Goal: Task Accomplishment & Management: Manage account settings

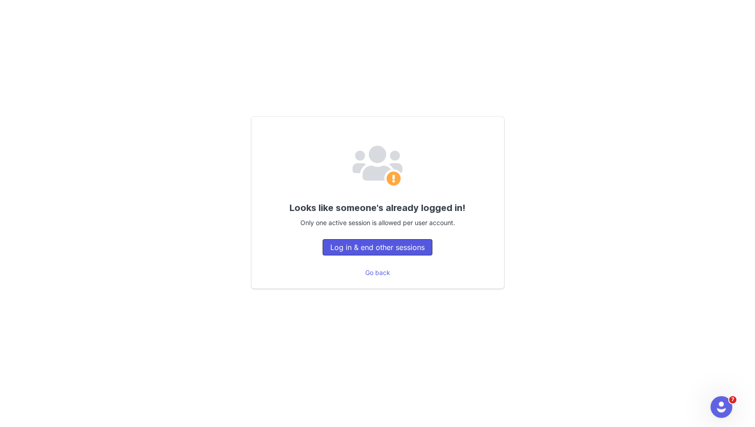
click at [359, 248] on button "Log in & end other sessions" at bounding box center [378, 247] width 110 height 16
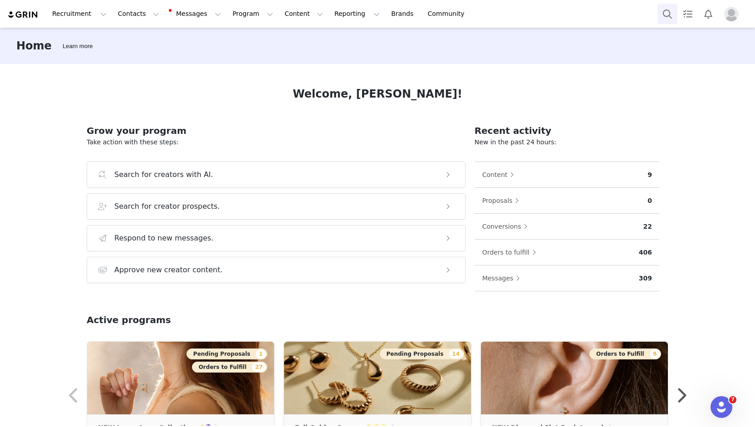
click at [662, 12] on button "Search" at bounding box center [668, 14] width 20 height 20
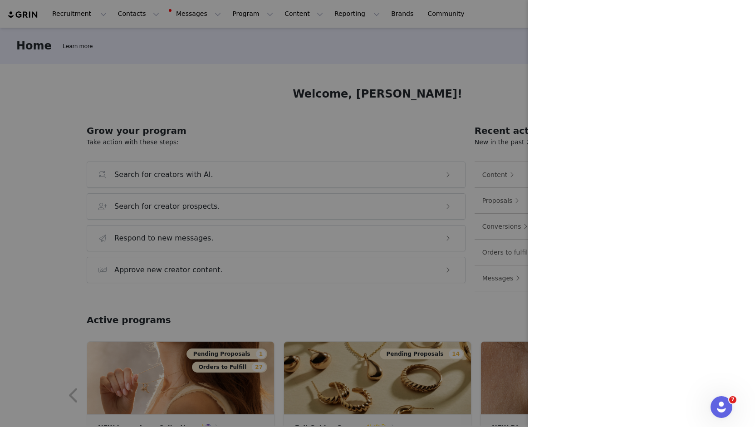
click at [410, 121] on div at bounding box center [377, 213] width 755 height 427
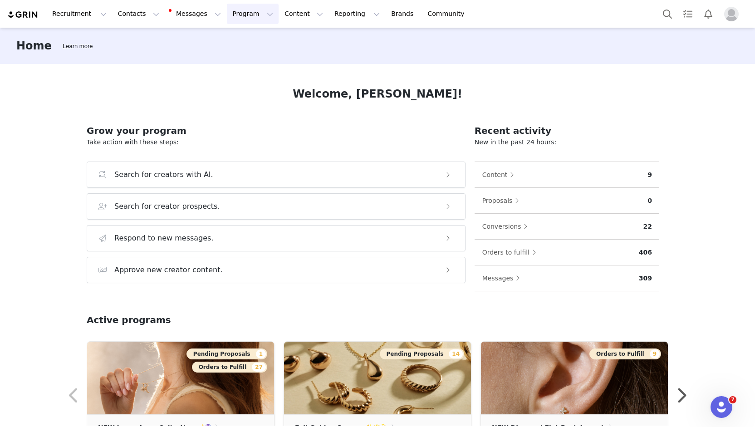
click at [230, 16] on button "Program Program" at bounding box center [253, 14] width 52 height 20
click at [231, 51] on link "Partnerships" at bounding box center [241, 57] width 72 height 17
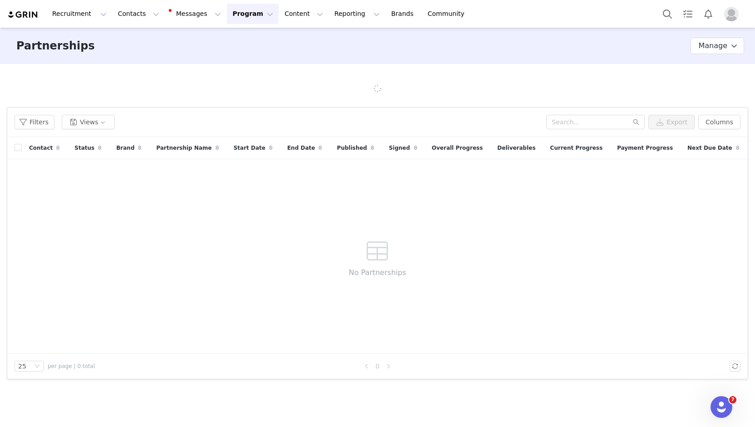
click at [237, 12] on button "Program Program" at bounding box center [253, 14] width 52 height 20
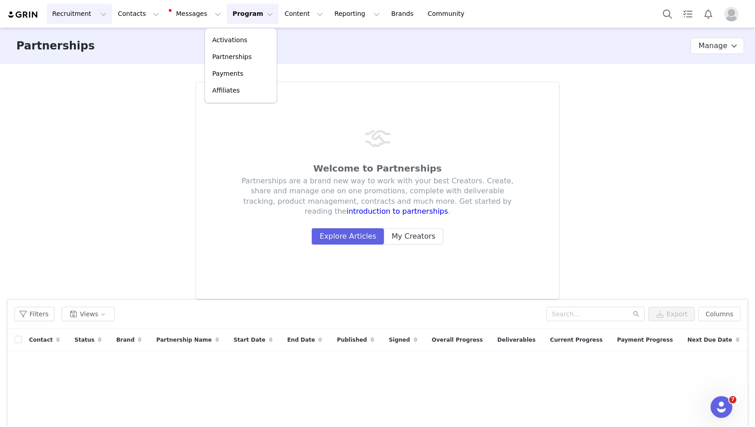
click at [81, 18] on button "Recruitment Recruitment" at bounding box center [79, 14] width 65 height 20
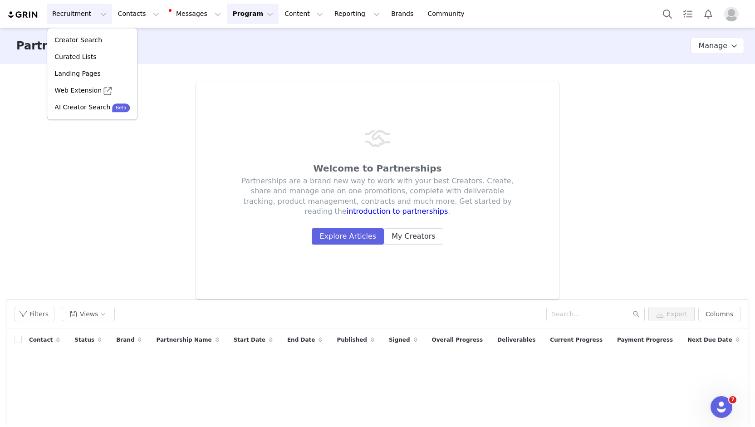
click at [231, 13] on button "Program Program" at bounding box center [253, 14] width 52 height 20
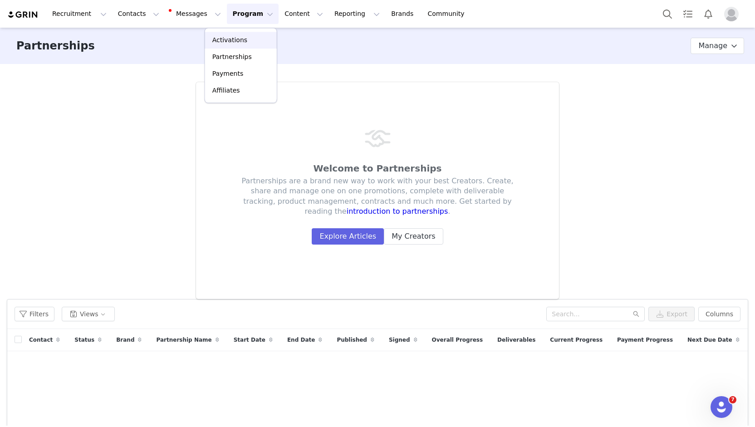
click at [246, 40] on div "Activations" at bounding box center [241, 40] width 61 height 10
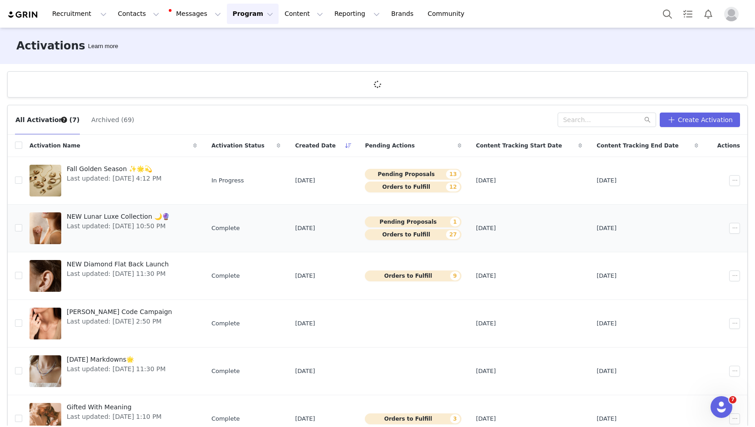
click at [142, 220] on span "NEW Lunar Luxe Collection 🌙🔮" at bounding box center [118, 217] width 103 height 10
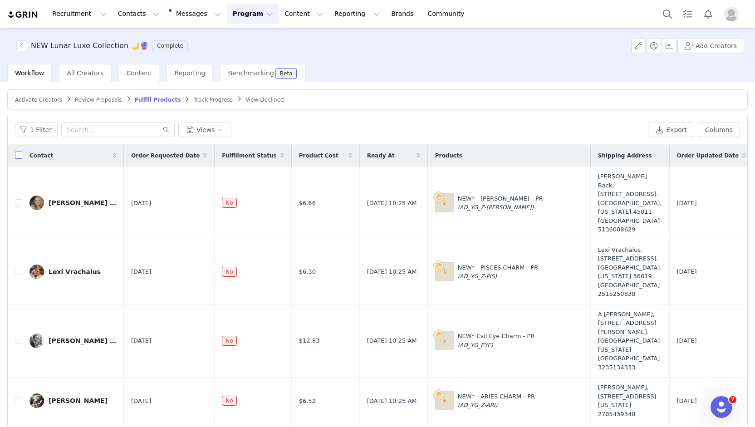
click at [16, 154] on input "checkbox" at bounding box center [18, 155] width 7 height 7
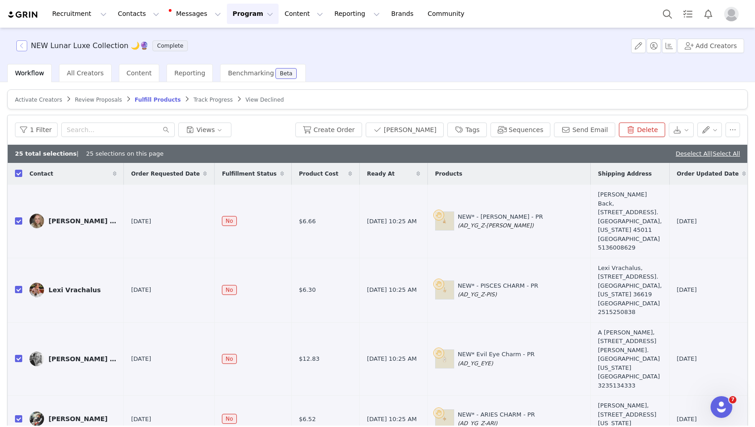
checkbox input "true"
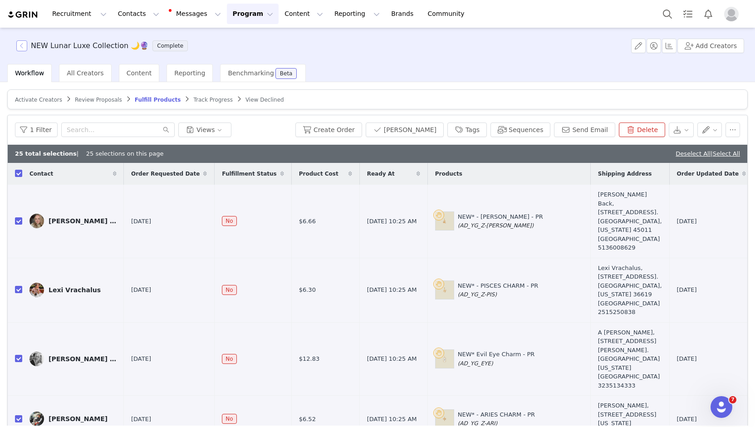
checkbox input "true"
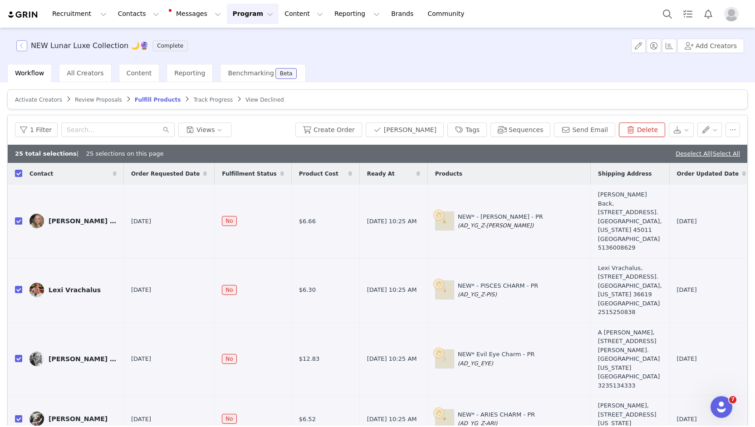
checkbox input "true"
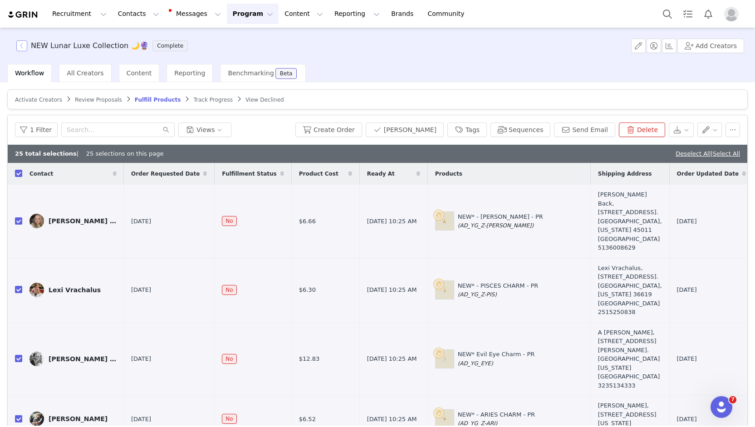
checkbox input "true"
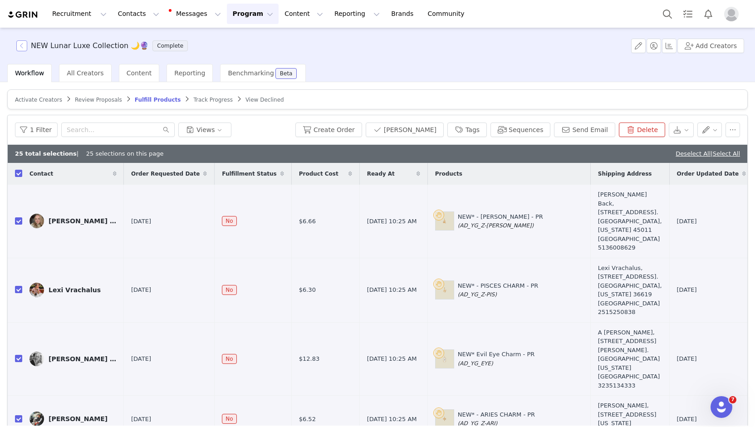
checkbox input "true"
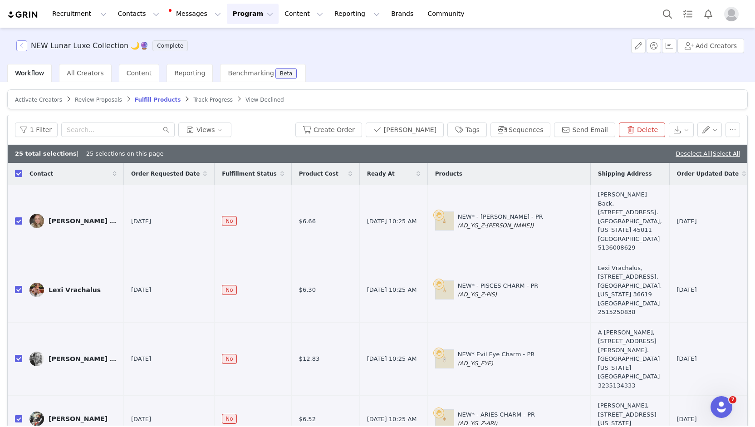
checkbox input "true"
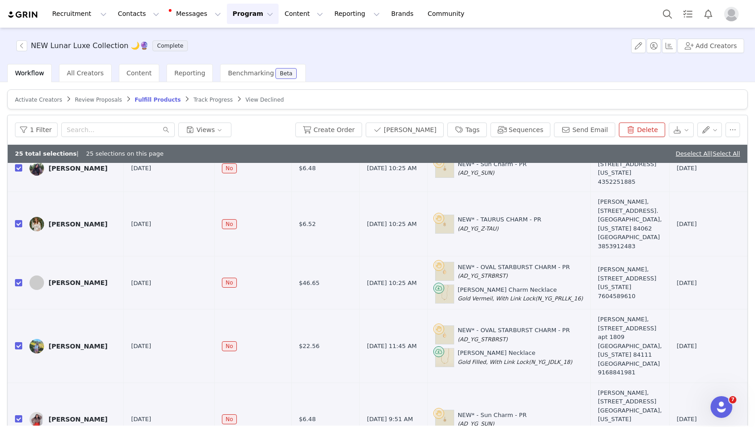
scroll to position [1222, 0]
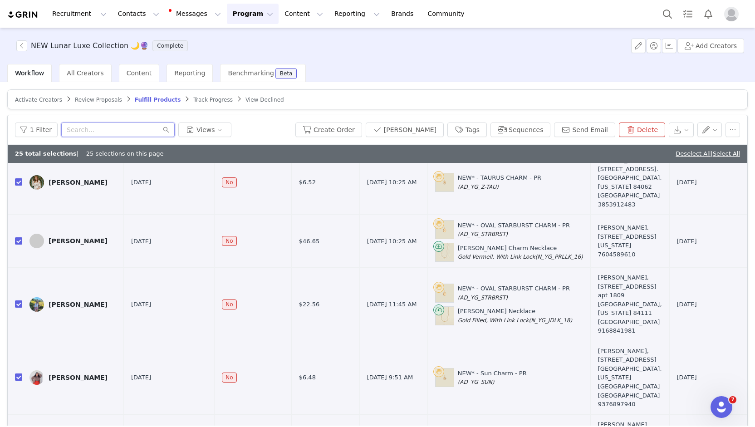
click at [106, 123] on input "text" at bounding box center [117, 130] width 113 height 15
type input "keep"
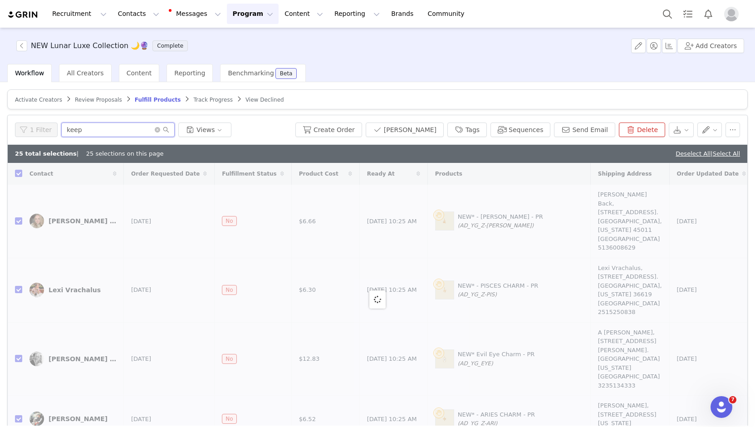
checkbox input "false"
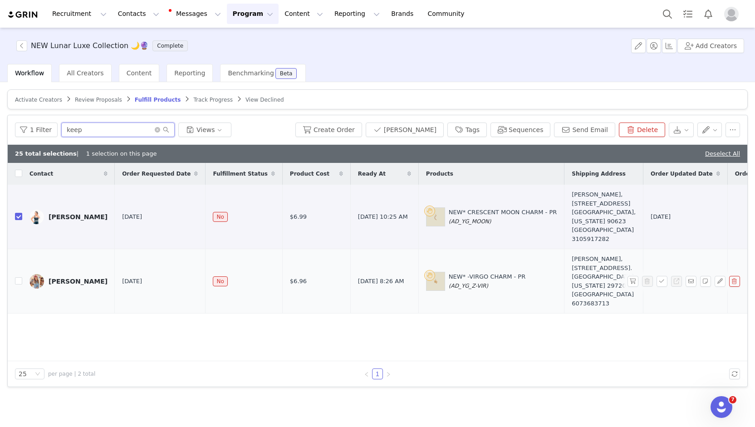
type input "keep"
click at [24, 273] on td "Taylor Huff" at bounding box center [68, 281] width 93 height 64
click at [16, 277] on input "checkbox" at bounding box center [18, 280] width 7 height 7
checkbox input "true"
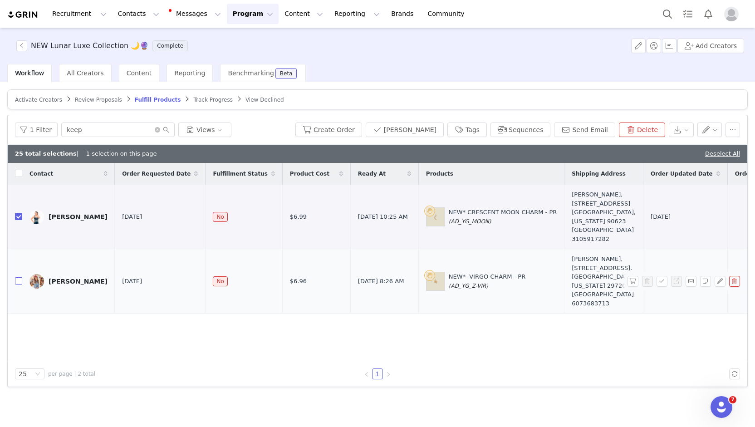
checkbox input "true"
click at [362, 132] on button "Create Order" at bounding box center [328, 130] width 67 height 15
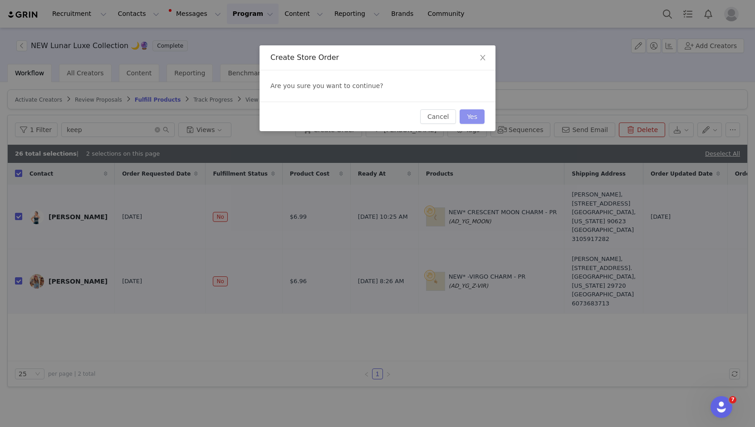
click at [468, 117] on button "Yes" at bounding box center [472, 116] width 25 height 15
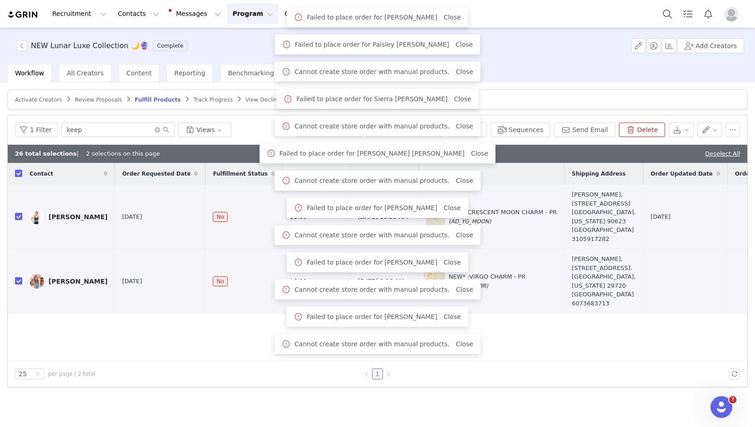
click at [454, 56] on div "NEW Lunar Luxe Collection 🌙🔮 Complete Add Creators" at bounding box center [377, 46] width 755 height 36
click at [508, 44] on div "NEW Lunar Luxe Collection 🌙🔮 Complete Add Creators" at bounding box center [377, 46] width 755 height 36
click at [580, 62] on div "NEW Lunar Luxe Collection 🌙🔮 Complete Add Creators" at bounding box center [377, 46] width 755 height 36
click at [457, 291] on link "Close" at bounding box center [464, 289] width 17 height 7
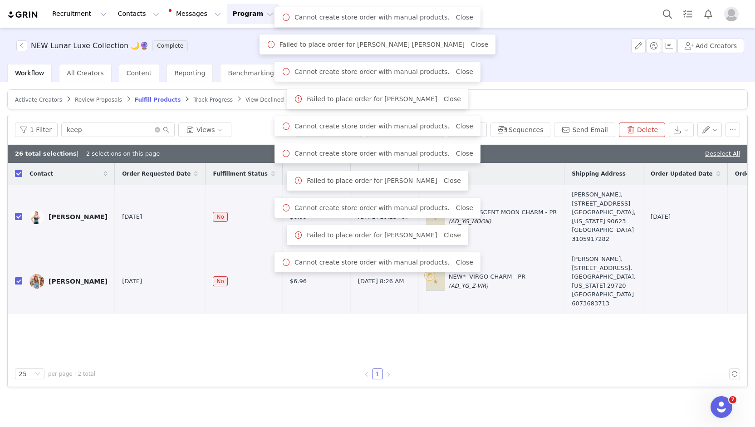
click at [279, 320] on div "Contact Order Requested Date Fulfillment Status Product Cost Ready At Products …" at bounding box center [378, 262] width 740 height 198
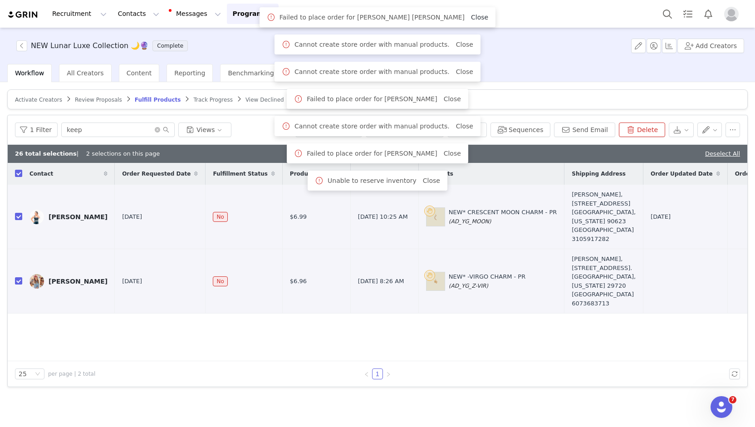
click at [471, 19] on link "Close" at bounding box center [479, 17] width 17 height 7
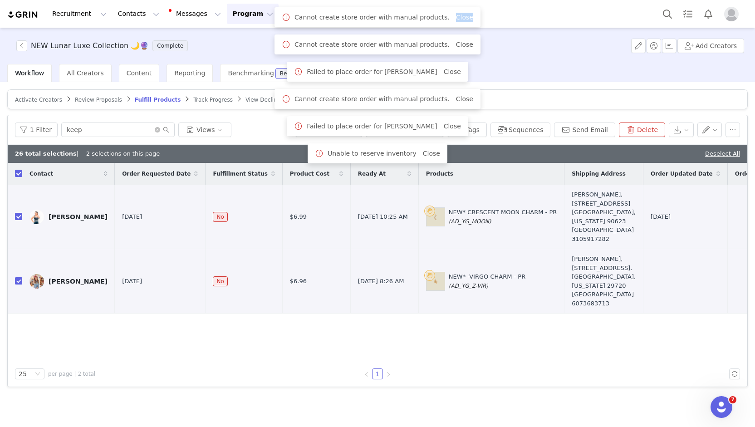
click at [456, 19] on link "Close" at bounding box center [464, 17] width 17 height 7
click at [456, 41] on link "Close" at bounding box center [464, 44] width 17 height 7
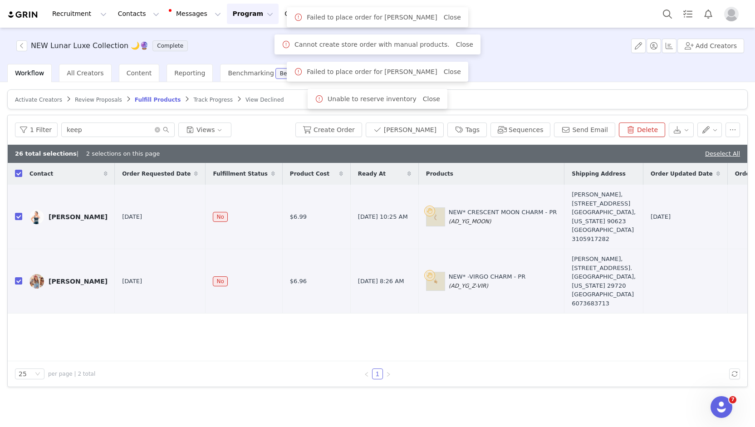
click at [455, 19] on div "Recruitment Recruitment Creator Search Curated Lists Landing Pages Web Extensio…" at bounding box center [377, 14] width 755 height 28
click at [20, 276] on td at bounding box center [15, 281] width 15 height 64
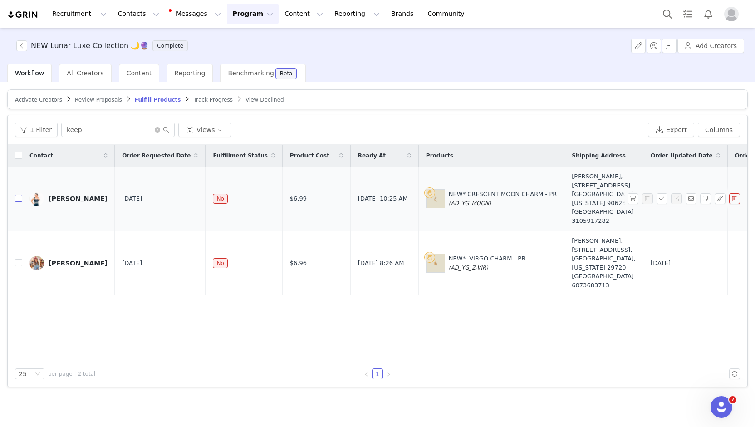
click at [19, 195] on input "checkbox" at bounding box center [18, 198] width 7 height 7
checkbox input "true"
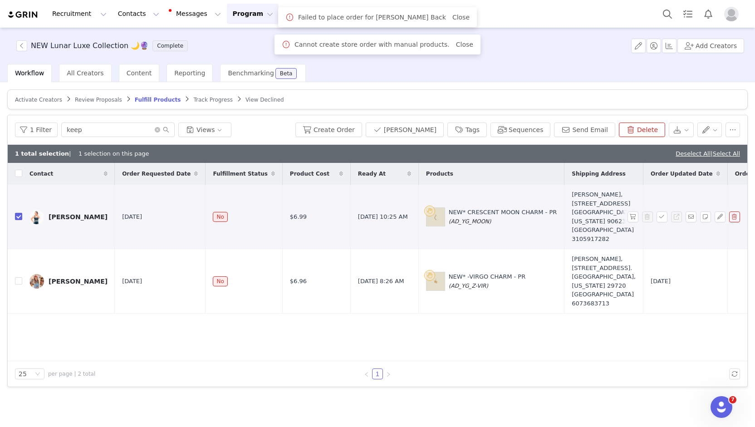
click at [449, 209] on div "NEW* CRESCENT MOON CHARM - PR (AD_YG_MOON)" at bounding box center [503, 217] width 108 height 18
click at [723, 212] on button "button" at bounding box center [720, 217] width 11 height 11
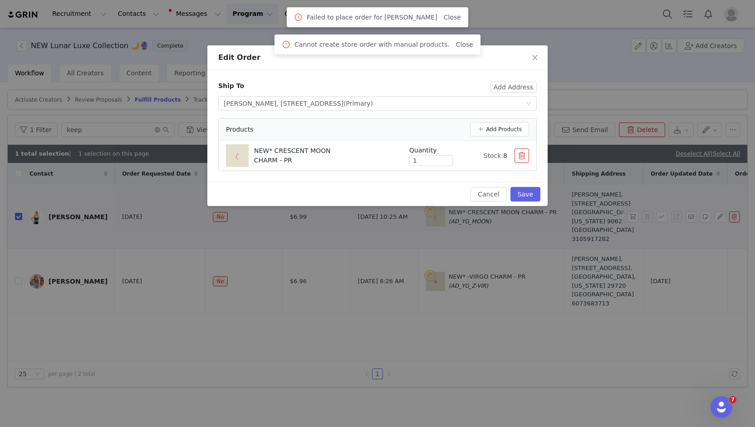
click at [392, 180] on div "Ship To Add Address Select shipping address Cynthia Contreras, 5162 Del Sur Cir…" at bounding box center [377, 126] width 340 height 112
click at [307, 161] on p "NEW* CRESCENT MOON CHARM - PR" at bounding box center [300, 155] width 93 height 19
click at [498, 130] on button "Add Products" at bounding box center [499, 129] width 59 height 15
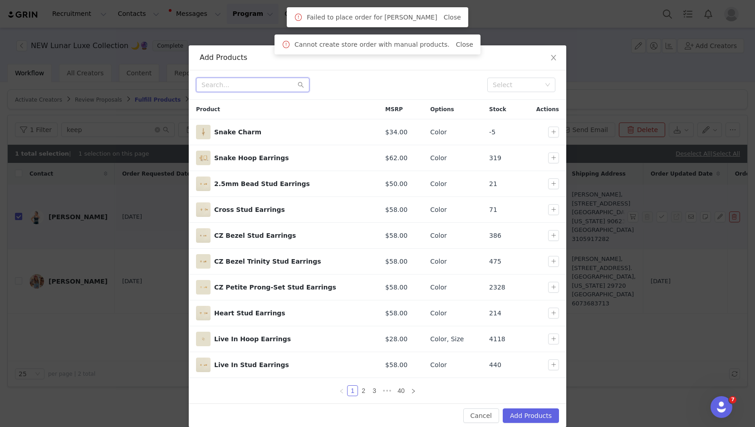
click at [262, 80] on input "text" at bounding box center [252, 85] width 113 height 15
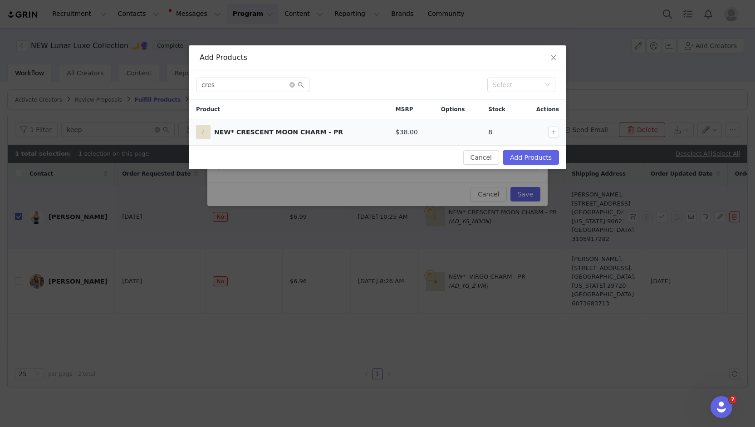
click at [269, 134] on div "NEW* CRESCENT MOON CHARM - PR" at bounding box center [297, 133] width 167 height 10
click at [300, 128] on div "NEW* CRESCENT MOON CHARM - PR" at bounding box center [297, 133] width 167 height 10
click at [330, 128] on div "NEW* CRESCENT MOON CHARM - PR" at bounding box center [297, 133] width 167 height 10
click at [293, 122] on td "NEW* CRESCENT MOON CHARM - PR" at bounding box center [289, 132] width 200 height 26
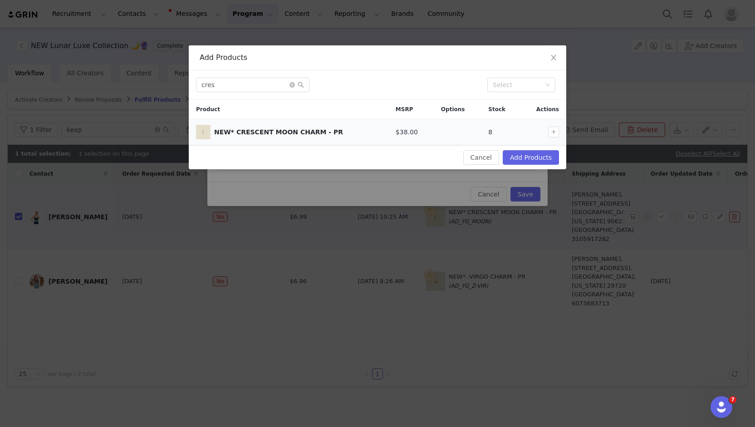
click at [315, 126] on div "NEW* CRESCENT MOON CHARM - PR" at bounding box center [288, 132] width 185 height 15
click at [333, 132] on div "NEW* CRESCENT MOON CHARM - PR" at bounding box center [297, 133] width 167 height 10
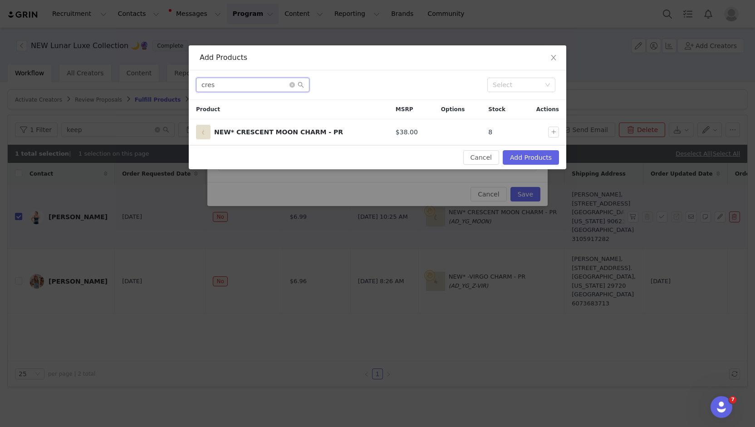
click at [233, 84] on input "cres" at bounding box center [252, 85] width 113 height 15
type input "c"
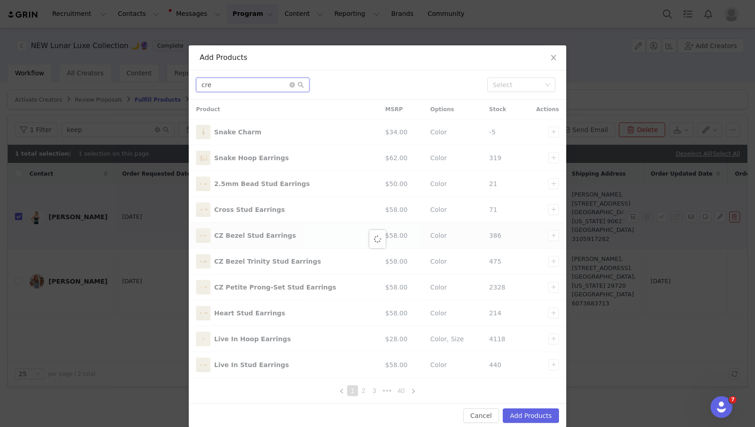
type input "cres"
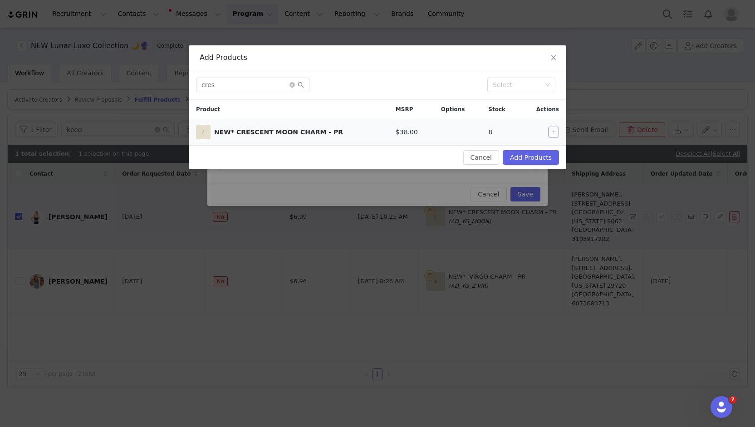
click at [551, 131] on button "button" at bounding box center [553, 132] width 11 height 11
click at [555, 54] on icon "icon: close" at bounding box center [553, 57] width 7 height 7
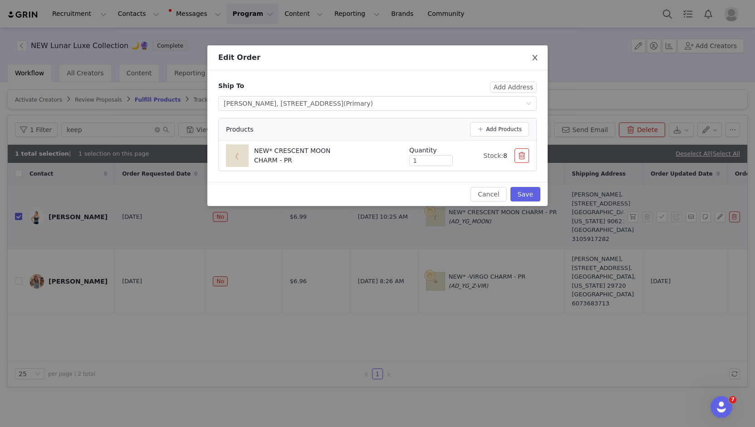
click at [532, 59] on icon "icon: close" at bounding box center [535, 57] width 7 height 7
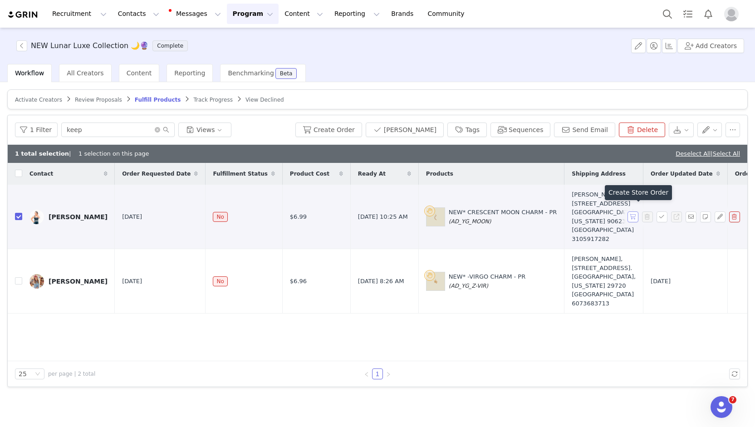
click at [631, 212] on button "button" at bounding box center [633, 217] width 11 height 11
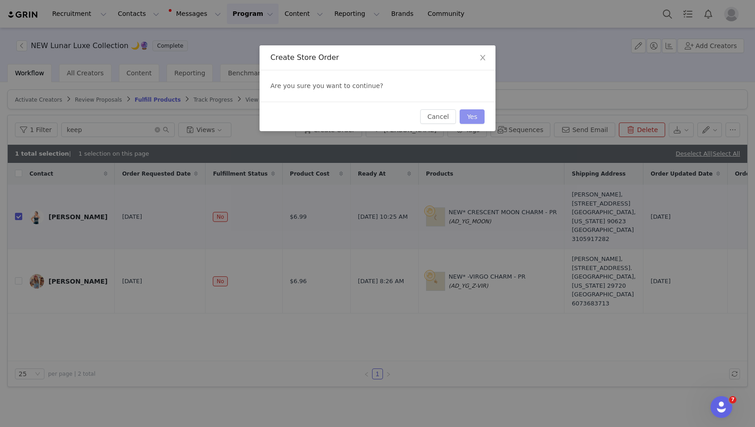
click at [478, 114] on button "Yes" at bounding box center [472, 116] width 25 height 15
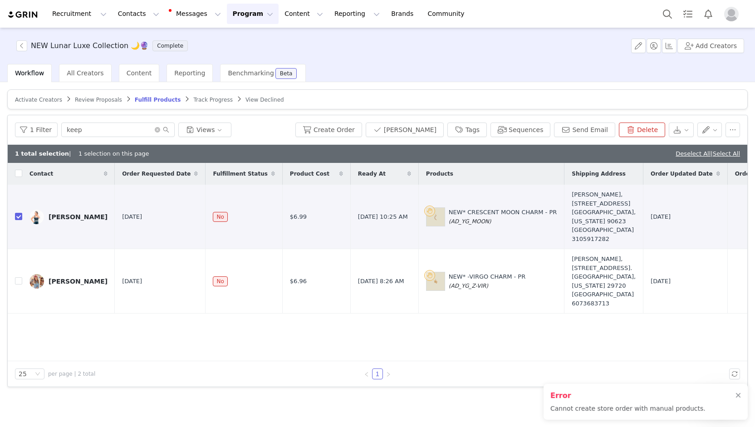
click at [625, 414] on div "Error Cannot create store order with manual products." at bounding box center [646, 402] width 204 height 36
click at [732, 12] on img "Profile" at bounding box center [731, 14] width 15 height 15
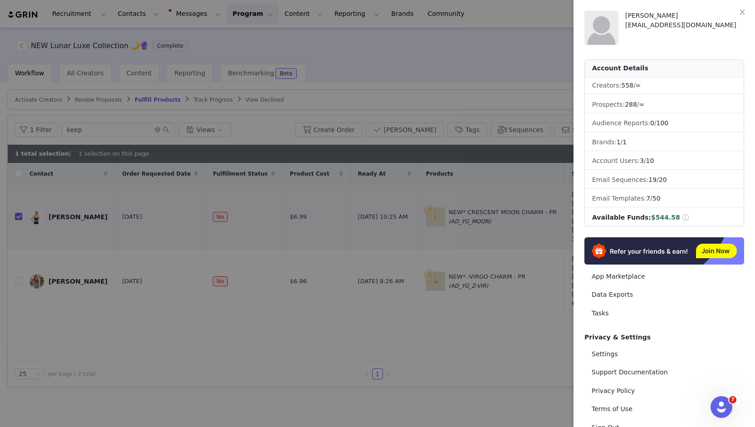
click at [375, 75] on div at bounding box center [377, 213] width 755 height 427
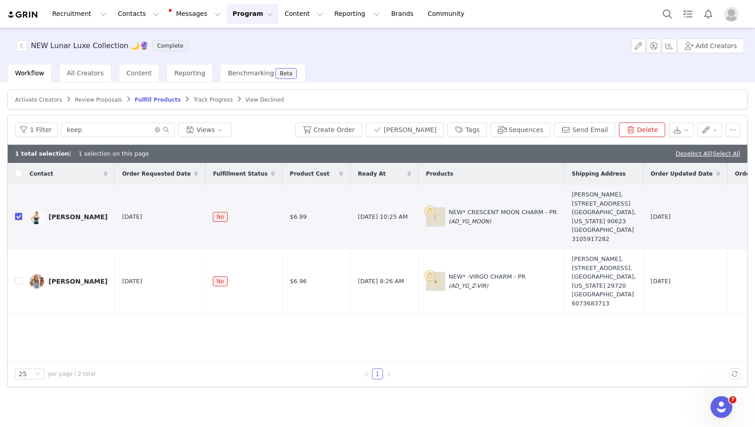
click at [734, 15] on img "Profile" at bounding box center [731, 14] width 15 height 15
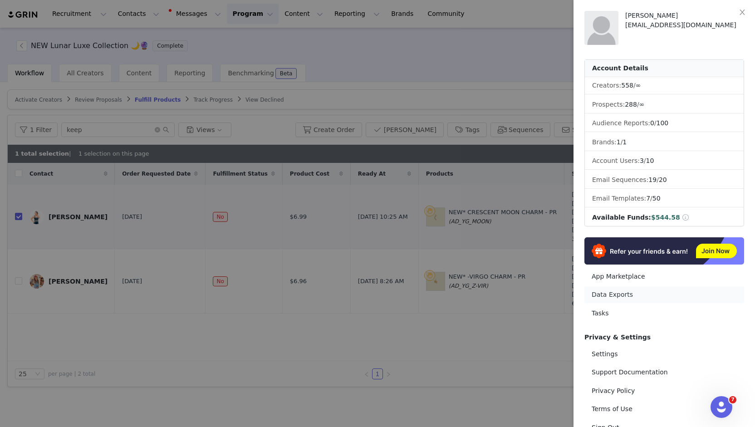
scroll to position [30, 0]
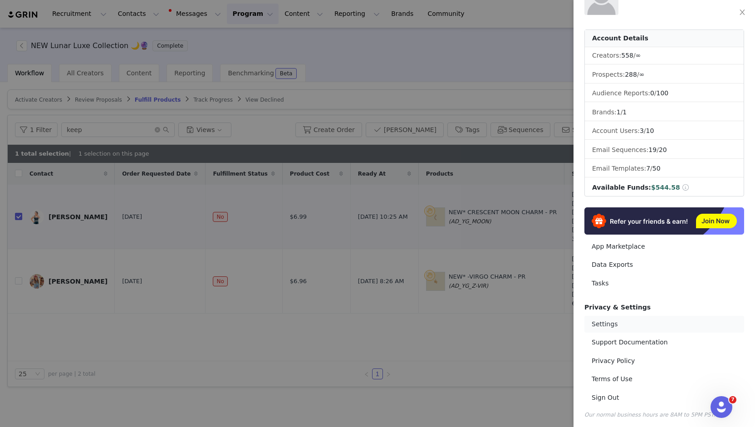
click at [635, 327] on link "Settings" at bounding box center [665, 324] width 160 height 17
select select "America/Denver"
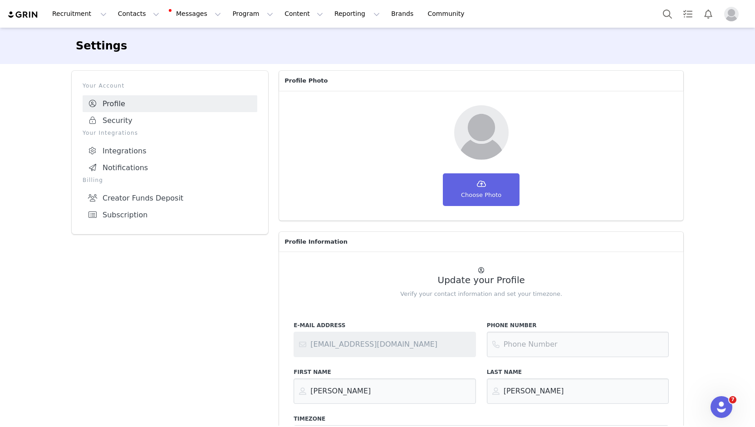
click at [183, 313] on div "Your Account Profile Security Your Integrations Integrations Notifications Bill…" at bounding box center [169, 286] width 207 height 442
click at [129, 152] on link "Integrations" at bounding box center [170, 151] width 175 height 17
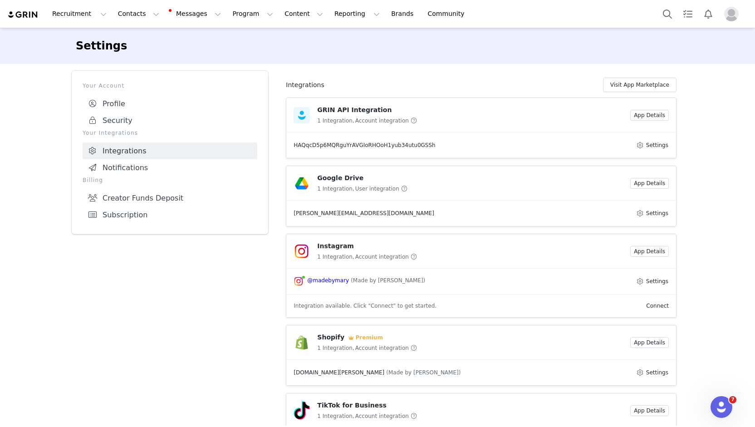
click at [222, 314] on div "Your Account Profile Security Your Integrations Integrations Notifications Bill…" at bounding box center [169, 357] width 207 height 584
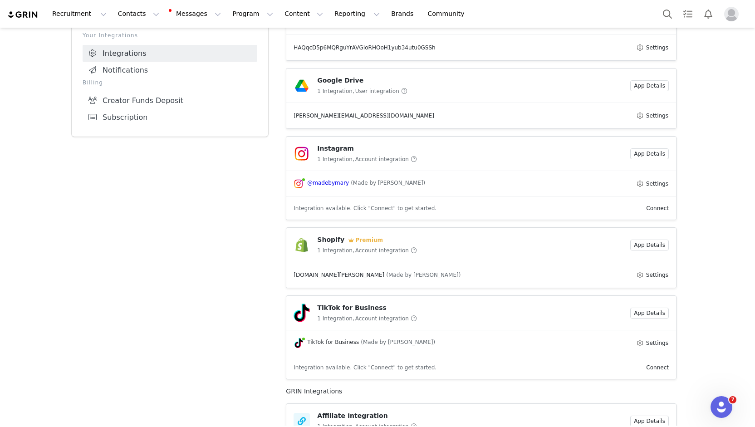
scroll to position [136, 0]
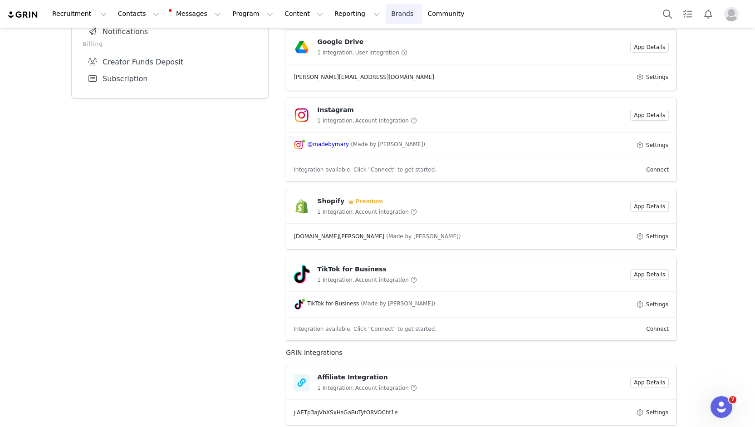
click at [386, 13] on link "Brands Brands" at bounding box center [404, 14] width 36 height 20
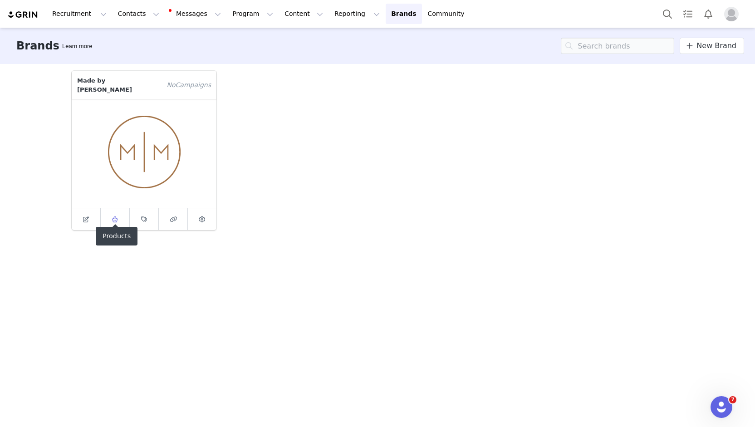
click at [112, 217] on link at bounding box center [115, 219] width 29 height 22
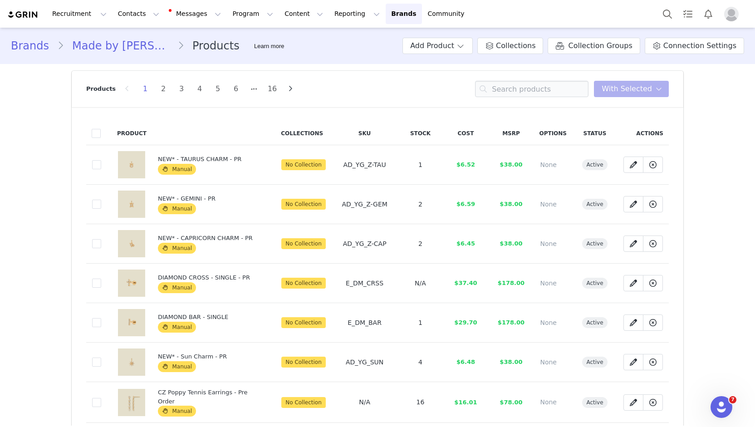
click at [320, 166] on span "No Collection" at bounding box center [303, 164] width 44 height 11
click at [556, 89] on input at bounding box center [531, 89] width 113 height 16
type input "crescent"
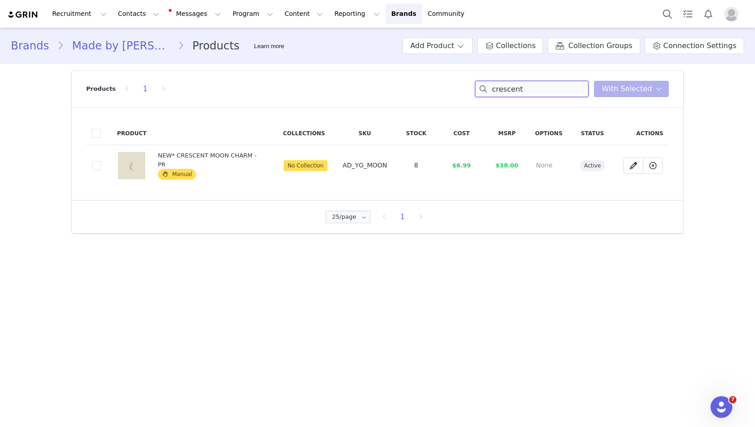
click at [539, 88] on input "crescent" at bounding box center [531, 89] width 113 height 16
click at [380, 166] on span "AD_YG_MOON" at bounding box center [365, 165] width 44 height 7
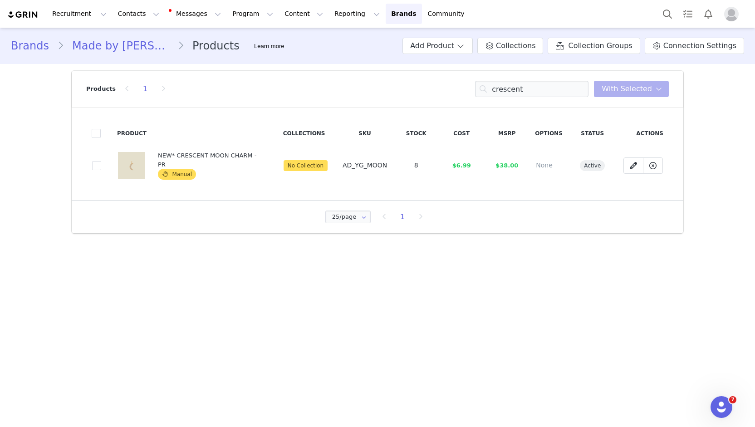
click at [380, 166] on span "AD_YG_MOON" at bounding box center [365, 165] width 44 height 7
click at [388, 166] on td "AD_YG_MOON" at bounding box center [364, 165] width 57 height 41
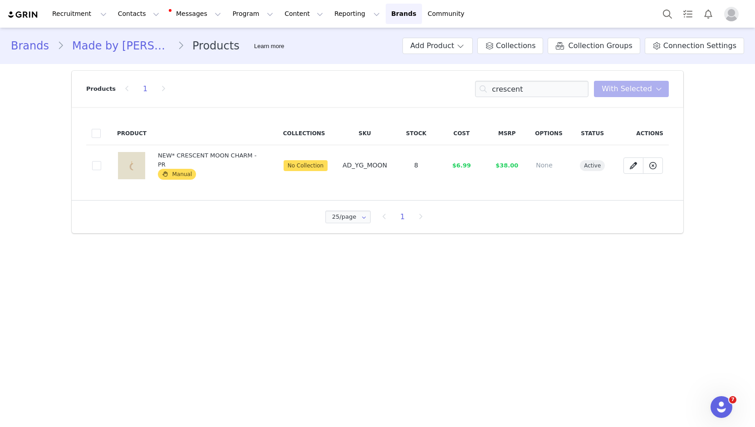
click at [379, 166] on span "AD_YG_MOON" at bounding box center [365, 165] width 44 height 7
click at [168, 169] on span at bounding box center [165, 174] width 11 height 11
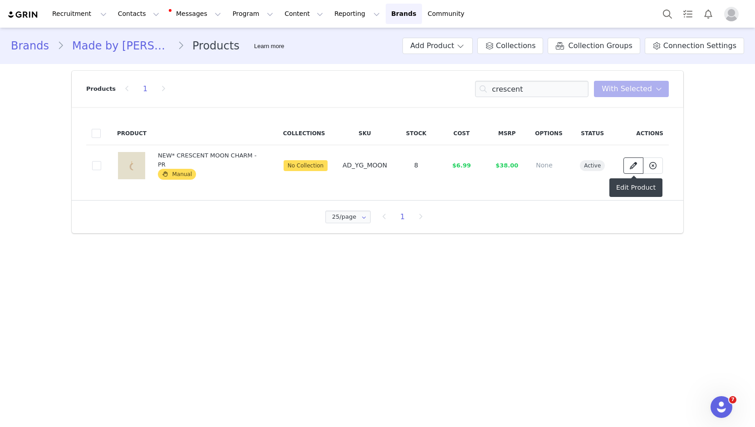
click at [638, 160] on span at bounding box center [633, 165] width 11 height 11
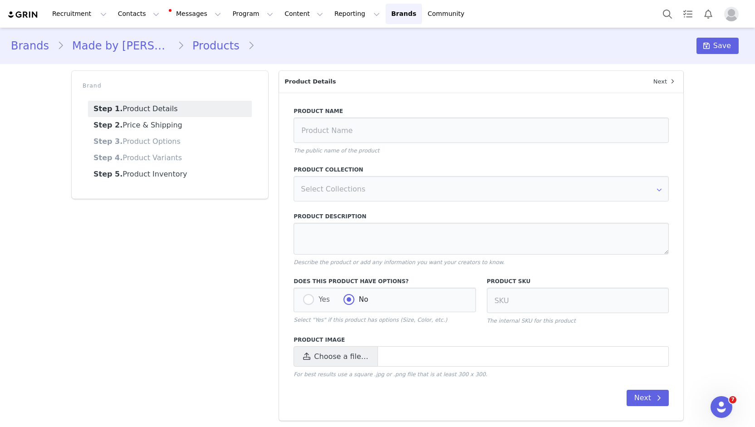
type input "NEW* CRESCENT MOON CHARM - PR"
type input "AD_YG_MOON"
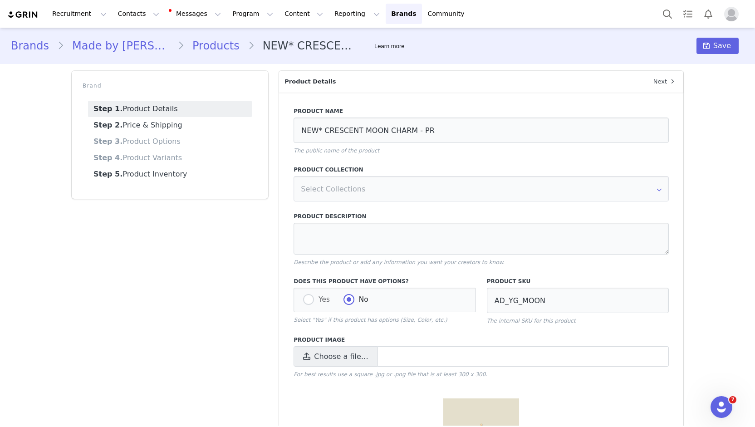
scroll to position [106, 0]
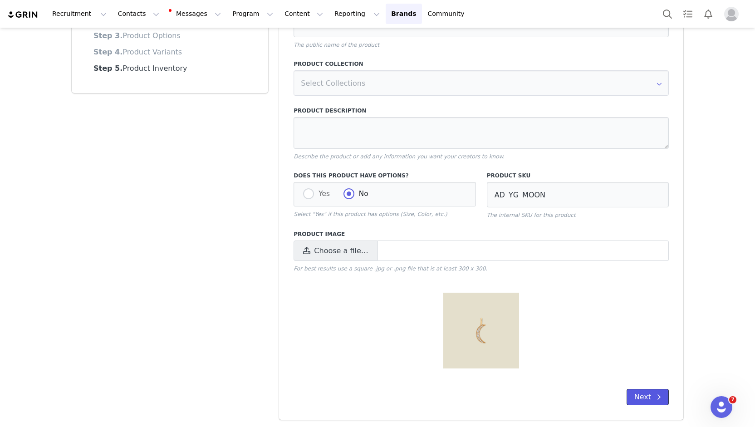
click at [643, 398] on button "Next" at bounding box center [648, 397] width 42 height 16
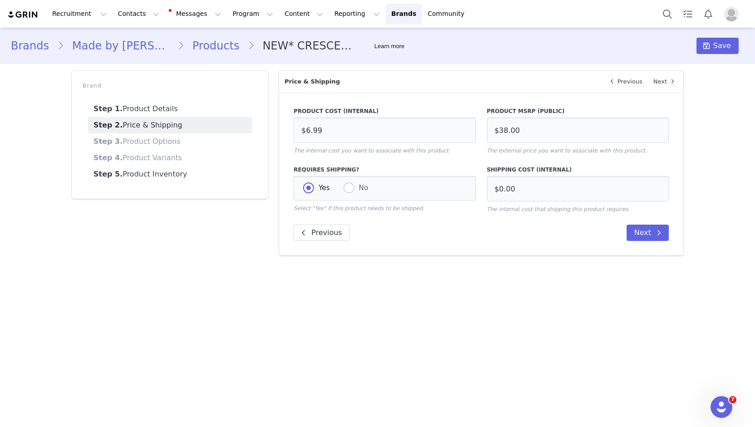
scroll to position [0, 0]
click at [345, 136] on input "$6.99" at bounding box center [385, 130] width 182 height 25
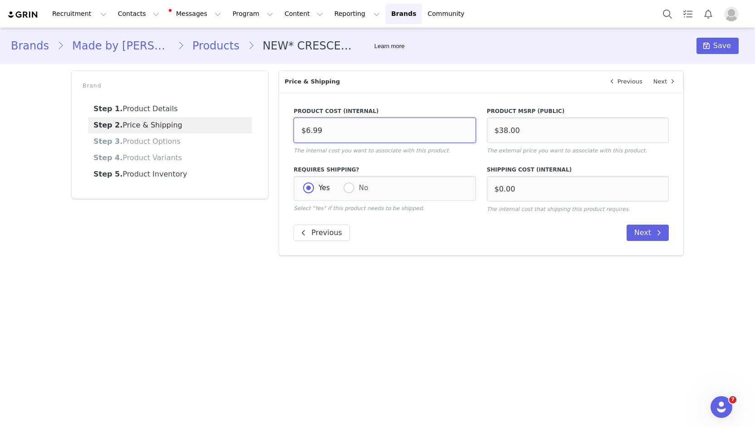
click at [345, 136] on input "$6.99" at bounding box center [385, 130] width 182 height 25
click at [171, 141] on link "Step 3. Product Options" at bounding box center [170, 141] width 164 height 16
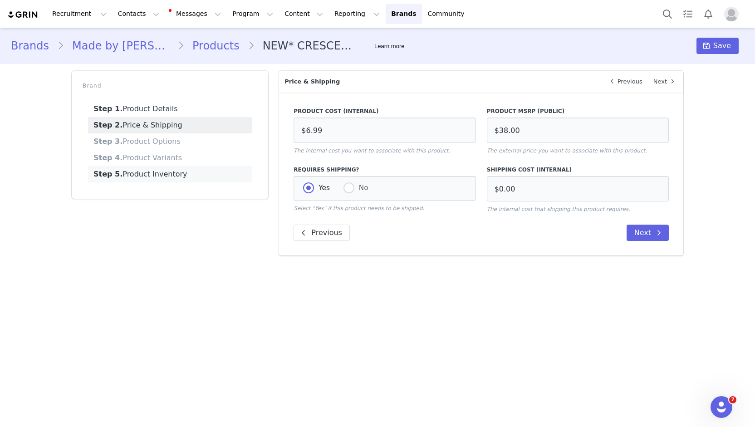
click at [163, 181] on link "Step 5. Product Inventory" at bounding box center [170, 174] width 164 height 16
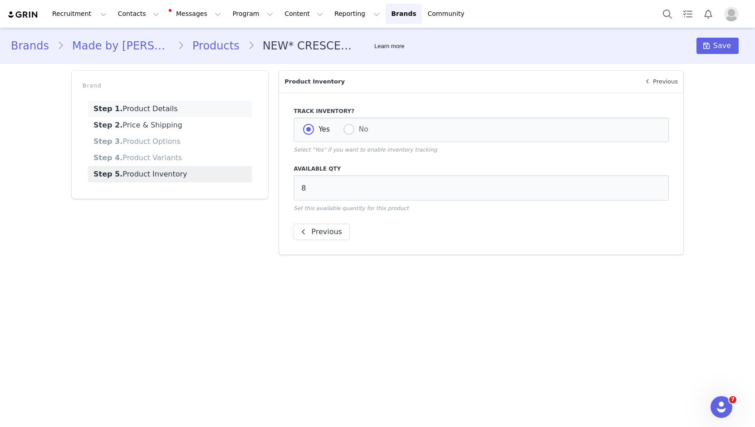
click at [146, 106] on link "Step 1. Product Details" at bounding box center [170, 109] width 164 height 16
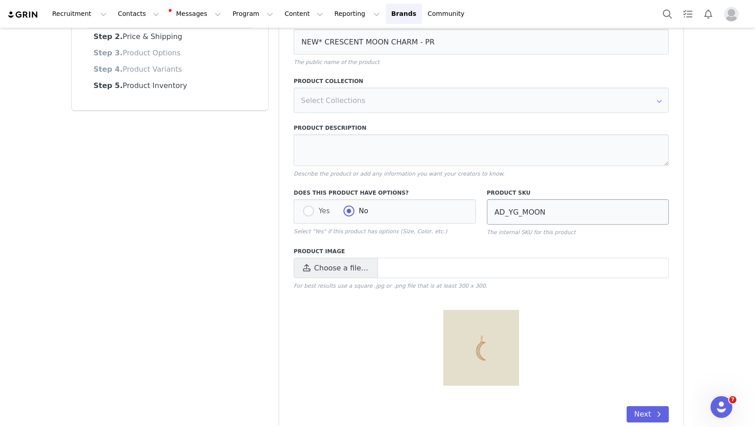
scroll to position [91, 0]
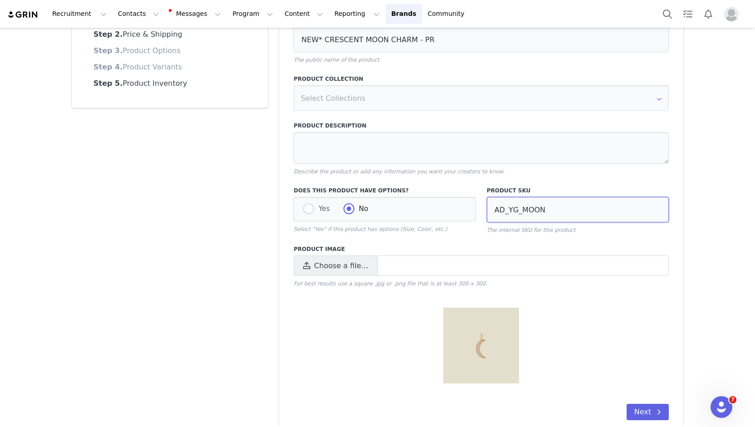
click at [538, 209] on input "AD_YG_MOON" at bounding box center [578, 209] width 182 height 25
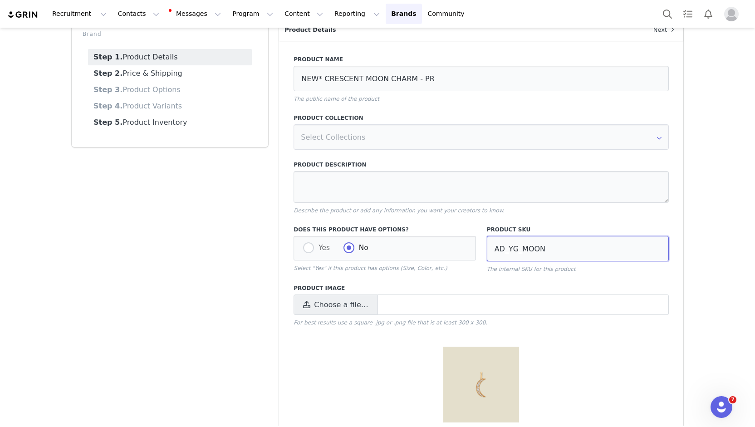
scroll to position [0, 0]
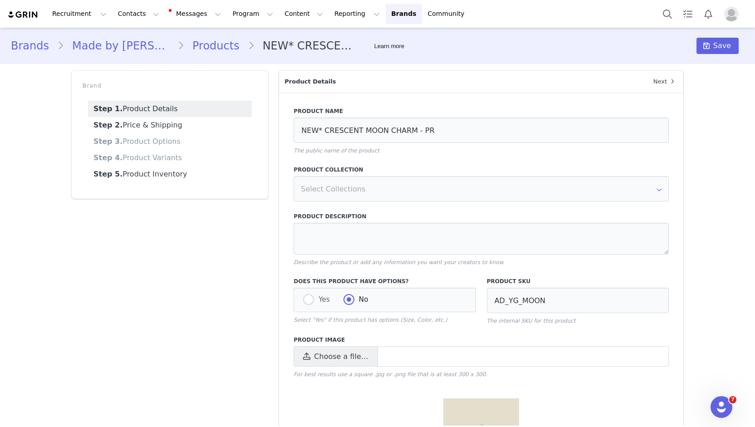
click at [184, 51] on link "Products" at bounding box center [216, 46] width 64 height 16
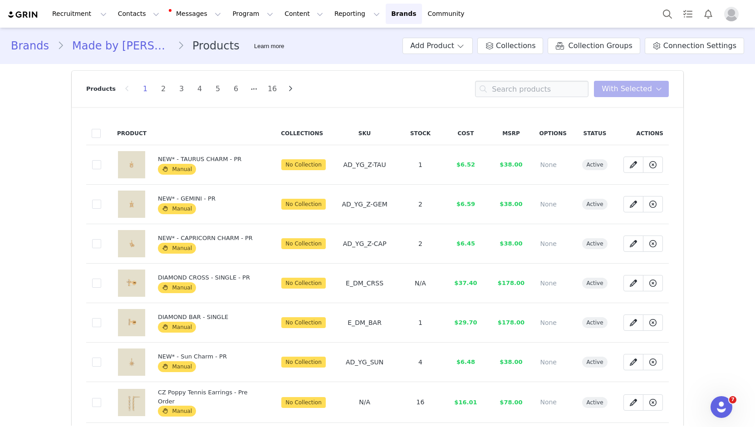
click at [177, 167] on span "Manual" at bounding box center [177, 169] width 38 height 11
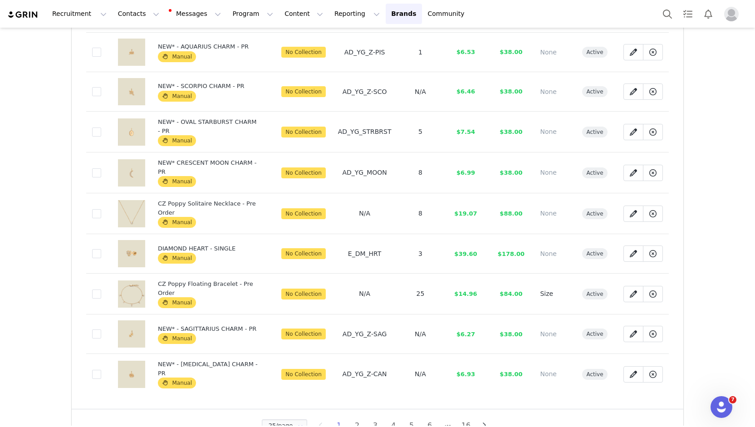
scroll to position [761, 0]
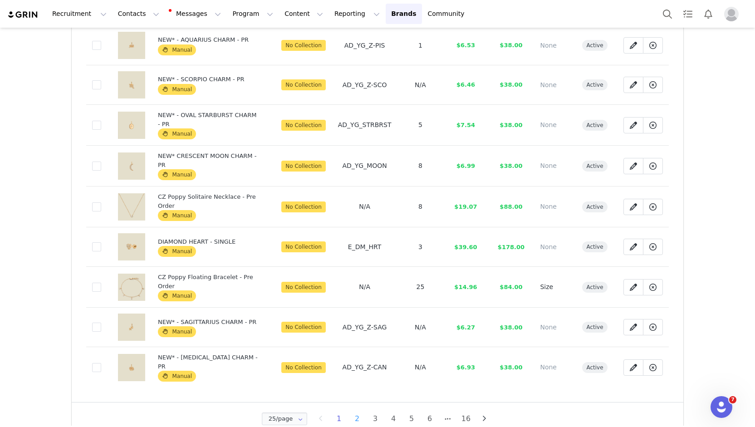
click at [352, 413] on li "2" at bounding box center [357, 419] width 14 height 13
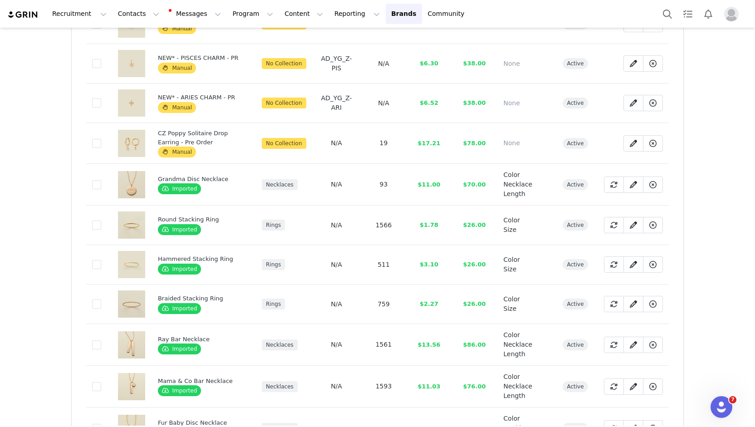
scroll to position [0, 0]
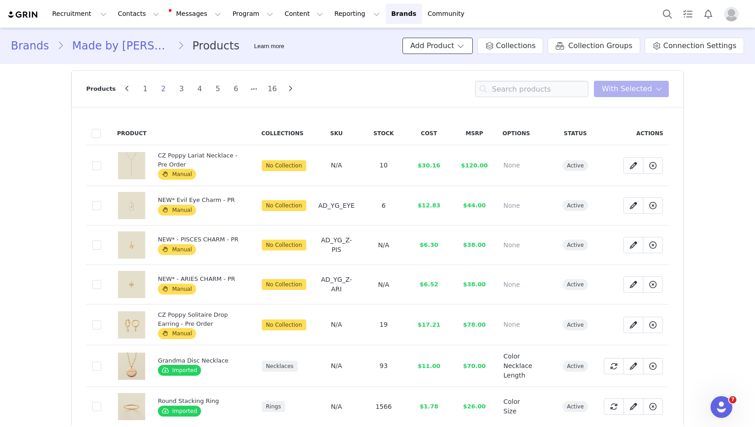
click at [465, 44] on span at bounding box center [460, 45] width 9 height 11
click at [452, 79] on span "Import From Store" at bounding box center [465, 80] width 58 height 7
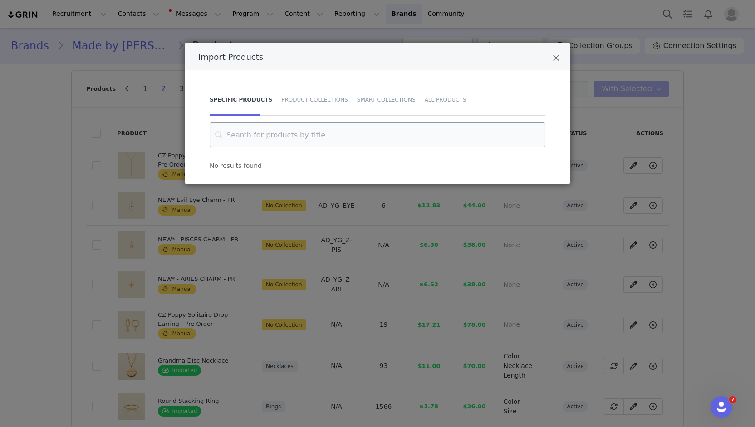
click at [295, 133] on input "Import Products" at bounding box center [378, 134] width 336 height 25
click at [298, 134] on input "crescent'" at bounding box center [378, 134] width 336 height 25
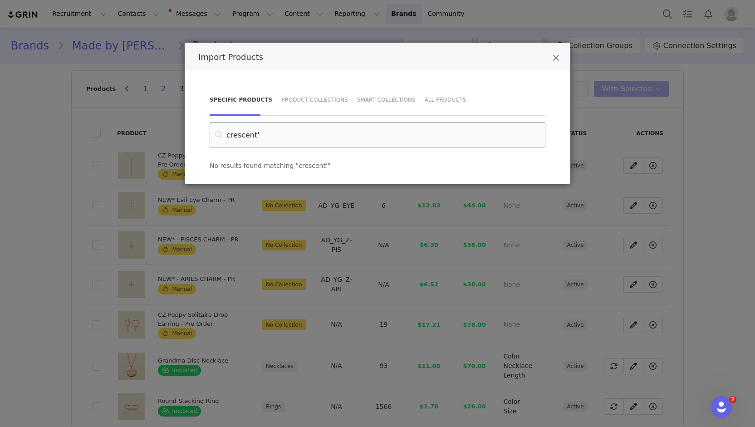
click at [298, 134] on input "crescent'" at bounding box center [378, 134] width 336 height 25
type input "crescent'"
click at [420, 107] on div "All Products" at bounding box center [443, 100] width 46 height 32
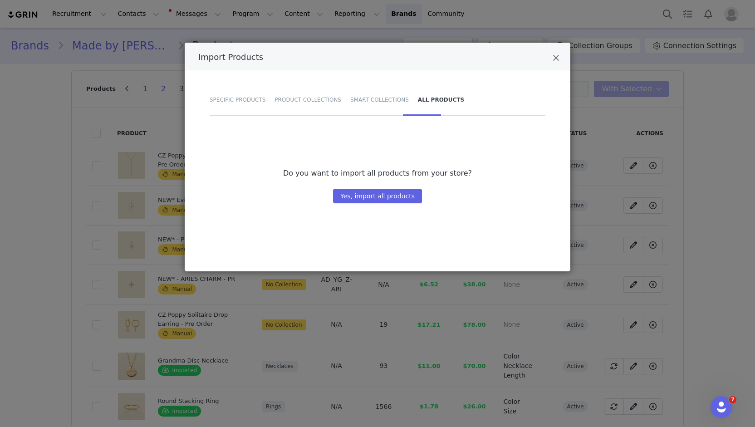
click at [480, 205] on div "Do you want to import all products from your store? Yes, import all products" at bounding box center [377, 190] width 359 height 136
click at [424, 92] on div "All Products" at bounding box center [439, 100] width 51 height 32
click at [220, 97] on div "Specific Products" at bounding box center [240, 100] width 60 height 32
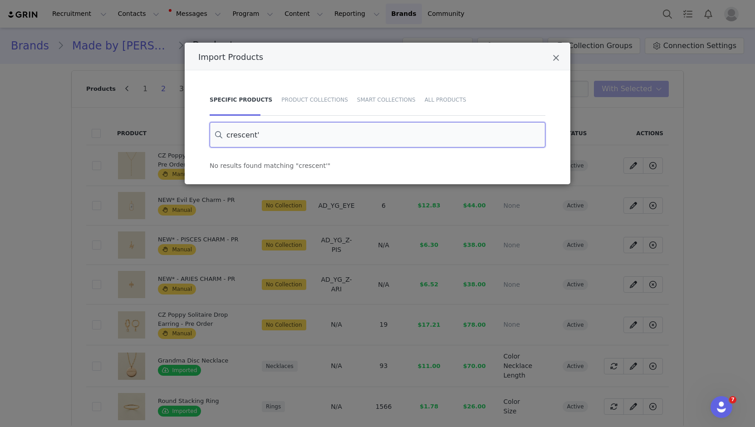
click at [273, 137] on input "crescent'" at bounding box center [378, 134] width 336 height 25
type input "crescent"
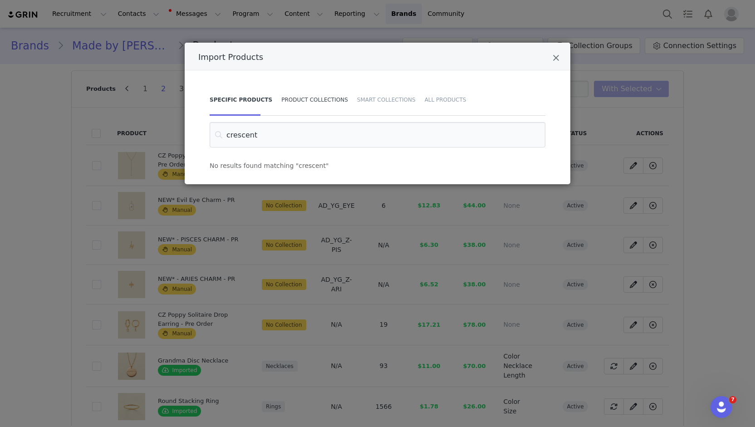
click at [302, 98] on div "Product Collections" at bounding box center [315, 100] width 76 height 32
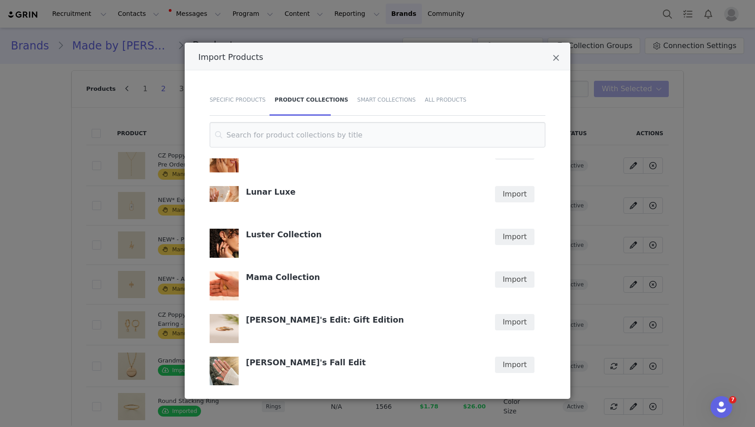
scroll to position [1725, 0]
click at [512, 186] on button "Import" at bounding box center [514, 194] width 39 height 16
click at [556, 59] on icon "Close" at bounding box center [556, 58] width 7 height 9
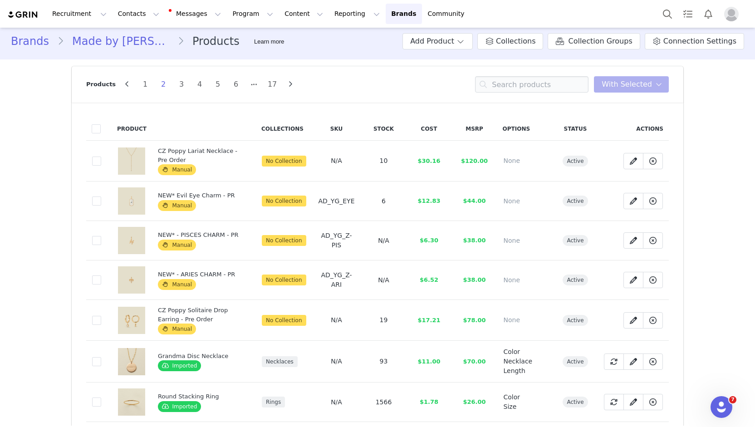
scroll to position [0, 0]
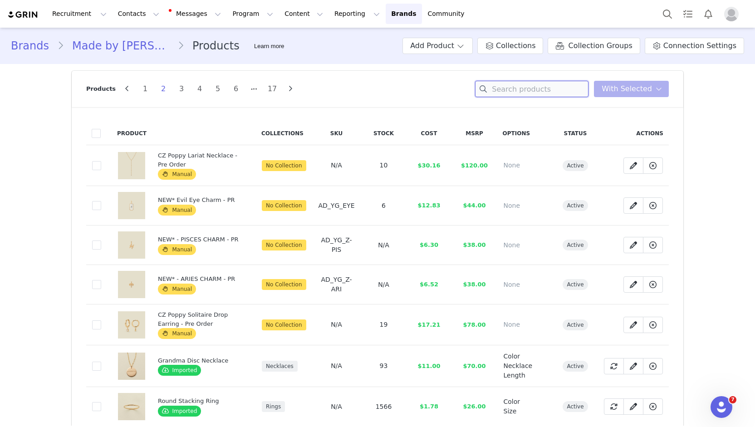
click at [534, 86] on input at bounding box center [531, 89] width 113 height 16
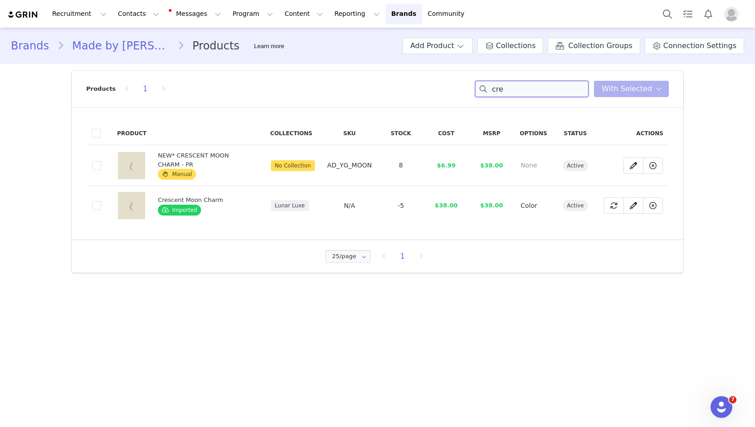
type input "cre"
click at [604, 257] on div "25/page 25/page 50/page 100/page 1" at bounding box center [378, 256] width 594 height 15
click at [399, 202] on span "-5" at bounding box center [401, 205] width 6 height 7
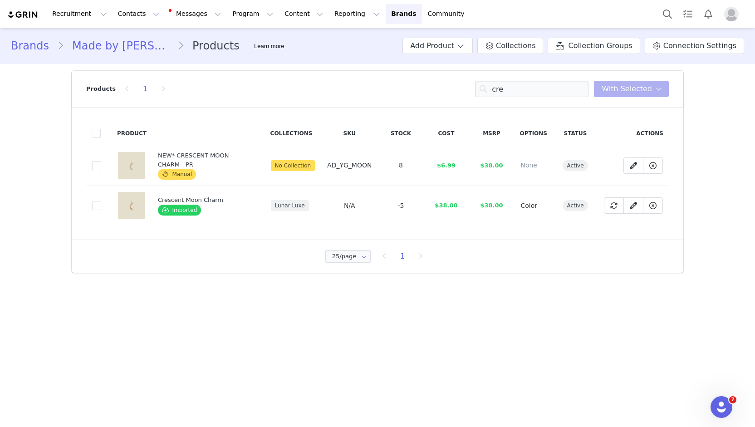
click at [590, 240] on div "25/page 25/page 50/page 100/page 1" at bounding box center [378, 256] width 612 height 33
click at [635, 207] on icon at bounding box center [633, 205] width 7 height 7
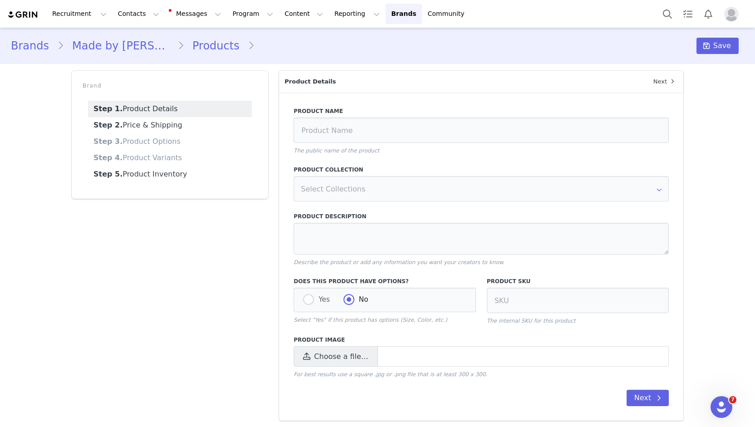
type input "Crescent Moon Charm"
type textarea "A sliver of gold, a shimmer of light. The Crescent Moon Charm sparkles - like s…"
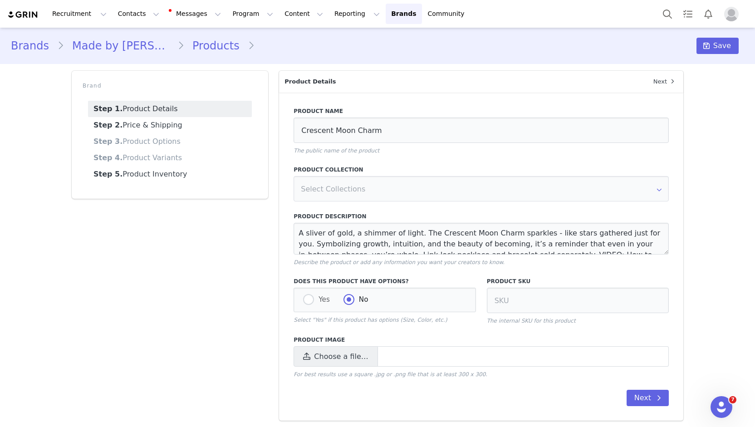
radio input "true"
radio input "false"
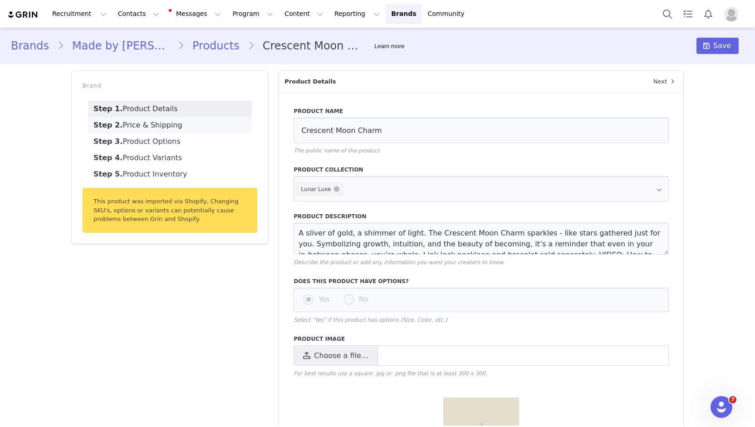
click at [174, 125] on link "Step 2. Price & Shipping" at bounding box center [170, 125] width 164 height 16
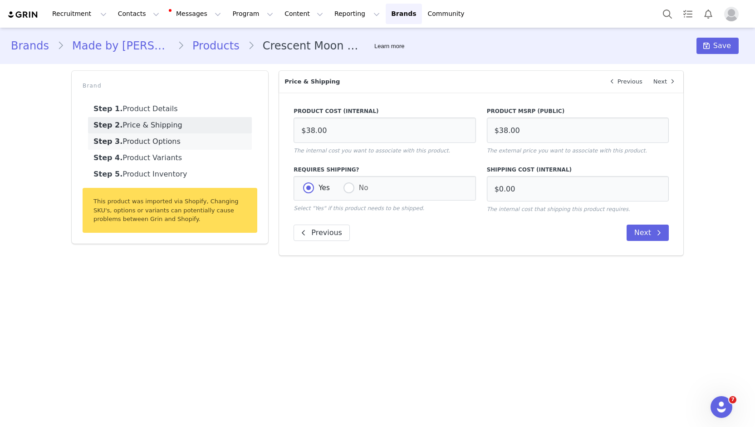
click at [160, 146] on link "Step 3. Product Options" at bounding box center [170, 141] width 164 height 16
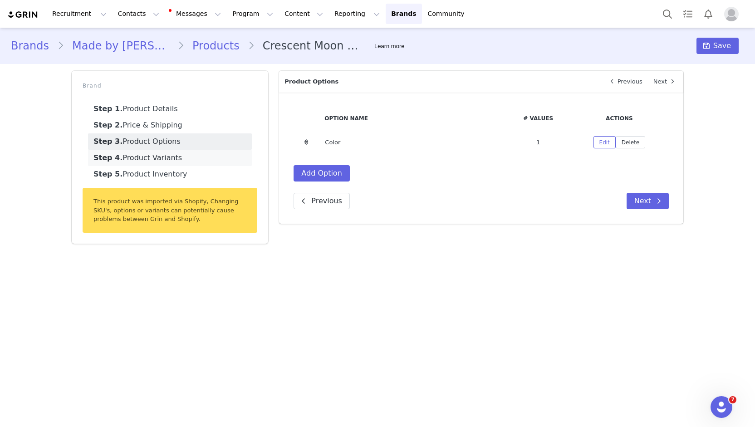
click at [143, 161] on link "Step 4. Product Variants" at bounding box center [170, 158] width 164 height 16
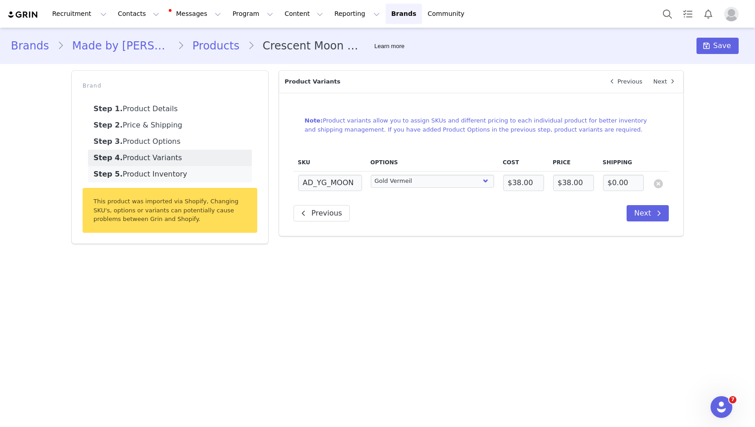
click at [150, 174] on link "Step 5. Product Inventory" at bounding box center [170, 174] width 164 height 16
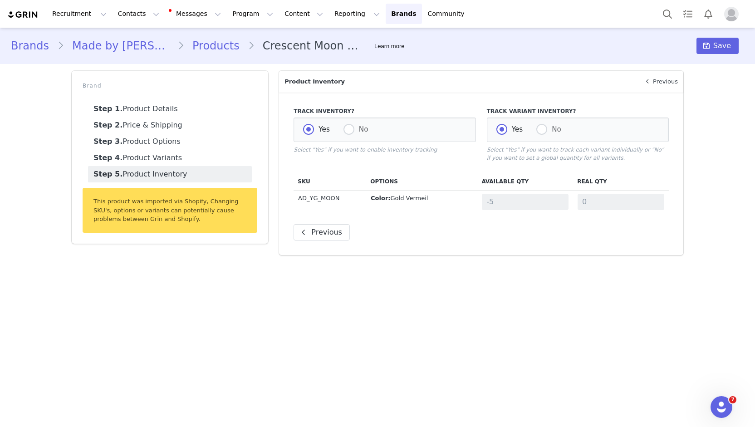
click at [438, 160] on div "Track Inventory? Yes No Select "Yes" if you want to enable inventory tracking" at bounding box center [384, 135] width 193 height 66
click at [478, 184] on th "Available Qty" at bounding box center [526, 182] width 96 height 18
drag, startPoint x: 366, startPoint y: 287, endPoint x: 371, endPoint y: 280, distance: 9.4
click at [368, 286] on main "Brands Made by Mary Products Crescent Moon Charm Learn more Save Brand Step 1. …" at bounding box center [377, 227] width 755 height 398
click at [686, 193] on div "Product Details Next Product Name Crescent Moon Charm The public name of the pr…" at bounding box center [481, 162] width 415 height 195
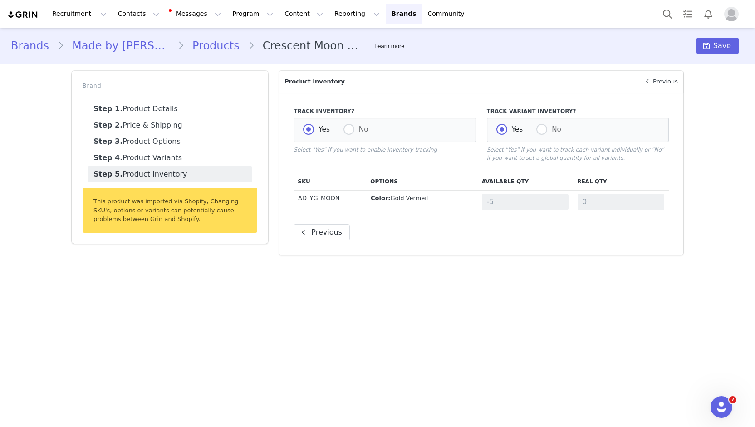
click at [603, 313] on main "Brands Made by Mary Products Crescent Moon Charm Learn more Save Brand Step 1. …" at bounding box center [377, 227] width 755 height 398
click at [711, 41] on span at bounding box center [706, 45] width 11 height 11
click at [89, 15] on button "Recruitment Recruitment" at bounding box center [79, 14] width 65 height 20
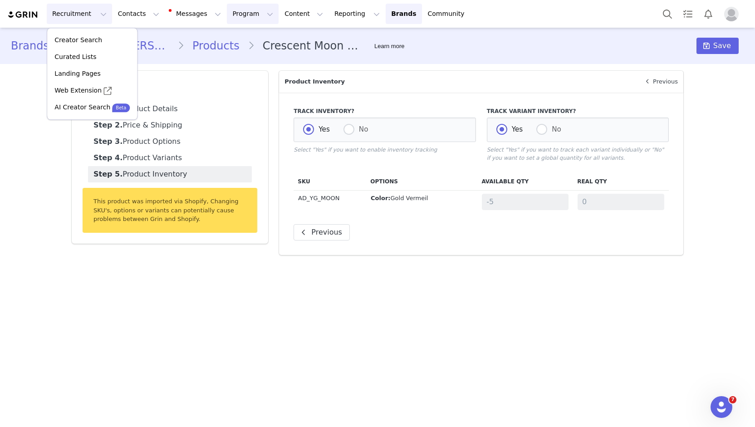
click at [227, 12] on button "Program Program" at bounding box center [253, 14] width 52 height 20
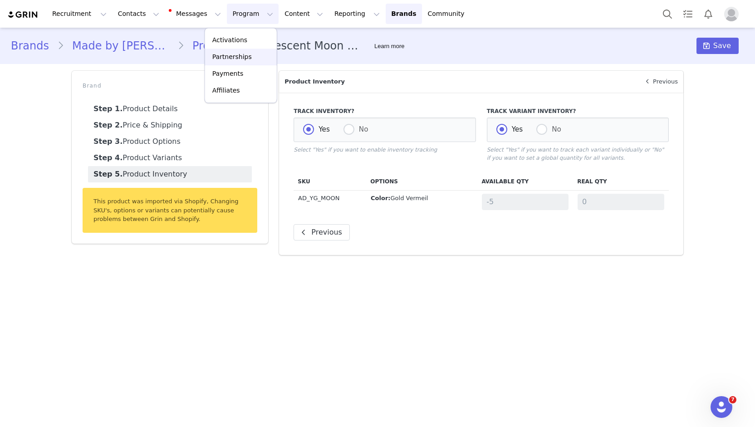
click at [220, 56] on p "Partnerships" at bounding box center [231, 57] width 39 height 10
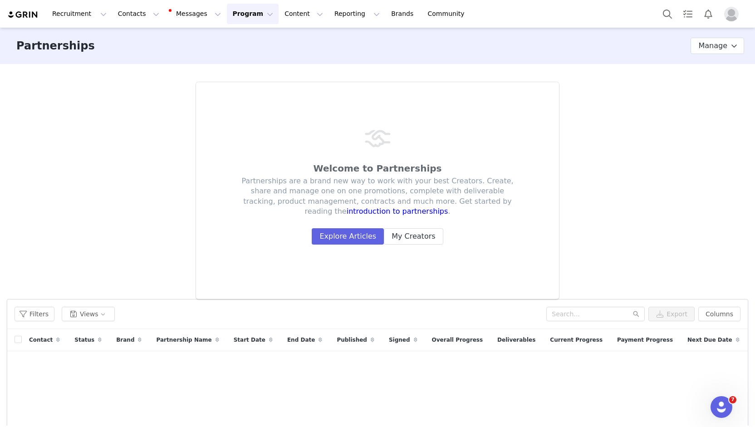
click at [234, 19] on button "Program Program" at bounding box center [253, 14] width 52 height 20
click at [241, 42] on p "Activations" at bounding box center [229, 40] width 35 height 10
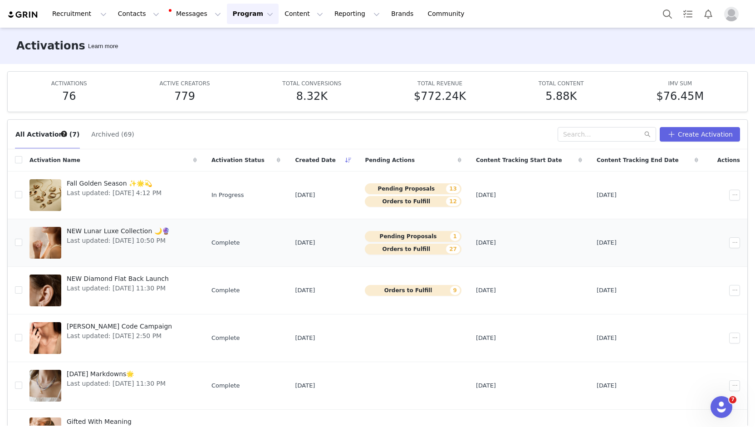
click at [108, 234] on span "NEW Lunar Luxe Collection 🌙🔮" at bounding box center [118, 232] width 103 height 10
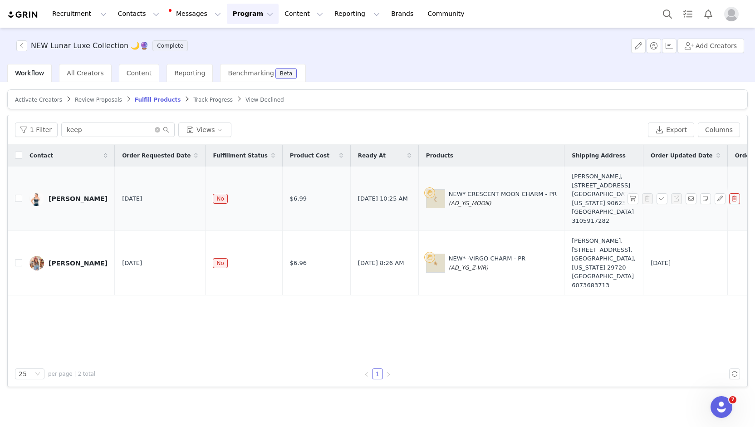
click at [714, 193] on span at bounding box center [707, 198] width 15 height 11
click at [718, 193] on button "button" at bounding box center [720, 198] width 11 height 11
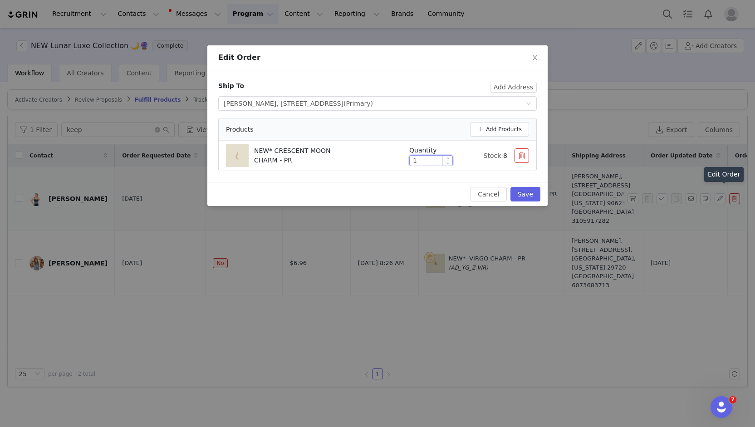
click at [437, 156] on input "1" at bounding box center [431, 161] width 43 height 10
click at [506, 130] on button "Add Products" at bounding box center [499, 129] width 59 height 15
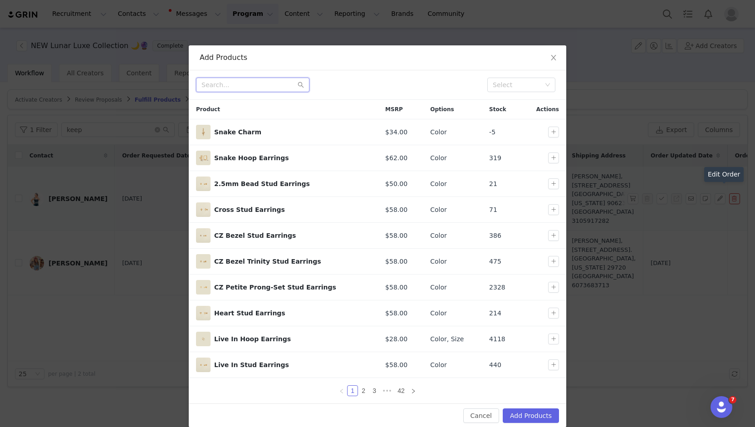
click at [271, 86] on input "text" at bounding box center [252, 85] width 113 height 15
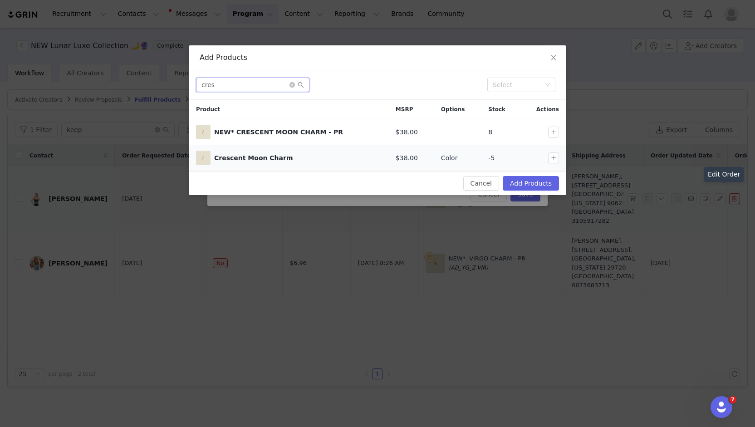
type input "cres"
click at [254, 156] on div "Crescent Moon Charm" at bounding box center [297, 158] width 167 height 10
click at [556, 158] on button "button" at bounding box center [553, 158] width 11 height 11
click at [542, 179] on button "Add Products" at bounding box center [531, 183] width 56 height 15
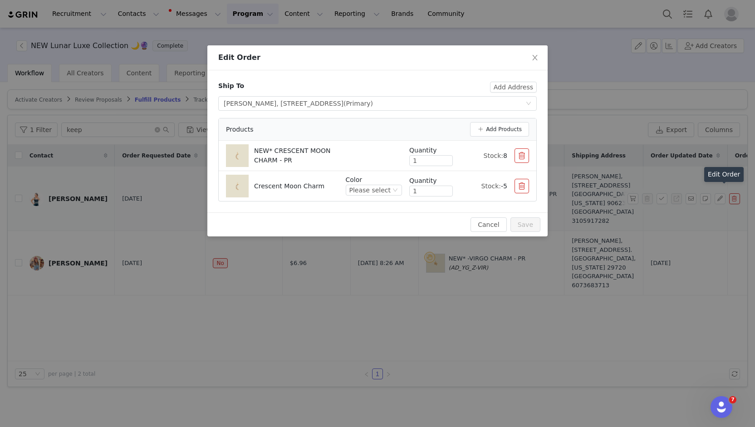
click at [526, 155] on button "button" at bounding box center [522, 155] width 15 height 15
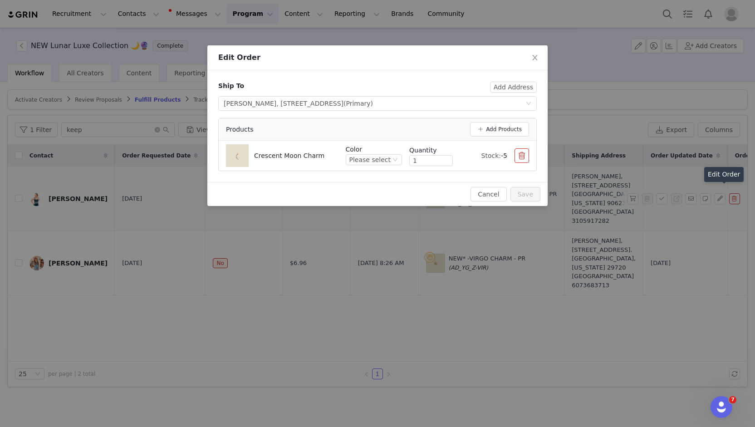
click at [401, 189] on div "Cancel Save" at bounding box center [378, 194] width 326 height 15
click at [540, 54] on span "Close" at bounding box center [534, 57] width 25 height 25
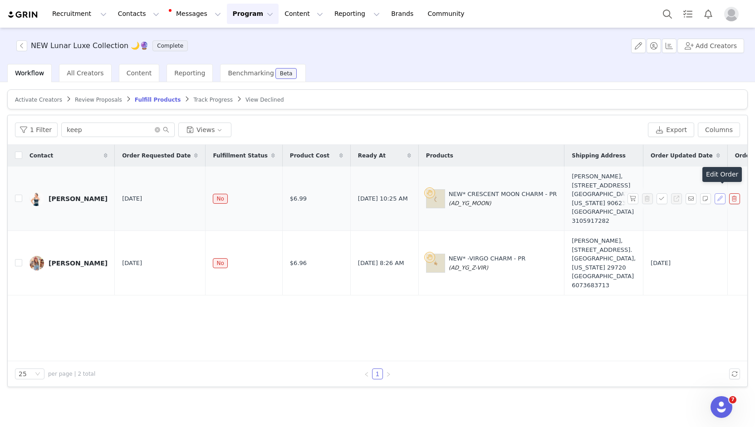
click at [723, 193] on button "button" at bounding box center [720, 198] width 11 height 11
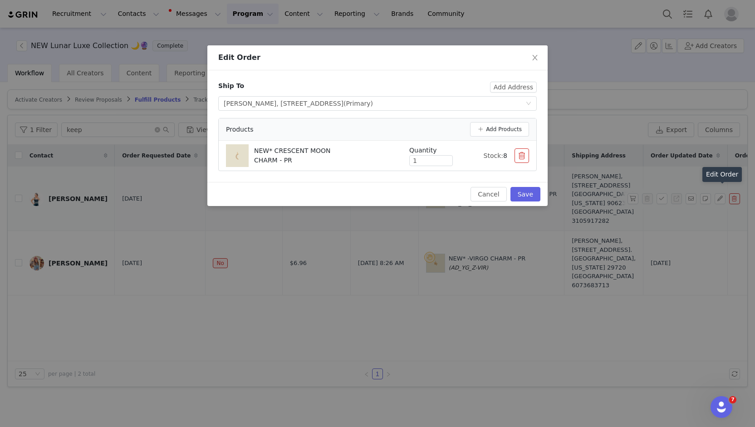
click at [334, 160] on p "NEW* CRESCENT MOON CHARM - PR" at bounding box center [300, 155] width 93 height 19
click at [501, 132] on button "Add Products" at bounding box center [499, 129] width 59 height 15
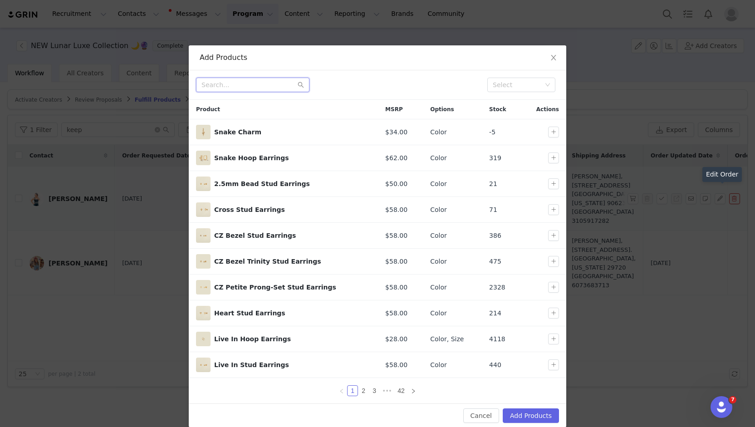
click at [277, 81] on input "text" at bounding box center [252, 85] width 113 height 15
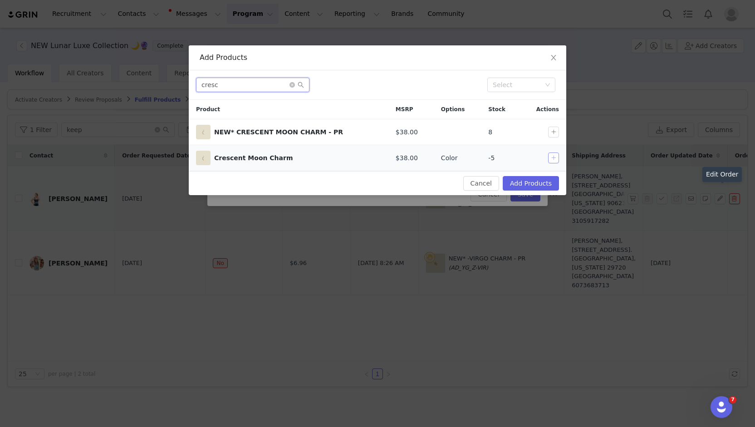
type input "cresc"
click at [552, 157] on button "button" at bounding box center [553, 158] width 11 height 11
click at [542, 183] on button "Add Products" at bounding box center [531, 183] width 56 height 15
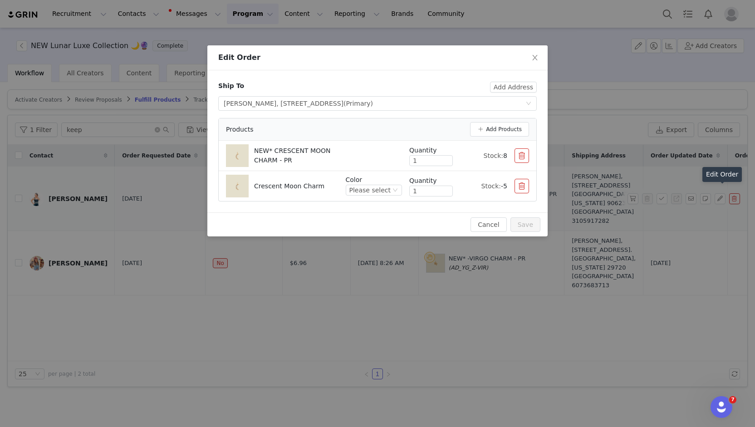
click at [518, 150] on button "button" at bounding box center [522, 155] width 15 height 15
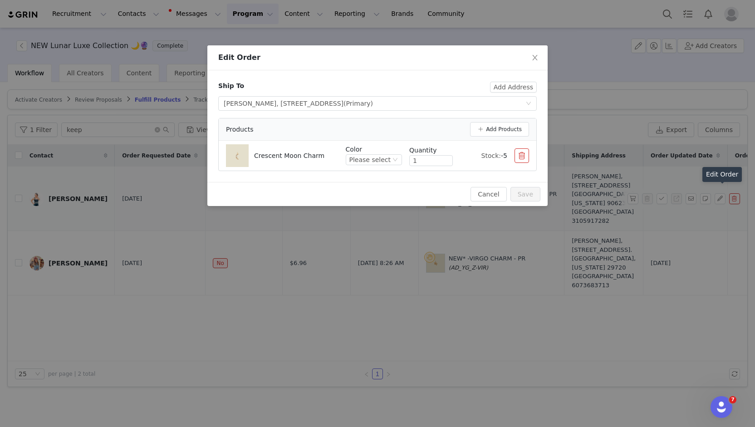
click at [351, 183] on div "Cancel Save" at bounding box center [377, 194] width 340 height 24
click at [442, 183] on div "Cancel Save" at bounding box center [377, 194] width 340 height 24
click at [535, 59] on icon "icon: close" at bounding box center [535, 57] width 7 height 7
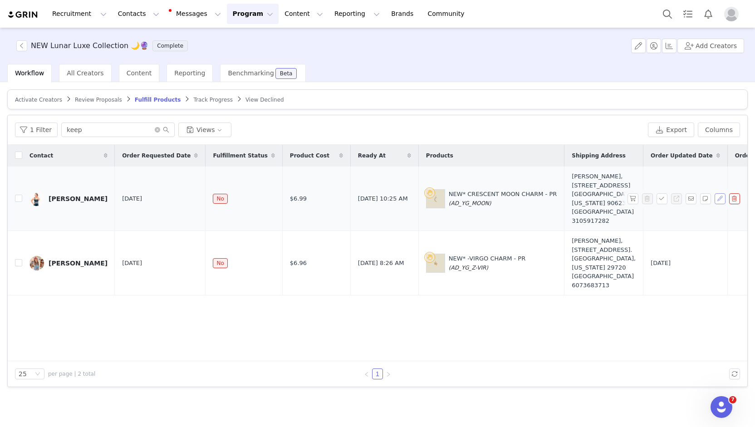
click at [719, 195] on button "button" at bounding box center [720, 198] width 11 height 11
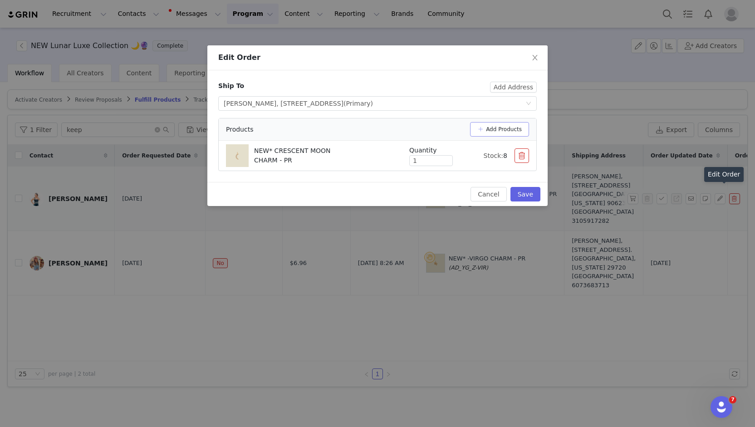
click at [512, 128] on button "Add Products" at bounding box center [499, 129] width 59 height 15
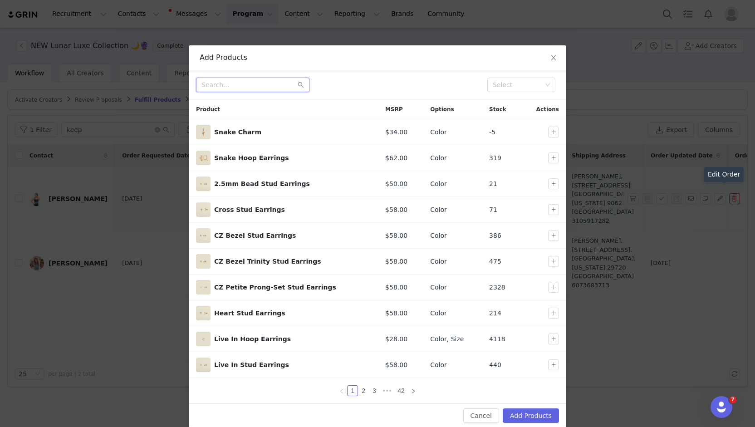
click at [274, 80] on input "text" at bounding box center [252, 85] width 113 height 15
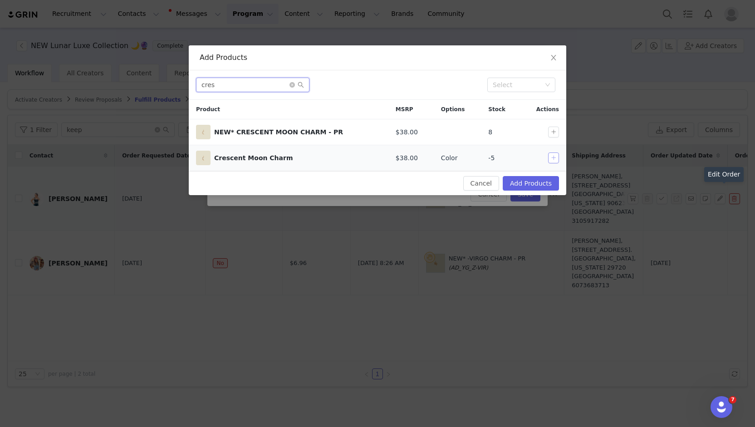
type input "cres"
click at [550, 156] on button "button" at bounding box center [553, 158] width 11 height 11
click at [545, 180] on button "Add Products" at bounding box center [531, 183] width 56 height 15
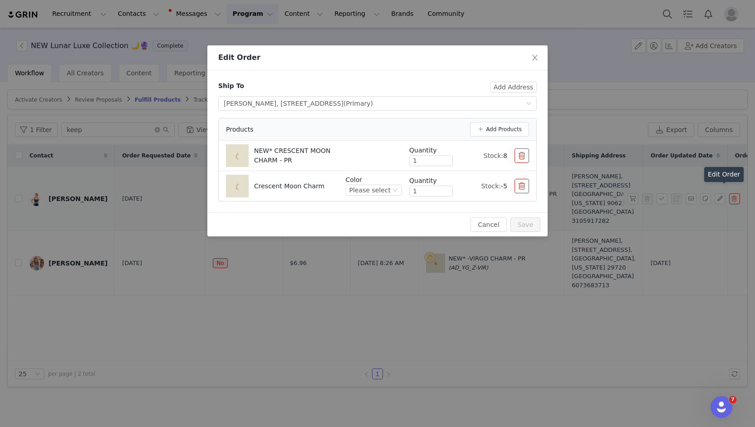
click at [395, 74] on div "Ship To Add Address Select shipping address Cynthia Contreras, 5162 Del Sur Cir…" at bounding box center [377, 141] width 340 height 142
click at [539, 58] on span "Close" at bounding box center [534, 57] width 25 height 25
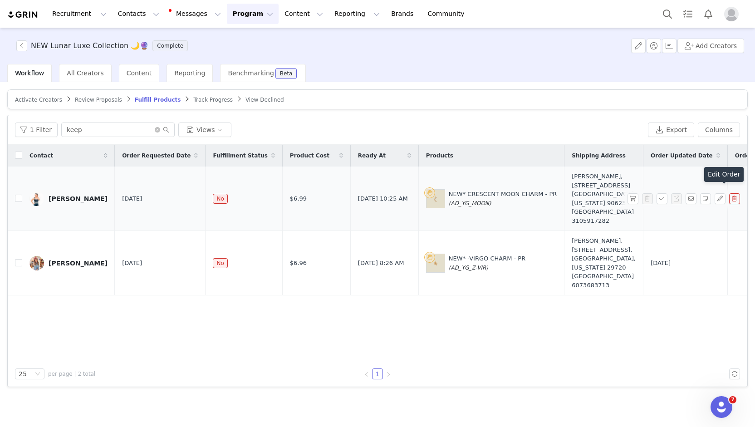
click at [268, 335] on div "Contact Order Requested Date Fulfillment Status Product Cost Ready At Products …" at bounding box center [378, 253] width 740 height 217
click at [637, 196] on button "button" at bounding box center [633, 198] width 11 height 11
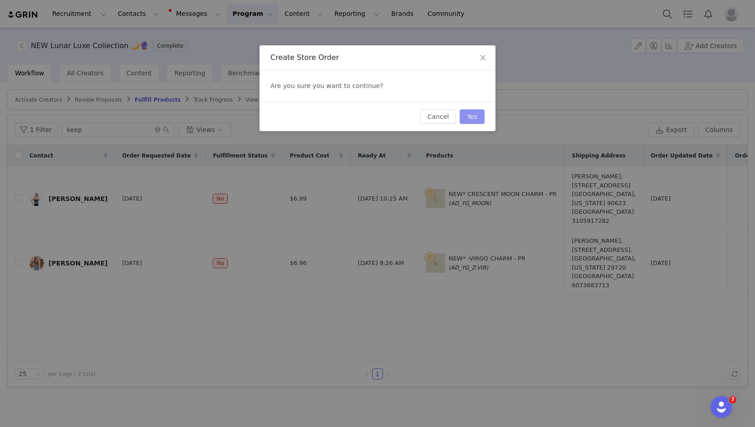
click at [469, 111] on button "Yes" at bounding box center [472, 116] width 25 height 15
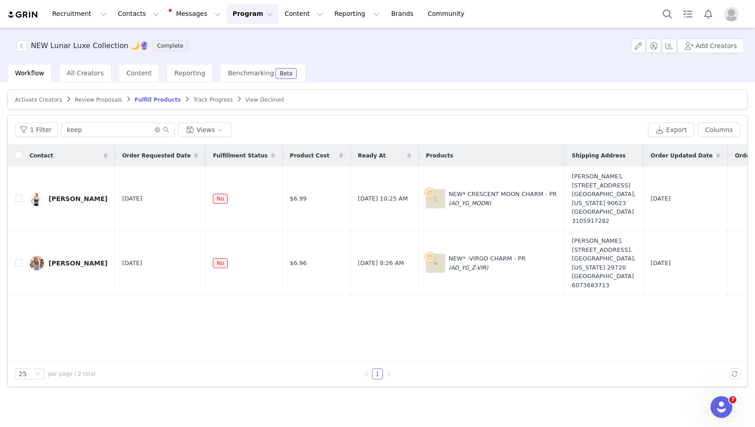
click at [360, 312] on div "Contact Order Requested Date Fulfillment Status Product Cost Ready At Products …" at bounding box center [378, 253] width 740 height 217
click at [386, 14] on link "Brands Brands" at bounding box center [404, 14] width 36 height 20
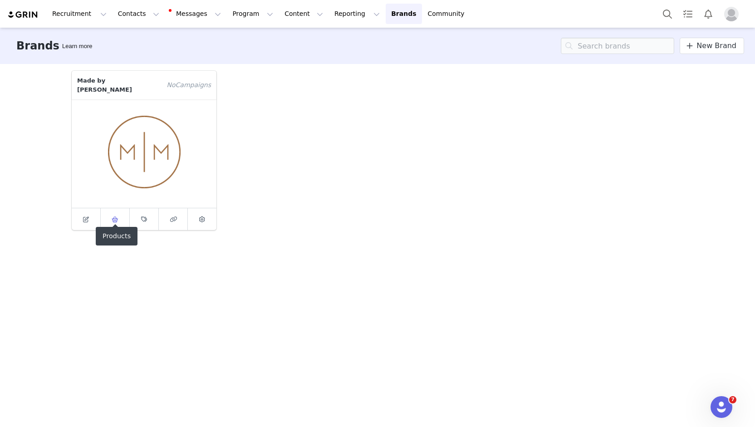
click at [108, 210] on link at bounding box center [115, 219] width 29 height 22
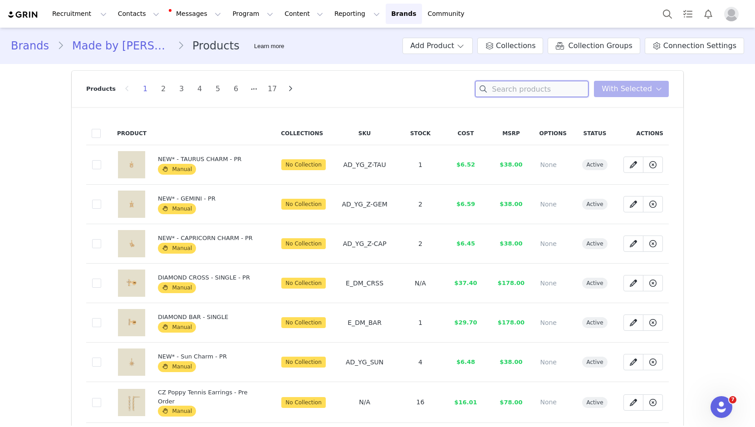
click at [559, 84] on input at bounding box center [531, 89] width 113 height 16
click at [241, 12] on button "Program Program" at bounding box center [253, 14] width 52 height 20
drag, startPoint x: 221, startPoint y: 56, endPoint x: 237, endPoint y: 41, distance: 22.5
click at [555, 84] on input at bounding box center [531, 89] width 113 height 16
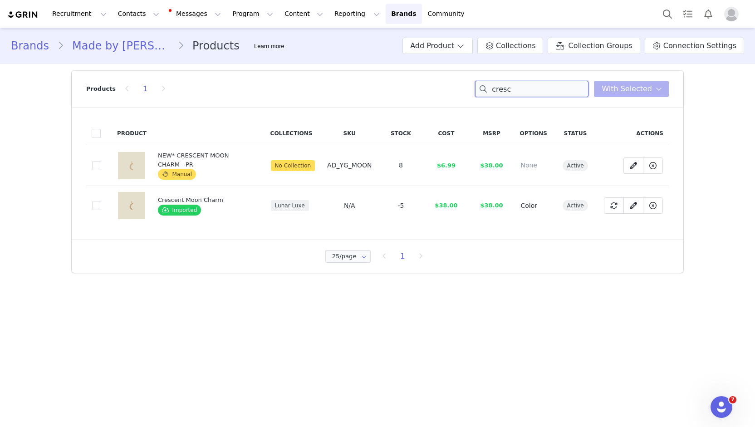
type input "cresc"
click at [296, 207] on span "Lunar Luxe" at bounding box center [290, 205] width 38 height 11
click at [363, 207] on td "N/A" at bounding box center [349, 205] width 57 height 39
click at [636, 205] on icon at bounding box center [633, 205] width 7 height 7
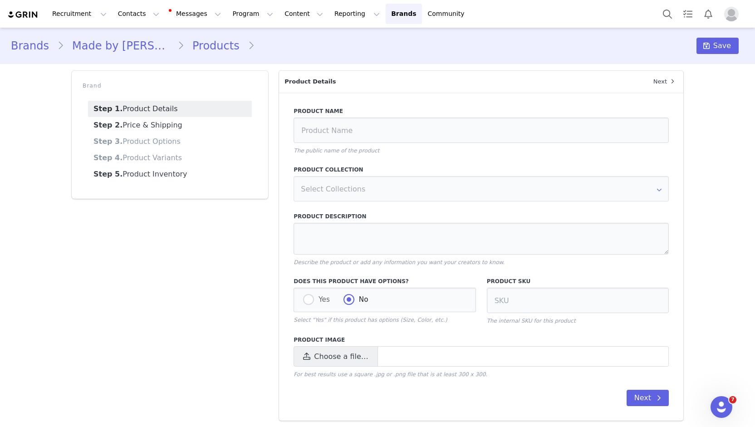
type input "Crescent Moon Charm"
type textarea "A sliver of gold, a shimmer of light. The Crescent Moon Charm sparkles - like s…"
radio input "true"
radio input "false"
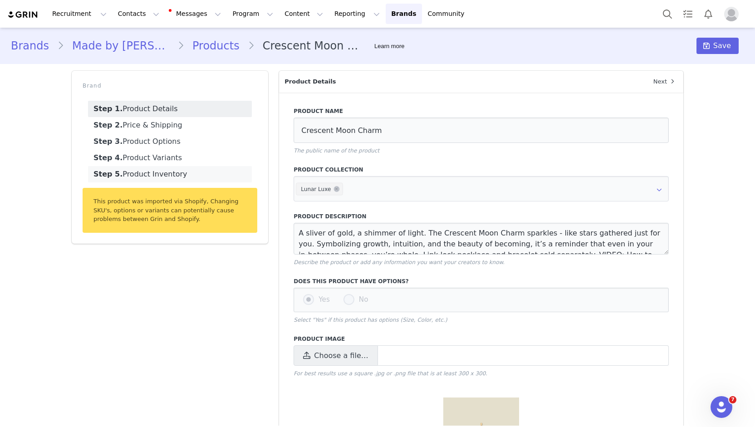
click at [159, 172] on link "Step 5. Product Inventory" at bounding box center [170, 174] width 164 height 16
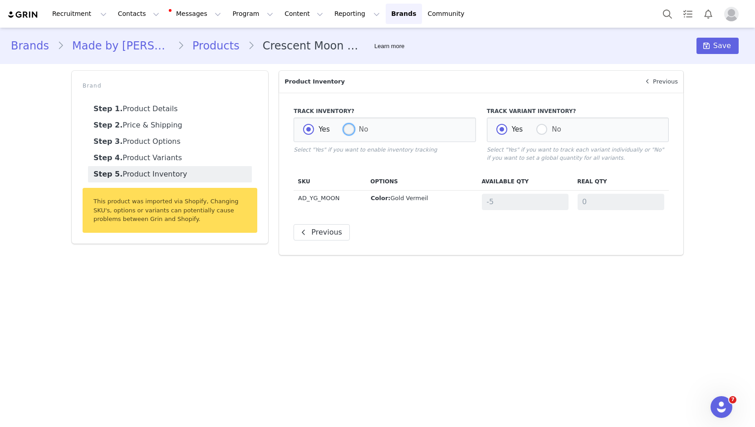
click at [348, 128] on span at bounding box center [349, 129] width 11 height 11
click at [348, 128] on input "No" at bounding box center [349, 130] width 11 height 12
radio input "true"
radio input "false"
radio input "true"
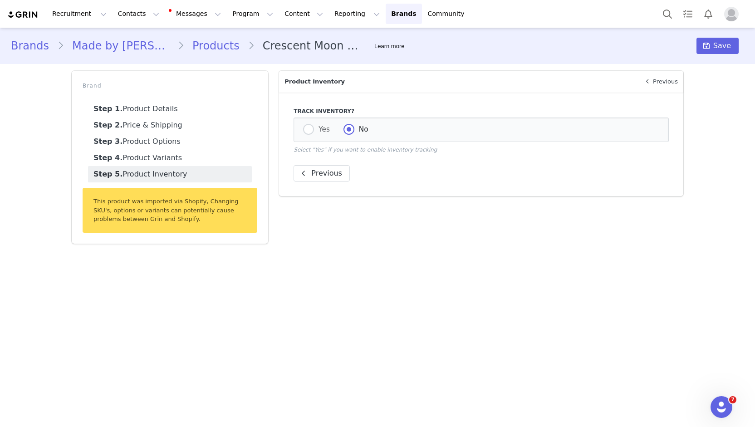
click at [421, 230] on div "Product Details Next Product Name Crescent Moon Charm The public name of the pr…" at bounding box center [481, 157] width 415 height 184
click at [716, 42] on button "Save" at bounding box center [718, 46] width 42 height 16
click at [381, 294] on main "Brands Made by Mary Products Crescent Moon Charm Learn more Save Brand Step 1. …" at bounding box center [377, 227] width 755 height 398
click at [426, 251] on main "Brands Made by Mary Products Crescent Moon Charm Learn more Save Brand Step 1. …" at bounding box center [377, 227] width 755 height 398
click at [723, 49] on span "Save" at bounding box center [723, 45] width 18 height 11
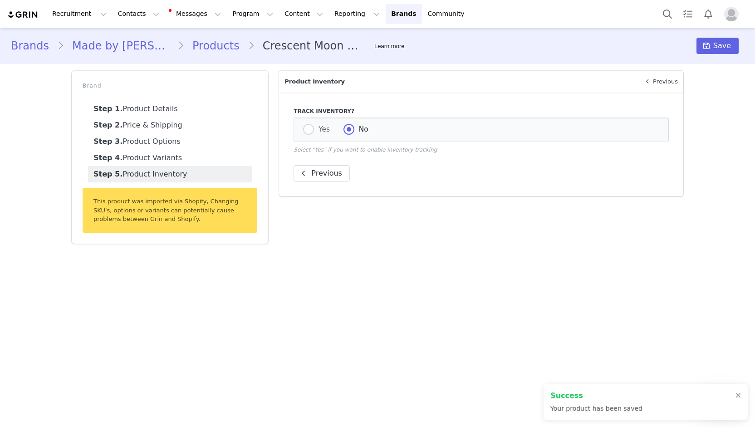
click at [197, 44] on link "Products" at bounding box center [216, 46] width 64 height 16
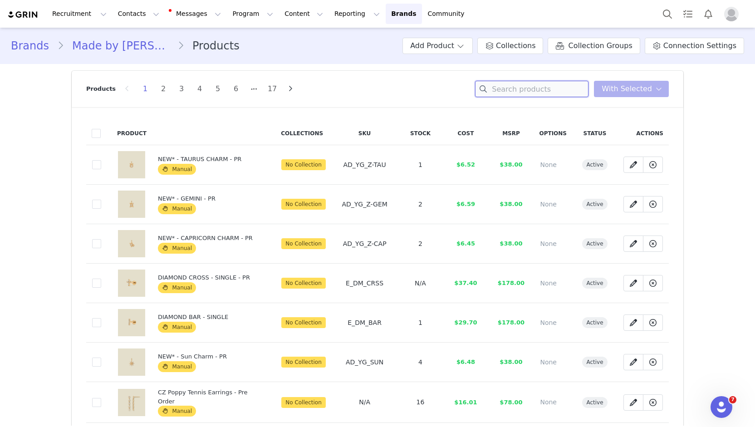
click at [549, 95] on input at bounding box center [531, 89] width 113 height 16
type input "b"
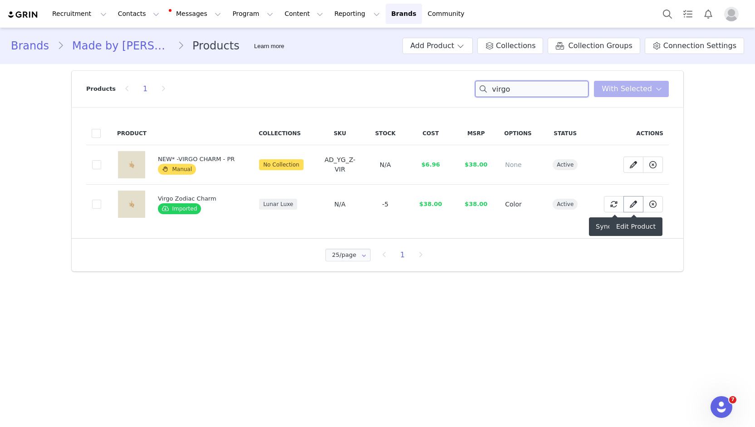
type input "virgo"
click at [637, 203] on icon at bounding box center [633, 204] width 7 height 7
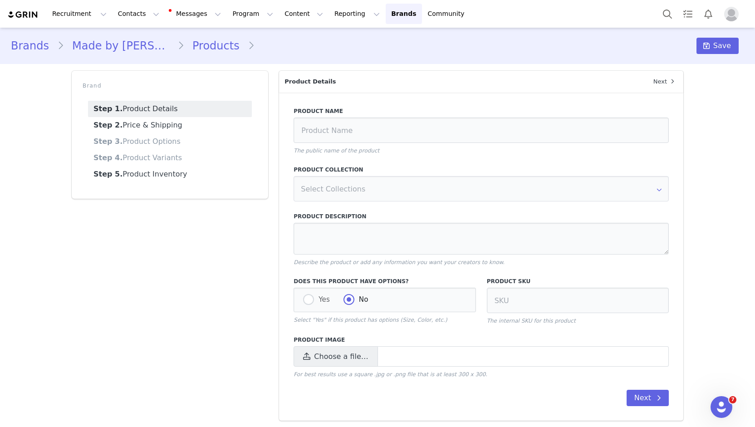
type input "Virgo Zodiac Charm"
type textarea "The beauty is in the details. The Virgo Zodiac Charm features the curled “M” of…"
radio input "true"
radio input "false"
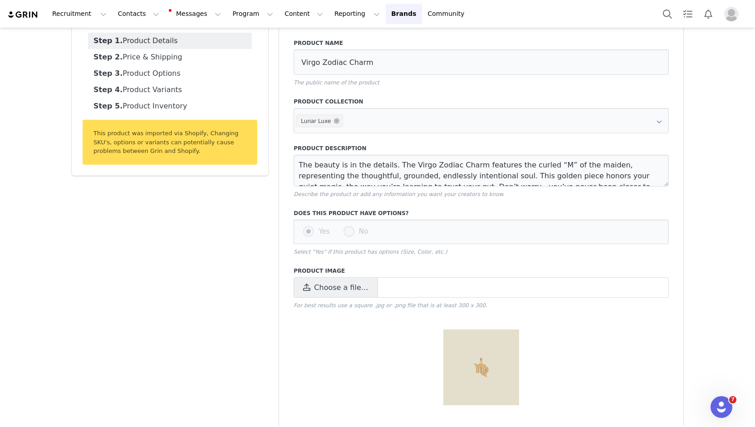
scroll to position [91, 0]
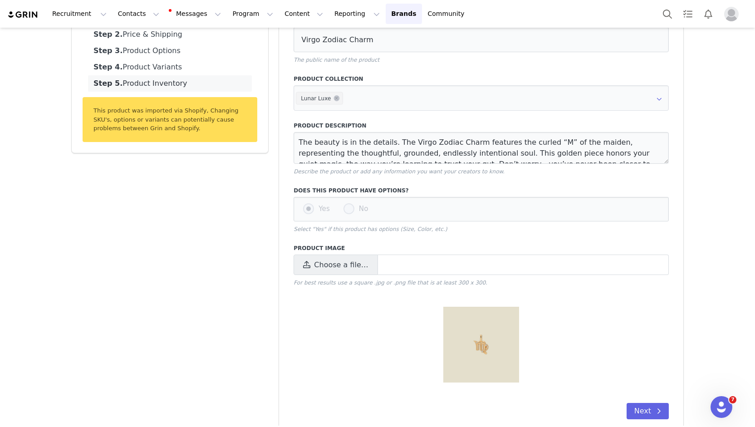
click at [162, 80] on link "Step 5. Product Inventory" at bounding box center [170, 83] width 164 height 16
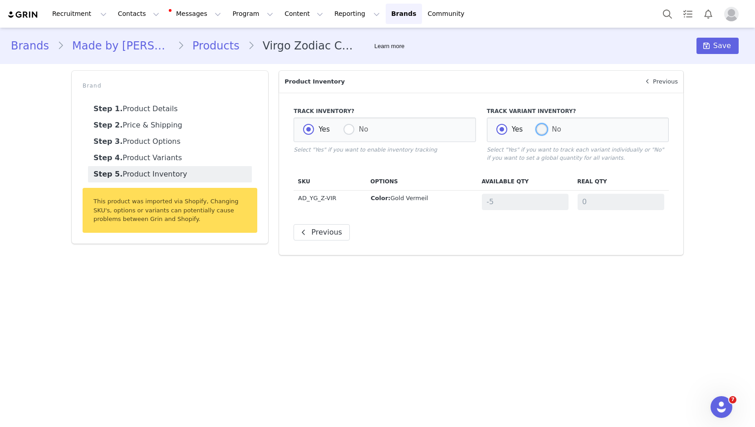
click at [540, 130] on span at bounding box center [542, 129] width 11 height 11
click at [540, 130] on input "No" at bounding box center [542, 130] width 11 height 12
radio input "true"
radio input "false"
radio input "true"
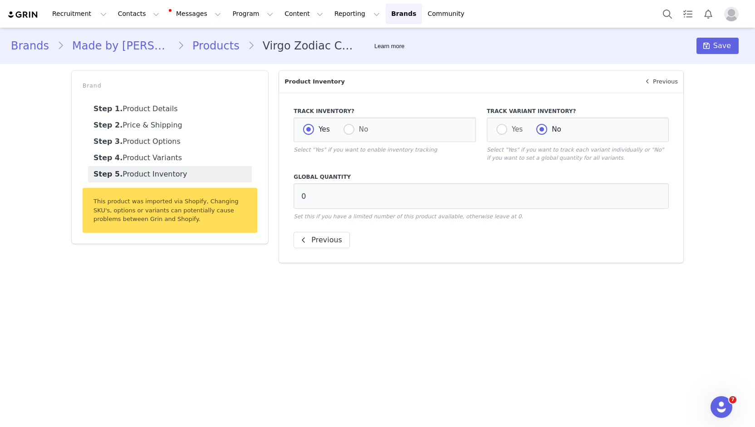
click at [521, 345] on main "Brands Made by Mary Products Virgo Zodiac Charm Learn more Save Brand Step 1. P…" at bounding box center [377, 227] width 755 height 398
click at [324, 201] on input "0" at bounding box center [481, 195] width 375 height 25
drag, startPoint x: 324, startPoint y: 201, endPoint x: 262, endPoint y: 199, distance: 61.8
click at [262, 199] on div "Brand Step 1. Product Details Step 2. Price & Shipping Step 3. Product Options …" at bounding box center [377, 166] width 623 height 203
type input "5"
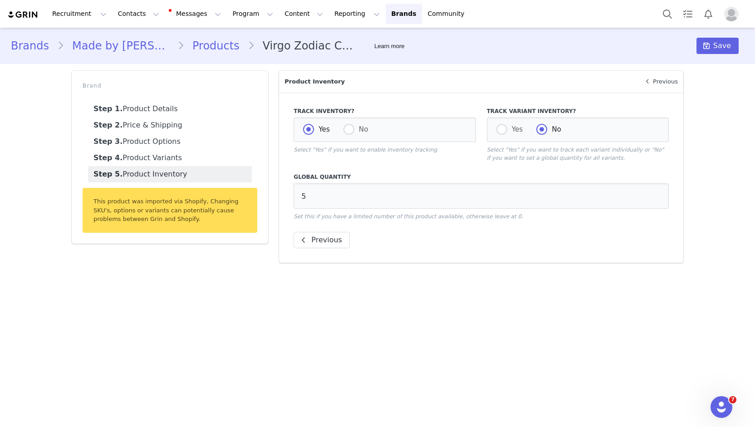
click at [560, 326] on main "Brands Made by Mary Products Virgo Zodiac Charm Learn more Save Brand Step 1. P…" at bounding box center [377, 227] width 755 height 398
click at [725, 48] on span "Save" at bounding box center [723, 45] width 18 height 11
click at [725, 48] on div "Save" at bounding box center [718, 46] width 42 height 16
click at [201, 47] on link "Products" at bounding box center [216, 46] width 64 height 16
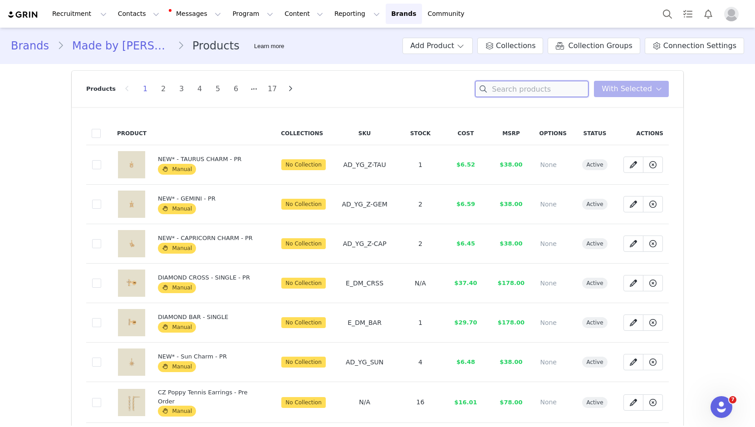
click at [584, 93] on input at bounding box center [531, 89] width 113 height 16
click at [514, 45] on span "Collections" at bounding box center [515, 45] width 39 height 11
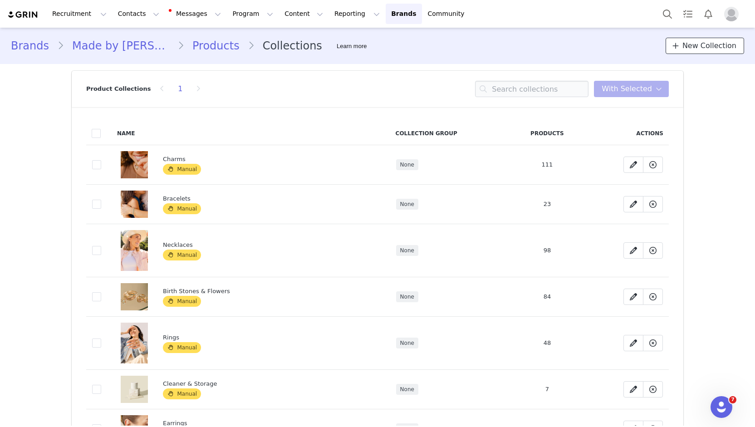
click at [691, 51] on link "New Collection" at bounding box center [705, 46] width 79 height 16
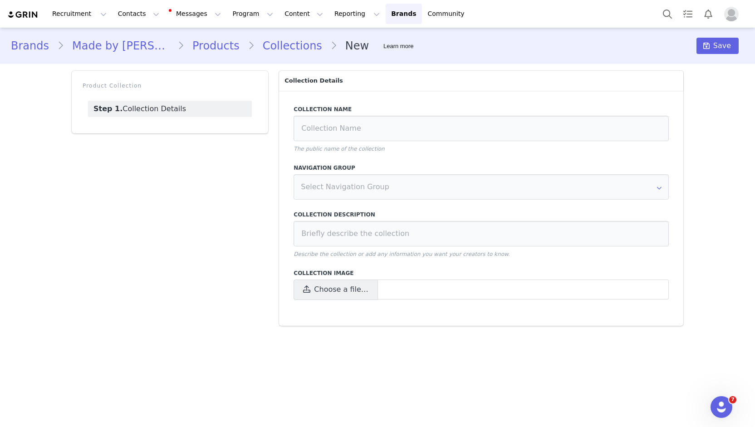
click at [255, 47] on link "Collections" at bounding box center [293, 46] width 76 height 16
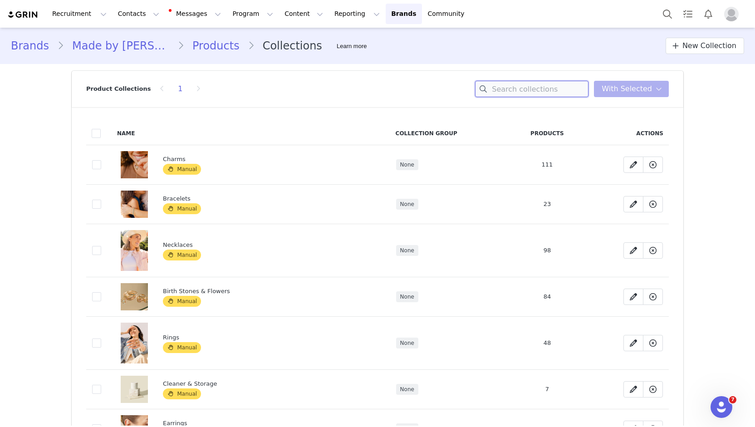
click at [522, 90] on input at bounding box center [531, 89] width 113 height 16
click at [184, 49] on link "Products" at bounding box center [216, 46] width 64 height 16
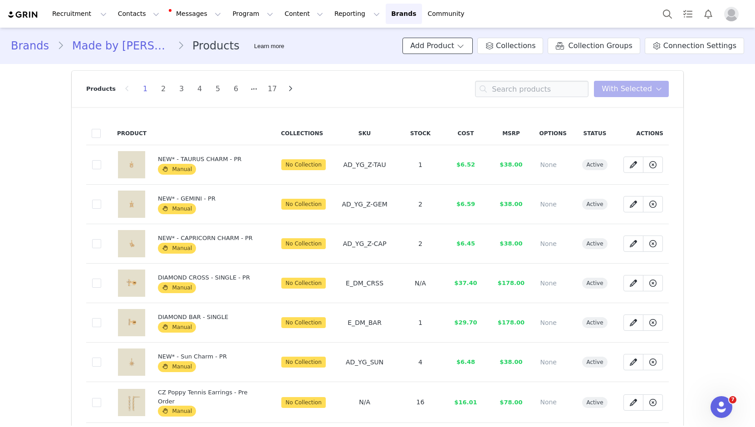
click at [470, 39] on button "Add Product" at bounding box center [438, 46] width 70 height 16
click at [455, 82] on span "Import From Store" at bounding box center [465, 80] width 58 height 7
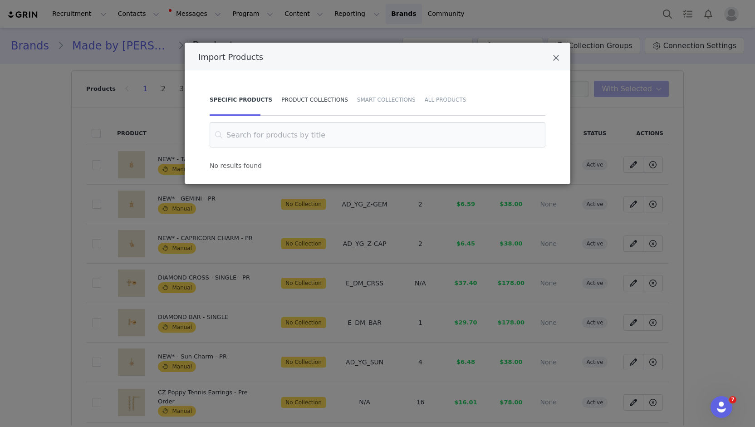
click at [309, 104] on div "Product Collections" at bounding box center [315, 100] width 76 height 32
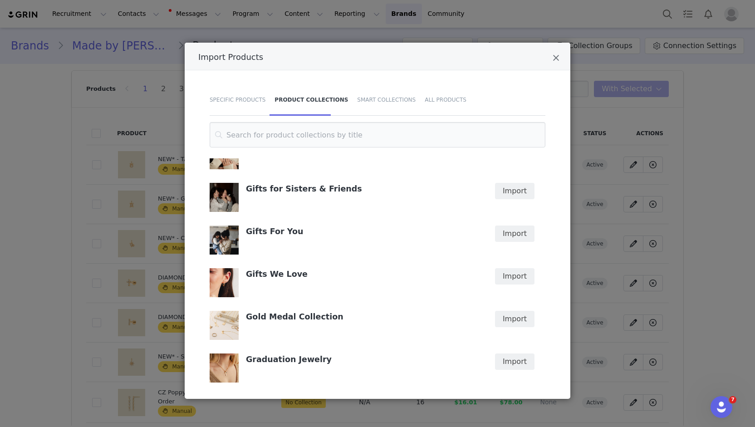
scroll to position [1316, 0]
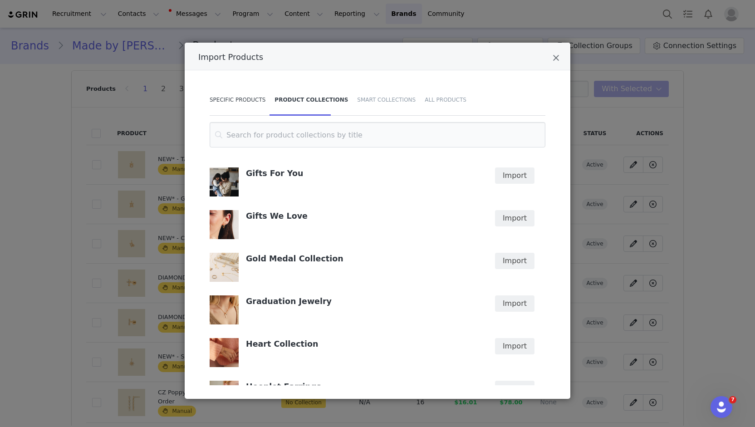
click at [237, 92] on div "Specific Products" at bounding box center [240, 100] width 60 height 32
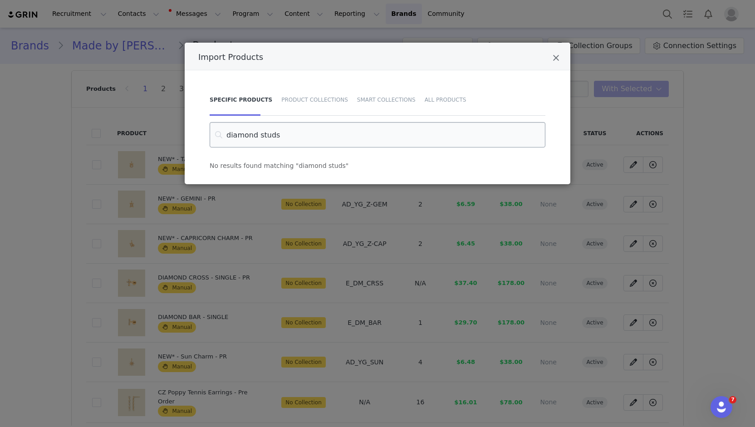
click at [236, 136] on input "diamond studs" at bounding box center [378, 134] width 336 height 25
click at [281, 137] on input "studs" at bounding box center [378, 134] width 336 height 25
type input "studs"
click at [420, 100] on div "All Products" at bounding box center [443, 100] width 46 height 32
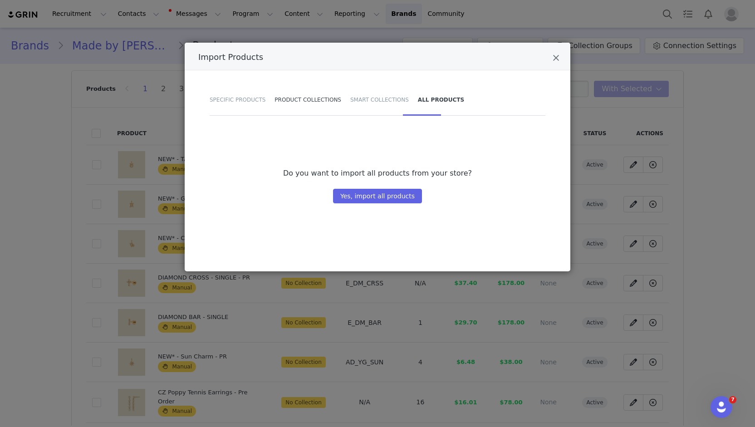
click at [308, 100] on div "Product Collections" at bounding box center [308, 100] width 76 height 32
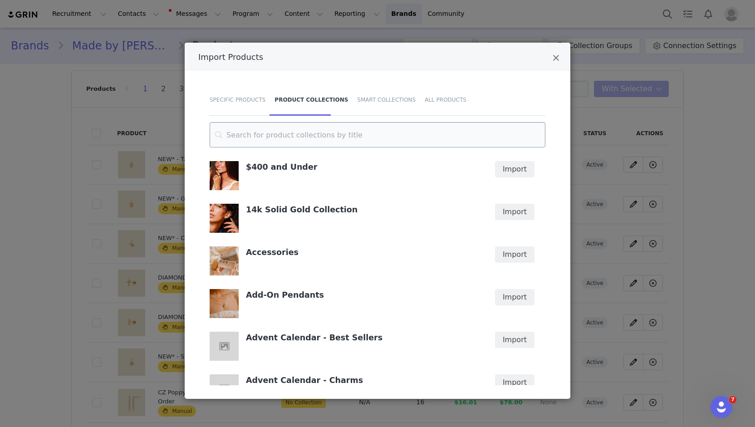
click at [319, 130] on input "Import Products" at bounding box center [378, 134] width 336 height 25
click at [511, 209] on button "Import" at bounding box center [514, 212] width 39 height 16
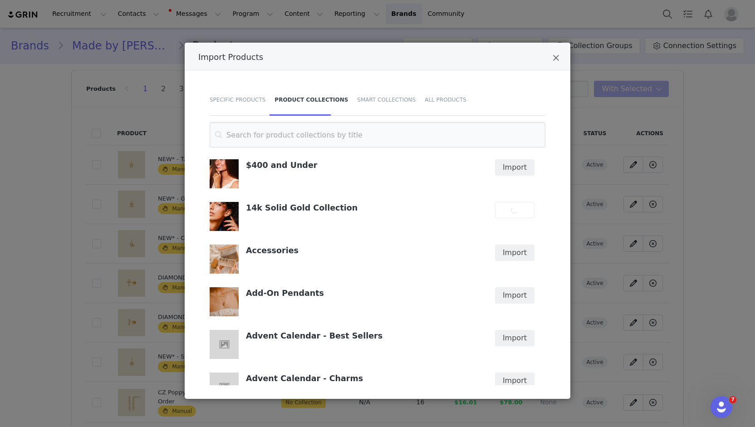
scroll to position [0, 0]
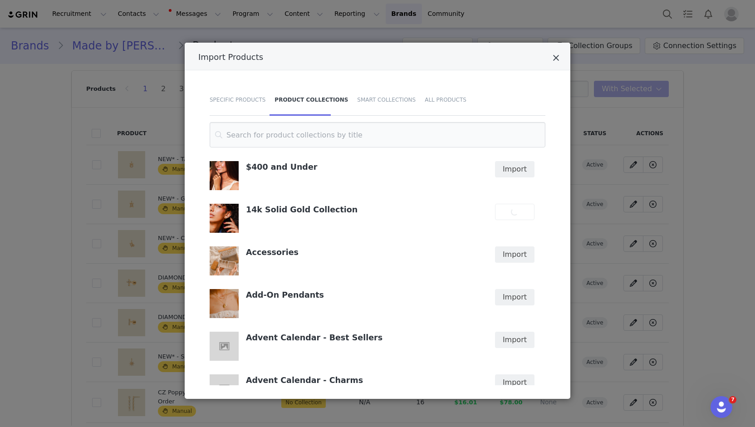
click at [558, 57] on icon "Close" at bounding box center [556, 58] width 7 height 9
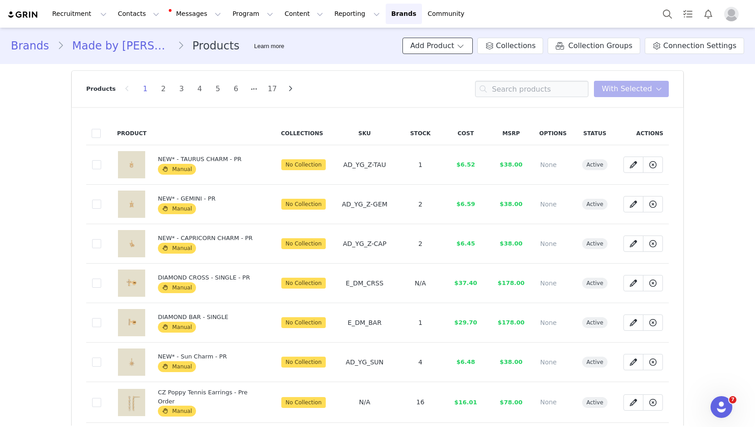
click at [473, 43] on button "Add Product" at bounding box center [438, 46] width 70 height 16
click at [456, 81] on span "Import From Store" at bounding box center [465, 80] width 58 height 7
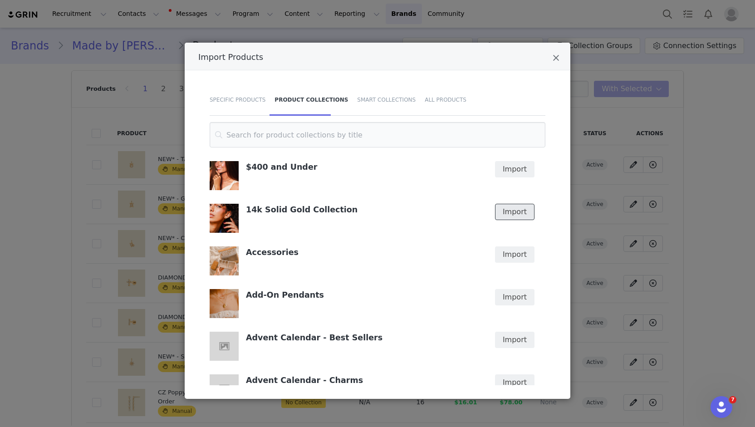
click at [519, 210] on button "Import" at bounding box center [514, 212] width 39 height 16
click at [244, 100] on div "Specific Products" at bounding box center [240, 100] width 60 height 32
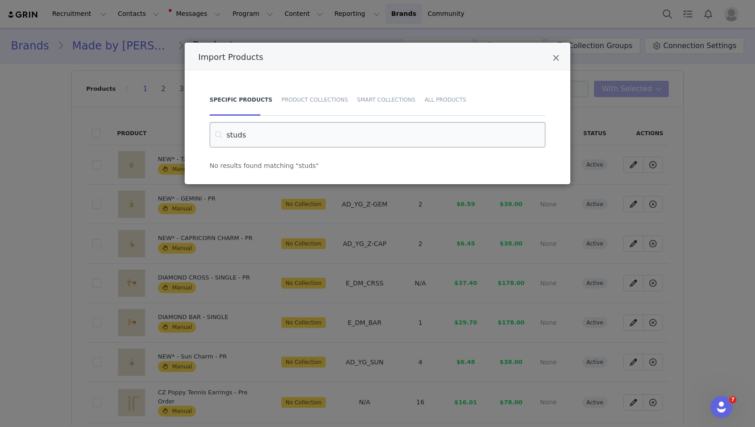
click at [290, 131] on input "studs" at bounding box center [378, 134] width 336 height 25
click at [280, 132] on input "studs" at bounding box center [378, 134] width 336 height 25
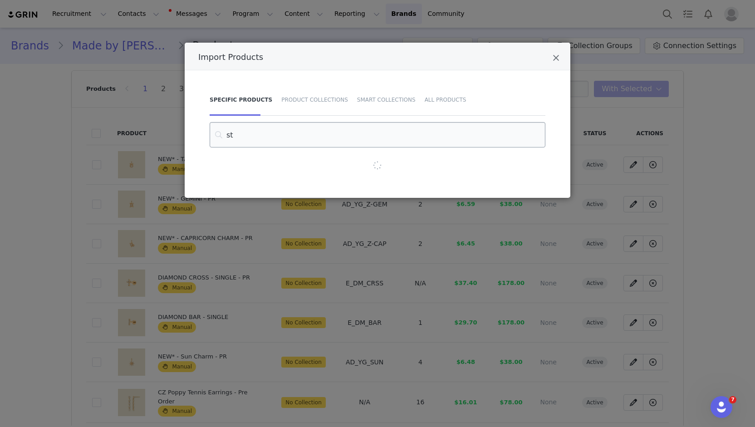
type input "s"
type input "diamond"
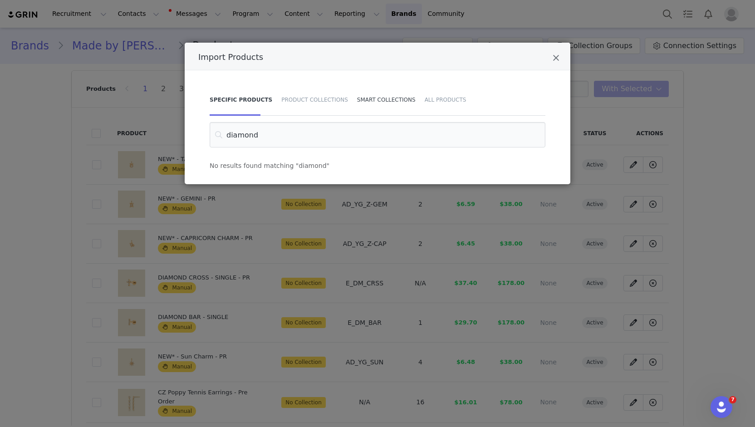
click at [371, 98] on div "Smart Collections" at bounding box center [387, 100] width 68 height 32
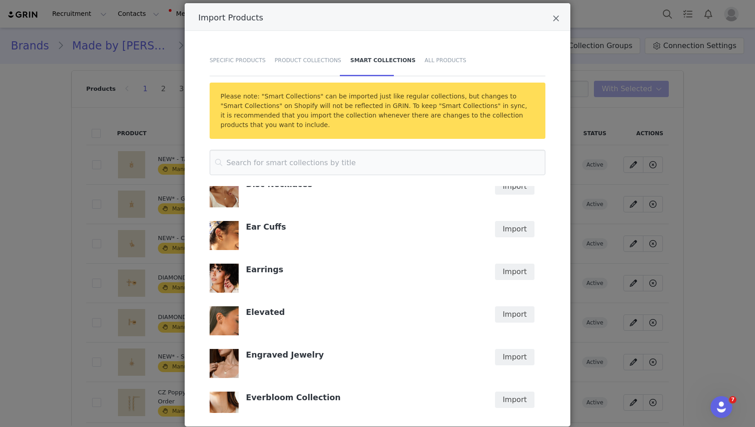
scroll to position [61, 0]
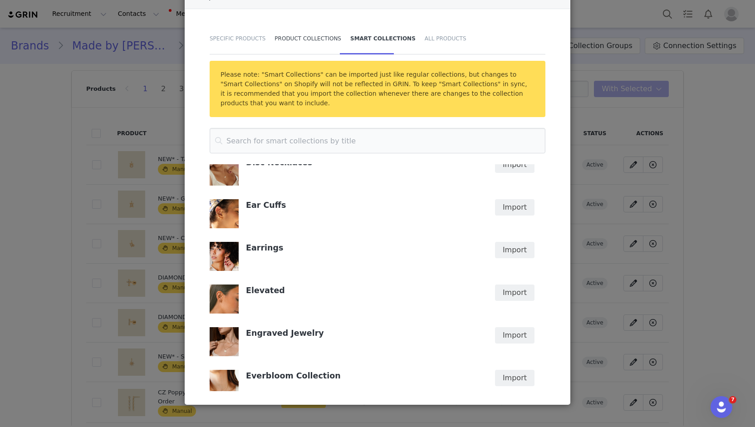
click at [276, 39] on div "Product Collections" at bounding box center [308, 39] width 76 height 32
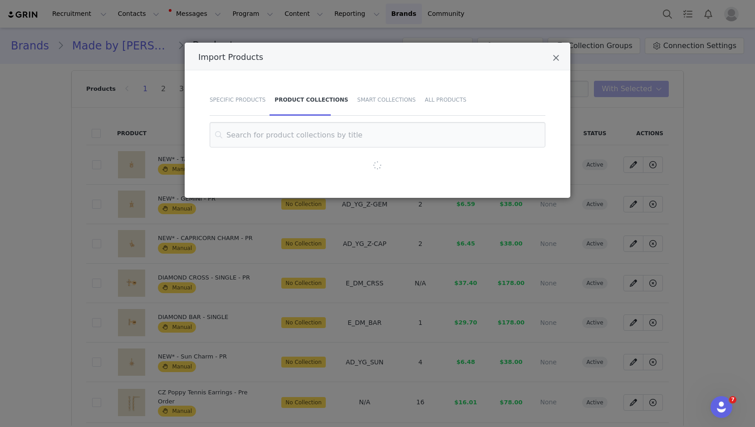
scroll to position [0, 0]
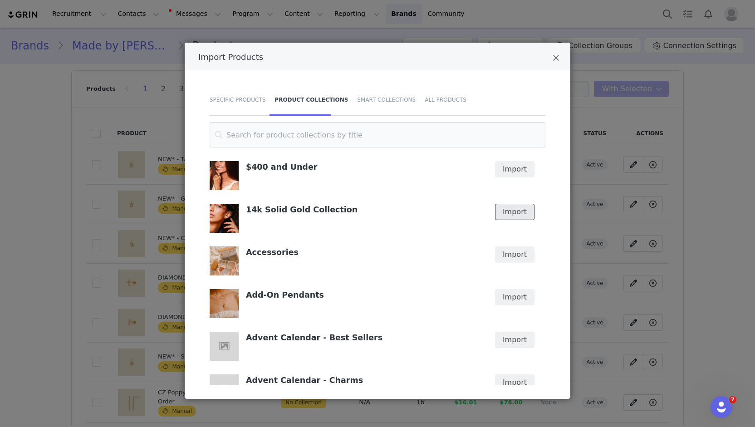
click at [521, 207] on button "Import" at bounding box center [514, 212] width 39 height 16
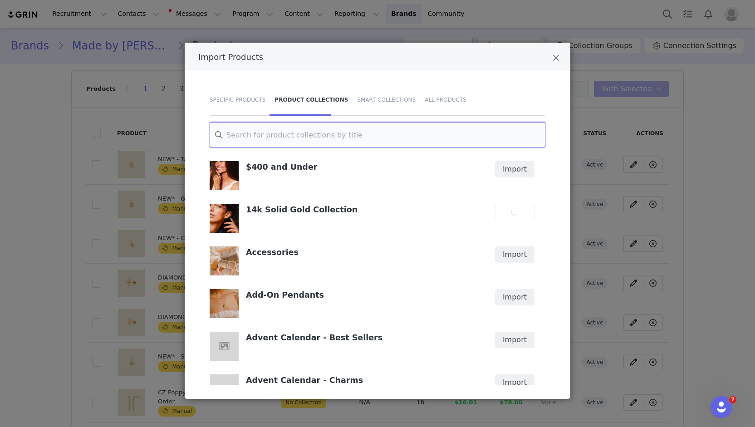
click at [267, 133] on input "Import Products" at bounding box center [378, 134] width 336 height 25
paste input "14k Diamond Cross Stud Earring"
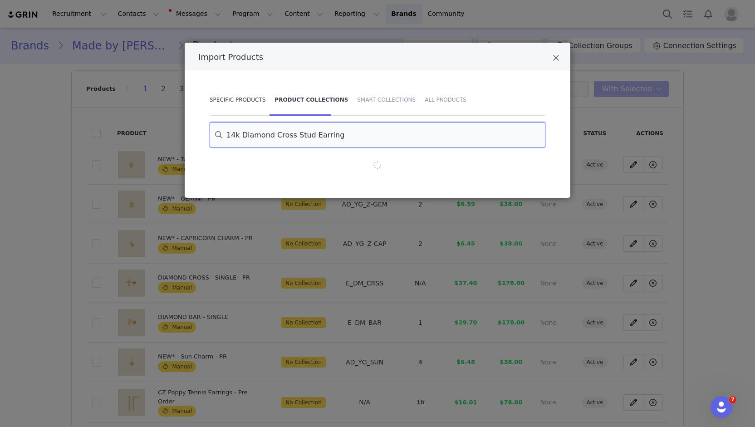
type input "14k Diamond Cross Stud Earring"
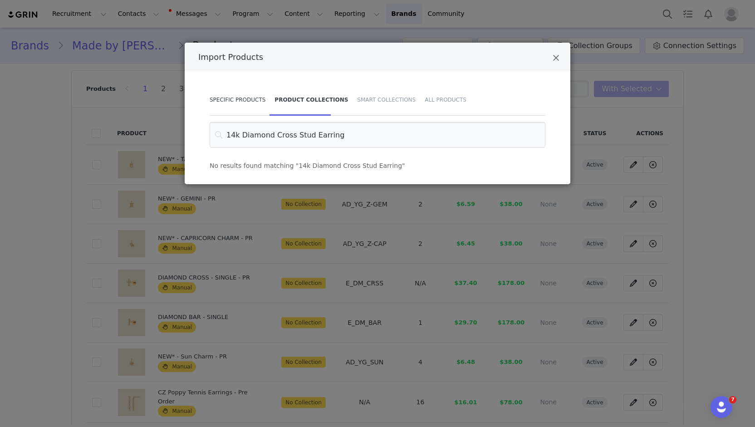
click at [243, 102] on div "Specific Products" at bounding box center [240, 100] width 60 height 32
drag, startPoint x: 291, startPoint y: 132, endPoint x: 192, endPoint y: 124, distance: 98.3
click at [193, 125] on div "Specific Products Product Collections Smart Collections All Products diamond No…" at bounding box center [378, 127] width 386 height 114
type input "14k Diamond Cross Stud Earring"
click at [428, 97] on div "All Products" at bounding box center [443, 100] width 46 height 32
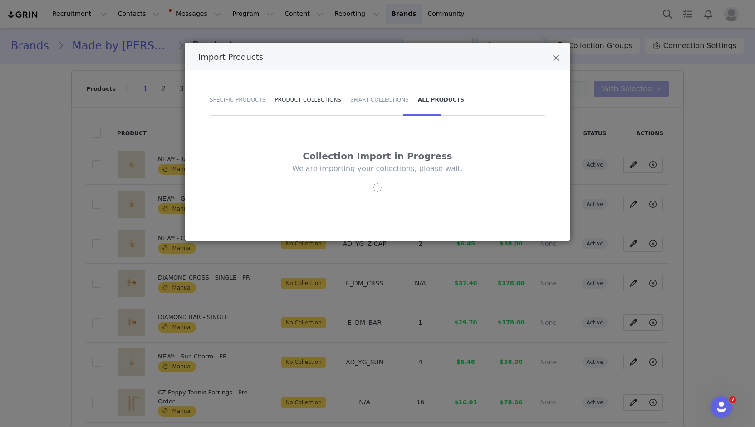
click at [289, 105] on div "Product Collections" at bounding box center [308, 100] width 76 height 32
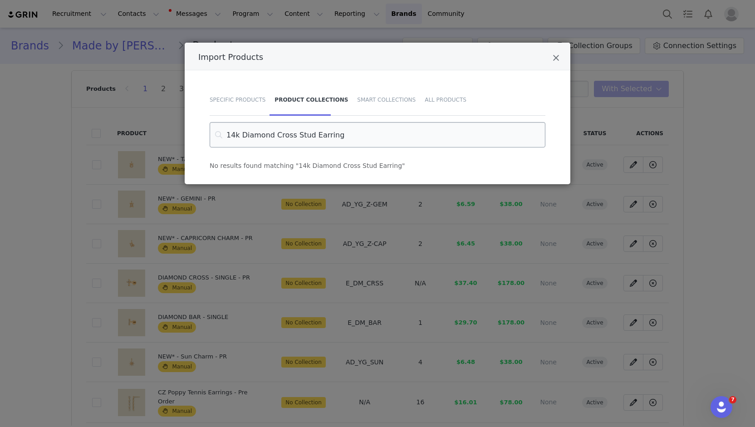
click at [333, 138] on input "14k Diamond Cross Stud Earring" at bounding box center [378, 134] width 336 height 25
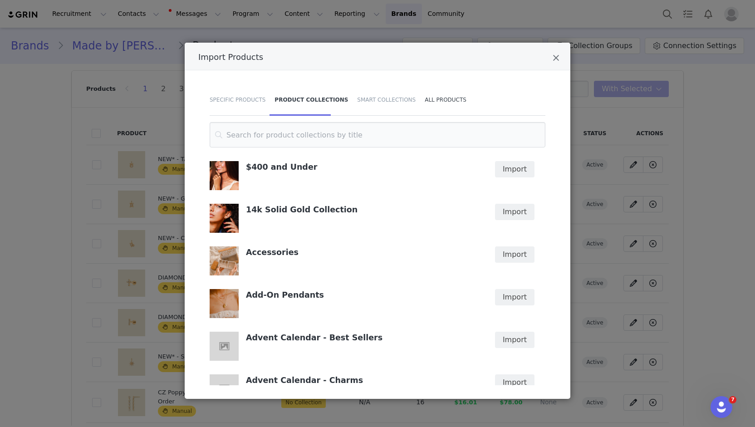
click at [420, 100] on div "All Products" at bounding box center [443, 100] width 46 height 32
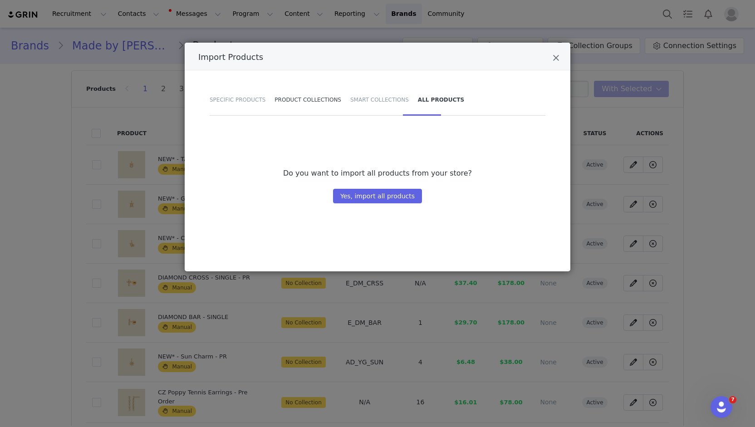
click at [312, 98] on div "Product Collections" at bounding box center [308, 100] width 76 height 32
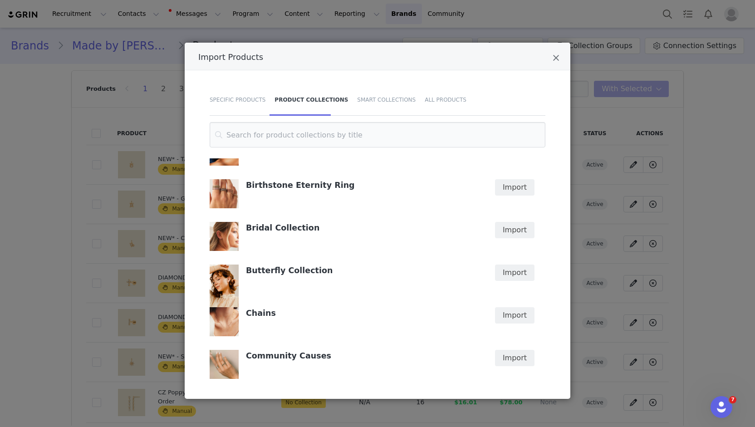
scroll to position [545, 0]
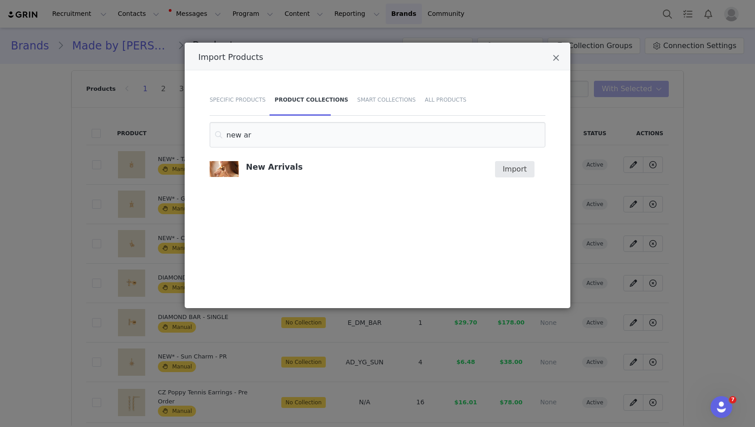
type input "new ar"
click at [526, 173] on button "Import" at bounding box center [514, 169] width 39 height 16
drag, startPoint x: 467, startPoint y: 247, endPoint x: 330, endPoint y: 244, distance: 137.1
click at [467, 247] on div "New Arrivals Import" at bounding box center [376, 226] width 339 height 136
click at [551, 53] on div "Import Products" at bounding box center [378, 57] width 386 height 28
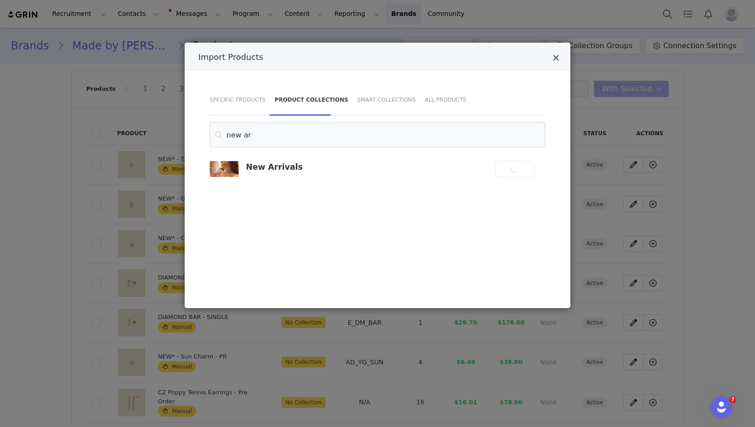
click at [554, 59] on icon "Close" at bounding box center [556, 58] width 7 height 9
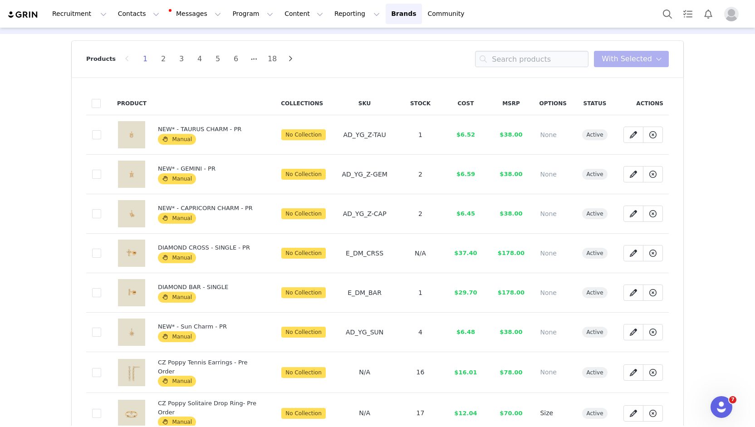
scroll to position [45, 0]
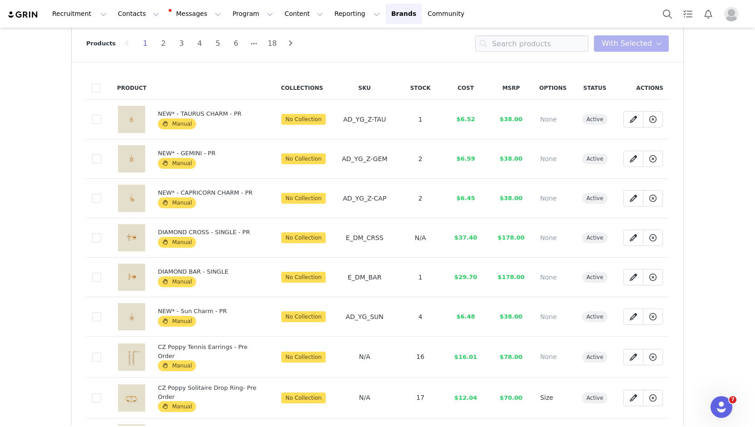
click at [379, 119] on span "AD_YG_Z-TAU" at bounding box center [365, 119] width 43 height 7
click at [176, 162] on span "Manual" at bounding box center [177, 163] width 38 height 11
click at [306, 118] on span "No Collection" at bounding box center [303, 119] width 44 height 11
click at [630, 116] on icon at bounding box center [633, 119] width 7 height 7
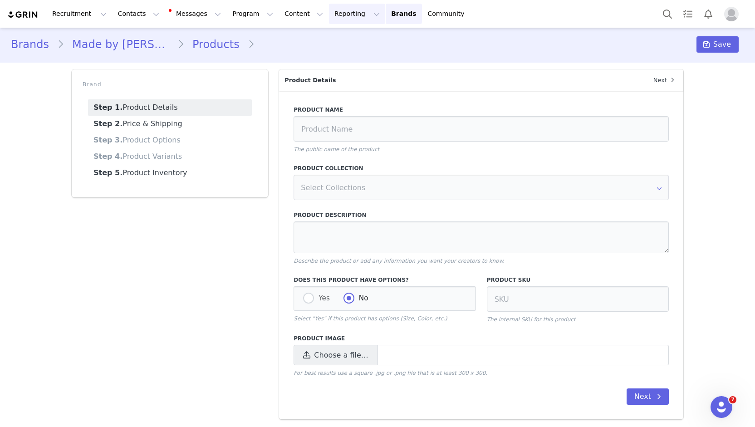
type input "NEW* - TAURUS CHARM - PR"
type input "AD_YG_Z-TAU"
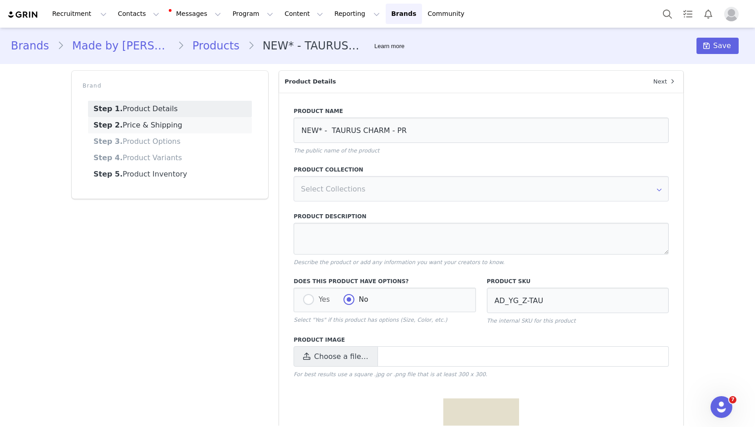
click at [141, 126] on link "Step 2. Price & Shipping" at bounding box center [170, 125] width 164 height 16
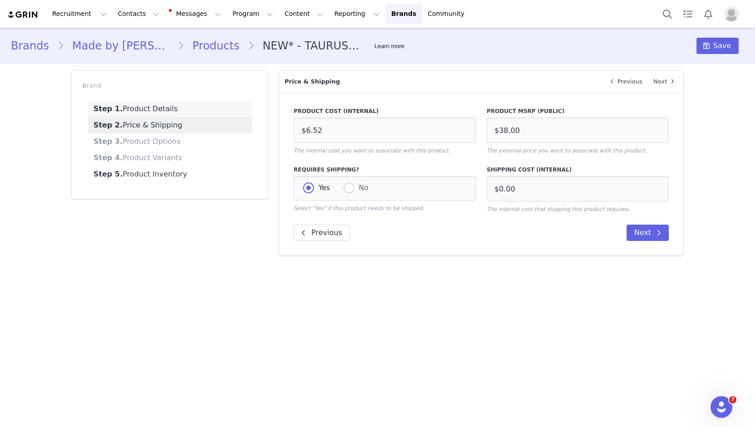
click at [153, 108] on link "Step 1. Product Details" at bounding box center [170, 109] width 164 height 16
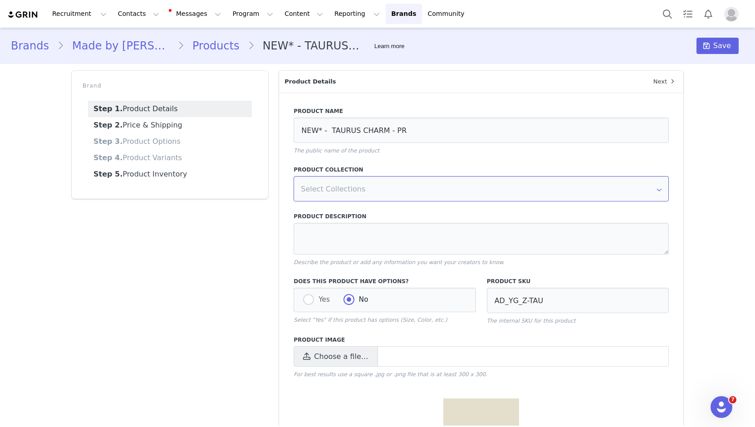
click at [427, 190] on input "text" at bounding box center [481, 188] width 375 height 25
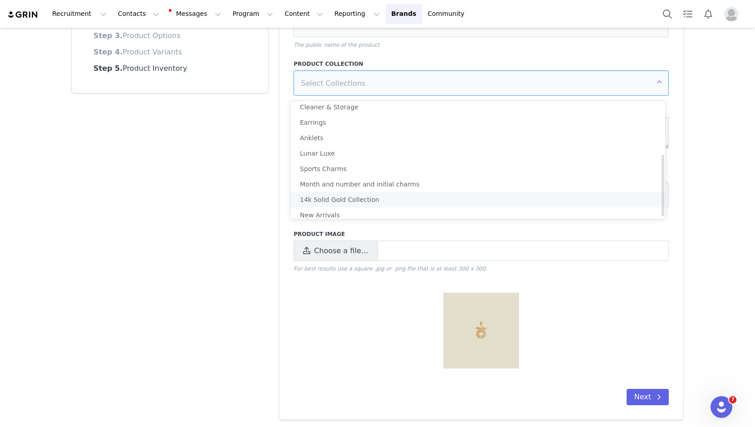
scroll to position [104, 0]
click at [167, 222] on div "Brand Step 1. Product Details Step 2. Price & Shipping Step 3. Product Options …" at bounding box center [169, 193] width 207 height 466
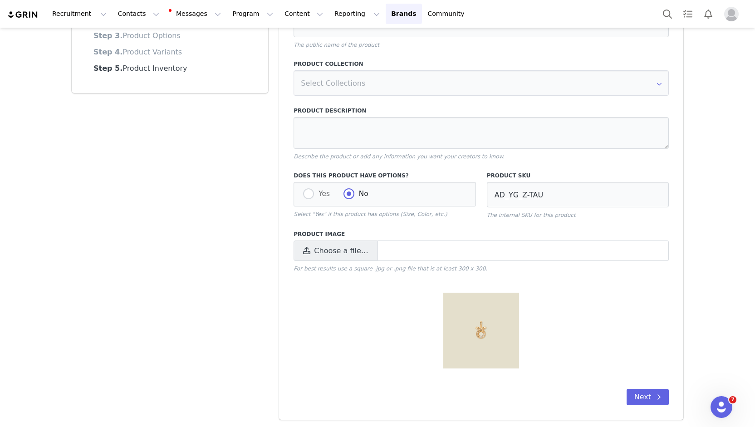
scroll to position [0, 0]
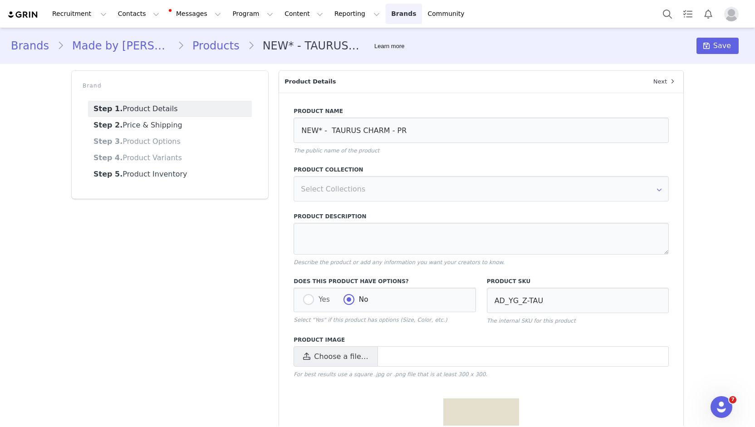
click at [386, 11] on link "Brands Brands" at bounding box center [404, 14] width 36 height 20
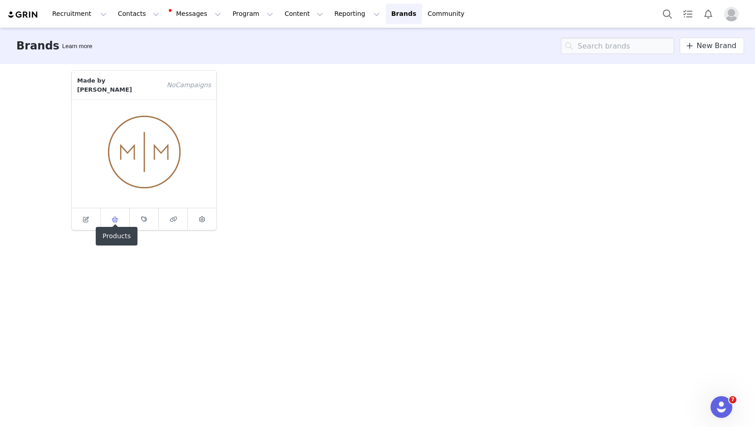
click at [116, 217] on icon at bounding box center [115, 220] width 7 height 6
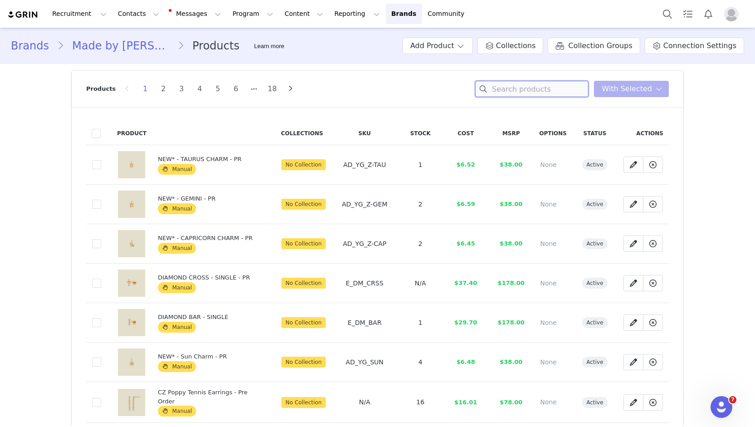
click at [576, 91] on input at bounding box center [531, 89] width 113 height 16
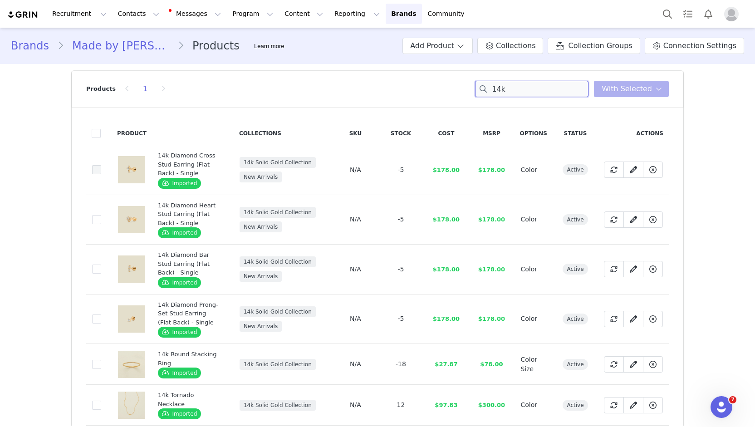
type input "14k"
click at [94, 168] on span at bounding box center [96, 169] width 9 height 9
click at [101, 165] on input "bdb96281-ac11-4304-b6a6-92f8601bf667" at bounding box center [101, 165] width 0 height 0
click at [94, 220] on span at bounding box center [96, 219] width 9 height 9
click at [101, 215] on input "183de432-81b9-4a86-b52f-b6ab0bfd89d8" at bounding box center [101, 215] width 0 height 0
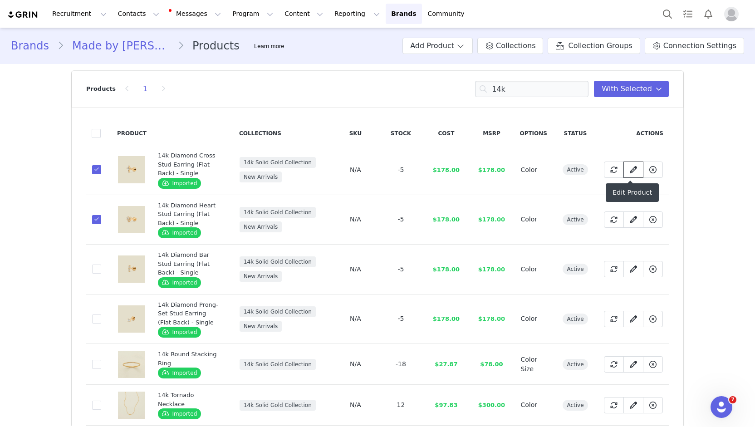
click at [629, 176] on link at bounding box center [634, 170] width 20 height 16
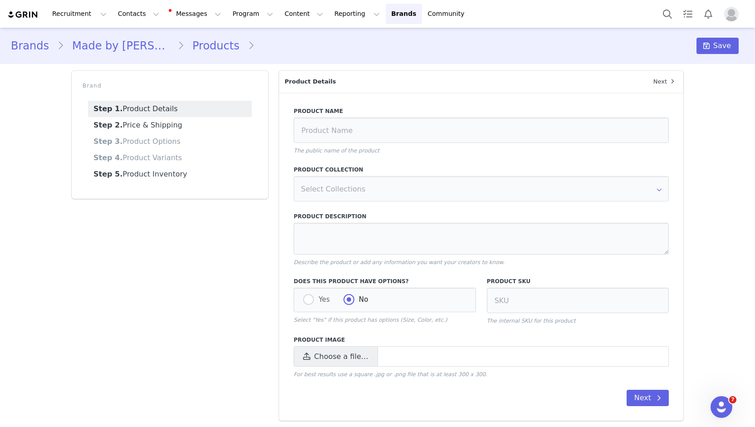
type input "14k Diamond Cross Stud Earring (Flat Back) - Single"
type textarea "A radiant reminder of strength and faith. The 14K Diamond Cross Stud Earring is…"
radio input "true"
radio input "false"
radio input "true"
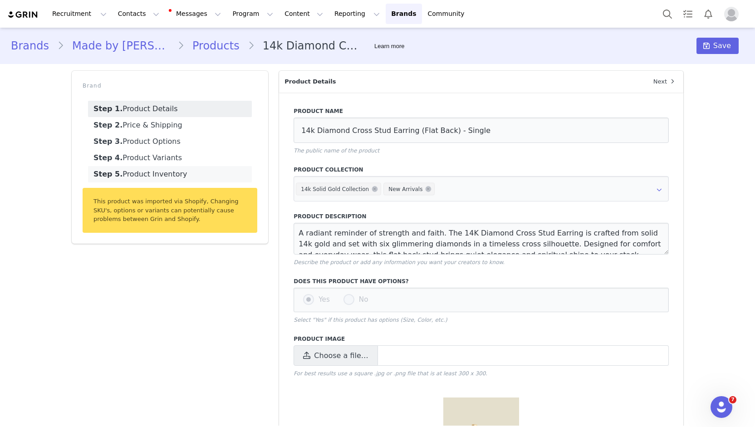
click at [129, 172] on link "Step 5. Product Inventory" at bounding box center [170, 174] width 164 height 16
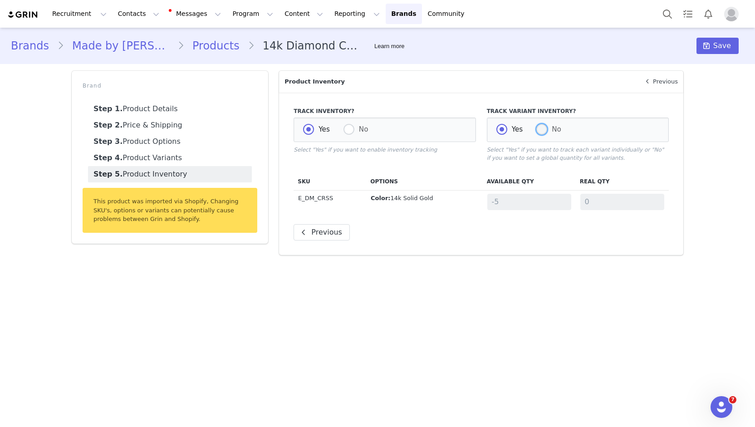
click at [542, 130] on span at bounding box center [542, 129] width 11 height 11
click at [542, 130] on input "No" at bounding box center [542, 130] width 11 height 12
radio input "true"
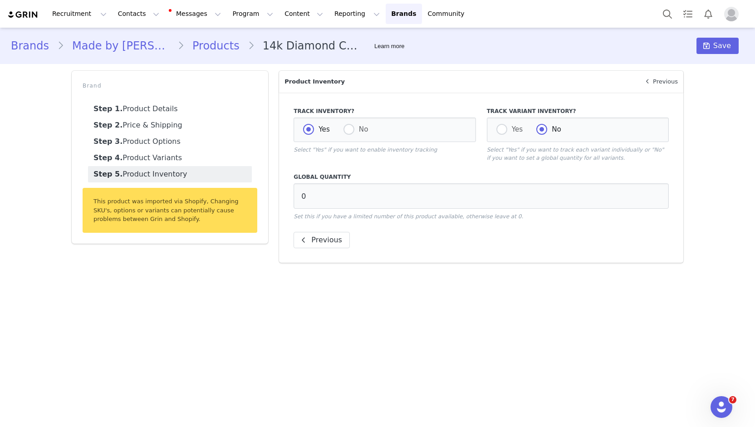
radio input "false"
radio input "true"
drag, startPoint x: 326, startPoint y: 201, endPoint x: 249, endPoint y: 201, distance: 77.2
click at [249, 201] on div "Brand Step 1. Product Details Step 2. Price & Shipping Step 3. Product Options …" at bounding box center [377, 166] width 623 height 203
type input "5"
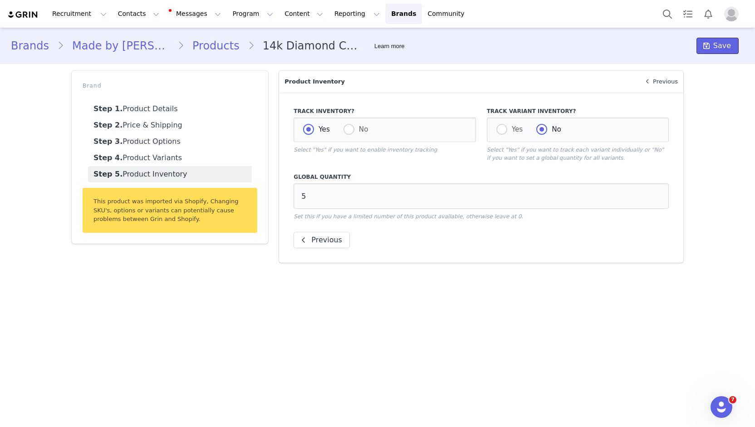
click at [724, 49] on span "Save" at bounding box center [723, 45] width 18 height 11
click at [385, 318] on main "Brands Made by Mary Products 14k Diamond Cross Stud Earring (Flat Back) - Singl…" at bounding box center [377, 227] width 755 height 398
click at [719, 40] on button "Save" at bounding box center [718, 46] width 42 height 16
click at [261, 47] on li "14k Diamond Cross Stud Earring (Flat Back) - Single" at bounding box center [308, 46] width 120 height 16
click at [199, 47] on link "Products" at bounding box center [216, 46] width 64 height 16
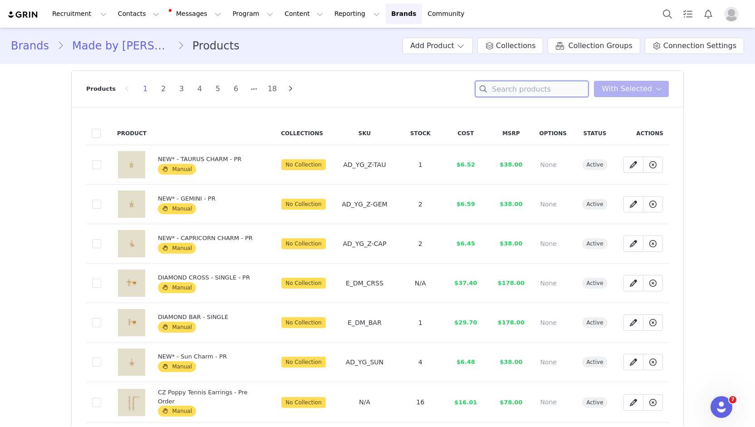
click at [561, 87] on input at bounding box center [531, 89] width 113 height 16
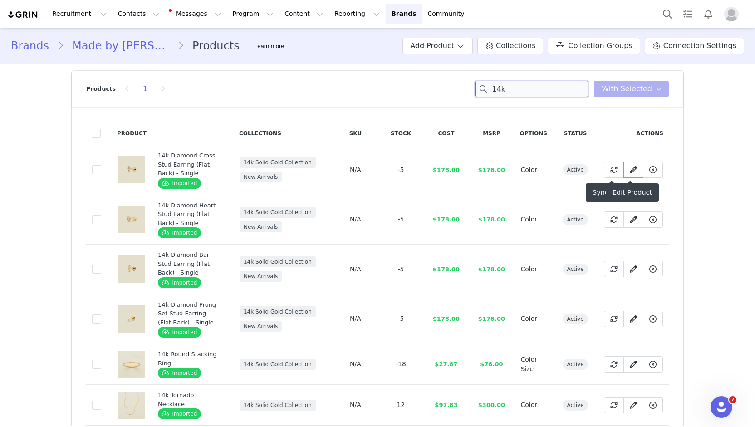
type input "14k"
click at [630, 170] on icon at bounding box center [633, 169] width 7 height 7
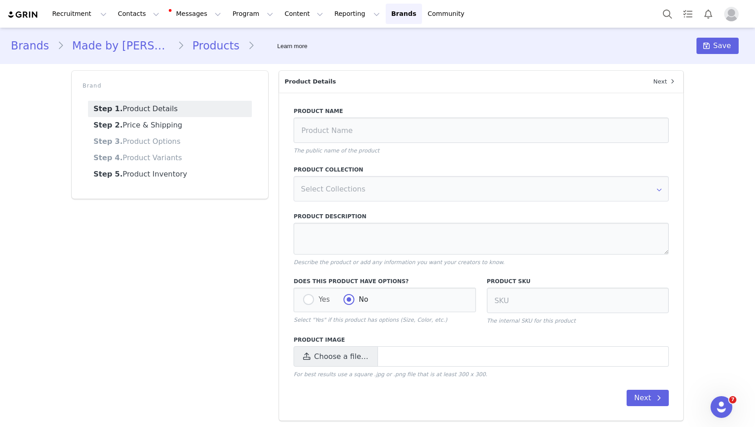
type input "14k Diamond Cross Stud Earring (Flat Back) - Single"
type textarea "A radiant reminder of strength and faith. The 14K Diamond Cross Stud Earring is…"
radio input "true"
radio input "false"
radio input "true"
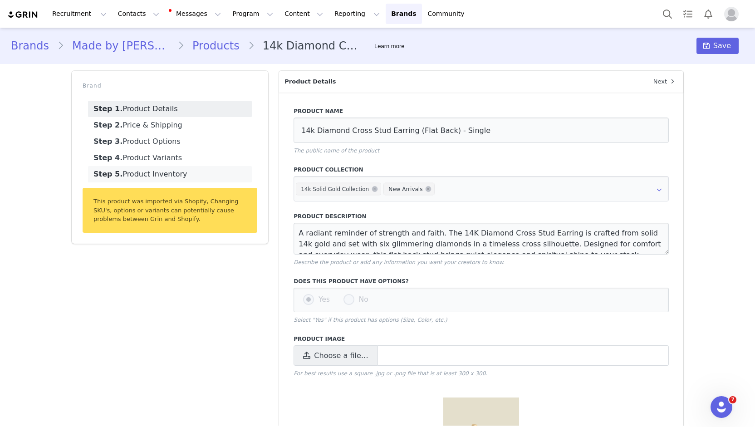
click at [188, 169] on link "Step 5. Product Inventory" at bounding box center [170, 174] width 164 height 16
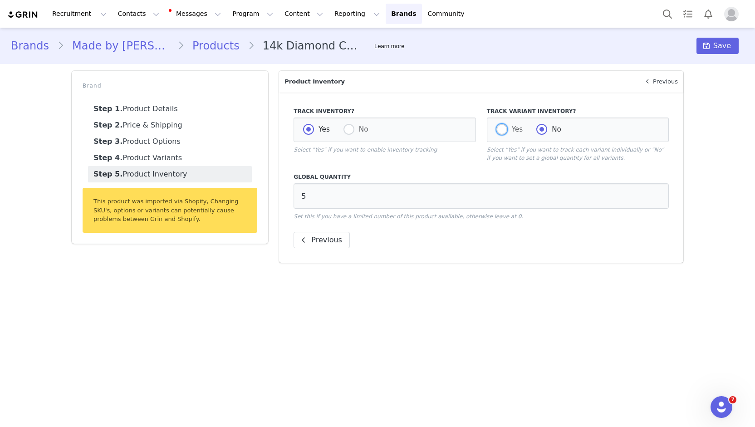
drag, startPoint x: 501, startPoint y: 133, endPoint x: 527, endPoint y: 183, distance: 56.4
click at [527, 183] on div "Track Inventory? Yes No Select "Yes" if you want to enable inventory tracking T…" at bounding box center [481, 161] width 375 height 119
click at [486, 153] on div "Track Variant Inventory? Yes No Select "Yes" if you want to track each variant …" at bounding box center [578, 135] width 193 height 66
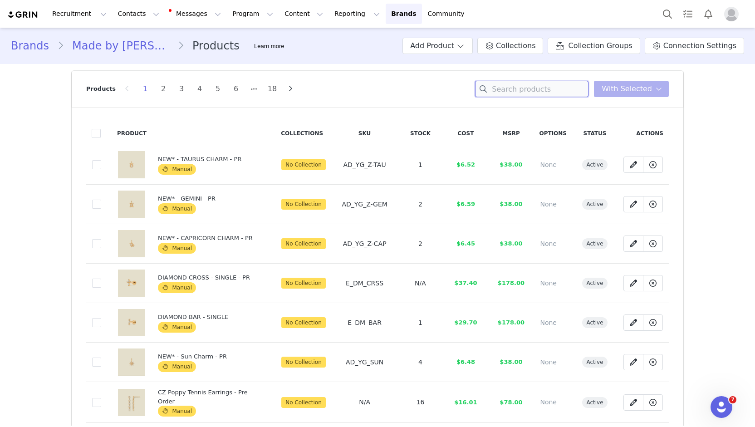
click at [521, 86] on input at bounding box center [531, 89] width 113 height 16
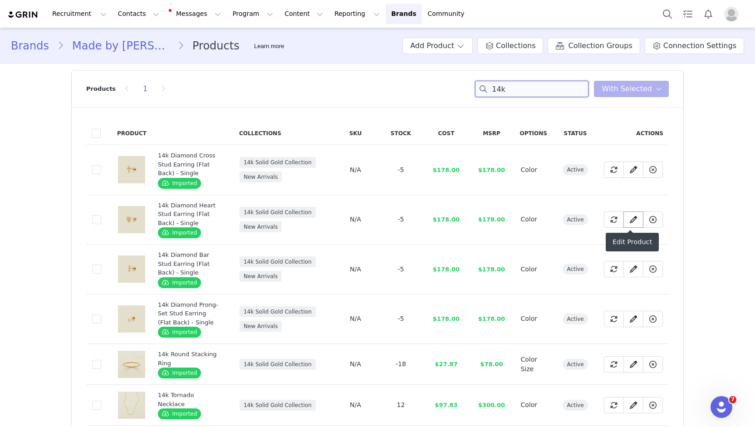
type input "14k"
click at [630, 217] on icon at bounding box center [633, 219] width 7 height 7
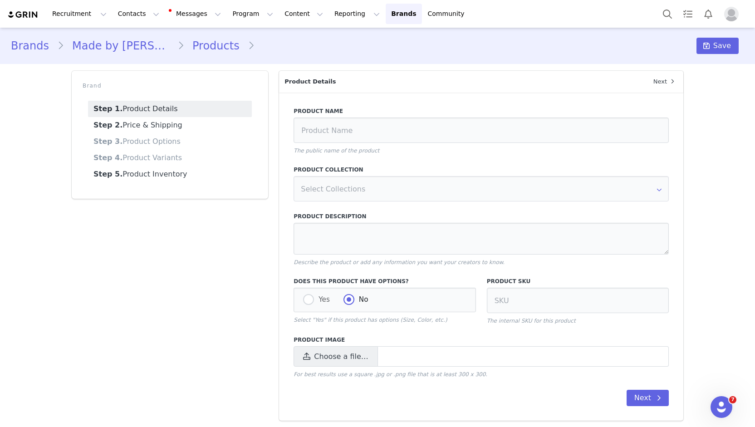
type input "14k Diamond Heart Stud Earring (Flat Back) - Single"
type textarea "A little luxe, a lot of love. The 14K Diamond Heart Stud Earring is set with pa…"
radio input "true"
radio input "false"
radio input "true"
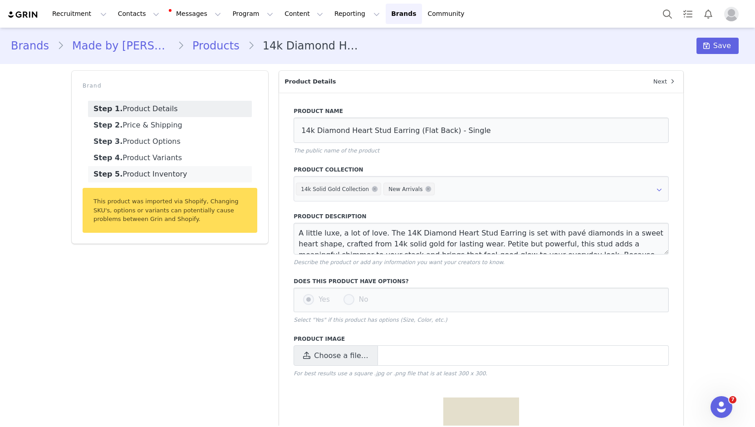
click at [197, 172] on link "Step 5. Product Inventory" at bounding box center [170, 174] width 164 height 16
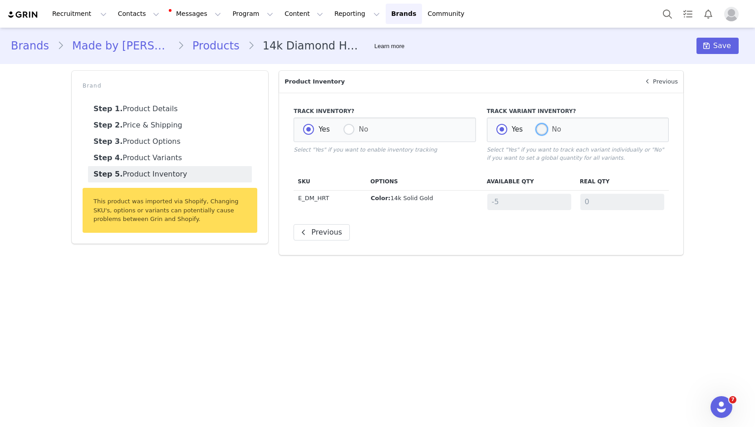
click at [542, 131] on span at bounding box center [542, 129] width 11 height 11
click at [542, 131] on input "No" at bounding box center [542, 130] width 11 height 12
radio input "true"
radio input "false"
radio input "true"
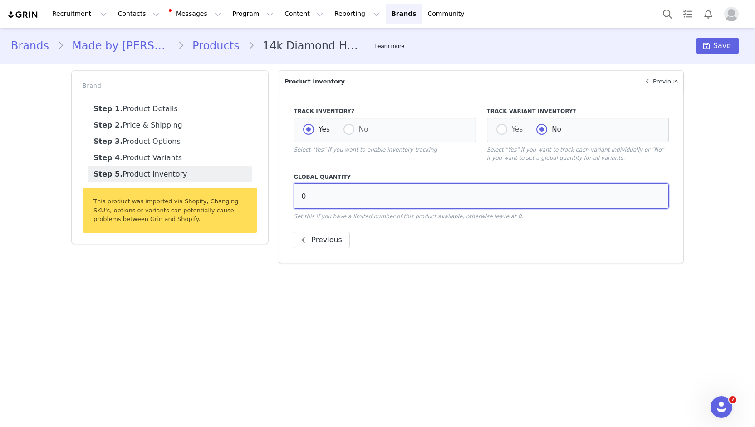
drag, startPoint x: 318, startPoint y: 195, endPoint x: 284, endPoint y: 196, distance: 34.0
click at [284, 196] on div "Track Inventory? Yes No Select "Yes" if you want to enable inventory tracking T…" at bounding box center [481, 178] width 404 height 170
type input "5"
click at [716, 50] on span "Save" at bounding box center [723, 45] width 18 height 11
click at [729, 43] on span "Save" at bounding box center [723, 45] width 18 height 11
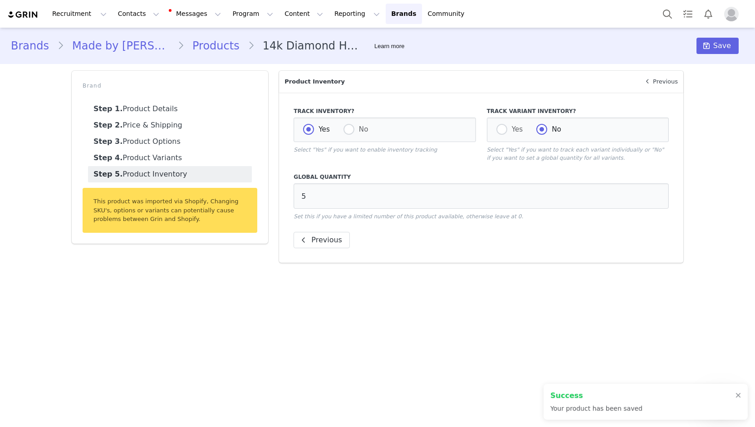
click at [207, 48] on link "Products" at bounding box center [216, 46] width 64 height 16
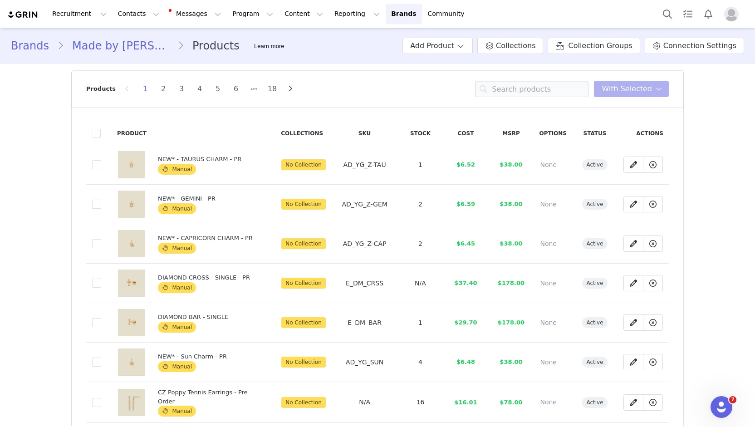
drag, startPoint x: 232, startPoint y: 14, endPoint x: 21, endPoint y: 97, distance: 226.8
click at [245, 12] on button "Program Program" at bounding box center [253, 14] width 52 height 20
click at [152, 167] on td "NEW* - TAURUS CHARM - PR Manual" at bounding box center [213, 164] width 123 height 39
click at [123, 180] on td at bounding box center [132, 164] width 40 height 39
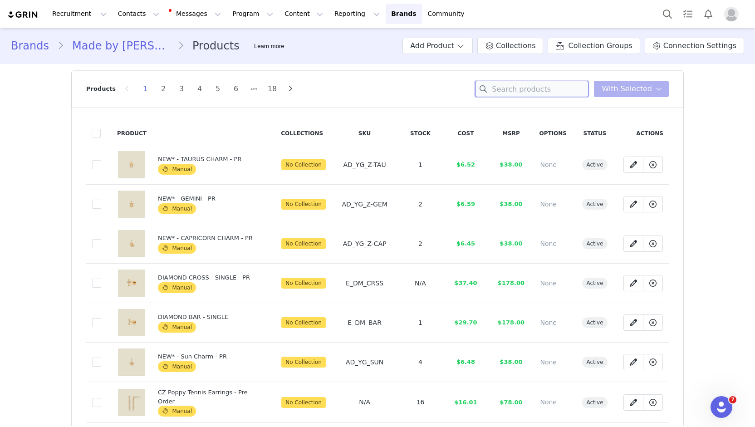
click at [506, 84] on input at bounding box center [531, 89] width 113 height 16
paste input "2MM 4-PRONG DIAMOND STUD SINGLE"
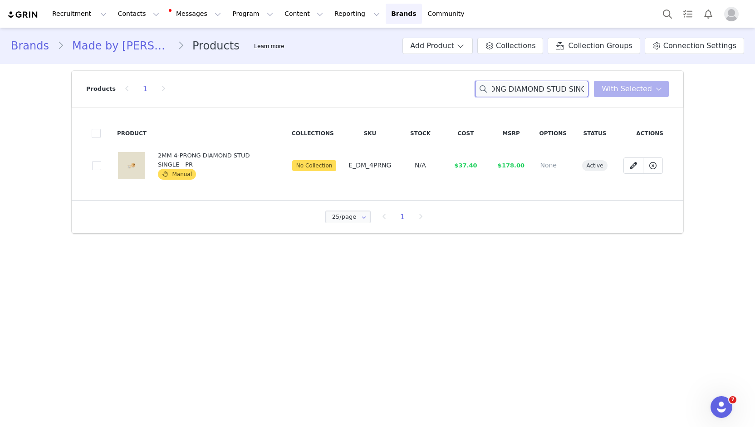
click at [527, 93] on input "2MM 4-PRONG DIAMOND STUD SINGLE" at bounding box center [531, 89] width 113 height 16
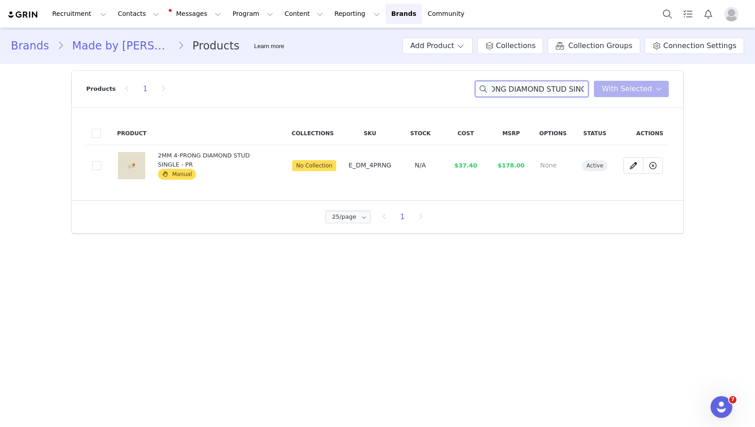
click at [527, 93] on input "2MM 4-PRONG DIAMOND STUD SINGLE" at bounding box center [531, 89] width 113 height 16
drag, startPoint x: 353, startPoint y: 165, endPoint x: 393, endPoint y: 167, distance: 40.0
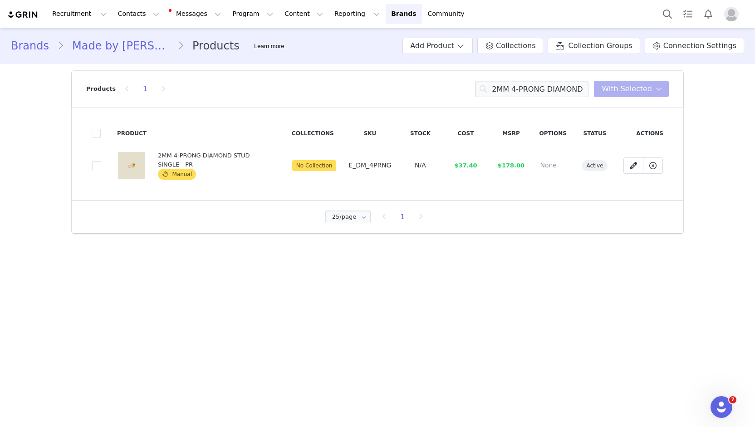
click at [393, 167] on td "E_DM_4PRNG" at bounding box center [369, 165] width 55 height 41
copy span "E_DM_4PRNG"
click at [539, 87] on input "2MM 4-PRONG DIAMOND STUD SINGLE" at bounding box center [531, 89] width 113 height 16
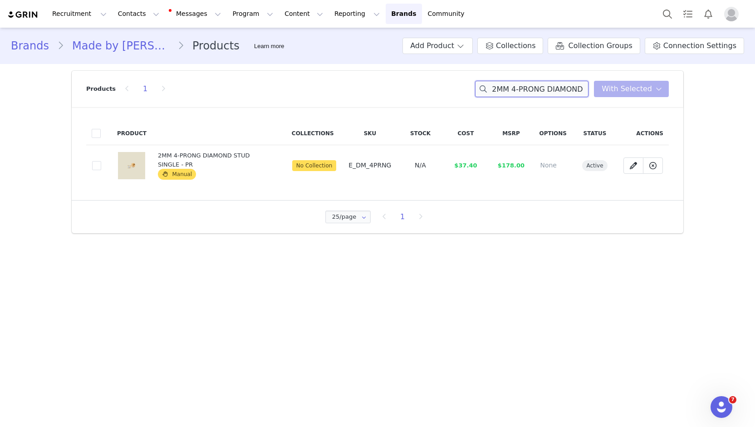
paste input "E_DM_4PRNG"
click at [516, 372] on main "Brands Made by Mary Products Learn more Add Product Collections Collection Grou…" at bounding box center [377, 227] width 755 height 398
click at [543, 96] on input "E_DM_4PRNG" at bounding box center [531, 89] width 113 height 16
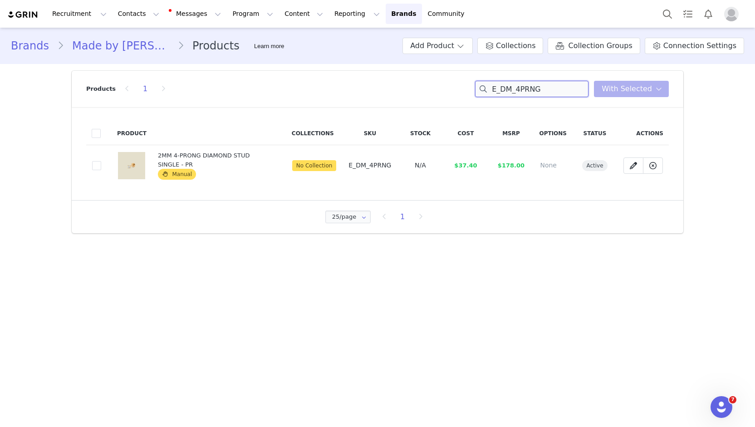
paste input "14k Diamond Prong-Set Stud Earring"
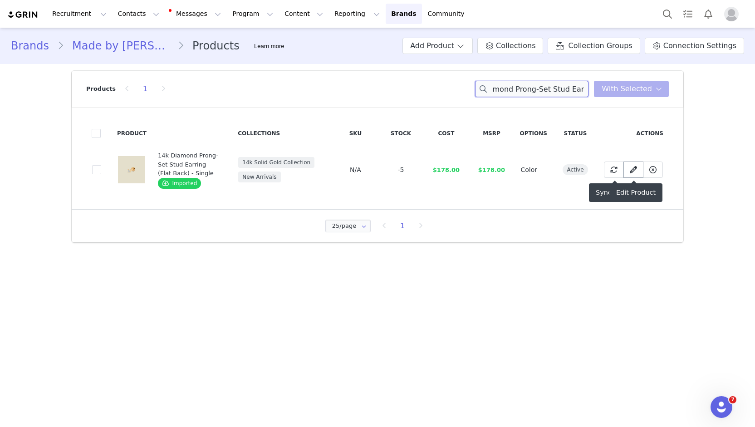
type input "14k Diamond Prong-Set Stud Earring"
click at [630, 166] on span at bounding box center [633, 169] width 11 height 11
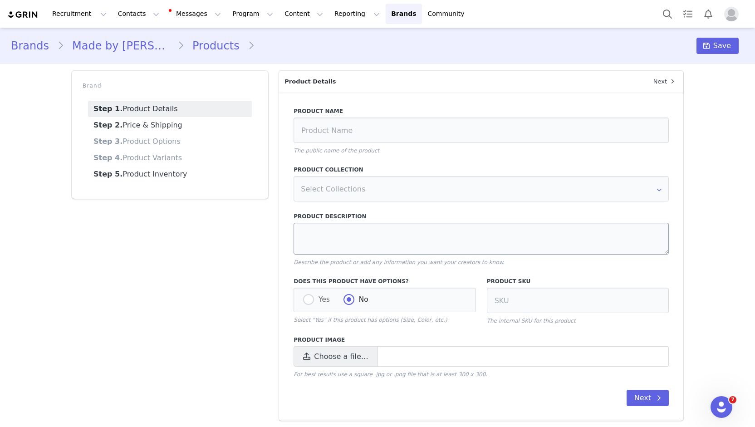
type input "14k Diamond Prong-Set Stud Earring (Flat Back) - Single"
type textarea "Understated and unforgettable. The 14K Diamond Prong-Set Stud Earring features …"
radio input "true"
radio input "false"
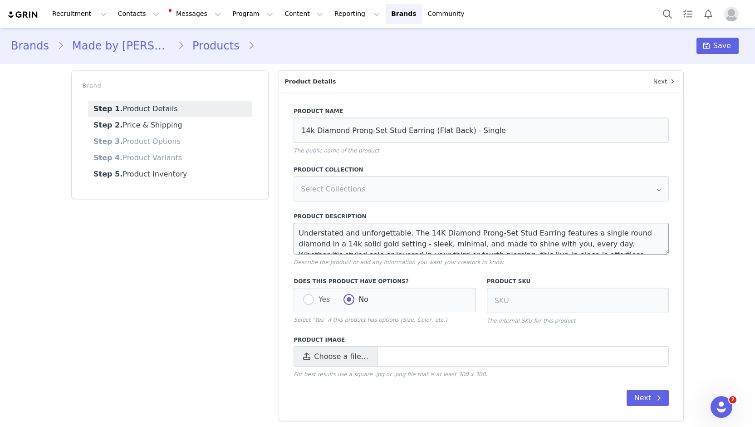
radio input "true"
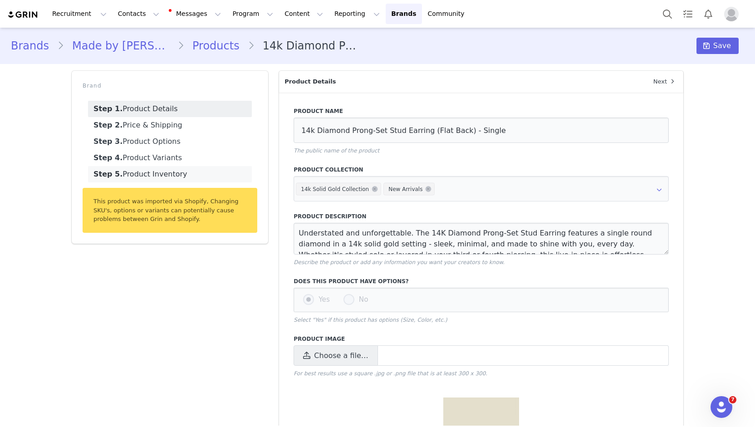
click at [171, 174] on link "Step 5. Product Inventory" at bounding box center [170, 174] width 164 height 16
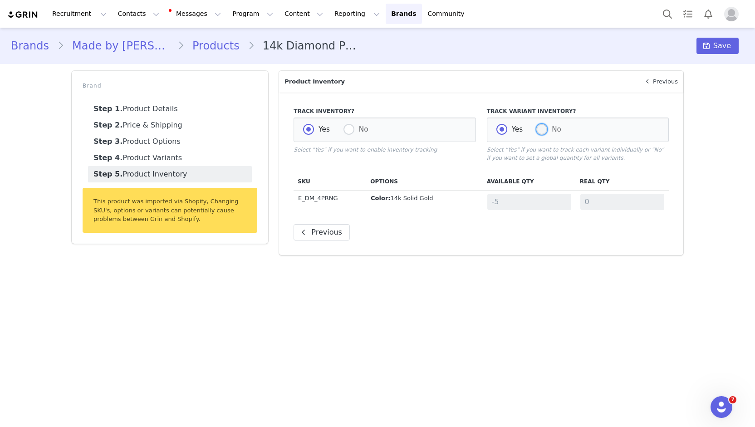
click at [540, 131] on span at bounding box center [542, 129] width 11 height 11
click at [540, 131] on input "No" at bounding box center [542, 130] width 11 height 12
radio input "true"
radio input "false"
radio input "true"
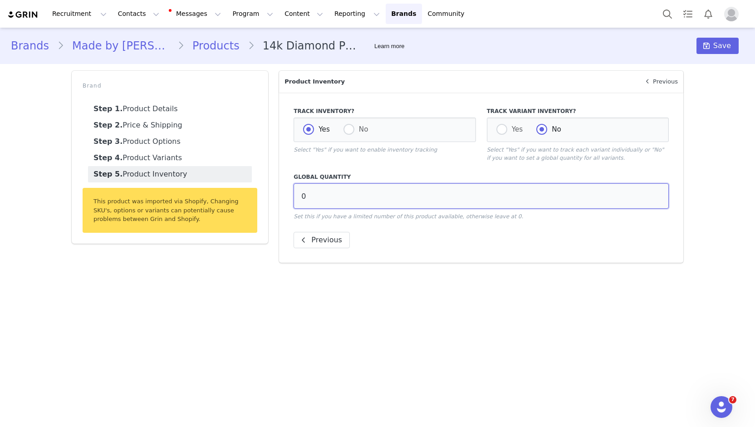
click at [440, 195] on input "0" at bounding box center [481, 195] width 375 height 25
type input "5"
click at [505, 307] on main "Brands Made by Mary Products 14k Diamond Prong-Set Stud Earring (Flat Back) - S…" at bounding box center [377, 227] width 755 height 398
click at [722, 46] on span "Save" at bounding box center [723, 45] width 18 height 11
click at [184, 47] on link "Products" at bounding box center [216, 46] width 64 height 16
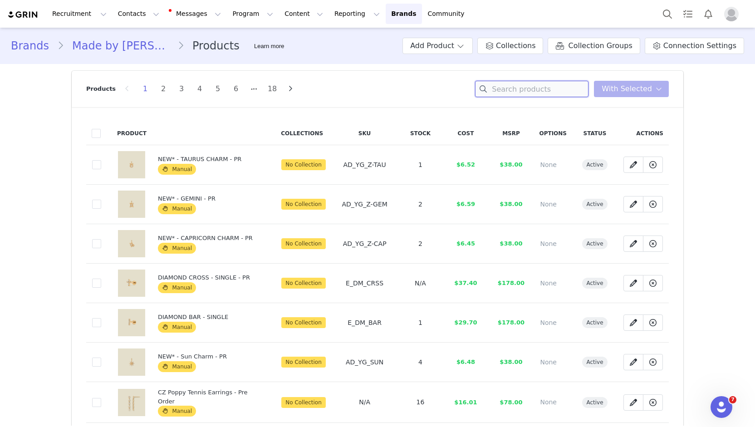
click at [524, 89] on input at bounding box center [531, 89] width 113 height 16
paste input "DIAMOND CROSS - SINGLE - PR"
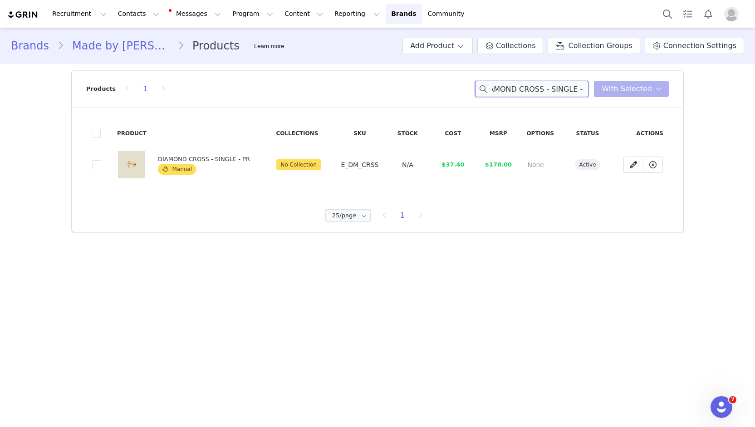
click at [505, 89] on input "DIAMOND CROSS - SINGLE - PR" at bounding box center [531, 89] width 113 height 16
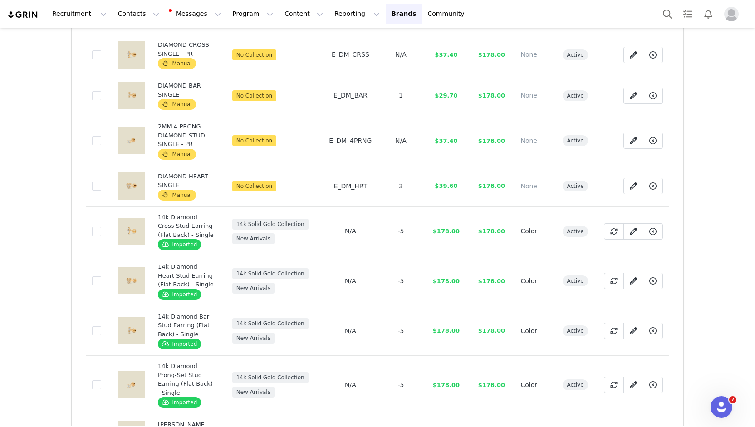
scroll to position [136, 0]
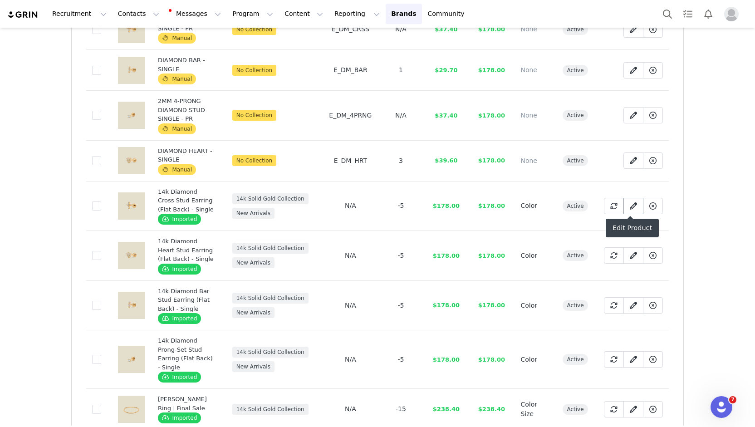
type input "diamond"
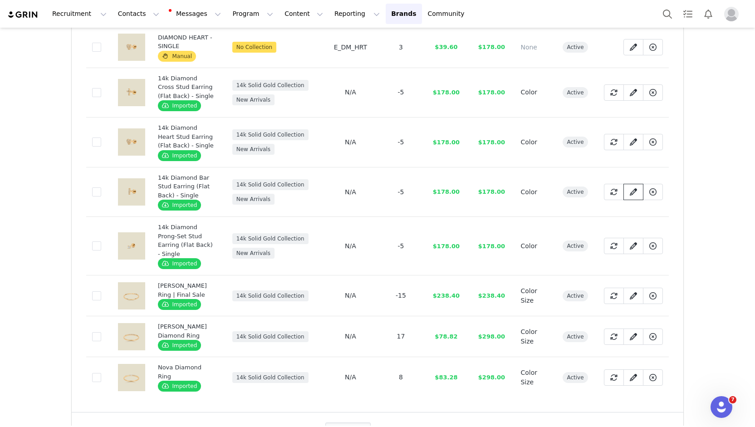
scroll to position [262, 0]
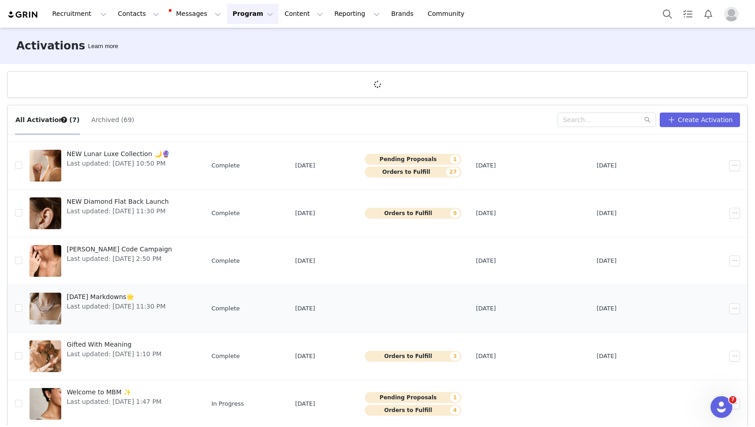
scroll to position [33, 0]
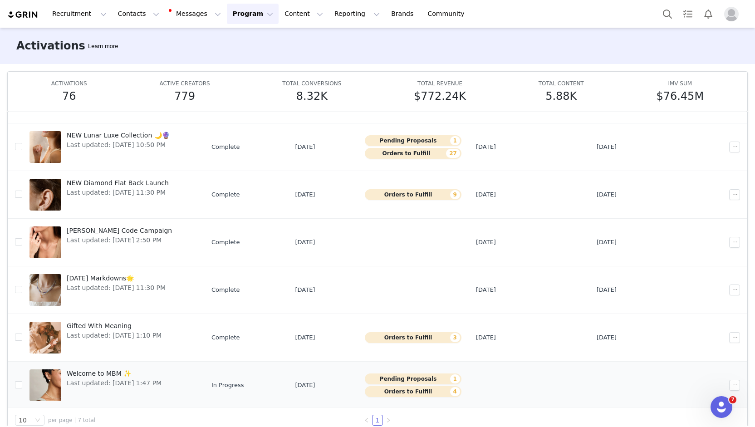
click at [95, 373] on span "Welcome to MBM ✨" at bounding box center [114, 374] width 95 height 10
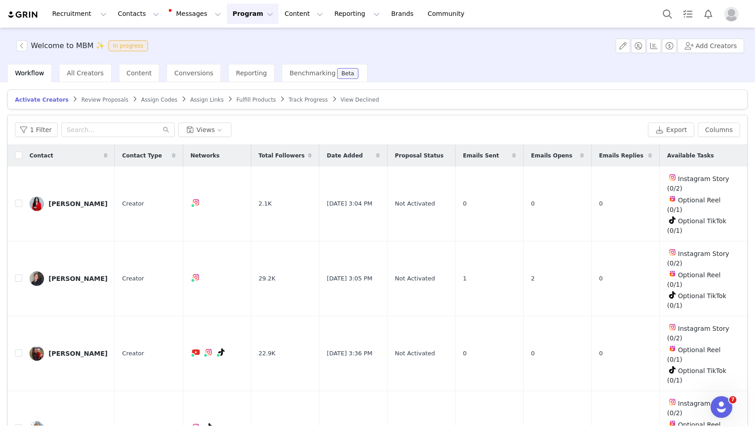
click at [236, 99] on span "Fulfill Products" at bounding box center [255, 100] width 39 height 6
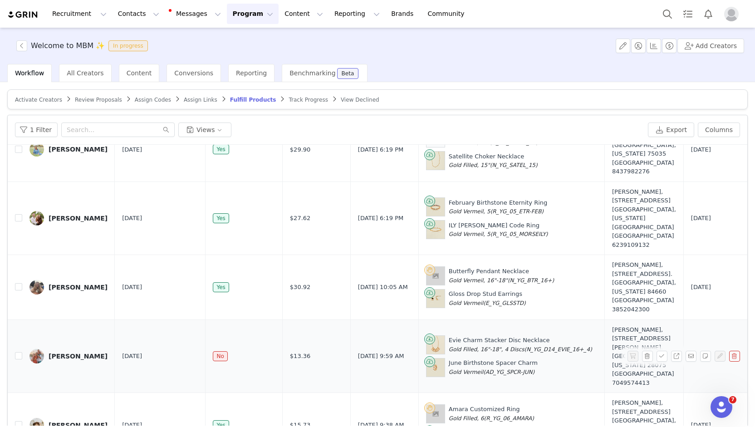
scroll to position [590, 0]
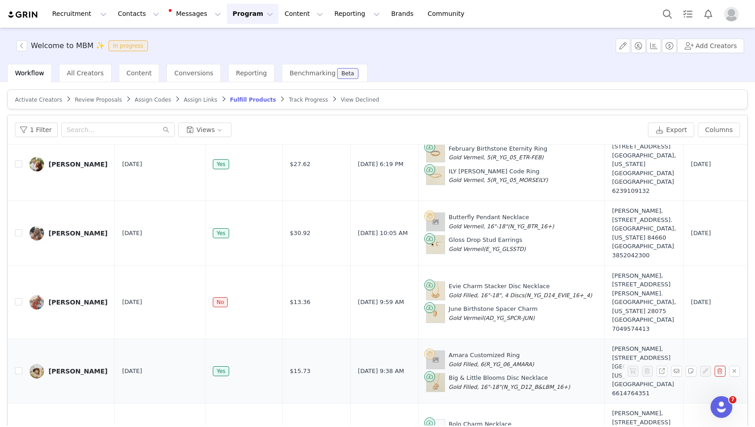
click at [426, 350] on span at bounding box center [429, 354] width 7 height 9
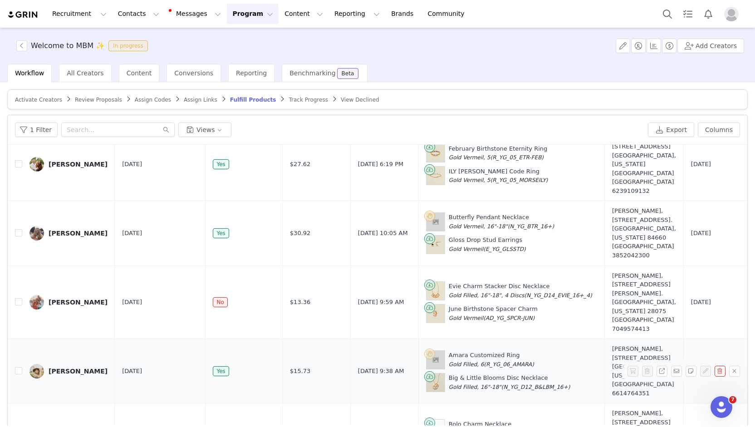
click at [426, 350] on span at bounding box center [429, 354] width 7 height 9
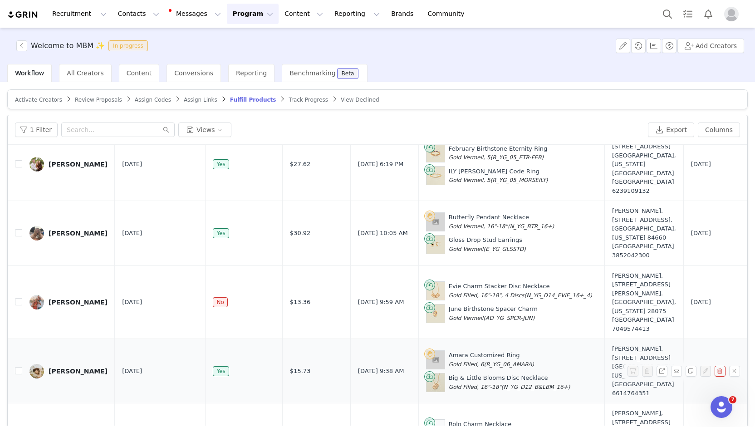
scroll to position [635, 0]
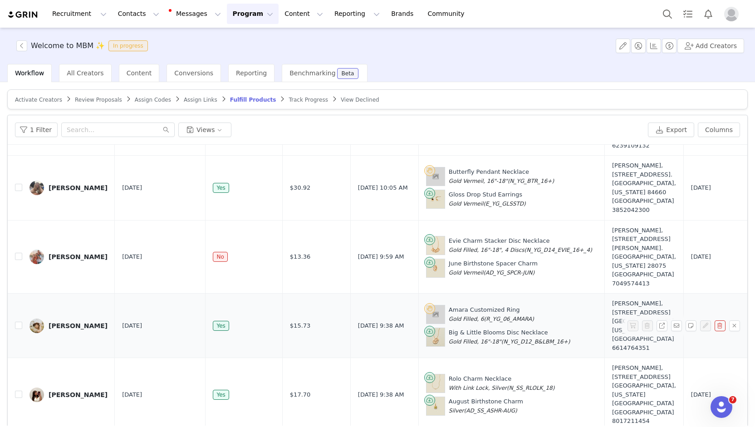
click at [612, 299] on div "Nicole Mackelprang, 1952 E Rock Hollow Rd. Lake Point, Utah 84074 United States…" at bounding box center [644, 325] width 64 height 53
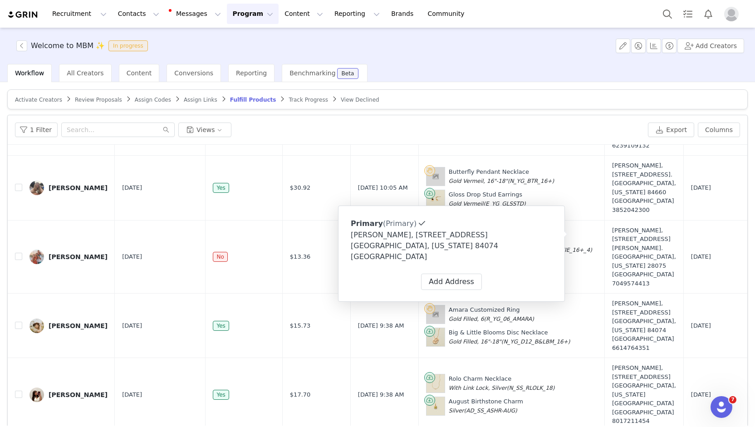
click at [379, 241] on div "Nicole Mackelprang, 1952 E Rock Hollow Rd. Lake Point, Utah 84074 United States" at bounding box center [452, 246] width 202 height 33
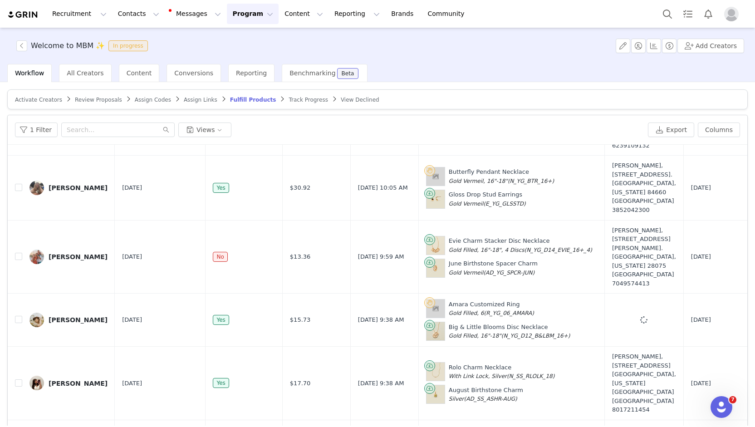
click at [379, 294] on td "May 21, 2025 9:38 AM" at bounding box center [384, 320] width 68 height 53
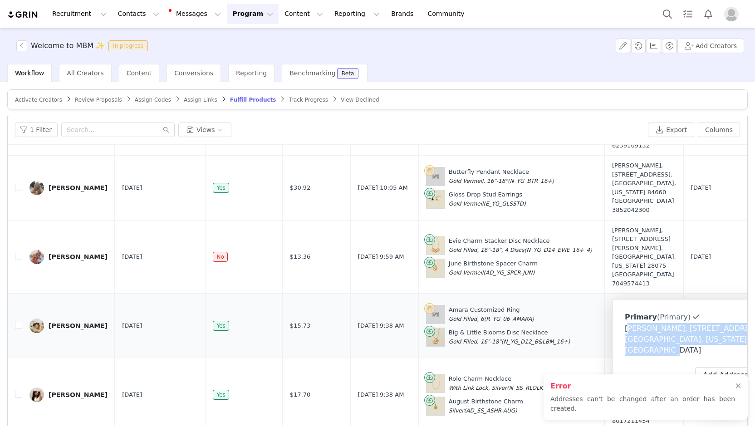
drag, startPoint x: 660, startPoint y: 246, endPoint x: 576, endPoint y: 236, distance: 83.7
click at [612, 299] on div "Primary (Primary) Label Primary First Name Nicole Last Name Mackelprang Email O…" at bounding box center [725, 347] width 227 height 96
copy div "Nicole Mackelprang, 1952 E Rock Hollow Rd. Lake Point, Utah 84074 United States"
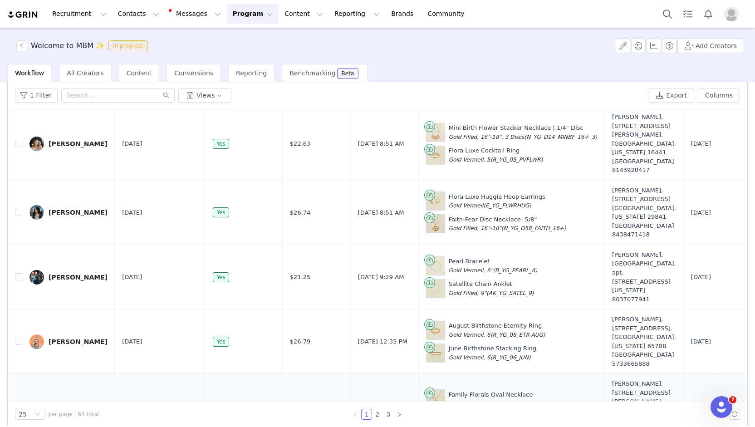
scroll to position [43, 0]
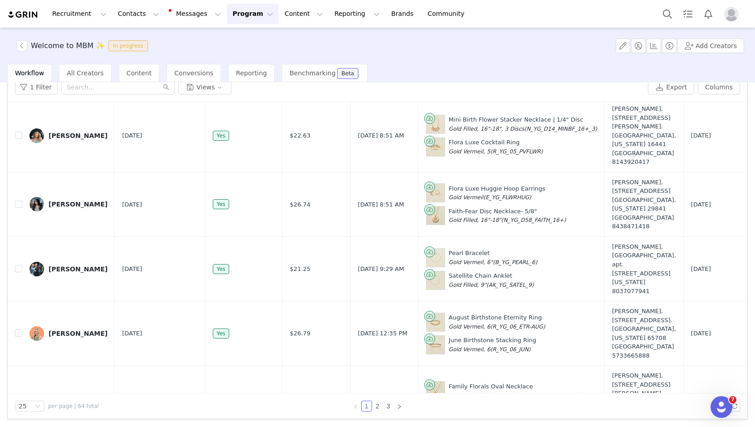
click at [23, 68] on div "Workflow" at bounding box center [29, 73] width 44 height 18
click at [227, 14] on button "Program Program" at bounding box center [253, 14] width 52 height 20
click at [230, 39] on p "Activations" at bounding box center [229, 40] width 35 height 10
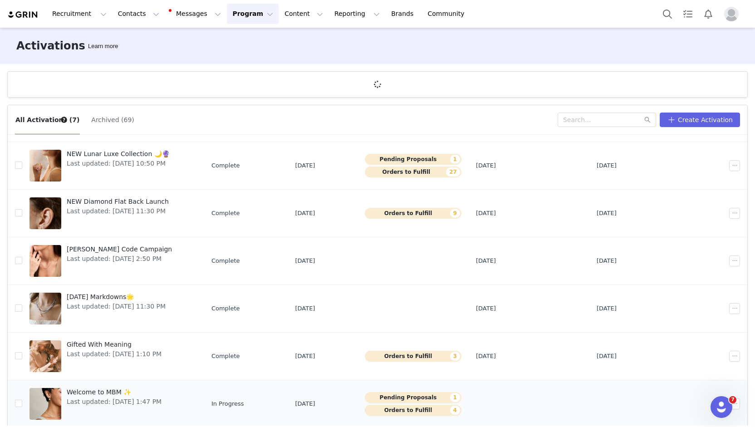
scroll to position [33, 0]
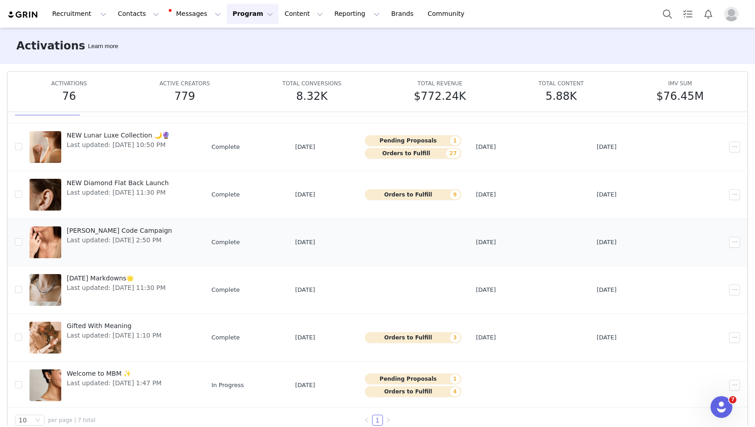
click at [111, 227] on span "[PERSON_NAME] Code Campaign" at bounding box center [119, 231] width 105 height 10
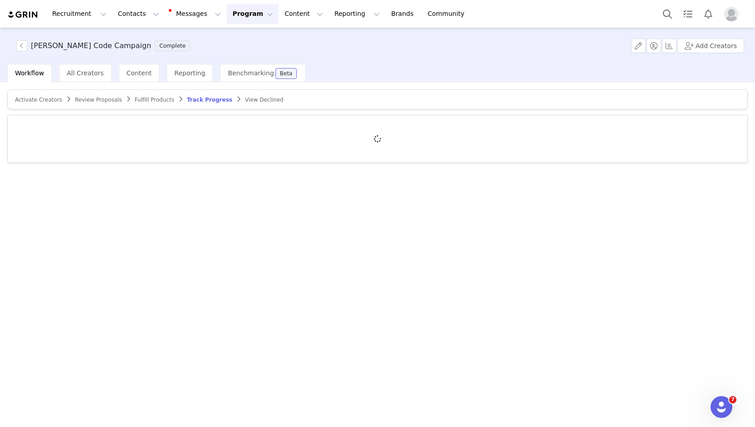
click at [151, 100] on span "Fulfill Products" at bounding box center [154, 100] width 39 height 6
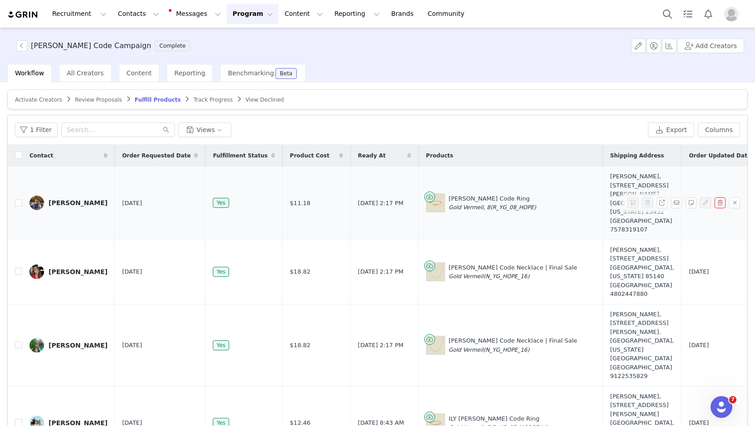
click at [467, 194] on div "Hope Morse Code Ring Gold Vermeil, 8 (R_YG_08_HOPE)" at bounding box center [493, 203] width 88 height 18
click at [498, 194] on div "Hope Morse Code Ring Gold Vermeil, 8 (R_YG_08_HOPE)" at bounding box center [493, 203] width 88 height 18
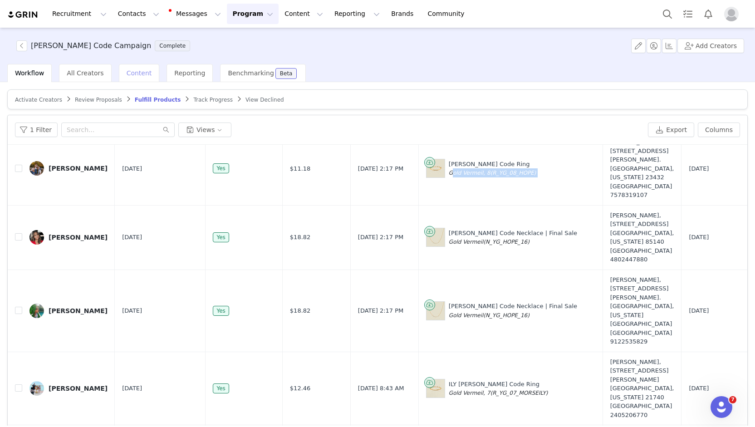
scroll to position [45, 0]
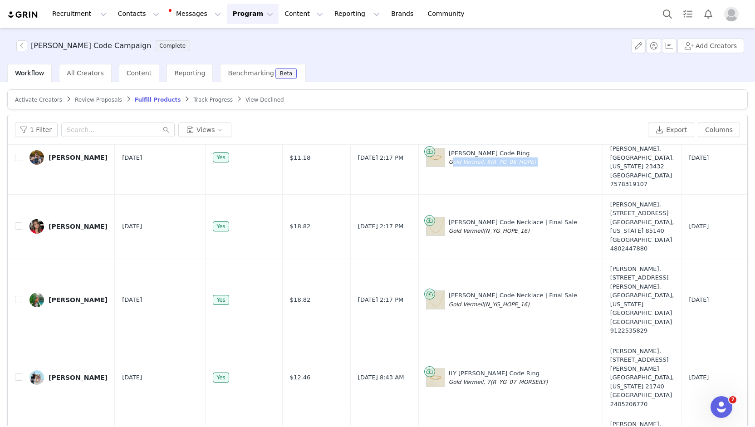
click at [227, 17] on button "Program Program" at bounding box center [253, 14] width 52 height 20
click at [227, 39] on p "Activations" at bounding box center [229, 40] width 35 height 10
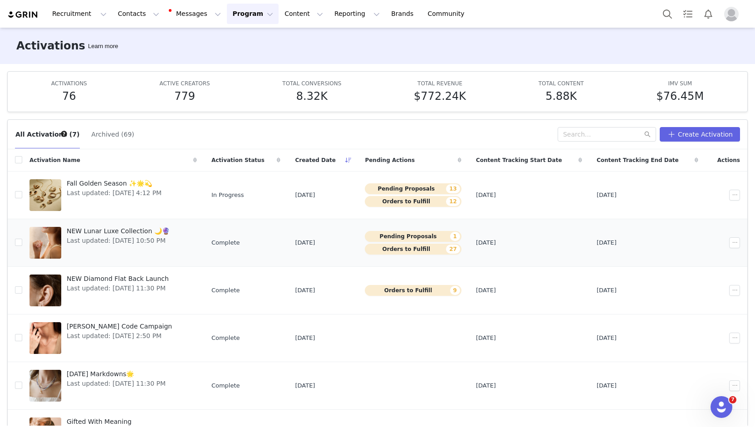
click at [182, 242] on link "NEW Lunar Luxe Collection 🌙🔮 Last updated: Sep 24, 2025 10:50 PM" at bounding box center [113, 243] width 167 height 36
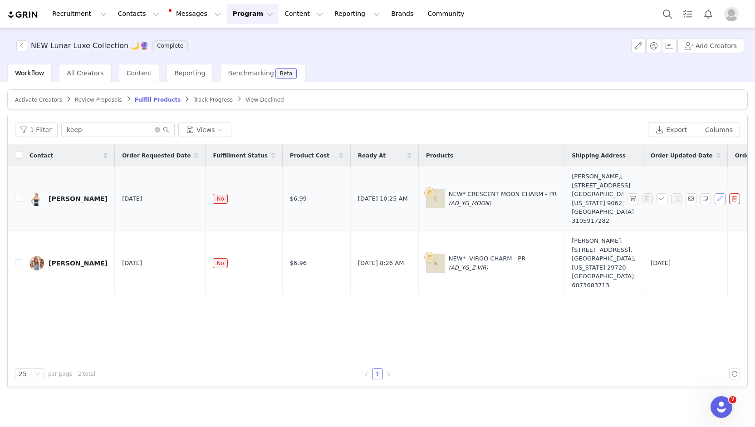
click at [719, 193] on button "button" at bounding box center [720, 198] width 11 height 11
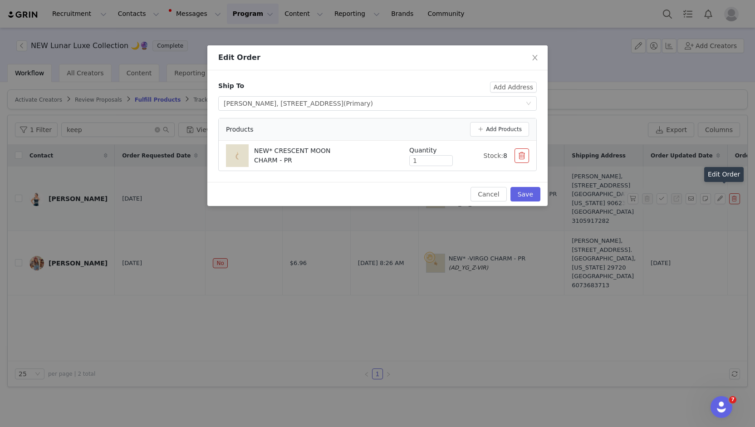
click at [526, 156] on button "button" at bounding box center [522, 155] width 15 height 15
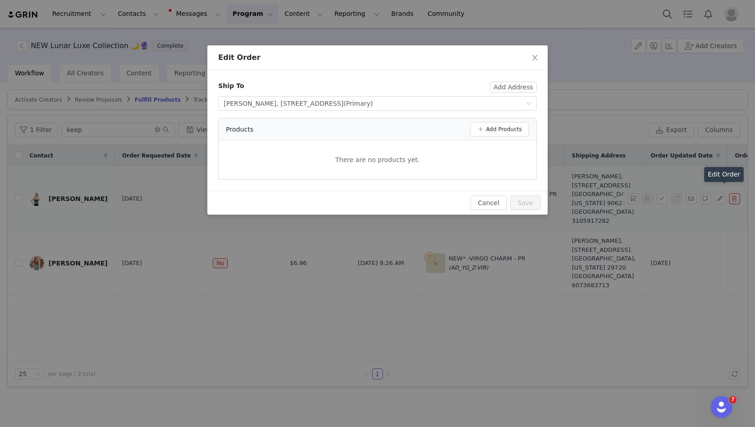
click at [336, 164] on div "There are no products yet." at bounding box center [378, 160] width 318 height 24
click at [522, 130] on button "Add Products" at bounding box center [499, 129] width 59 height 15
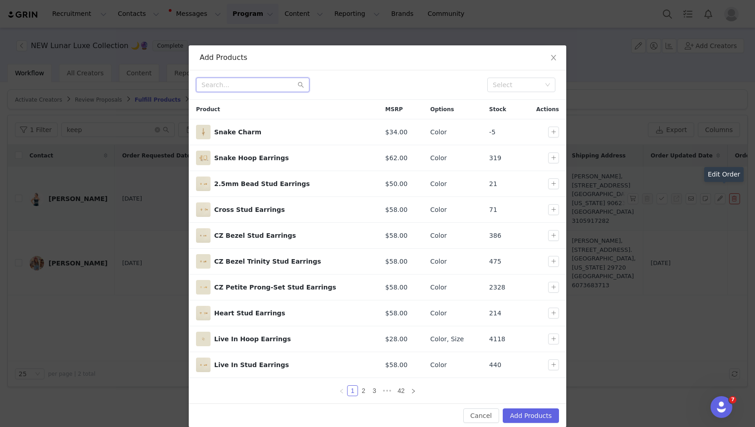
click at [255, 87] on input "text" at bounding box center [252, 85] width 113 height 15
click at [255, 87] on input "c" at bounding box center [252, 85] width 113 height 15
click at [255, 87] on input "r" at bounding box center [252, 85] width 113 height 15
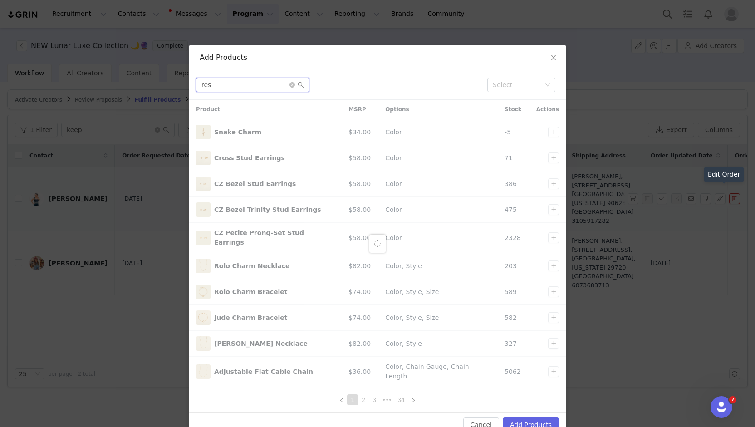
drag, startPoint x: 255, startPoint y: 87, endPoint x: 201, endPoint y: 80, distance: 54.4
click at [149, 84] on div "Add Products res Select Product MSRP Options Stock Actions Snake Charm $34.00 C…" at bounding box center [377, 213] width 755 height 427
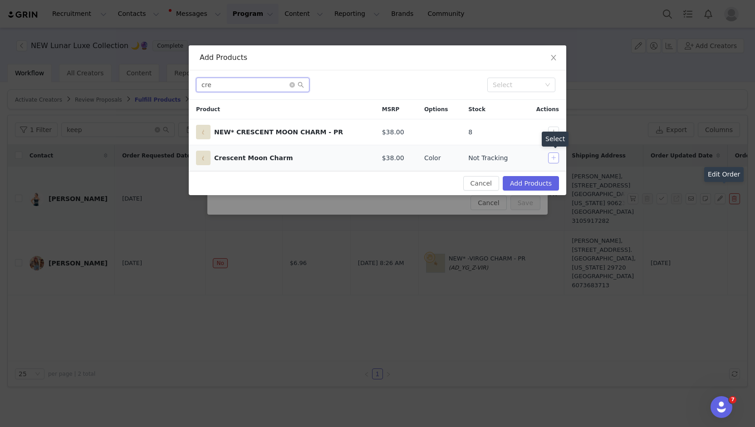
type input "cre"
click at [552, 157] on button "button" at bounding box center [553, 158] width 11 height 11
click at [540, 180] on button "Add Products" at bounding box center [531, 183] width 56 height 15
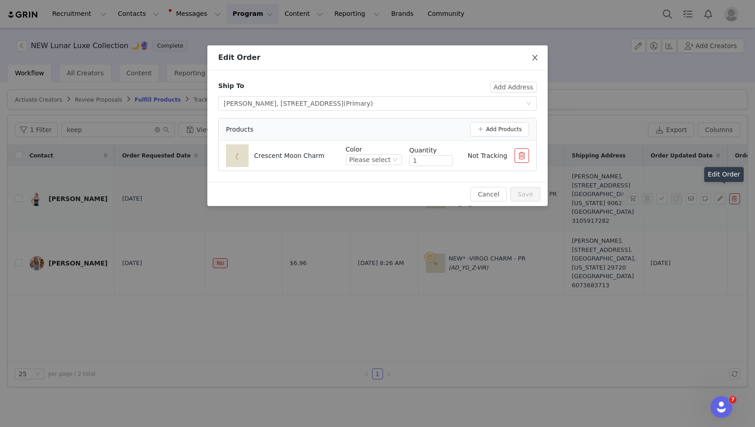
click at [533, 59] on icon "icon: close" at bounding box center [535, 57] width 7 height 7
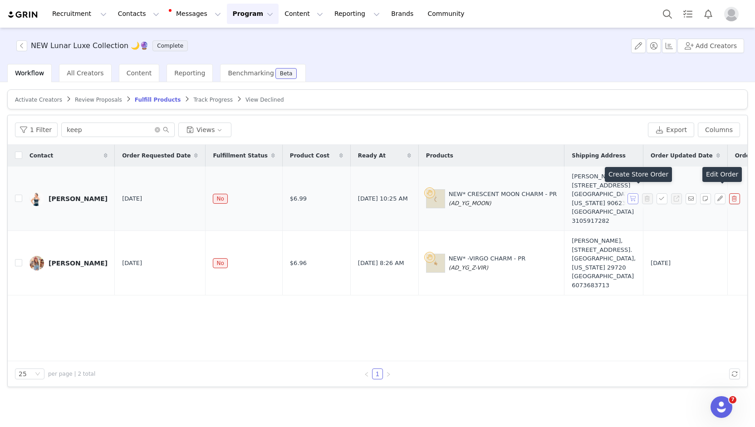
click at [630, 194] on button "button" at bounding box center [633, 198] width 11 height 11
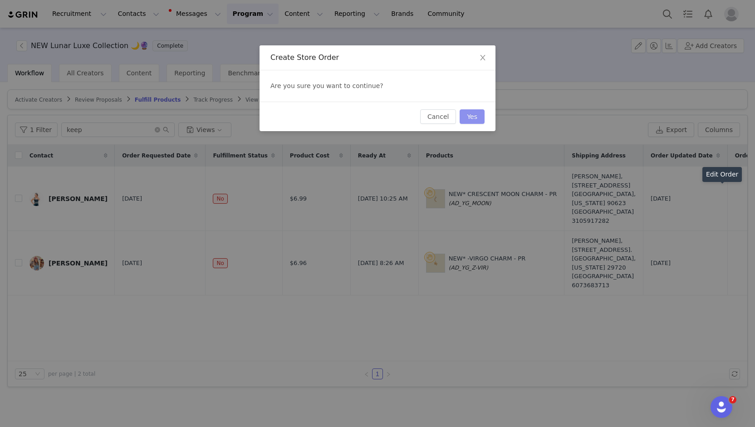
click at [471, 114] on button "Yes" at bounding box center [472, 116] width 25 height 15
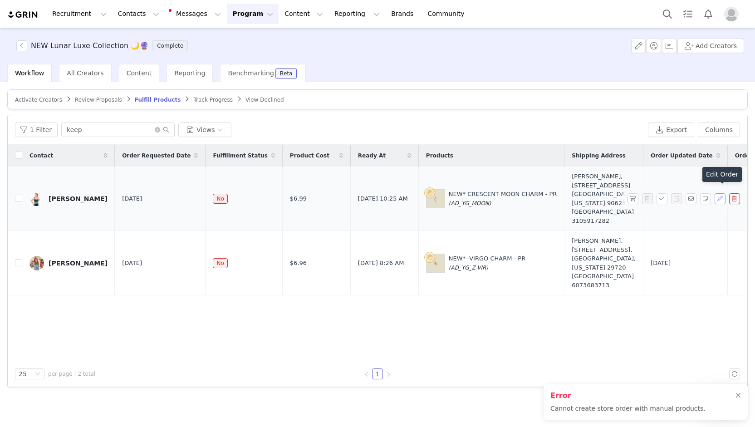
click at [722, 193] on button "button" at bounding box center [720, 198] width 11 height 11
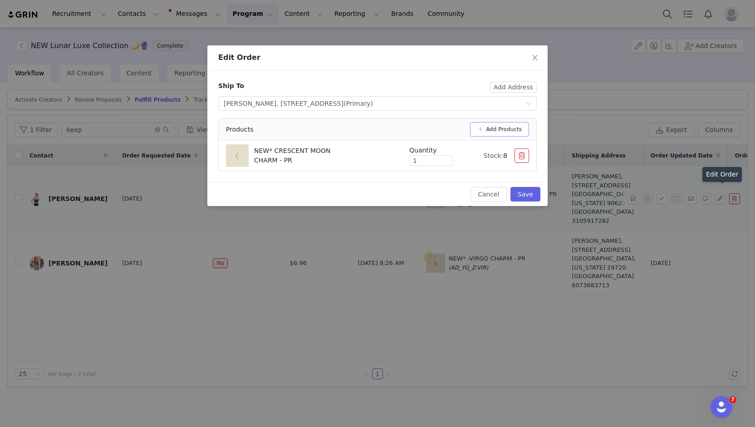
click at [505, 130] on button "Add Products" at bounding box center [499, 129] width 59 height 15
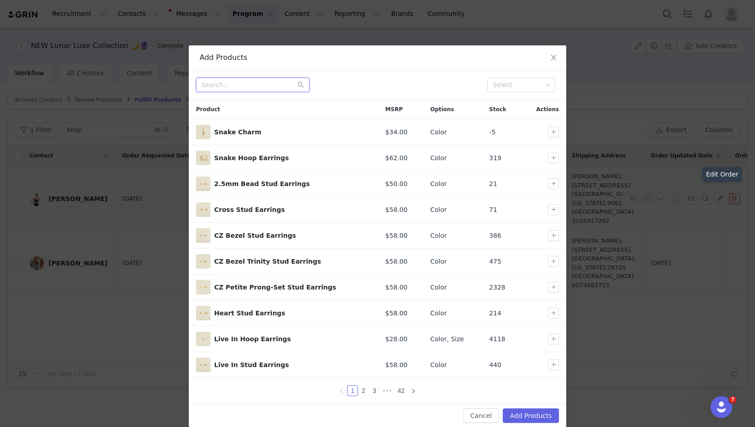
click at [271, 89] on input "text" at bounding box center [252, 85] width 113 height 15
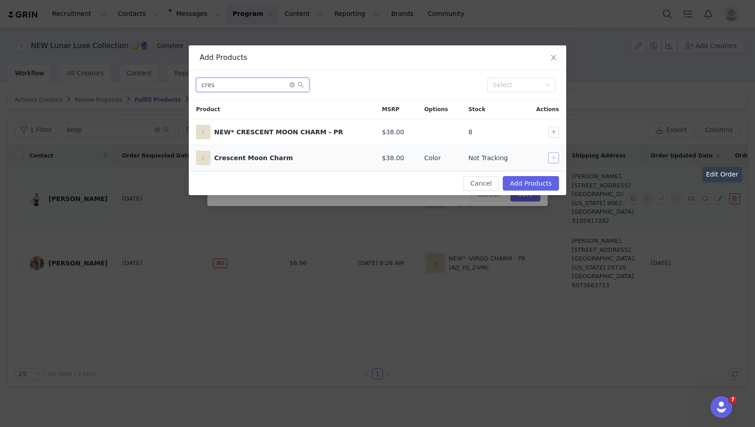
type input "cres"
click at [555, 158] on button "button" at bounding box center [553, 158] width 11 height 11
click at [541, 182] on button "Add Products" at bounding box center [531, 183] width 56 height 15
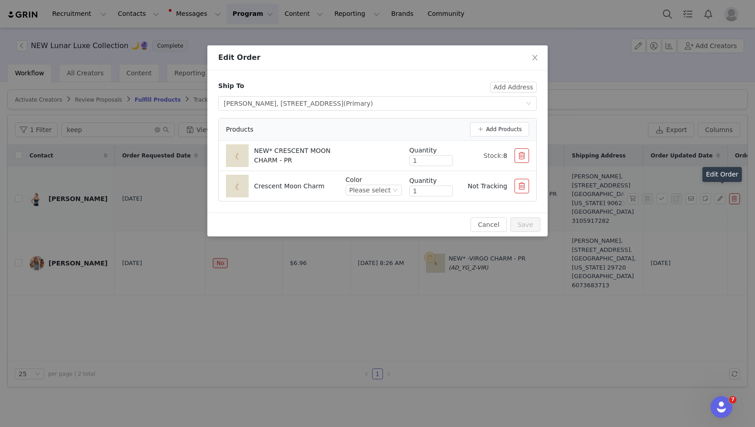
click at [360, 156] on div "NEW* CRESCENT MOON CHARM - PR" at bounding box center [310, 155] width 169 height 23
click at [366, 191] on div "Please select" at bounding box center [370, 190] width 41 height 10
click at [368, 222] on li "Gold Vermeil" at bounding box center [377, 220] width 50 height 15
click at [518, 153] on button "button" at bounding box center [522, 155] width 15 height 15
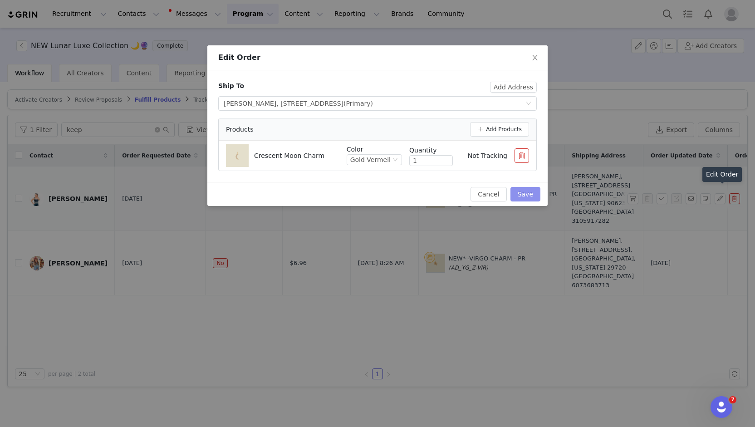
click at [525, 191] on button "Save" at bounding box center [526, 194] width 30 height 15
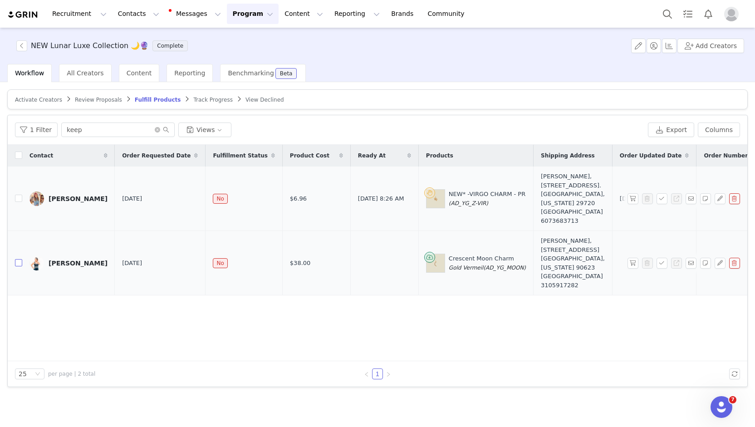
click at [19, 259] on input "checkbox" at bounding box center [18, 262] width 7 height 7
checkbox input "true"
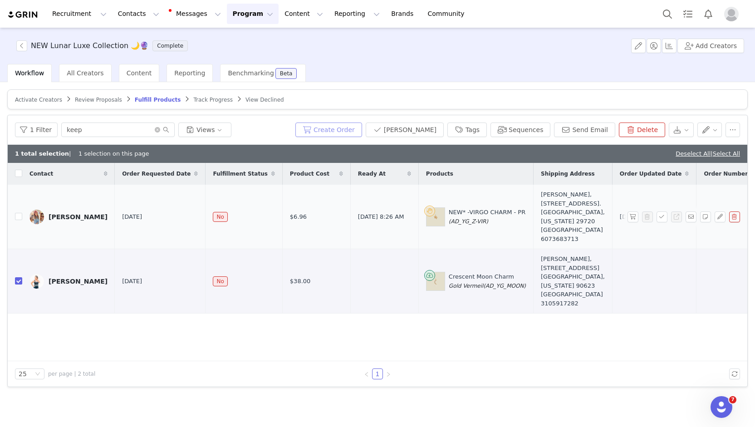
click at [354, 125] on button "Create Order" at bounding box center [328, 130] width 67 height 15
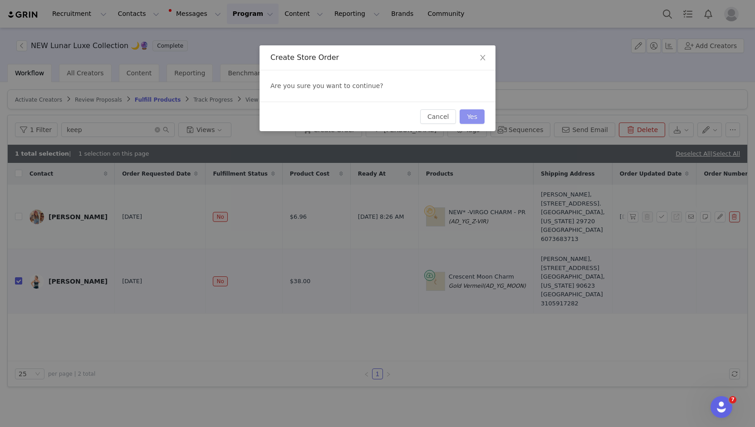
click at [468, 115] on button "Yes" at bounding box center [472, 116] width 25 height 15
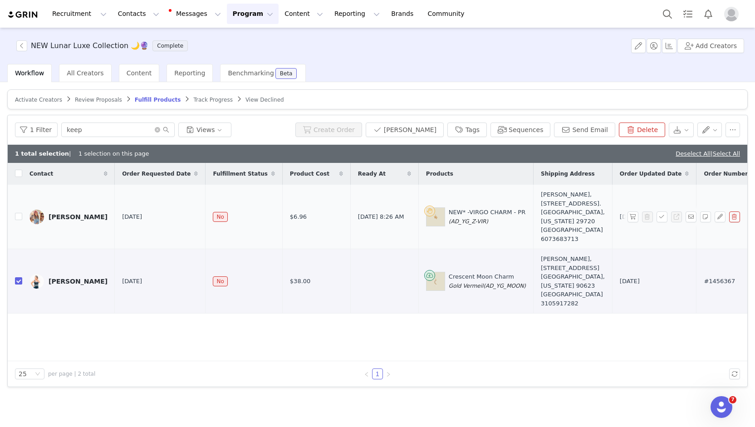
click at [282, 327] on div "Contact Order Requested Date Fulfillment Status Product Cost Ready At Products …" at bounding box center [378, 262] width 740 height 198
click at [720, 216] on button "button" at bounding box center [720, 217] width 11 height 11
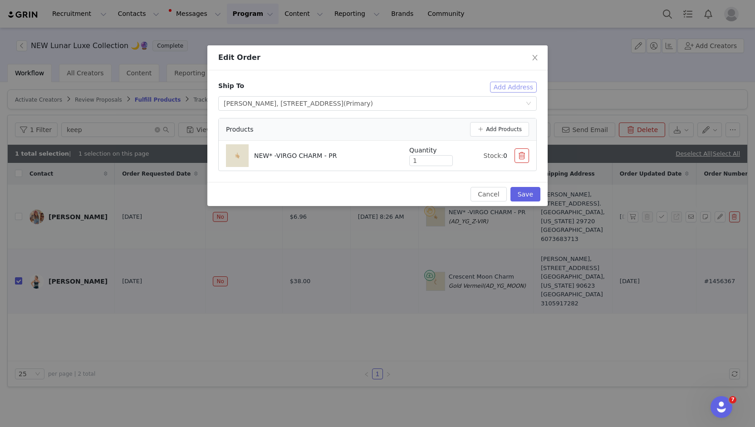
click at [513, 86] on button "Add Address" at bounding box center [513, 87] width 47 height 11
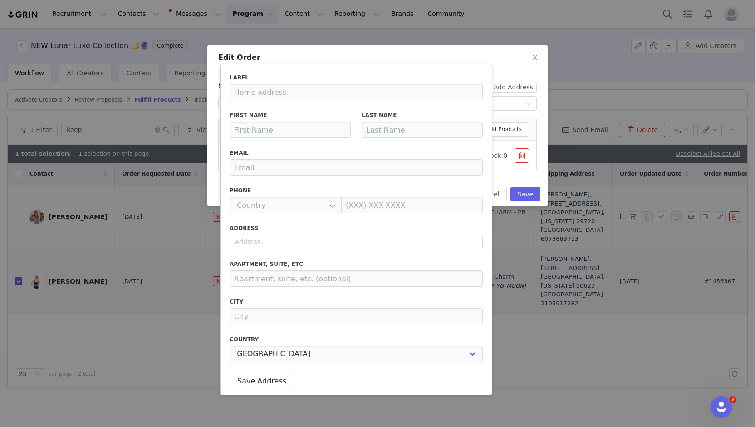
click at [504, 64] on div "Edit Order" at bounding box center [377, 57] width 340 height 25
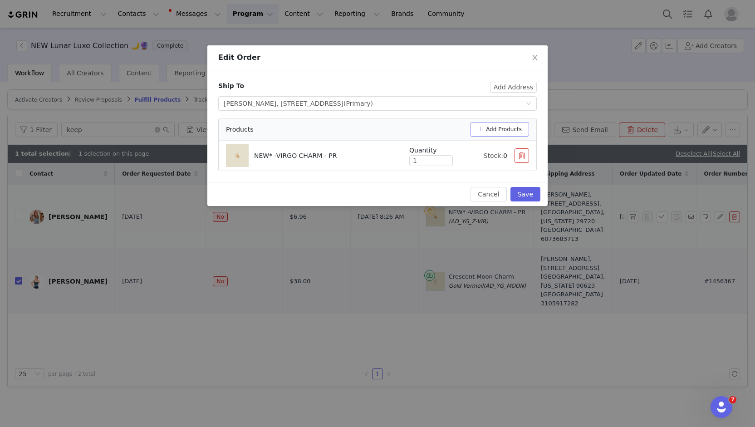
click at [498, 130] on button "Add Products" at bounding box center [499, 129] width 59 height 15
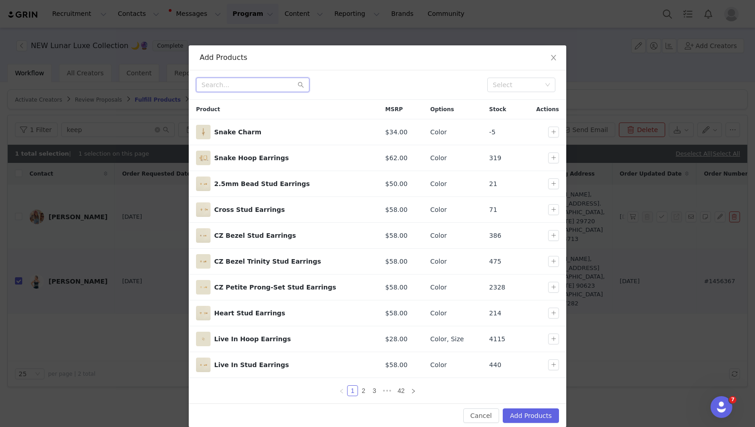
click at [273, 88] on input "text" at bounding box center [252, 85] width 113 height 15
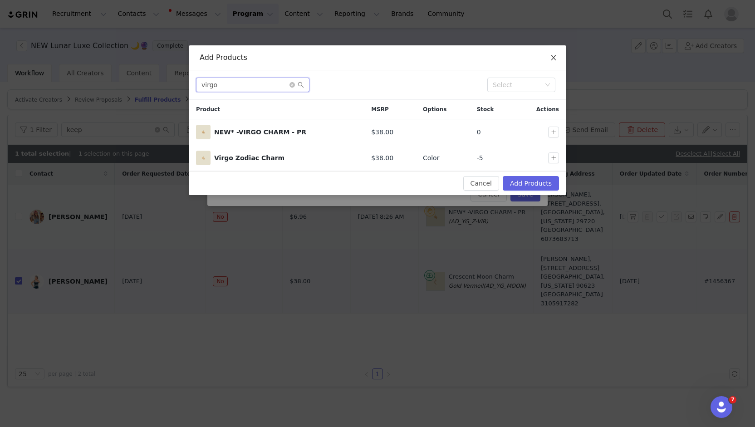
type input "virgo"
click at [558, 55] on span "Close" at bounding box center [553, 57] width 25 height 25
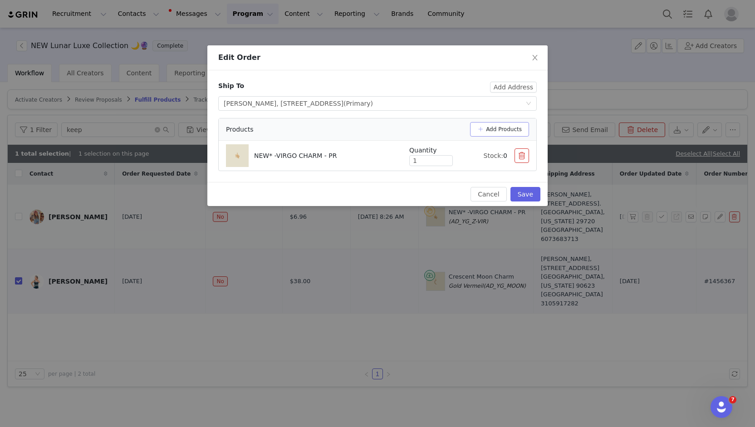
click at [497, 122] on button "Add Products" at bounding box center [499, 129] width 59 height 15
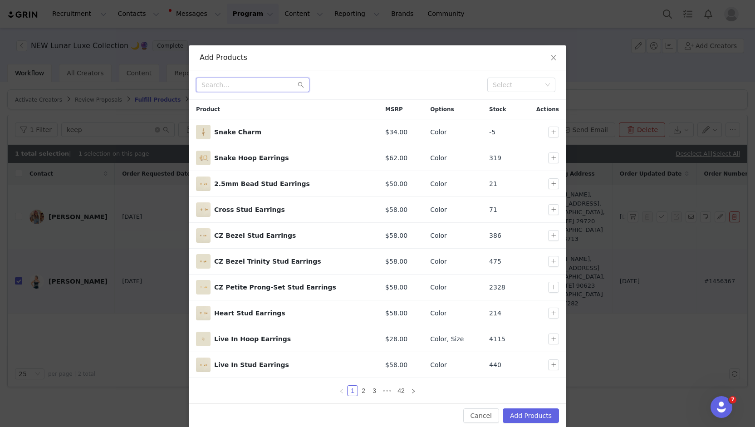
click at [281, 85] on input "text" at bounding box center [252, 85] width 113 height 15
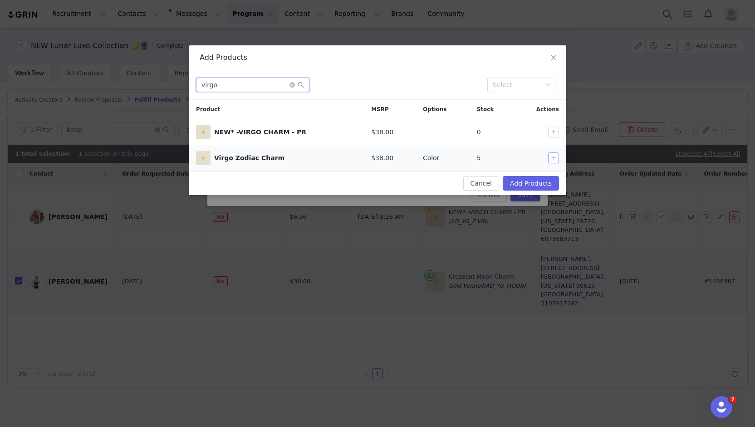
type input "virgo"
click at [554, 157] on button "button" at bounding box center [553, 158] width 11 height 11
click at [545, 178] on button "Add Products" at bounding box center [531, 183] width 56 height 15
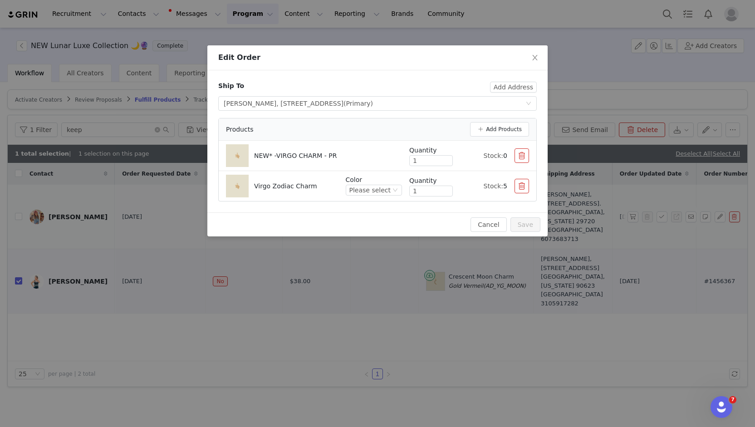
click at [522, 158] on button "button" at bounding box center [522, 155] width 15 height 15
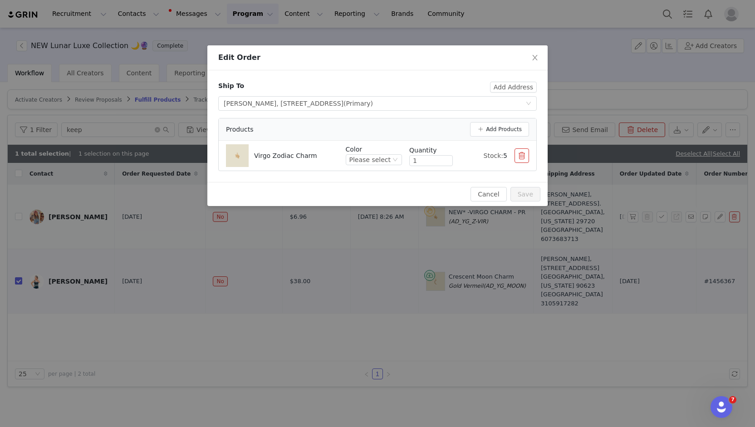
click at [434, 182] on div "Cancel Save" at bounding box center [377, 194] width 340 height 24
click at [391, 160] on div "Please select" at bounding box center [370, 160] width 41 height 10
click at [385, 188] on li "Gold Vermeil" at bounding box center [377, 190] width 50 height 15
click at [434, 180] on div "Ship To Add Address Select shipping address Taylor Huff, 5577 Soft Shell Drive,…" at bounding box center [377, 126] width 340 height 112
click at [522, 192] on button "Save" at bounding box center [526, 194] width 30 height 15
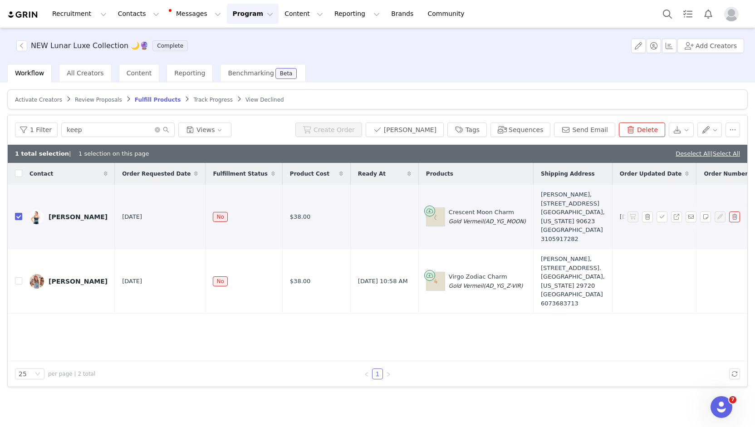
click at [17, 213] on input "checkbox" at bounding box center [18, 216] width 7 height 7
checkbox input "false"
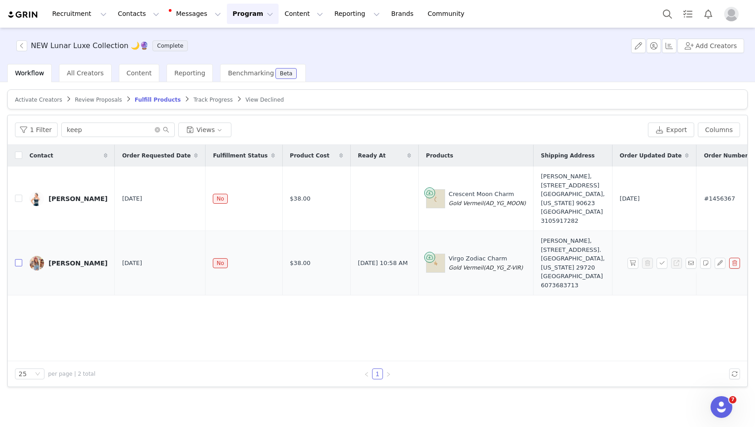
click at [19, 259] on input "checkbox" at bounding box center [18, 262] width 7 height 7
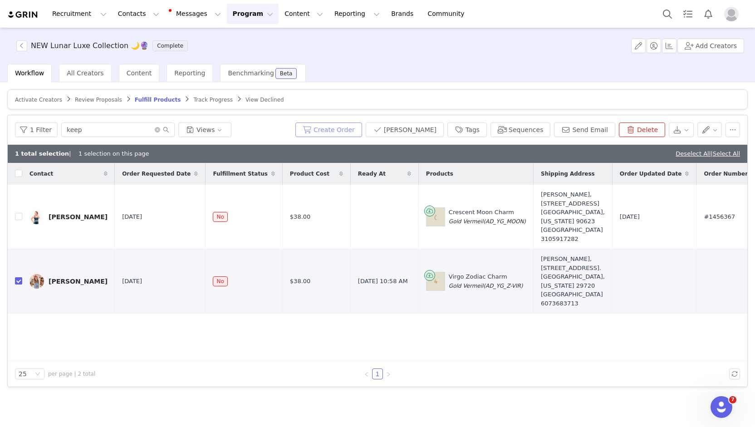
click at [355, 128] on button "Create Order" at bounding box center [328, 130] width 67 height 15
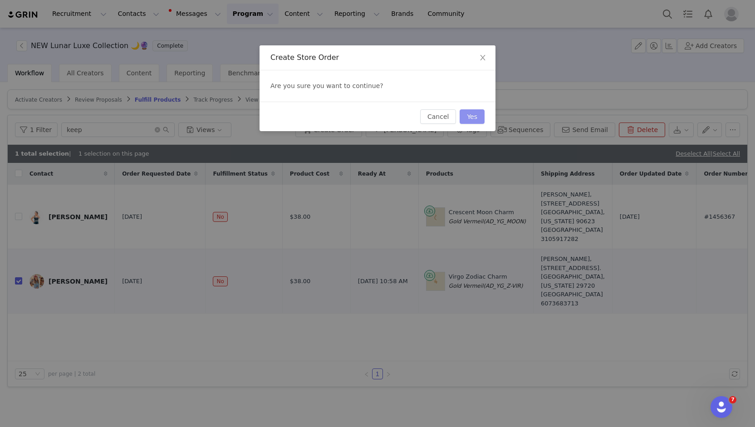
click at [474, 115] on button "Yes" at bounding box center [472, 116] width 25 height 15
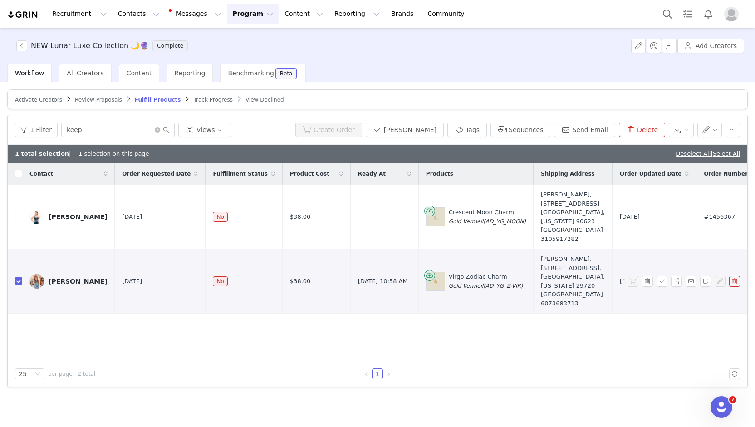
click at [18, 277] on input "checkbox" at bounding box center [18, 280] width 7 height 7
checkbox input "false"
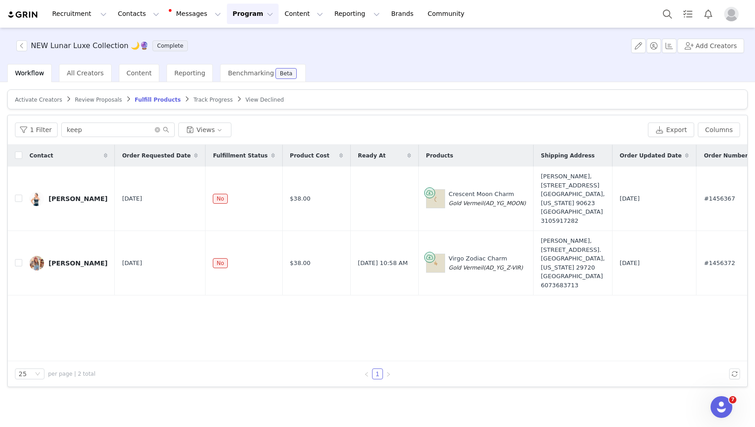
click at [84, 98] on span "Review Proposals" at bounding box center [98, 100] width 47 height 6
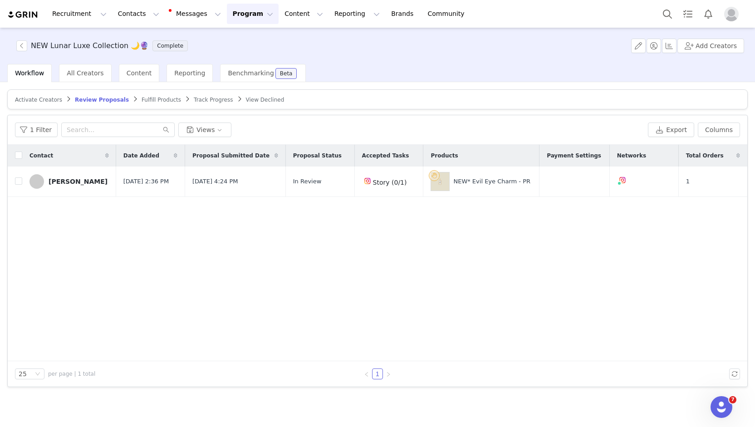
click at [146, 98] on span "Fulfill Products" at bounding box center [161, 100] width 39 height 6
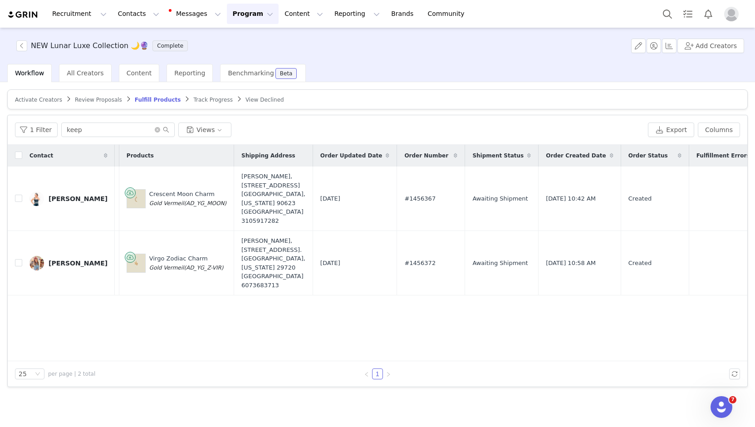
scroll to position [0, 304]
click at [193, 97] on span "Track Progress" at bounding box center [212, 100] width 39 height 6
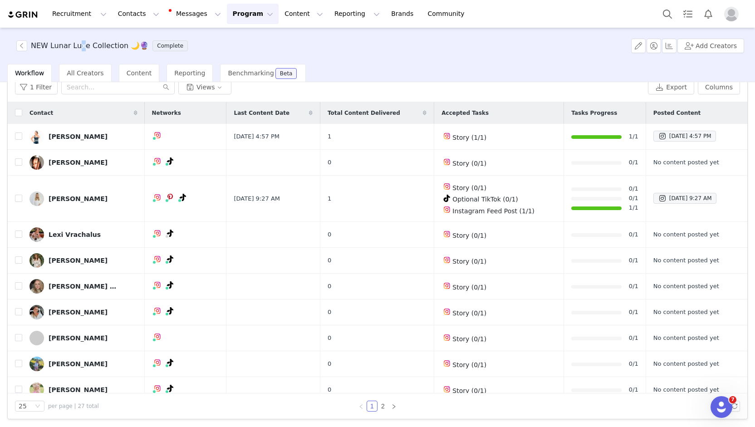
click at [79, 31] on div "NEW Lunar Luxe Collection 🌙🔮 Complete Add Creators" at bounding box center [377, 46] width 755 height 36
click at [32, 71] on span "Workflow" at bounding box center [29, 72] width 29 height 7
click at [84, 70] on span "All Creators" at bounding box center [85, 72] width 37 height 7
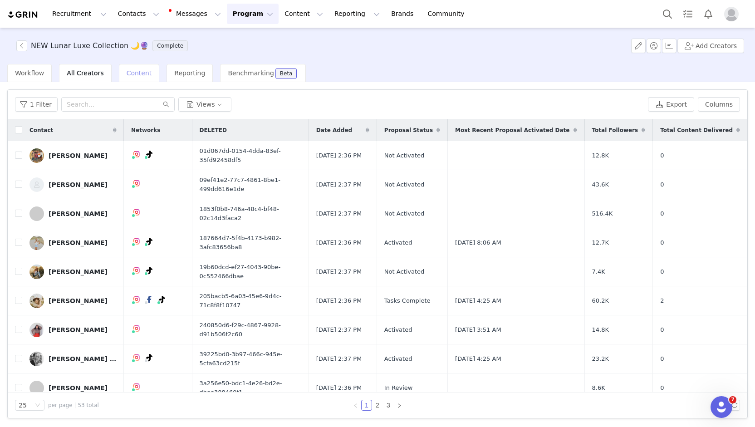
click at [132, 76] on span "Content" at bounding box center [139, 72] width 25 height 7
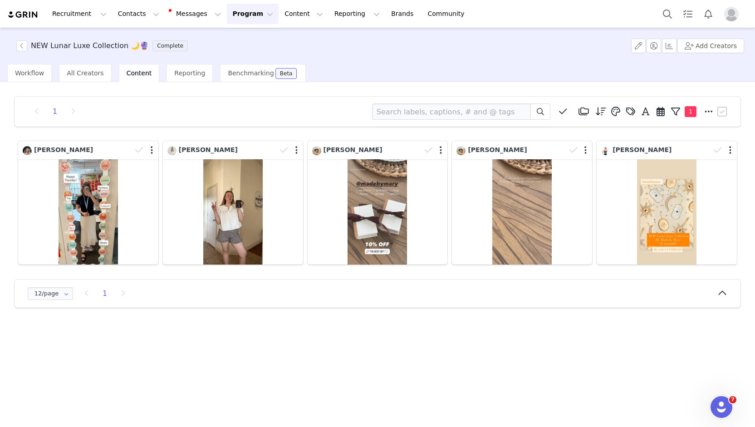
click at [227, 18] on button "Program Program" at bounding box center [253, 14] width 52 height 20
click at [229, 43] on p "Activations" at bounding box center [229, 40] width 35 height 10
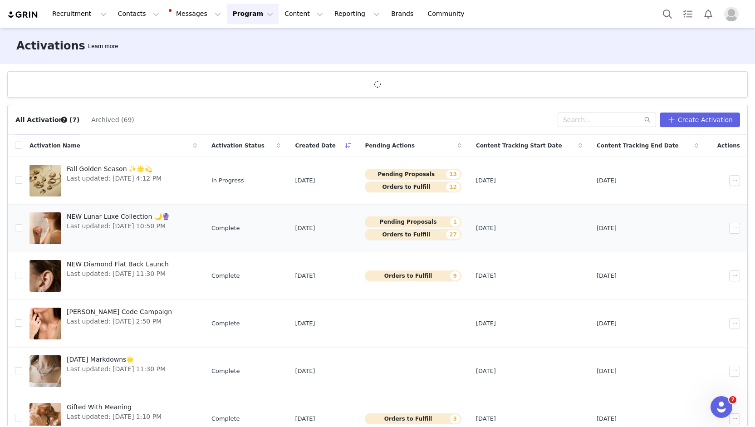
click at [438, 231] on button "Orders to Fulfill 27" at bounding box center [413, 234] width 97 height 11
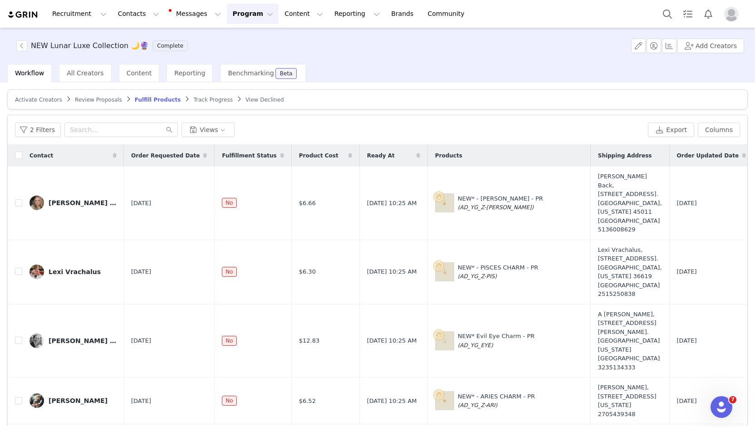
scroll to position [318, 0]
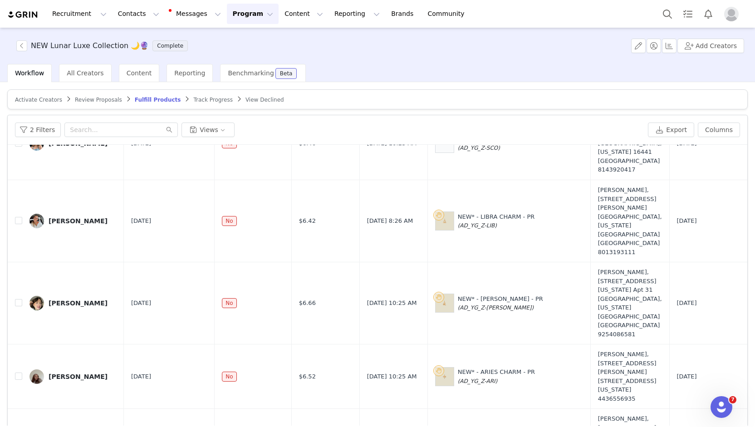
click at [229, 13] on button "Program Program" at bounding box center [253, 14] width 52 height 20
click at [225, 35] on link "Activations" at bounding box center [241, 40] width 72 height 17
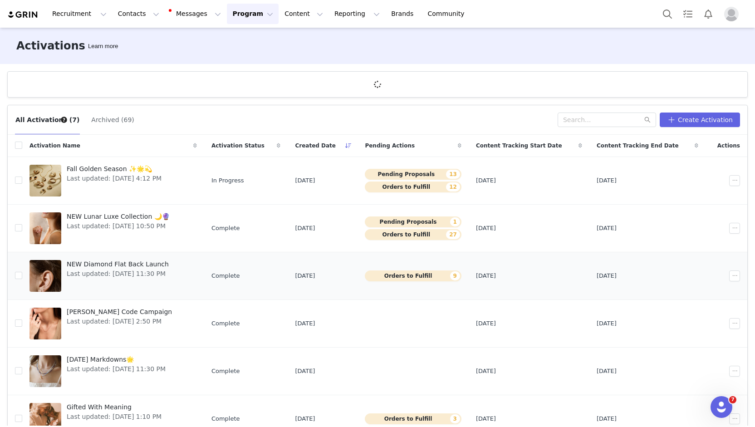
click at [439, 272] on button "Orders to Fulfill 9" at bounding box center [413, 276] width 97 height 11
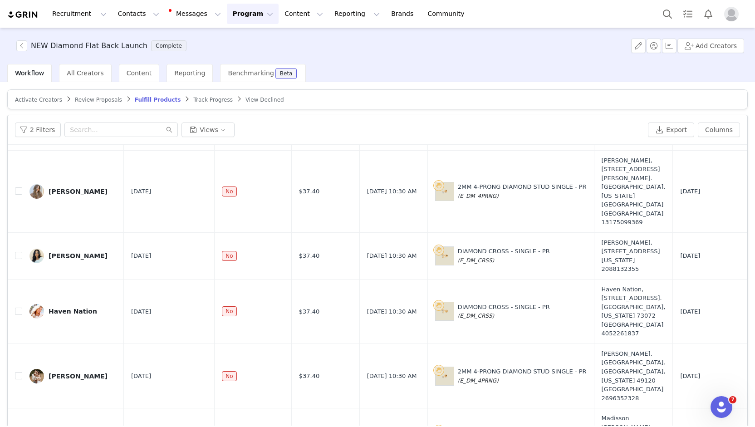
scroll to position [182, 0]
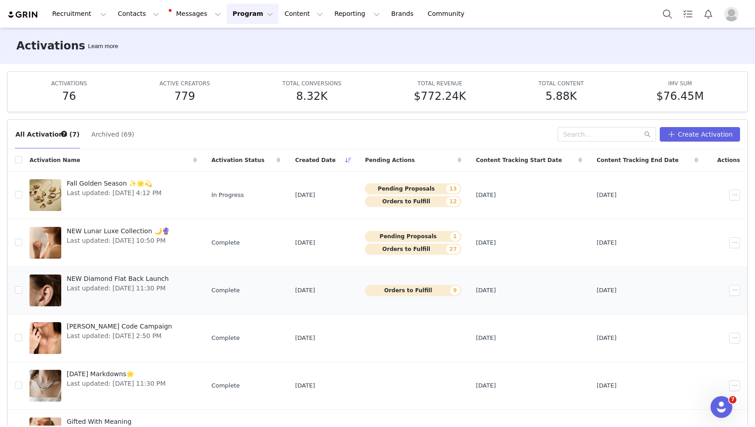
click at [157, 281] on span "NEW Diamond Flat Back Launch" at bounding box center [118, 279] width 102 height 10
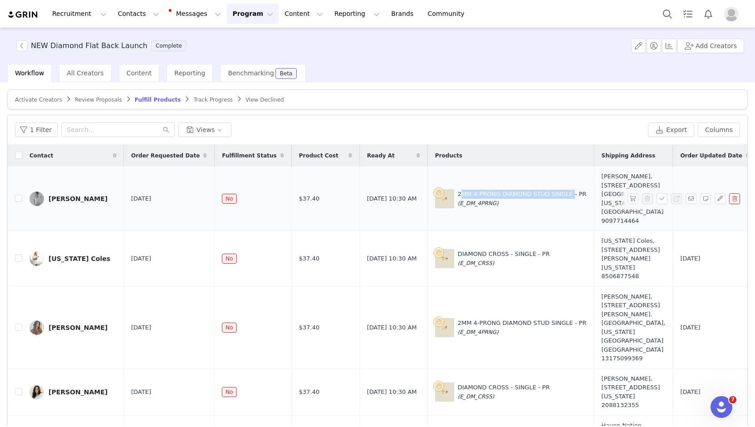
drag, startPoint x: 418, startPoint y: 190, endPoint x: 522, endPoint y: 188, distance: 104.4
click at [522, 190] on div "2MM 4-PRONG DIAMOND STUD SINGLE - PR (E_DM_4PRNG)" at bounding box center [522, 199] width 129 height 18
copy div "2MM 4-PRONG DIAMOND STUD SINGLE"
drag, startPoint x: 417, startPoint y: 242, endPoint x: 505, endPoint y: 246, distance: 88.6
click at [505, 249] on div "DIAMOND CROSS - SINGLE - PR (E_DM_CRSS)" at bounding box center [511, 258] width 152 height 19
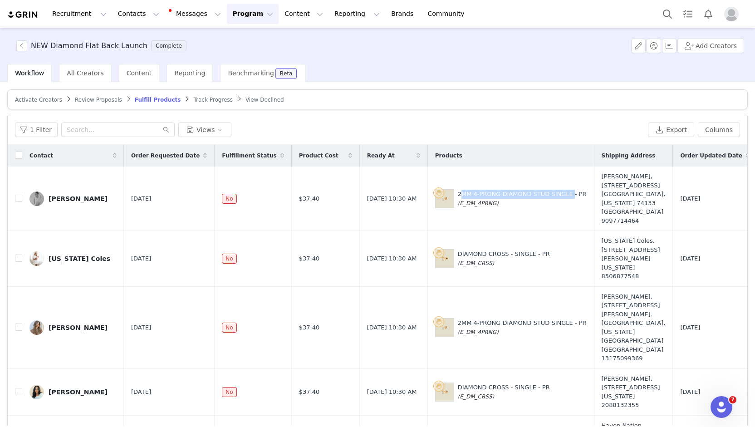
copy div "DIAMOND CROSS - SINGLE - PR"
click at [715, 195] on button "button" at bounding box center [720, 198] width 11 height 11
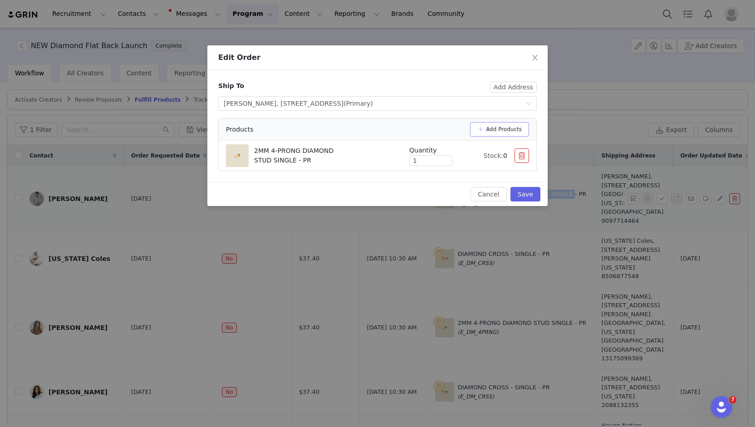
click at [520, 132] on button "Add Products" at bounding box center [499, 129] width 59 height 15
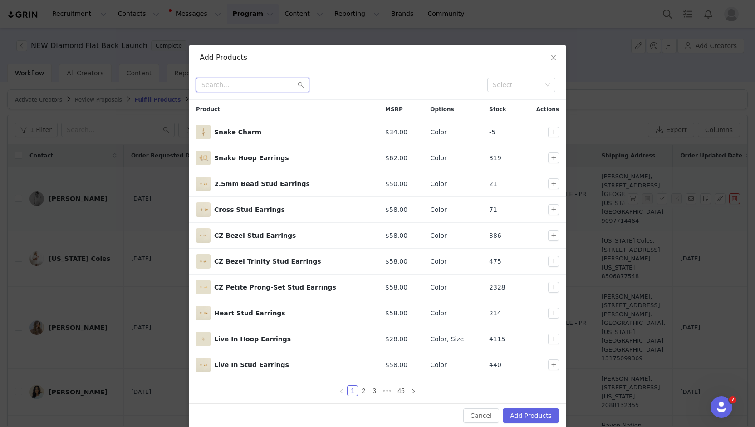
click at [261, 84] on input "text" at bounding box center [252, 85] width 113 height 15
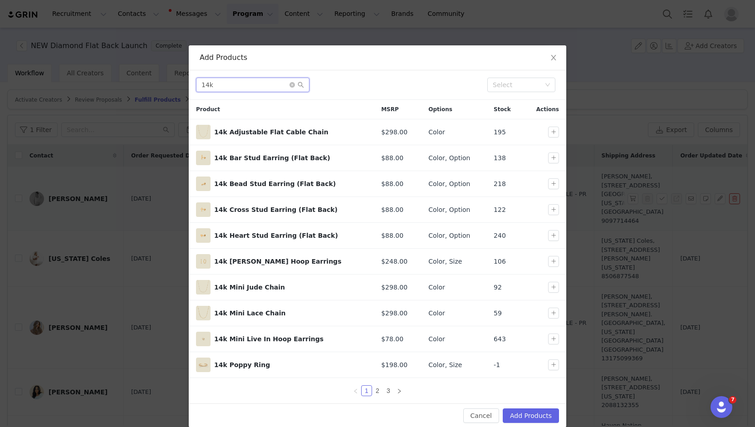
type input "14k"
click at [555, 56] on span "Close" at bounding box center [553, 57] width 25 height 25
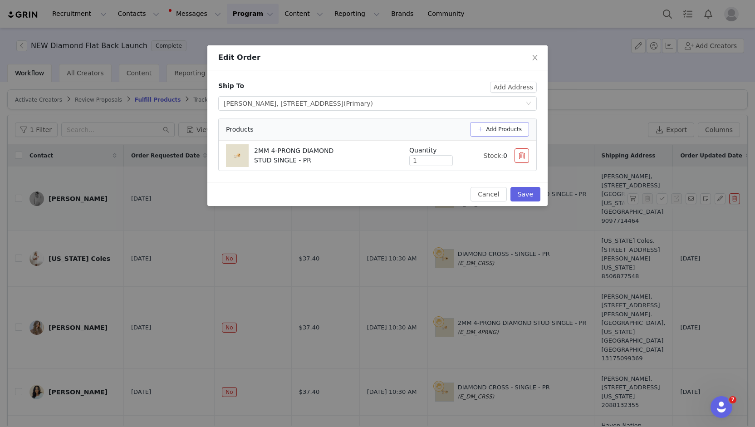
click at [507, 128] on button "Add Products" at bounding box center [499, 129] width 59 height 15
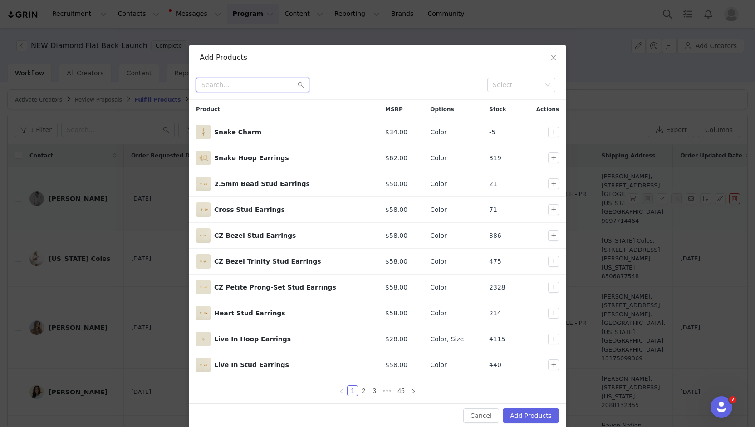
click at [260, 84] on input "text" at bounding box center [252, 85] width 113 height 15
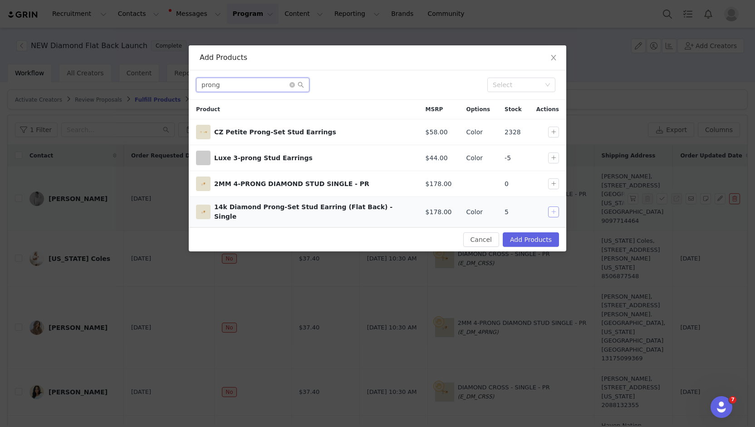
type input "prong"
click at [557, 210] on button "button" at bounding box center [553, 212] width 11 height 11
click at [532, 235] on button "Add Products" at bounding box center [531, 239] width 56 height 15
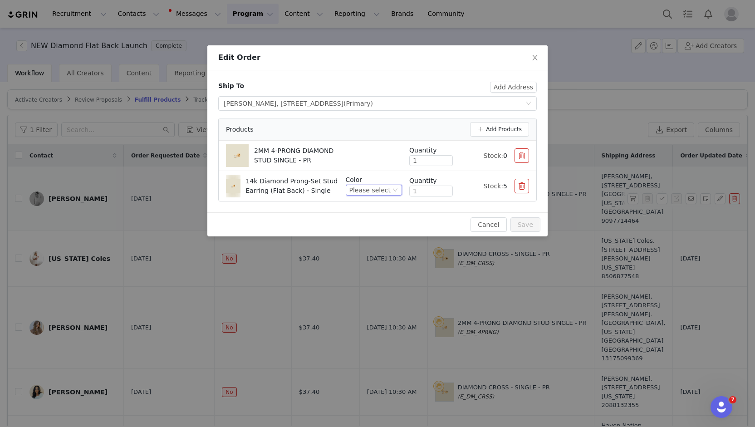
click at [380, 192] on div "Please select" at bounding box center [370, 190] width 41 height 10
click at [372, 222] on li "14k Solid Gold" at bounding box center [377, 220] width 50 height 15
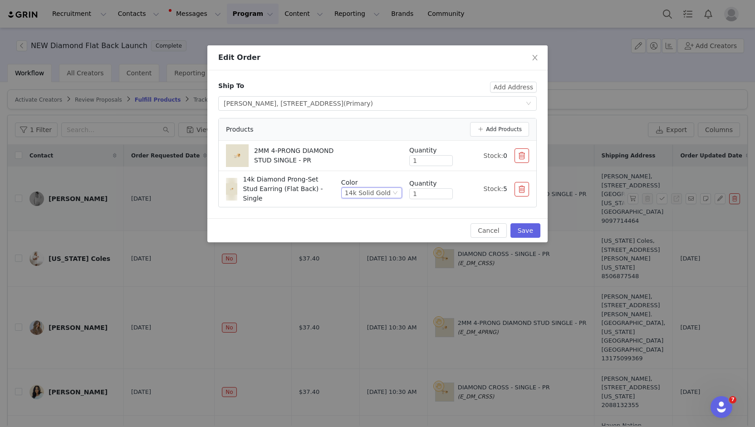
click at [515, 155] on button "button" at bounding box center [522, 155] width 15 height 15
click at [515, 182] on button "button" at bounding box center [522, 189] width 15 height 15
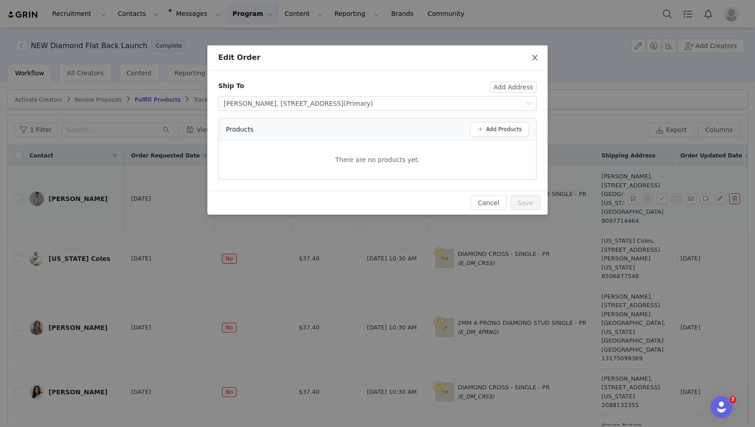
click at [540, 57] on span "Close" at bounding box center [534, 57] width 25 height 25
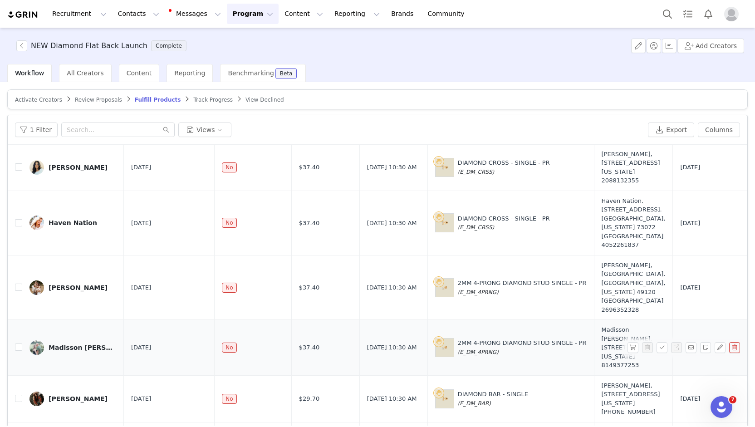
scroll to position [254, 0]
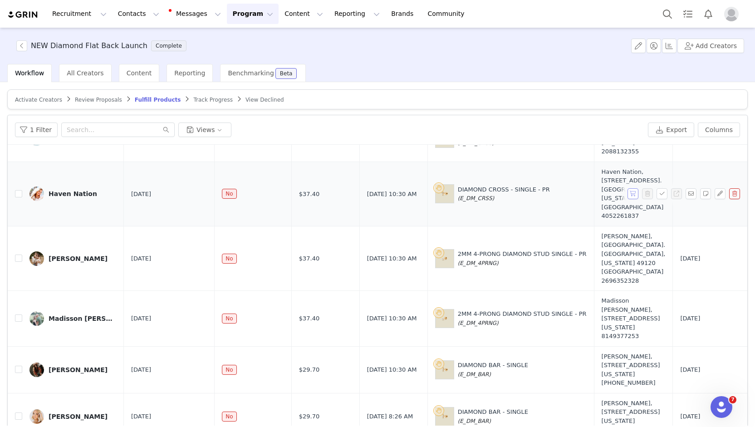
click at [628, 188] on button "button" at bounding box center [633, 193] width 11 height 11
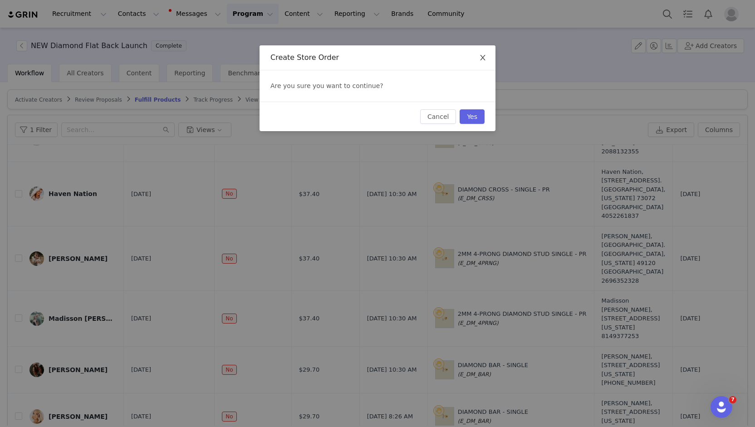
click at [482, 60] on icon "icon: close" at bounding box center [482, 57] width 7 height 7
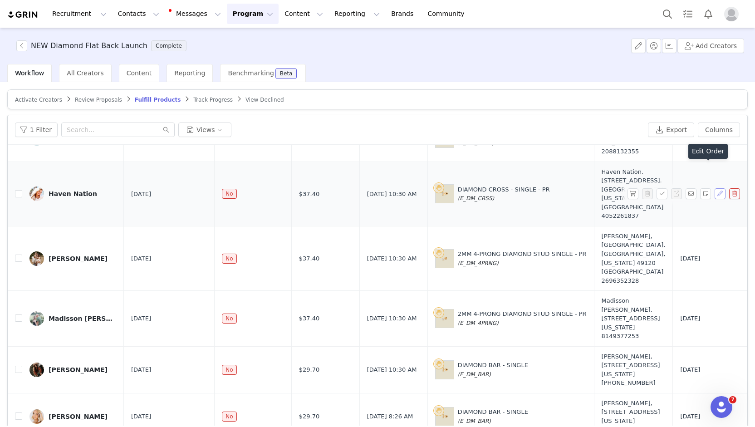
click at [715, 188] on button "button" at bounding box center [720, 193] width 11 height 11
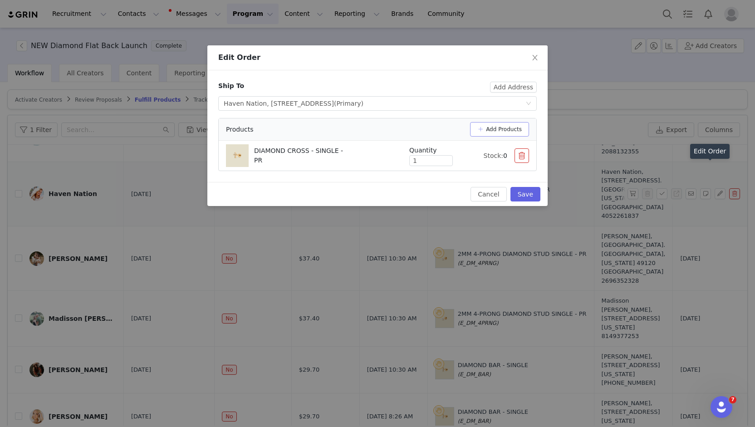
click at [514, 129] on button "Add Products" at bounding box center [499, 129] width 59 height 15
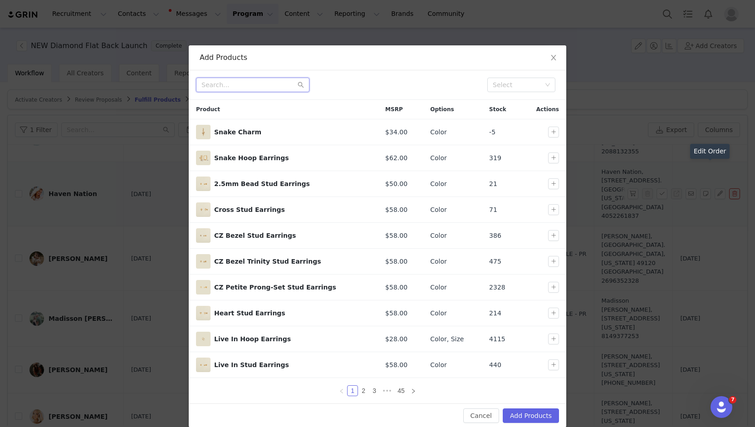
click at [255, 81] on input "text" at bounding box center [252, 85] width 113 height 15
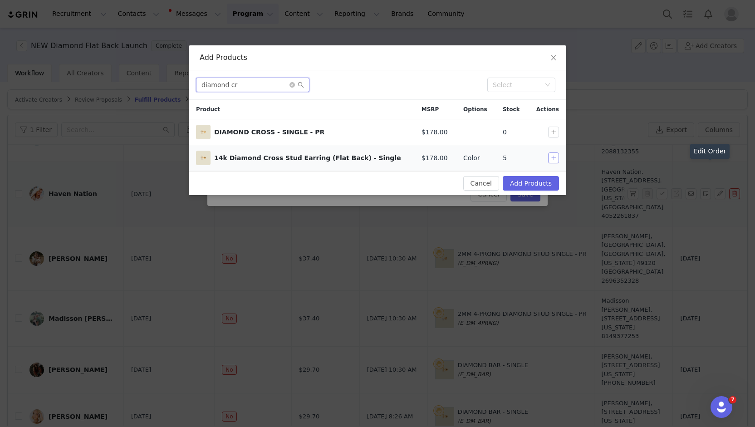
type input "diamond cr"
click at [554, 156] on button "button" at bounding box center [553, 158] width 11 height 11
click at [537, 183] on button "Add Products" at bounding box center [531, 183] width 56 height 15
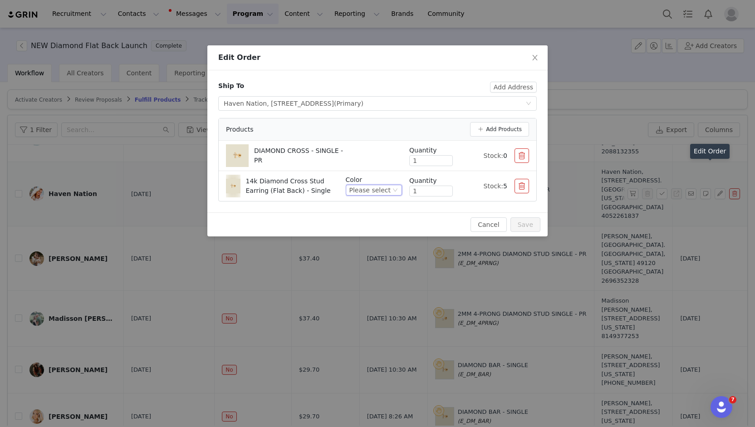
click at [377, 186] on div "Please select" at bounding box center [370, 190] width 41 height 10
click at [371, 217] on li "14k Solid Gold" at bounding box center [377, 220] width 50 height 15
click at [526, 225] on button "Save" at bounding box center [526, 224] width 30 height 15
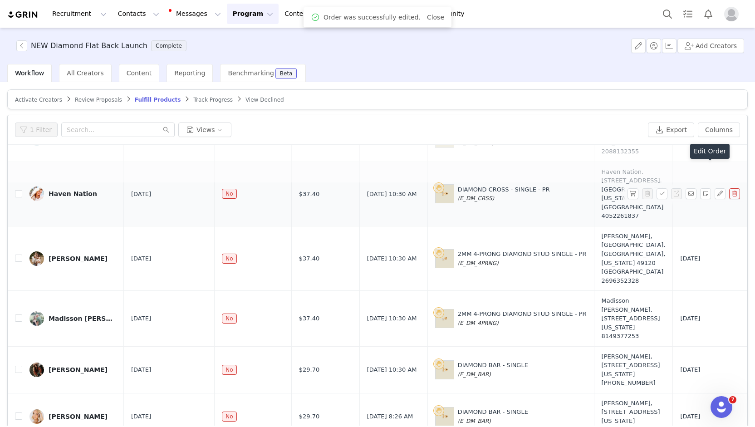
scroll to position [0, 0]
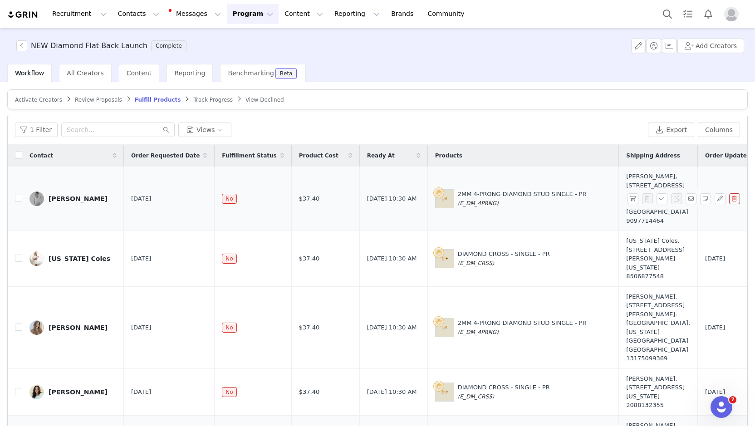
click at [556, 94] on article "Activate Creators Review Proposals Fulfill Products Track Progress View Declined" at bounding box center [377, 99] width 741 height 20
click at [628, 195] on button "button" at bounding box center [633, 198] width 11 height 11
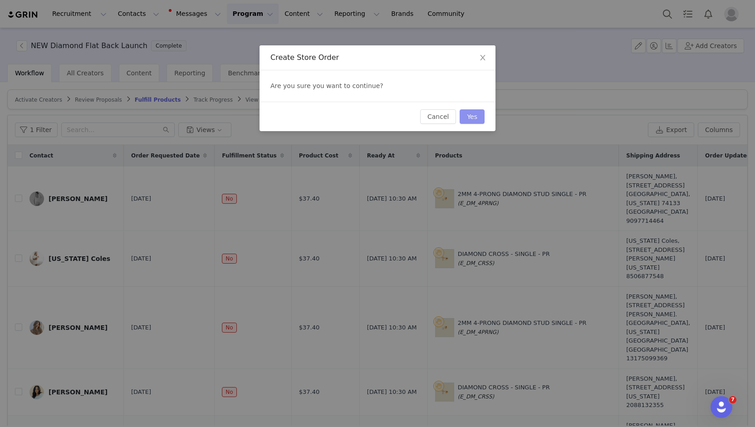
click at [467, 110] on button "Yes" at bounding box center [472, 116] width 25 height 15
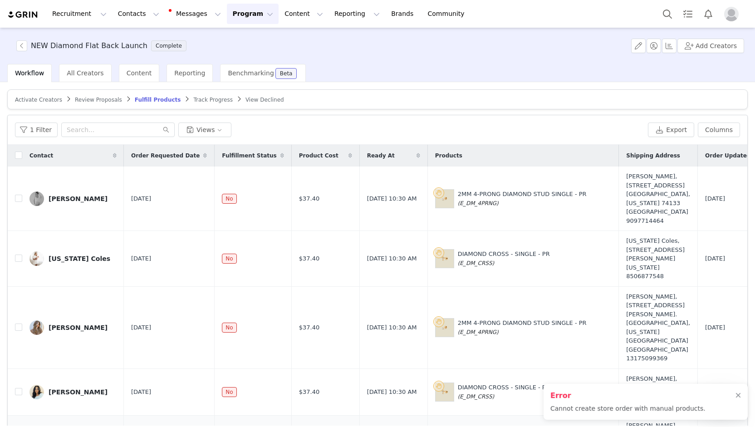
click at [494, 89] on div "Activate Creators Review Proposals Fulfill Products Track Progress View Decline…" at bounding box center [377, 254] width 755 height 344
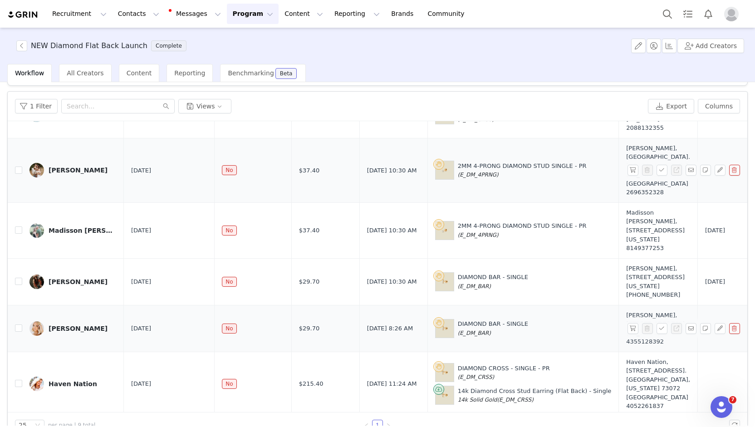
scroll to position [43, 0]
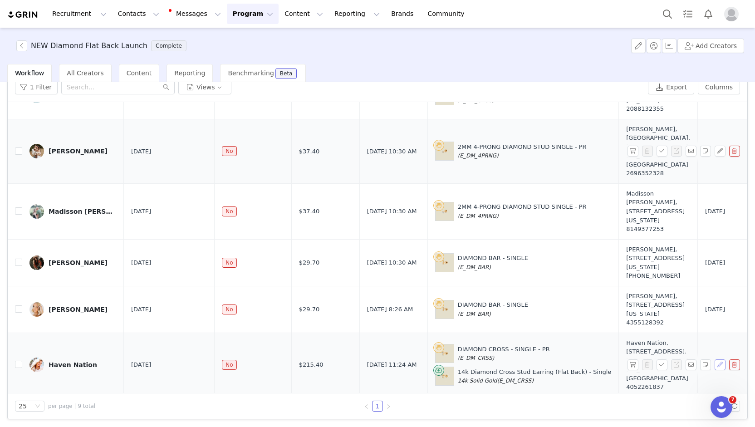
click at [715, 359] on button "button" at bounding box center [720, 364] width 11 height 11
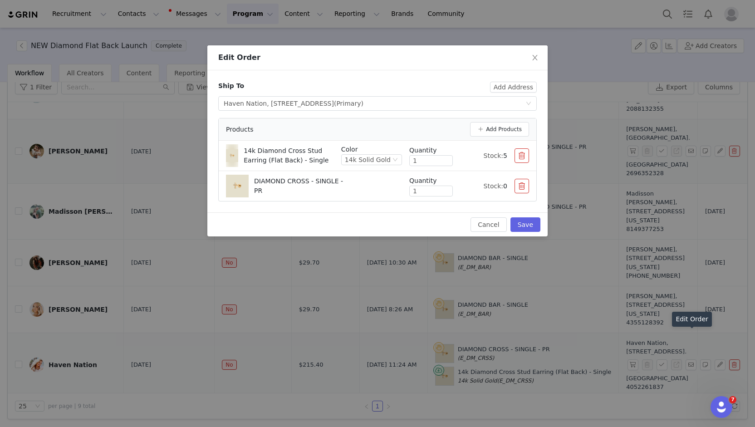
click at [523, 187] on button "button" at bounding box center [522, 186] width 15 height 15
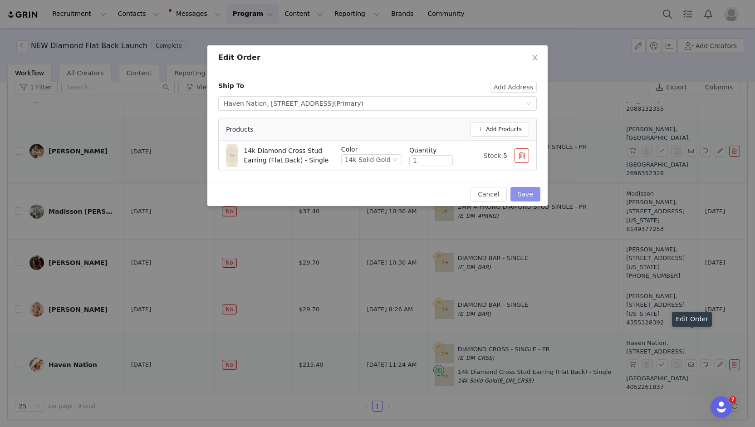
click at [527, 195] on button "Save" at bounding box center [526, 194] width 30 height 15
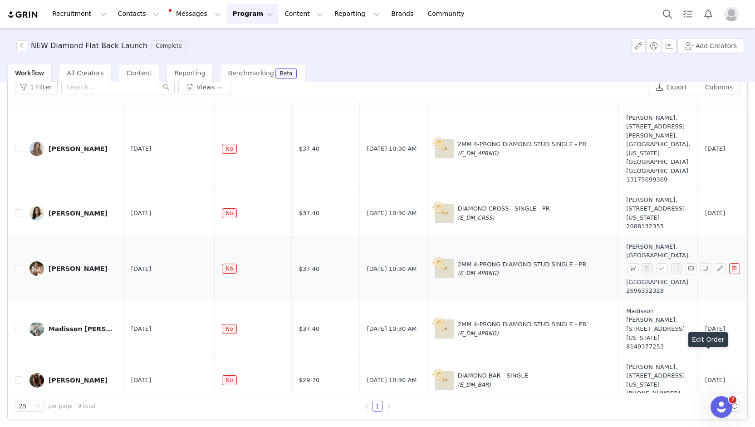
scroll to position [254, 0]
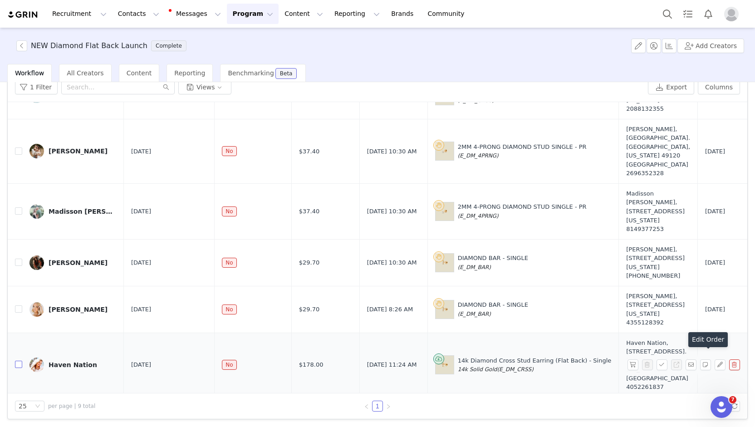
click at [15, 361] on input "checkbox" at bounding box center [18, 364] width 7 height 7
checkbox input "true"
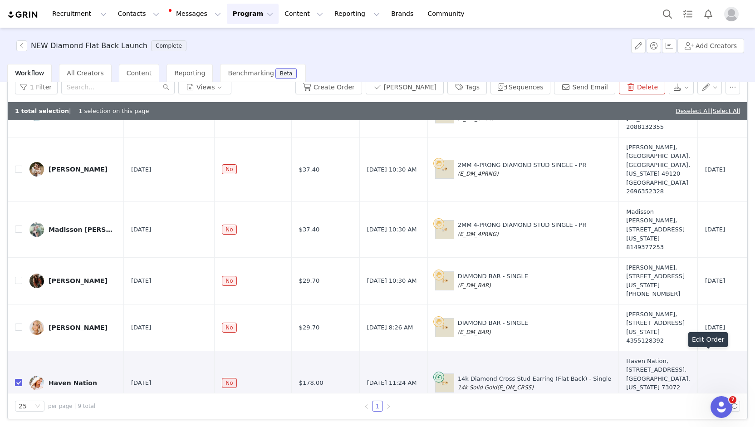
click at [628, 378] on button "button" at bounding box center [633, 383] width 11 height 11
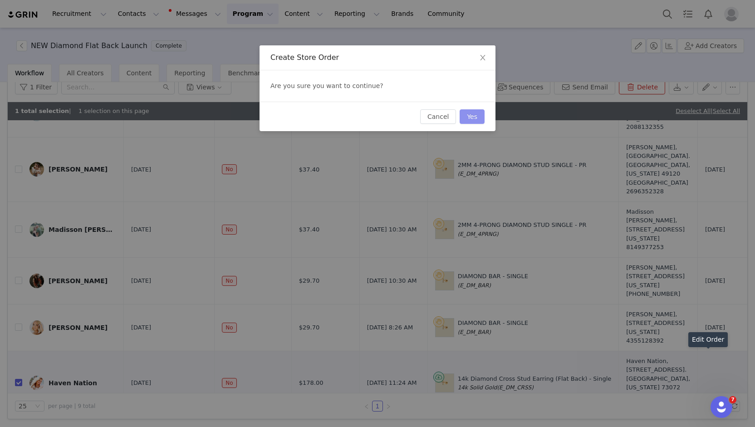
click at [467, 111] on button "Yes" at bounding box center [472, 116] width 25 height 15
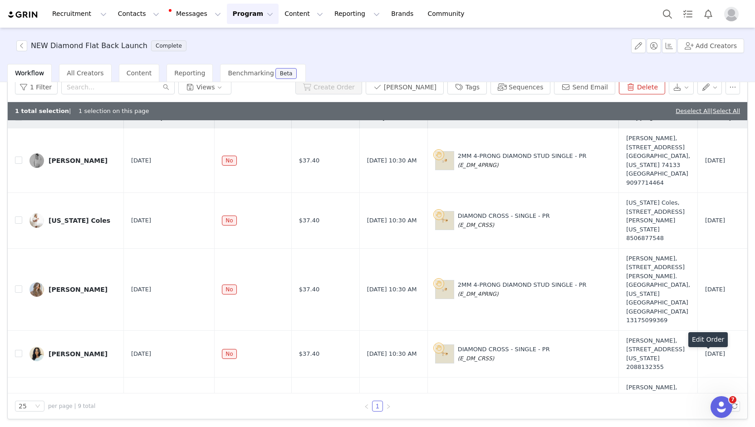
scroll to position [0, 0]
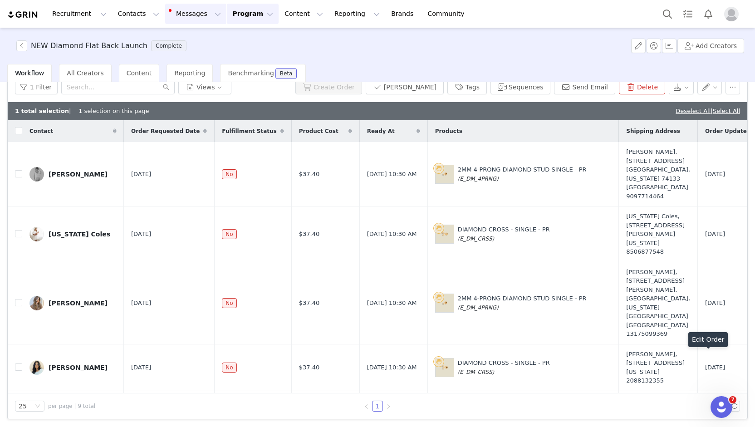
click at [179, 20] on button "Messages Messages" at bounding box center [195, 14] width 61 height 20
click at [189, 46] on link "Dashboard" at bounding box center [186, 40] width 72 height 17
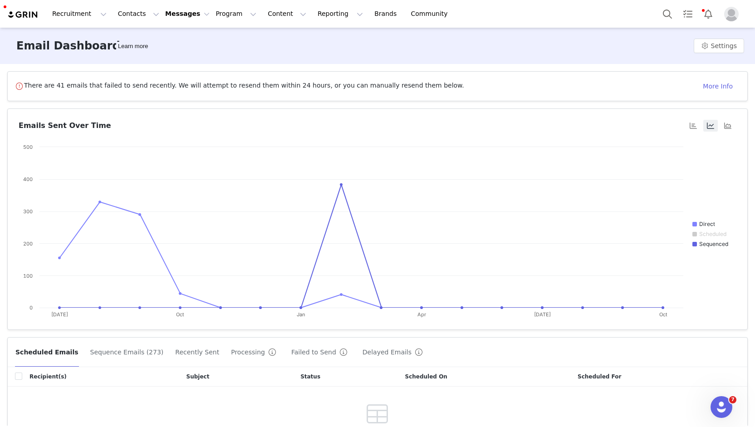
click at [738, 16] on img "Profile" at bounding box center [731, 14] width 15 height 15
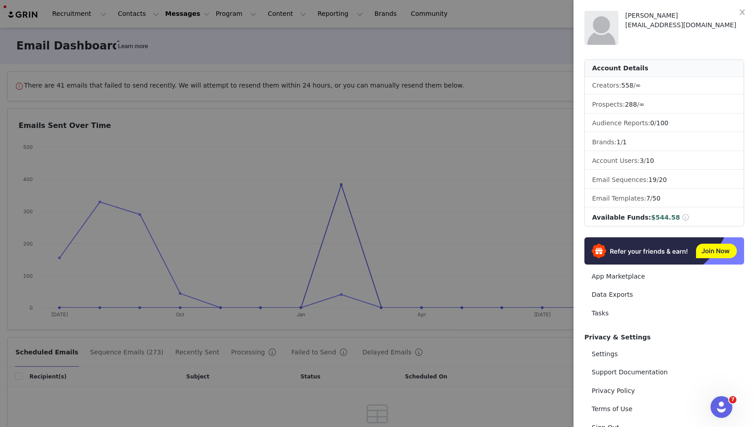
scroll to position [30, 0]
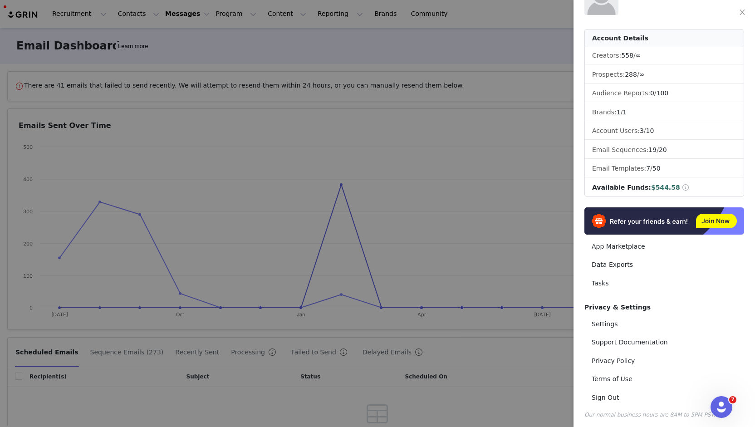
click at [682, 184] on span at bounding box center [686, 187] width 8 height 6
click at [617, 192] on li "Available Funds: $544.58" at bounding box center [664, 187] width 159 height 17
click at [625, 187] on span "Available Funds:" at bounding box center [621, 187] width 59 height 7
click at [682, 185] on span at bounding box center [686, 187] width 8 height 6
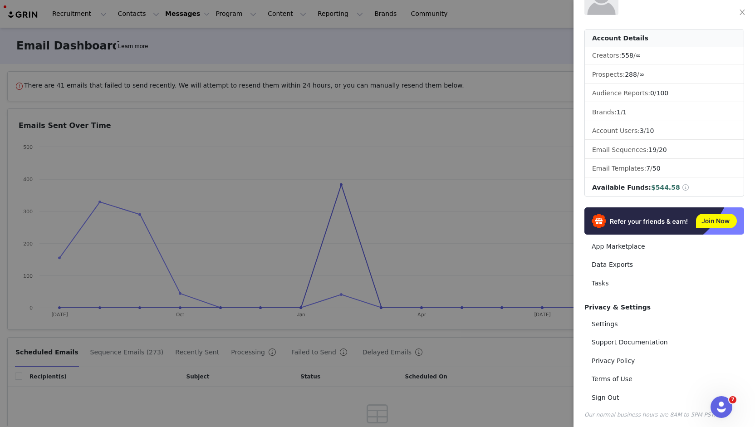
click at [682, 185] on span at bounding box center [686, 187] width 8 height 6
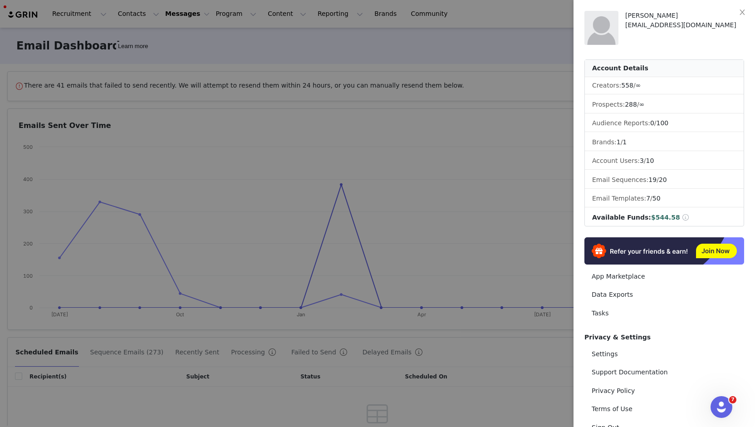
click at [660, 217] on span "$544.58" at bounding box center [665, 217] width 29 height 7
click at [651, 218] on span "$544.58" at bounding box center [665, 217] width 29 height 7
click at [438, 9] on div at bounding box center [377, 213] width 755 height 427
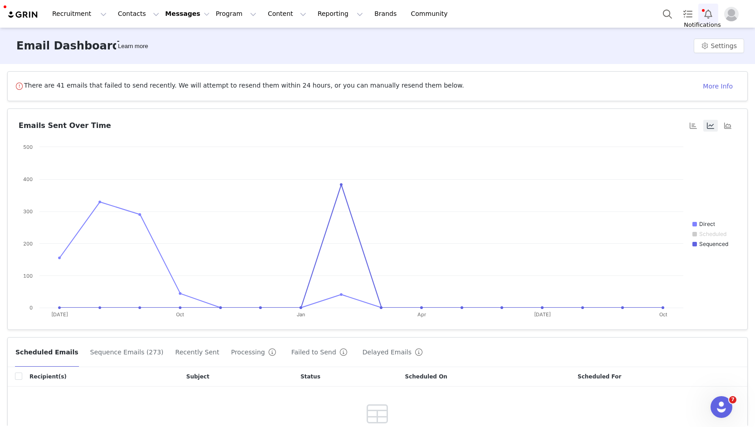
click at [709, 15] on button "Notifications" at bounding box center [709, 14] width 20 height 20
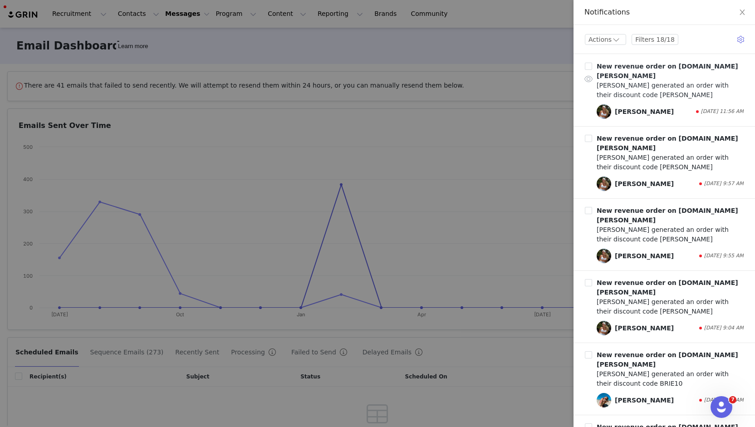
click at [658, 82] on div "Emilie Kiser generated an order with their discount code EMILIE" at bounding box center [670, 90] width 147 height 19
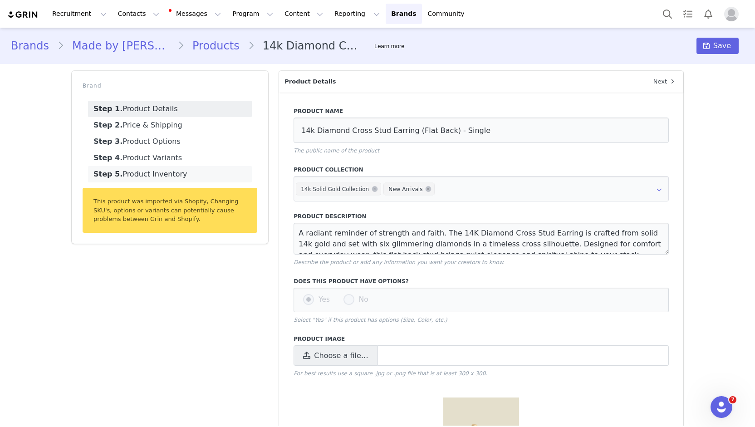
click at [149, 175] on link "Step 5. Product Inventory" at bounding box center [170, 174] width 164 height 16
click at [139, 175] on link "Step 5. Product Inventory" at bounding box center [170, 174] width 164 height 16
click at [158, 176] on link "Step 5. Product Inventory" at bounding box center [170, 174] width 164 height 16
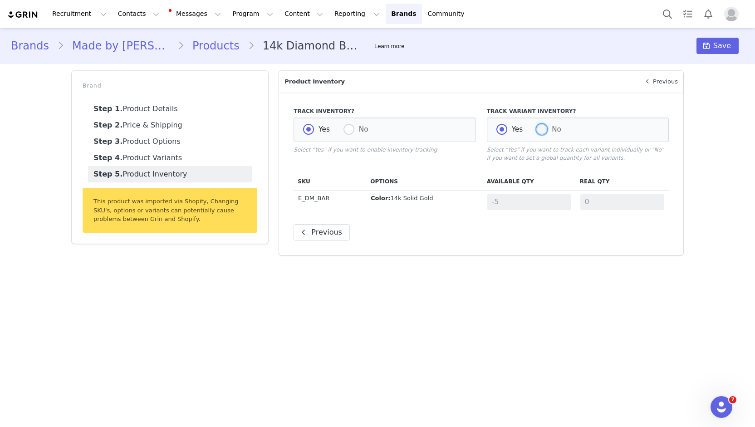
click at [537, 134] on span at bounding box center [542, 130] width 11 height 12
click at [537, 134] on input "No" at bounding box center [542, 130] width 11 height 12
radio input "true"
radio input "false"
radio input "true"
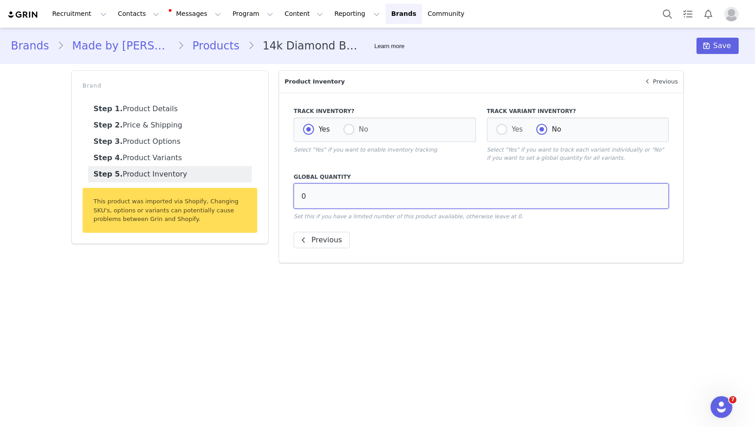
click at [347, 197] on input "0" at bounding box center [481, 195] width 375 height 25
type input "5"
click at [725, 39] on button "Save" at bounding box center [718, 46] width 42 height 16
click at [458, 346] on main "Brands Made by Mary Products 14k Diamond Bar Stud Earring (Flat Back) - Single …" at bounding box center [377, 227] width 755 height 398
click at [732, 50] on button "Save" at bounding box center [718, 46] width 42 height 16
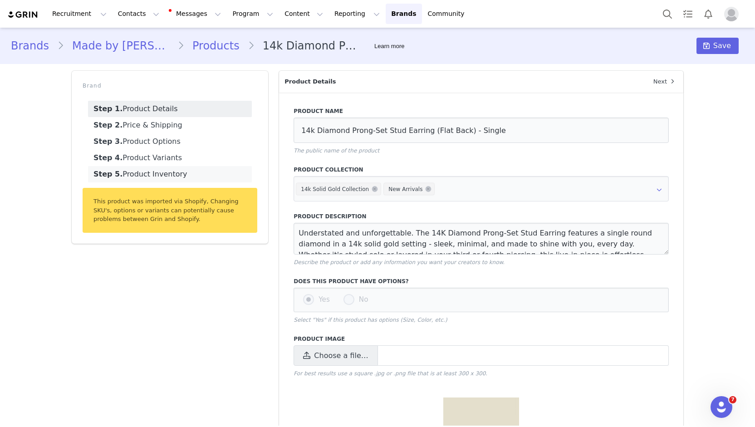
click at [151, 176] on link "Step 5. Product Inventory" at bounding box center [170, 174] width 164 height 16
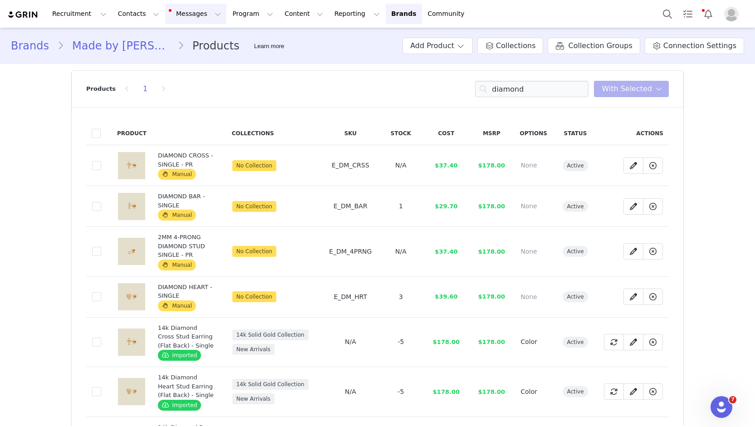
click at [194, 13] on button "Messages Messages" at bounding box center [195, 14] width 61 height 20
click at [238, 13] on button "Program Program" at bounding box center [253, 14] width 52 height 20
click at [236, 41] on p "Activations" at bounding box center [229, 40] width 35 height 10
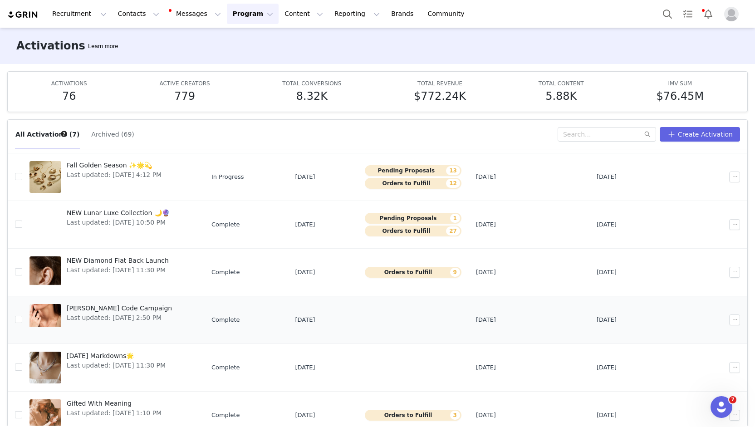
scroll to position [17, 0]
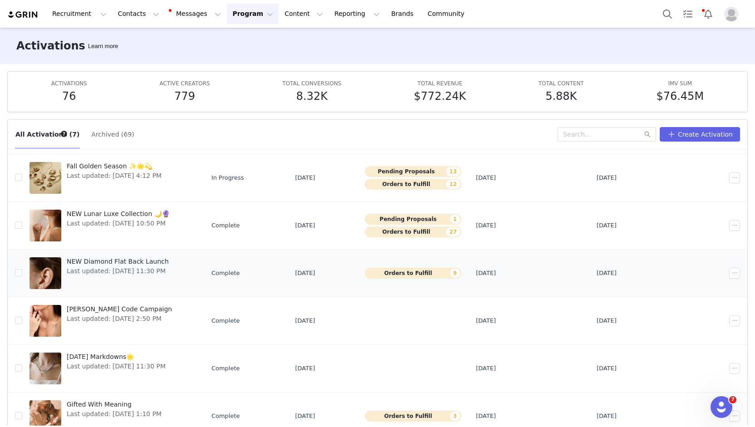
click at [419, 272] on button "Orders to Fulfill 9" at bounding box center [413, 273] width 97 height 11
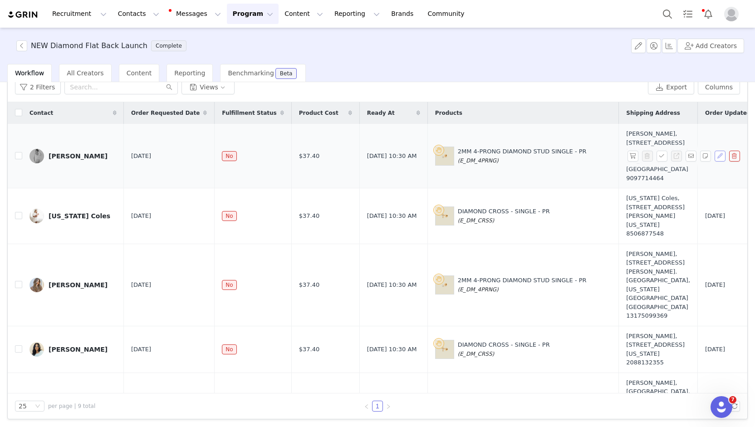
click at [715, 151] on button "button" at bounding box center [720, 156] width 11 height 11
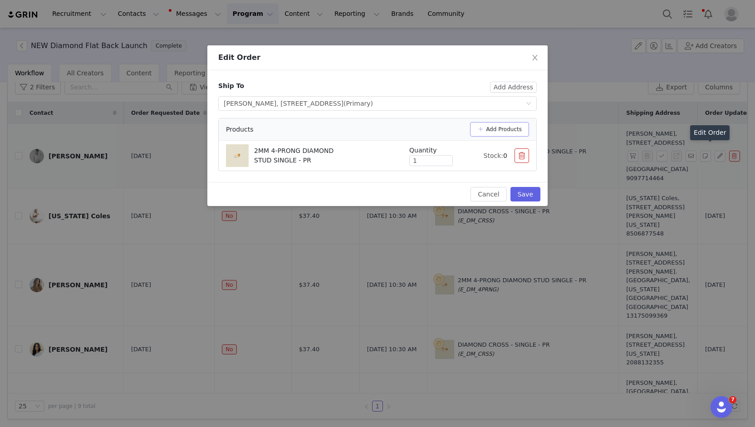
click at [516, 127] on button "Add Products" at bounding box center [499, 129] width 59 height 15
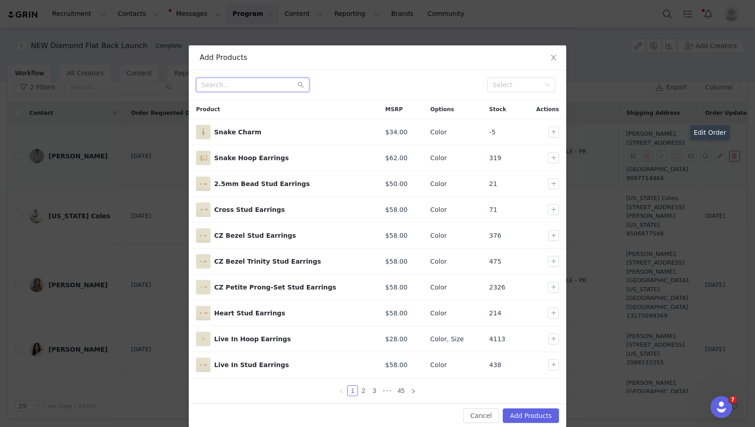
click at [232, 82] on input "text" at bounding box center [252, 85] width 113 height 15
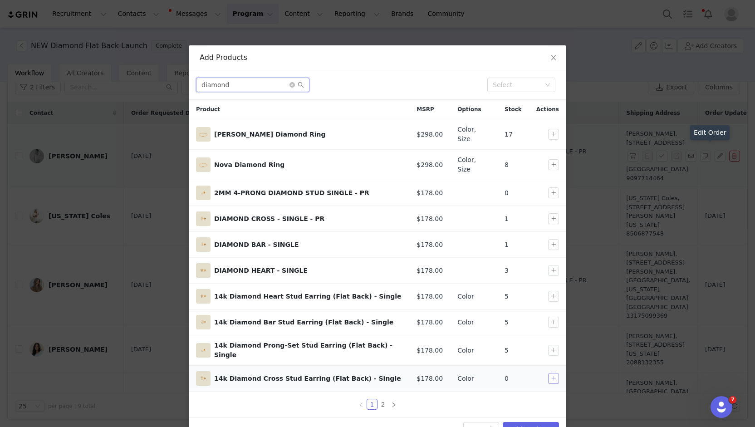
type input "diamond"
click at [552, 373] on button "button" at bounding box center [553, 378] width 11 height 11
click at [533, 422] on button "Add Products" at bounding box center [531, 429] width 56 height 15
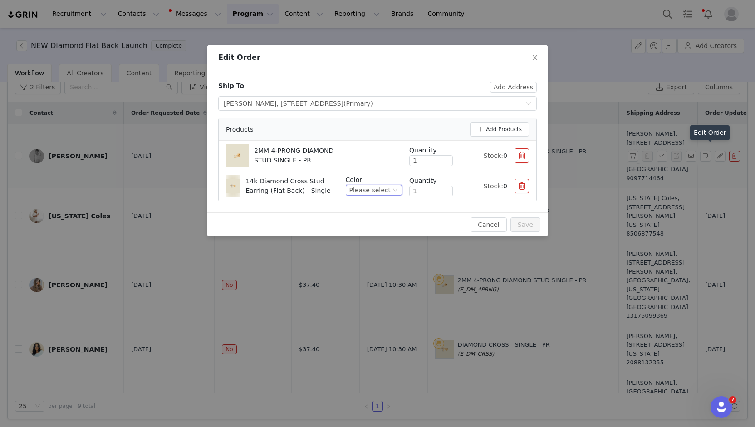
click at [368, 191] on div "Please select" at bounding box center [370, 190] width 41 height 10
click at [369, 219] on li "14k Solid Gold" at bounding box center [377, 220] width 50 height 15
click at [409, 223] on div "Cancel Save" at bounding box center [378, 224] width 326 height 15
click at [522, 154] on button "button" at bounding box center [522, 155] width 15 height 15
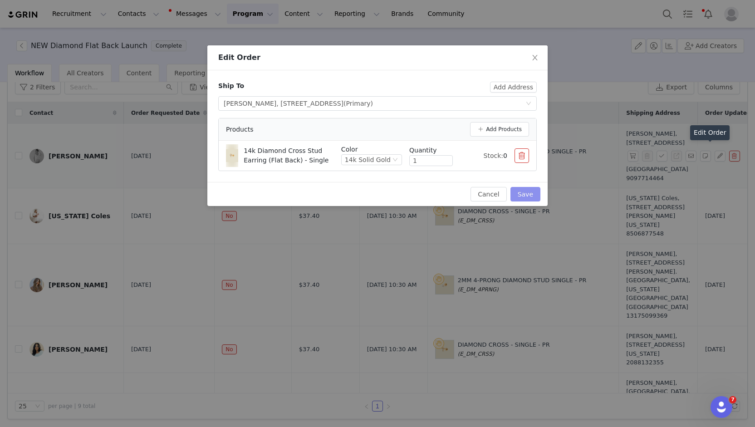
click at [528, 190] on button "Save" at bounding box center [526, 194] width 30 height 15
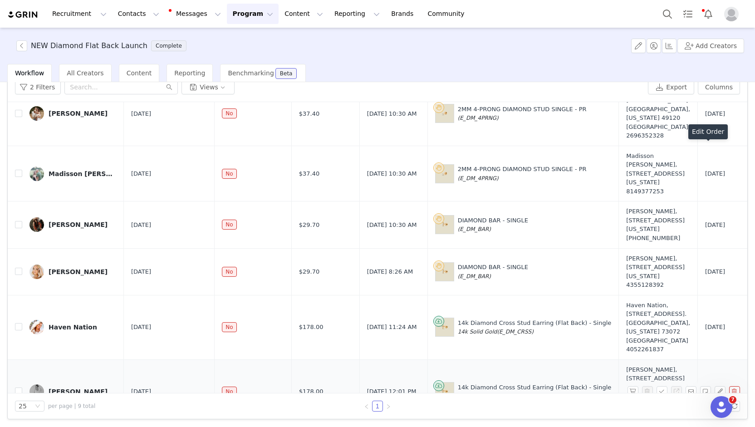
scroll to position [254, 0]
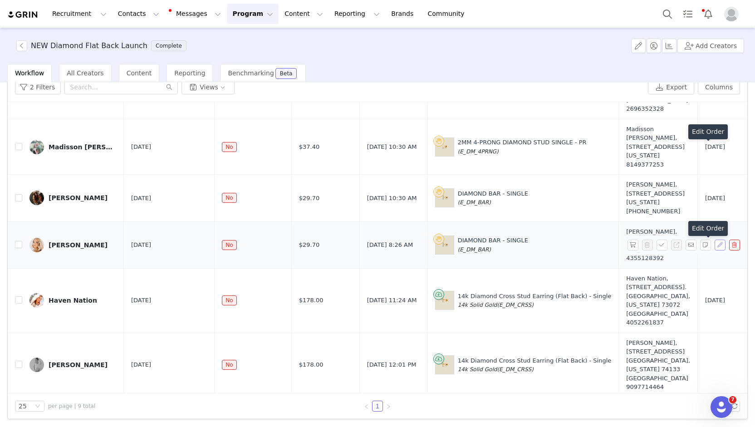
click at [715, 248] on button "button" at bounding box center [720, 245] width 11 height 11
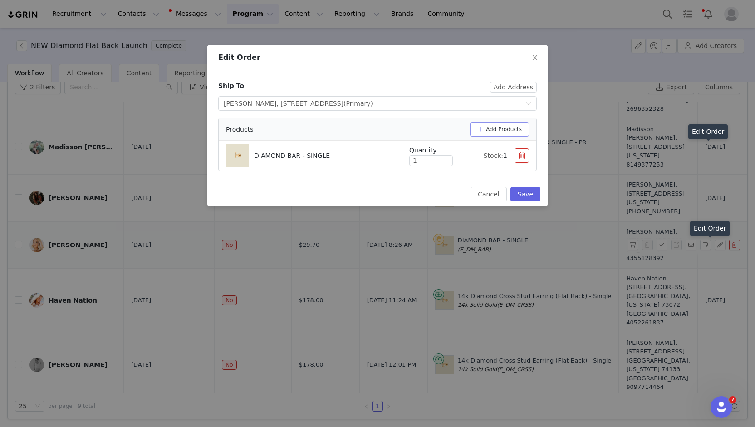
click at [498, 126] on button "Add Products" at bounding box center [499, 129] width 59 height 15
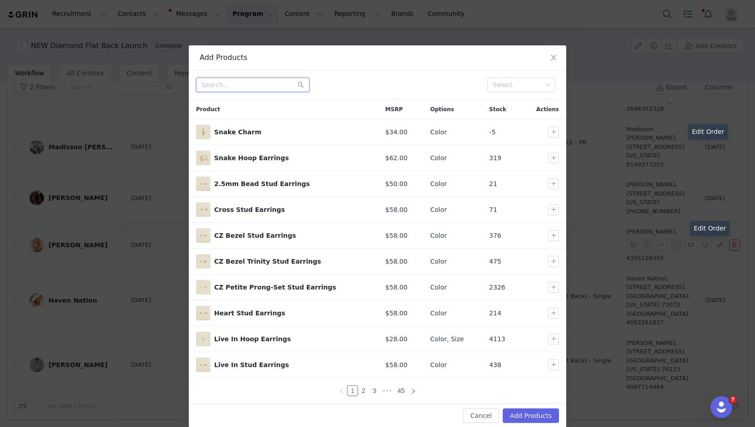
click at [222, 86] on input "text" at bounding box center [252, 85] width 113 height 15
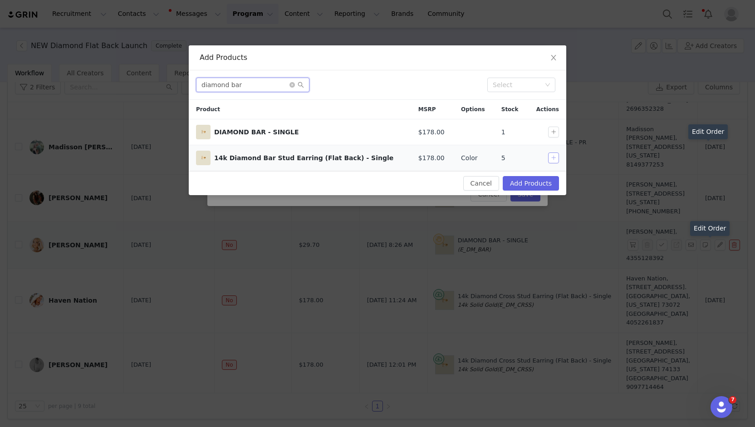
type input "diamond bar"
click at [553, 155] on button "button" at bounding box center [553, 158] width 11 height 11
click at [522, 178] on button "Add Products" at bounding box center [531, 183] width 56 height 15
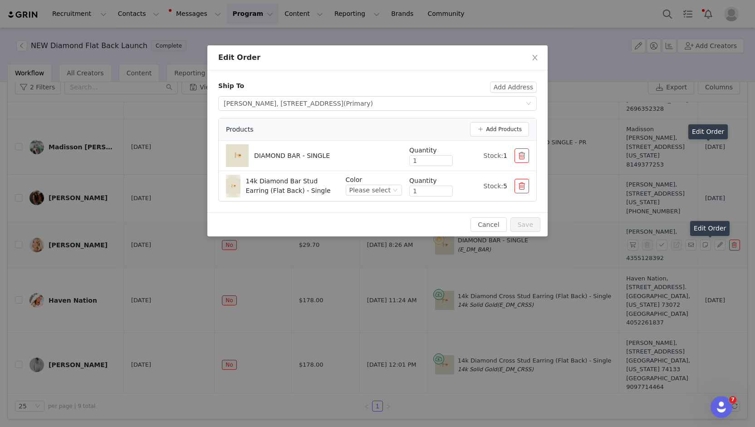
click at [520, 155] on button "button" at bounding box center [522, 155] width 15 height 15
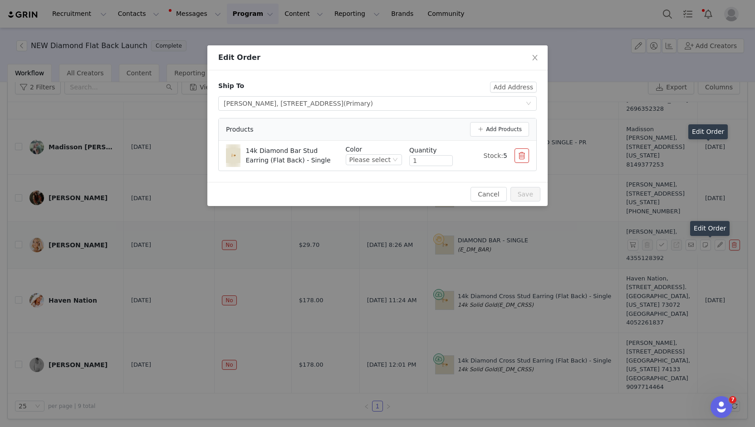
click at [447, 189] on div "Cancel Save" at bounding box center [378, 194] width 326 height 15
click at [389, 161] on div "Please select" at bounding box center [370, 160] width 41 height 10
click at [378, 188] on li "14k Solid Gold" at bounding box center [377, 190] width 50 height 15
click at [525, 189] on button "Save" at bounding box center [526, 194] width 30 height 15
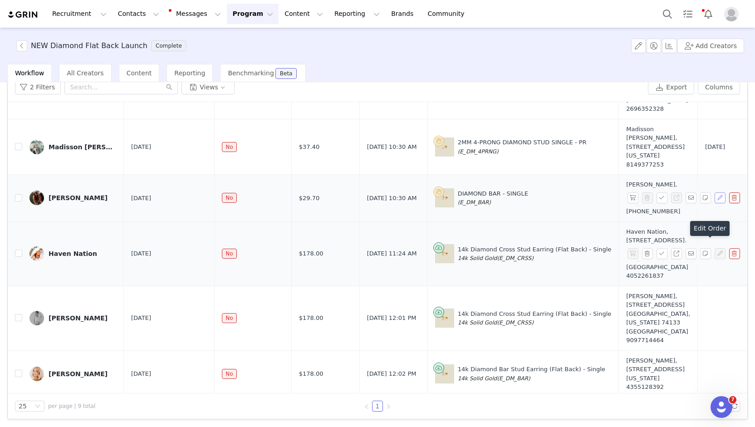
click at [715, 193] on button "button" at bounding box center [720, 197] width 11 height 11
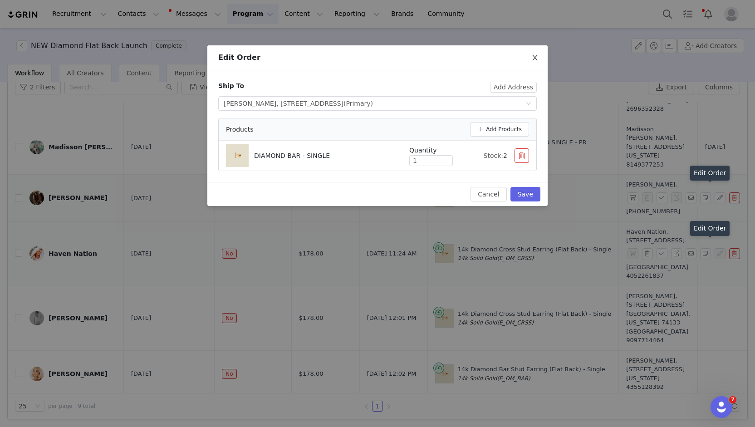
click at [544, 56] on span "Close" at bounding box center [534, 57] width 25 height 25
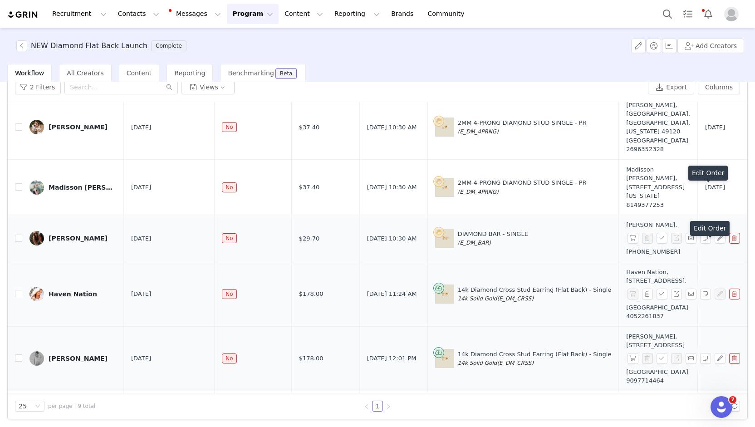
scroll to position [163, 0]
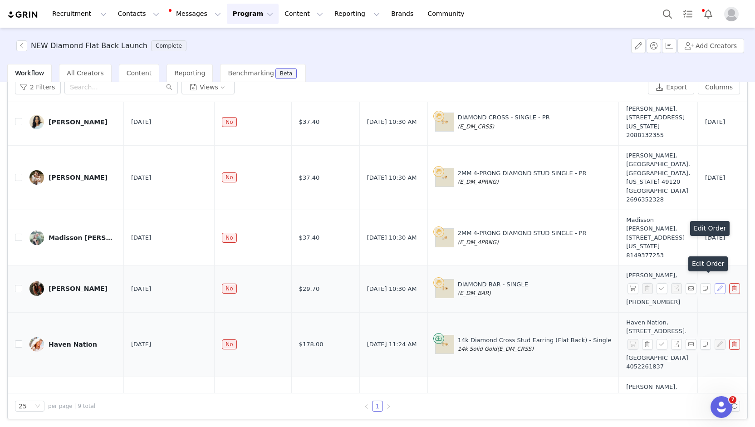
click at [715, 284] on button "button" at bounding box center [720, 288] width 11 height 11
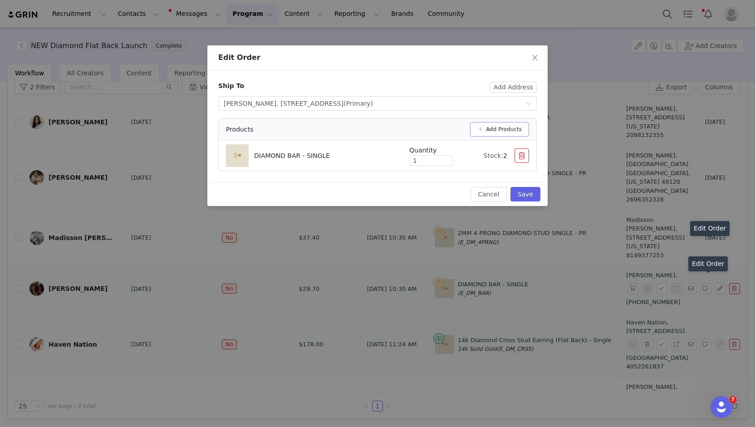
click at [502, 130] on button "Add Products" at bounding box center [499, 129] width 59 height 15
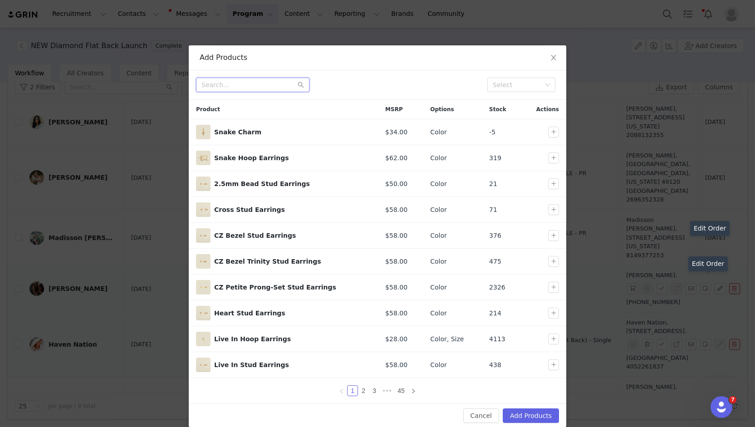
click at [238, 82] on input "text" at bounding box center [252, 85] width 113 height 15
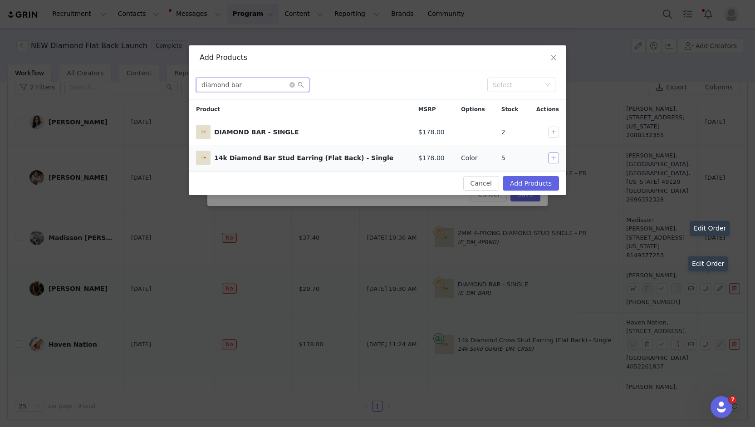
type input "diamond bar"
click at [555, 159] on button "button" at bounding box center [553, 158] width 11 height 11
click at [532, 181] on button "Add Products" at bounding box center [531, 183] width 56 height 15
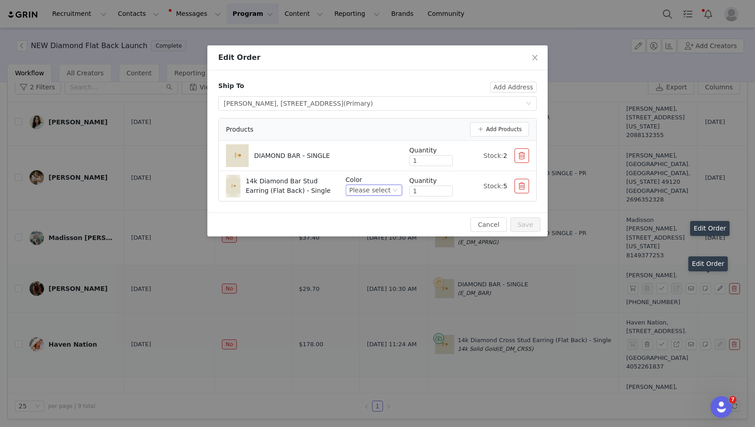
click at [363, 185] on div "Please select" at bounding box center [370, 190] width 41 height 10
click at [368, 222] on li "14k Solid Gold" at bounding box center [377, 220] width 50 height 15
click at [524, 154] on button "button" at bounding box center [522, 155] width 15 height 15
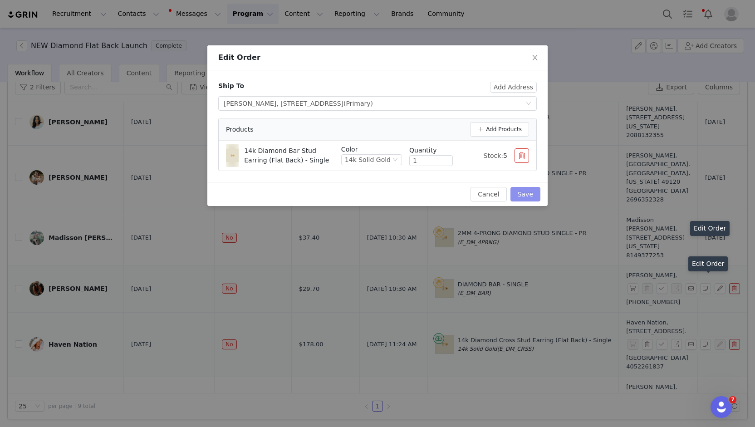
click at [522, 195] on button "Save" at bounding box center [526, 194] width 30 height 15
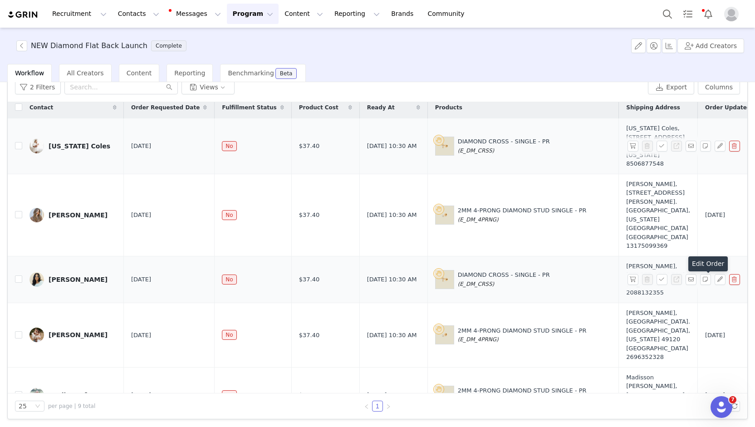
scroll to position [0, 0]
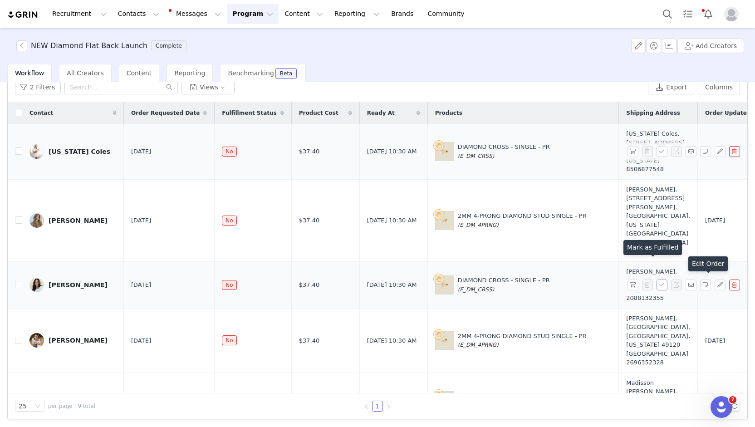
click at [657, 280] on button "button" at bounding box center [662, 285] width 11 height 11
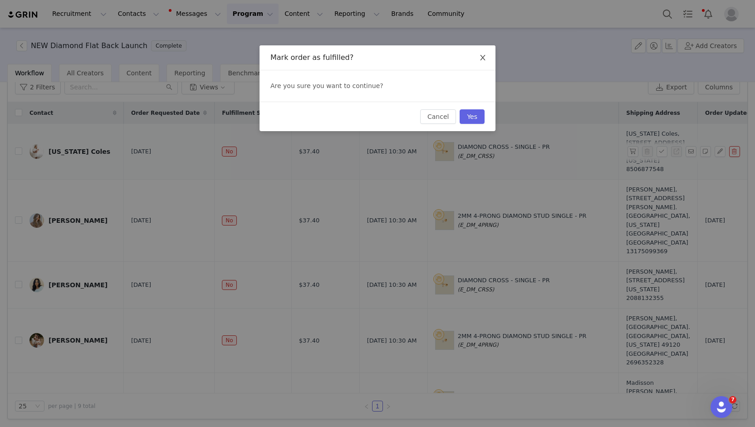
click at [484, 57] on icon "icon: close" at bounding box center [482, 57] width 5 height 5
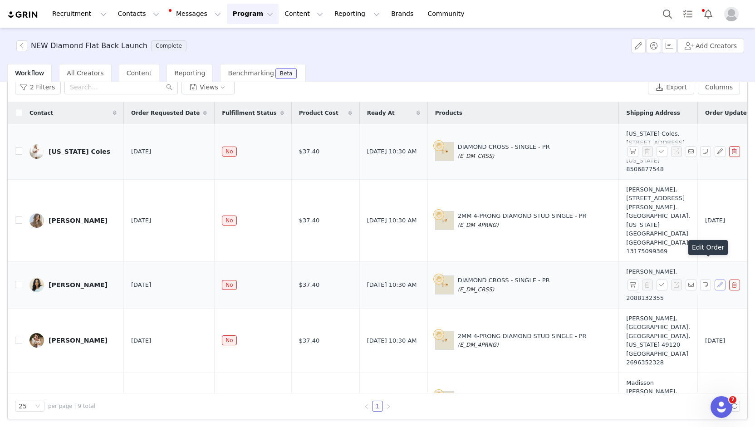
click at [715, 280] on button "button" at bounding box center [720, 285] width 11 height 11
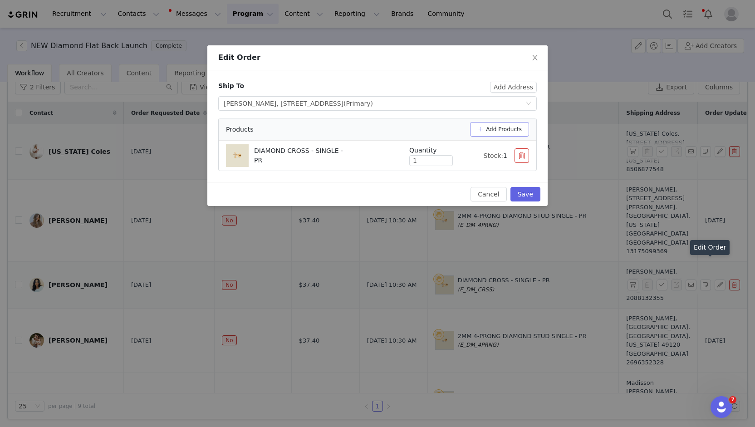
click at [506, 128] on button "Add Products" at bounding box center [499, 129] width 59 height 15
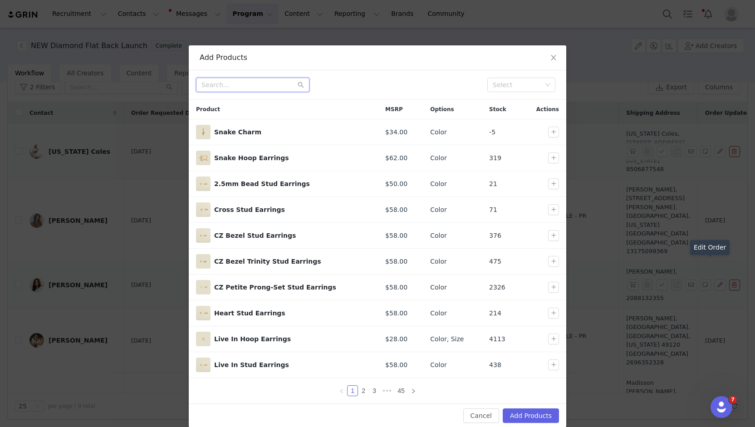
click at [264, 88] on input "text" at bounding box center [252, 85] width 113 height 15
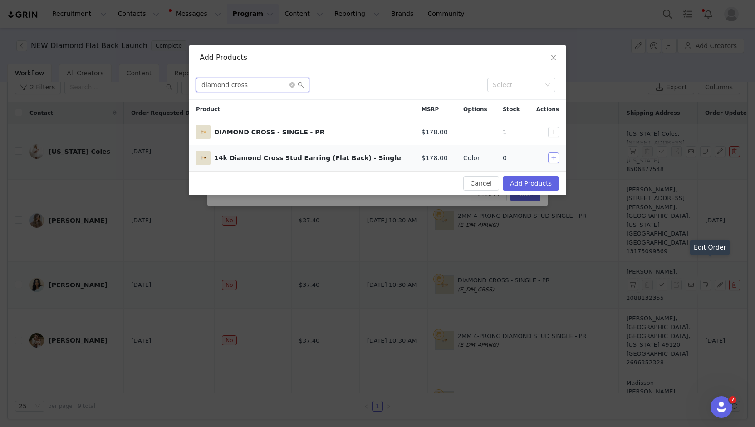
type input "diamond cross"
click at [550, 158] on button "button" at bounding box center [553, 158] width 11 height 11
click at [544, 184] on button "Add Products" at bounding box center [531, 183] width 56 height 15
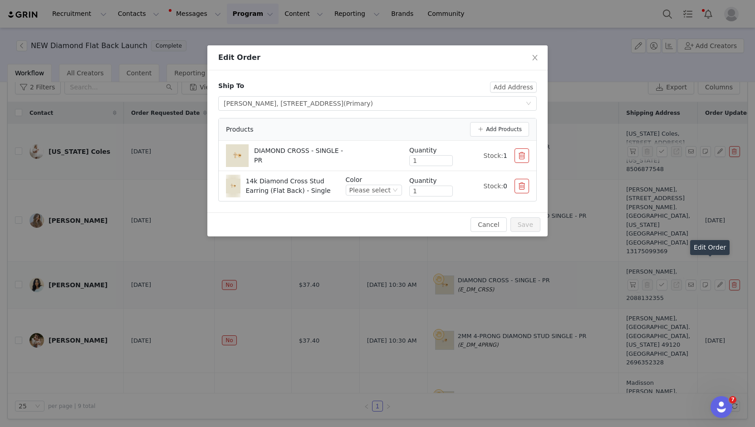
click at [527, 159] on button "button" at bounding box center [522, 155] width 15 height 15
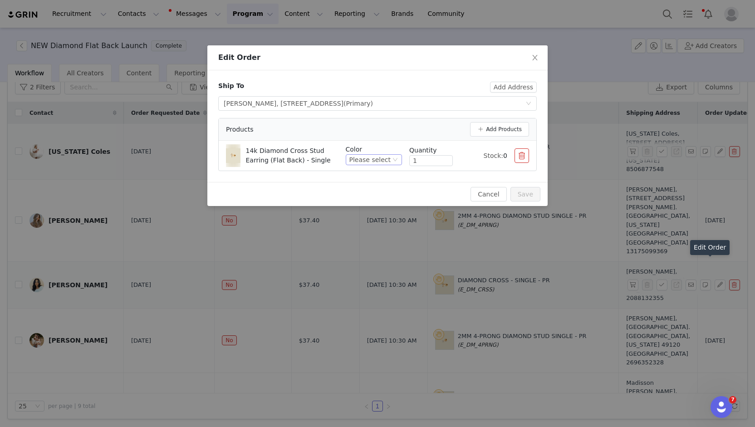
click at [375, 158] on div "Please select" at bounding box center [370, 160] width 41 height 10
click at [378, 191] on li "14k Solid Gold" at bounding box center [377, 190] width 50 height 15
click at [530, 194] on button "Save" at bounding box center [526, 194] width 30 height 15
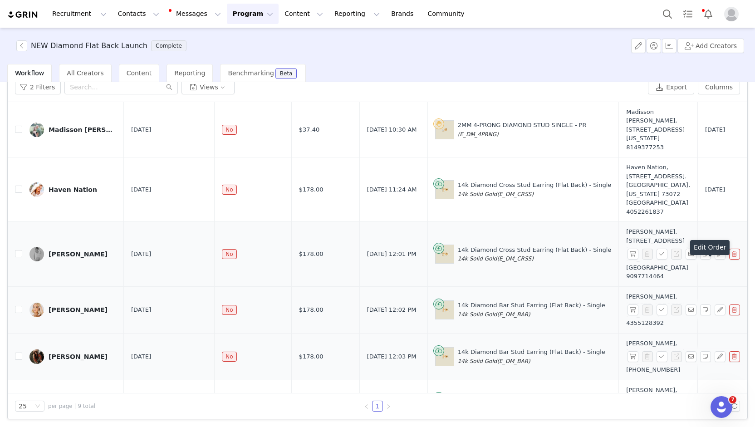
scroll to position [254, 0]
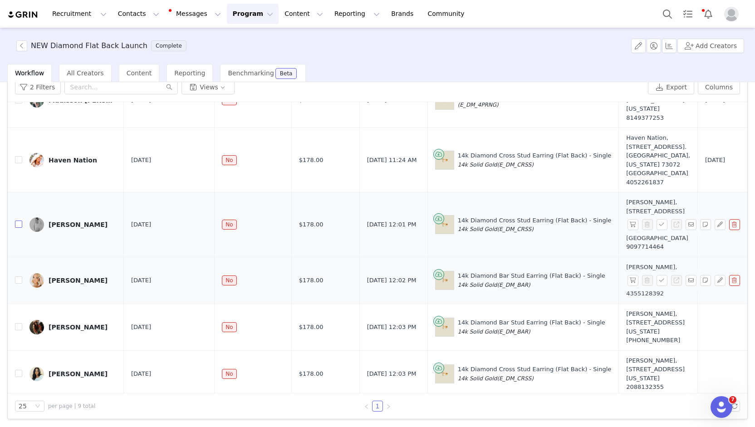
click at [17, 221] on input "checkbox" at bounding box center [18, 224] width 7 height 7
checkbox input "true"
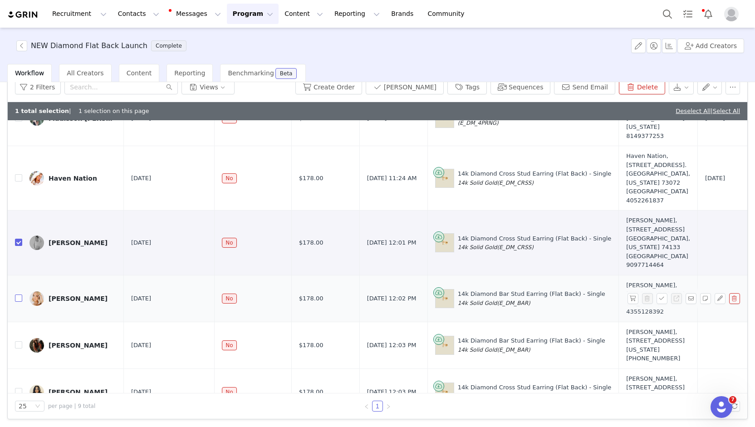
click at [17, 295] on input "checkbox" at bounding box center [18, 298] width 7 height 7
checkbox input "true"
click at [23, 322] on td "Kristin Davis" at bounding box center [73, 345] width 102 height 47
click at [17, 341] on input "checkbox" at bounding box center [18, 344] width 7 height 7
checkbox input "true"
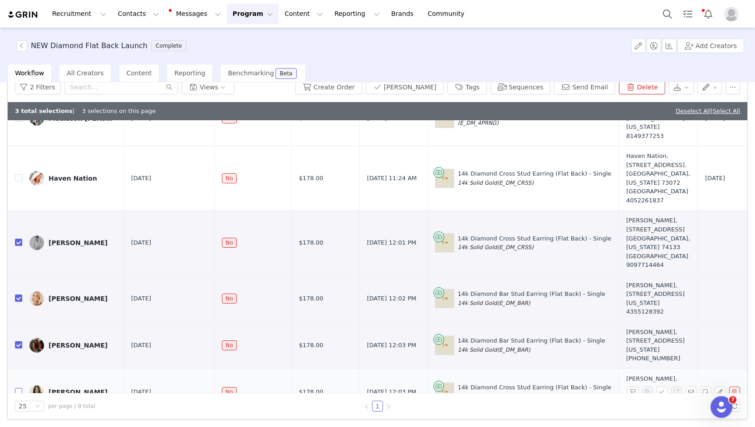
click at [17, 388] on input "checkbox" at bounding box center [18, 391] width 7 height 7
checkbox input "true"
click at [348, 89] on button "Create Order" at bounding box center [328, 87] width 67 height 15
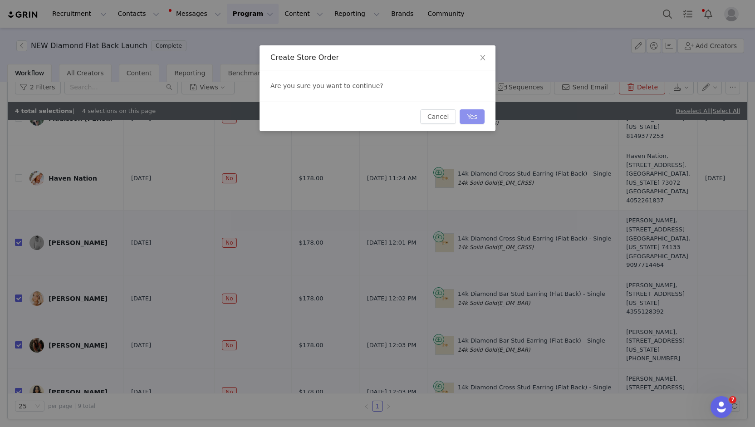
click at [468, 114] on button "Yes" at bounding box center [472, 116] width 25 height 15
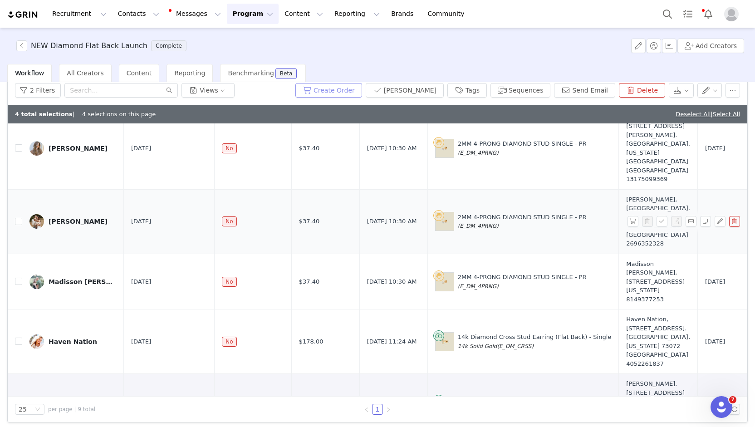
scroll to position [90, 0]
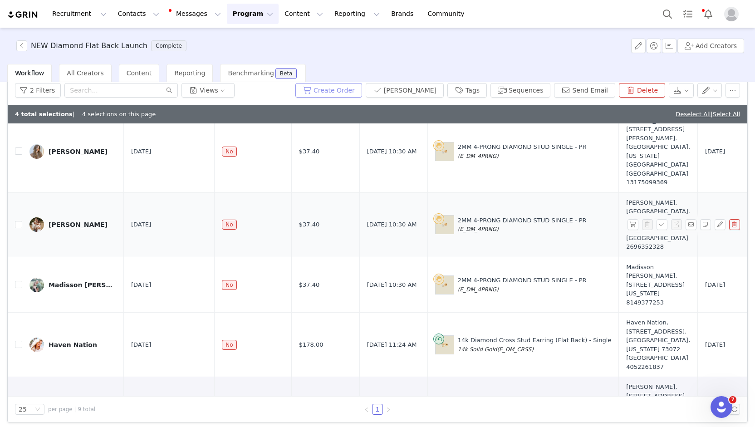
click at [362, 89] on button "Create Order" at bounding box center [328, 90] width 67 height 15
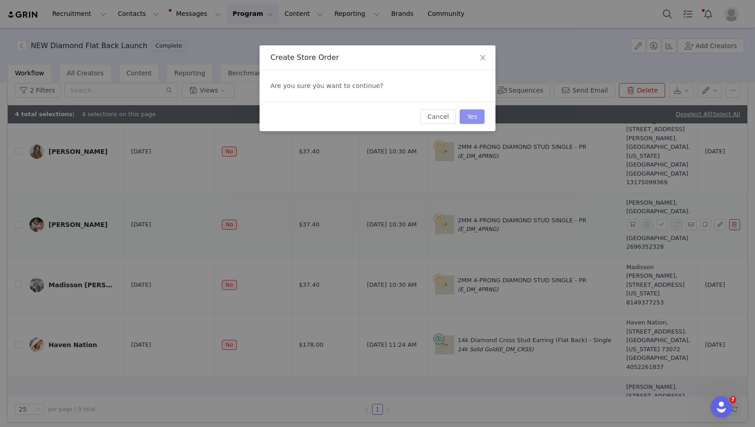
click at [473, 111] on button "Yes" at bounding box center [472, 116] width 25 height 15
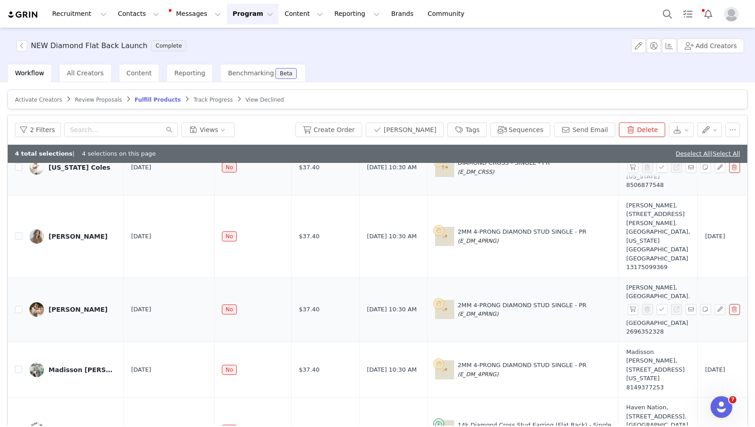
scroll to position [0, 0]
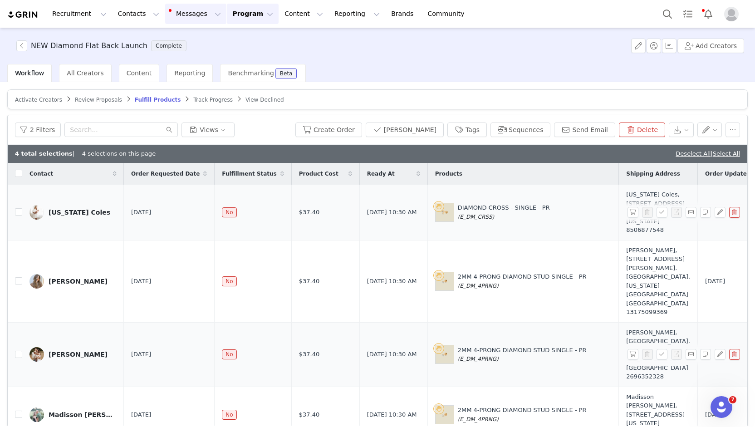
click at [178, 18] on button "Messages Messages" at bounding box center [195, 14] width 61 height 20
click at [167, 53] on p "Inbox" at bounding box center [166, 57] width 17 height 10
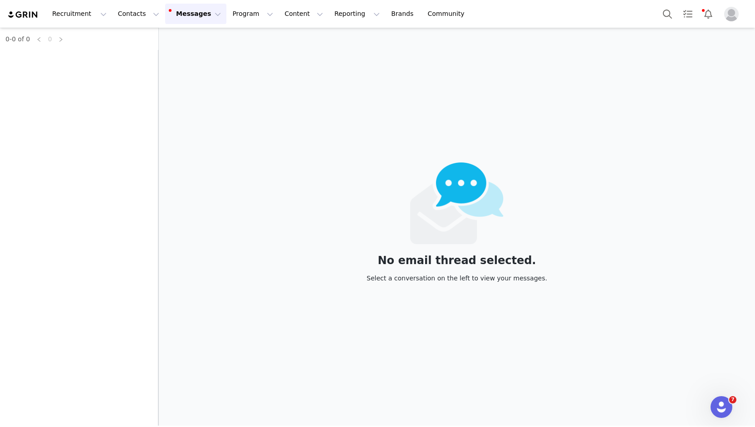
click at [177, 14] on button "Messages Messages" at bounding box center [195, 14] width 61 height 20
click at [175, 39] on p "Dashboard" at bounding box center [175, 40] width 34 height 10
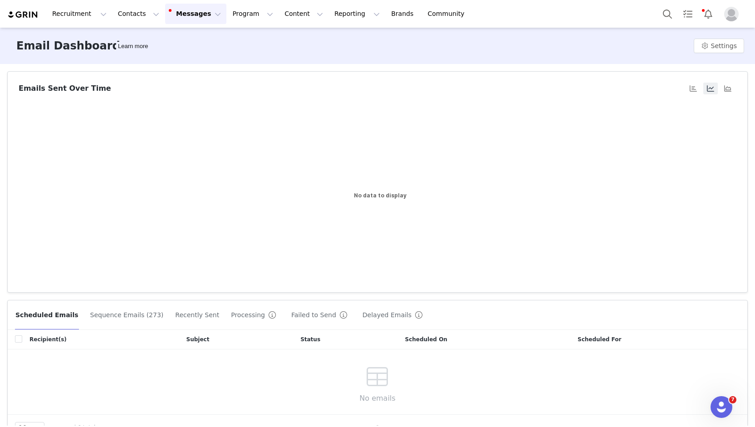
click at [195, 5] on button "Messages Messages" at bounding box center [195, 14] width 61 height 20
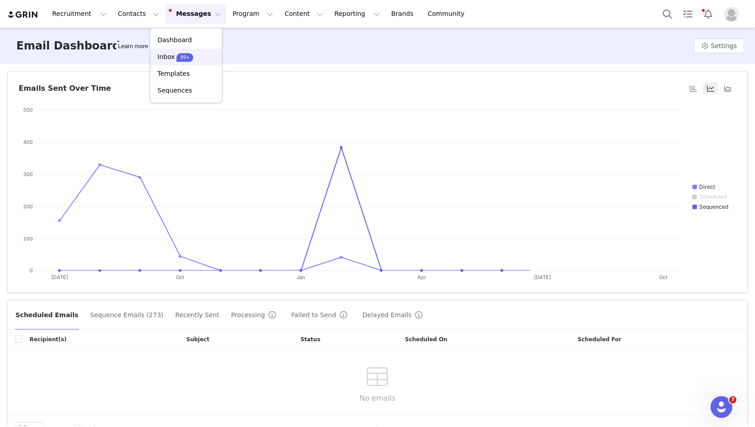
click at [173, 57] on div "Inbox 99+" at bounding box center [176, 57] width 36 height 10
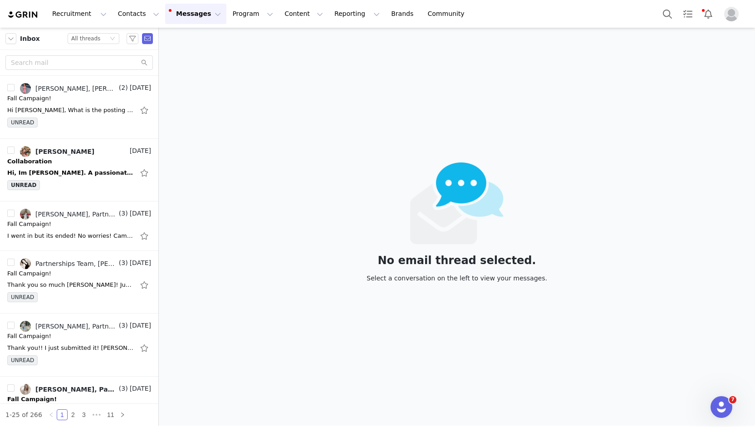
click at [192, 13] on button "Messages Messages" at bounding box center [195, 14] width 61 height 20
click at [21, 18] on img at bounding box center [23, 14] width 32 height 9
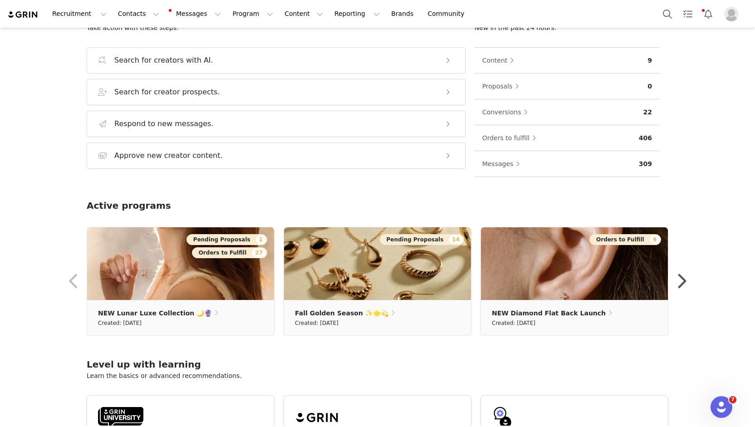
scroll to position [182, 0]
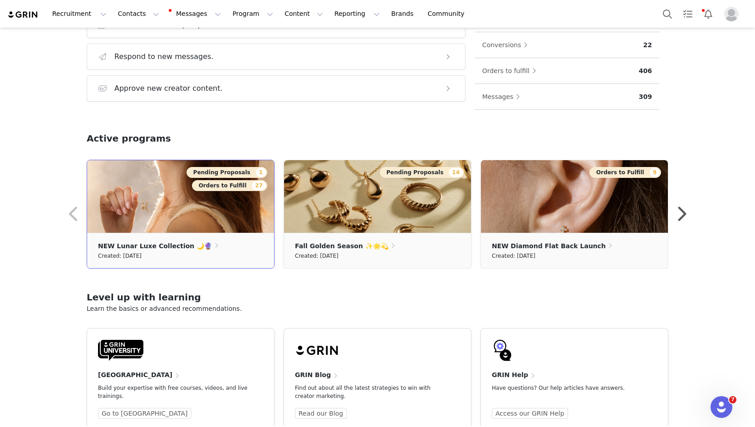
click at [225, 222] on img at bounding box center [180, 196] width 187 height 73
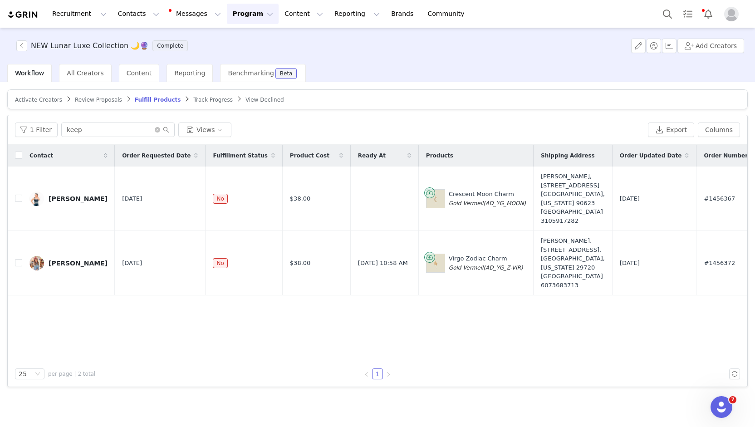
click at [103, 101] on span "Review Proposals" at bounding box center [98, 100] width 47 height 6
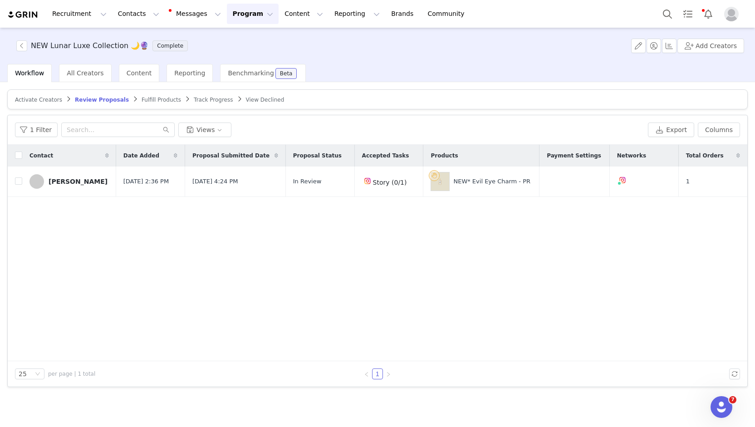
click at [142, 98] on span "Fulfill Products" at bounding box center [161, 100] width 39 height 6
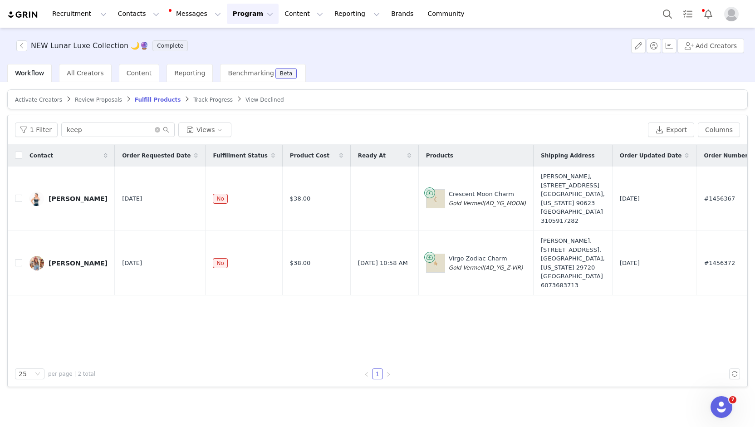
click at [76, 97] on span "Review Proposals" at bounding box center [98, 100] width 47 height 6
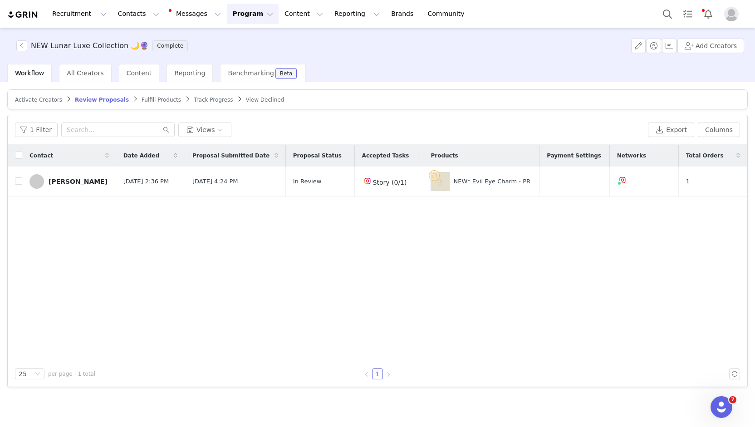
click at [153, 97] on span "Fulfill Products" at bounding box center [161, 100] width 39 height 6
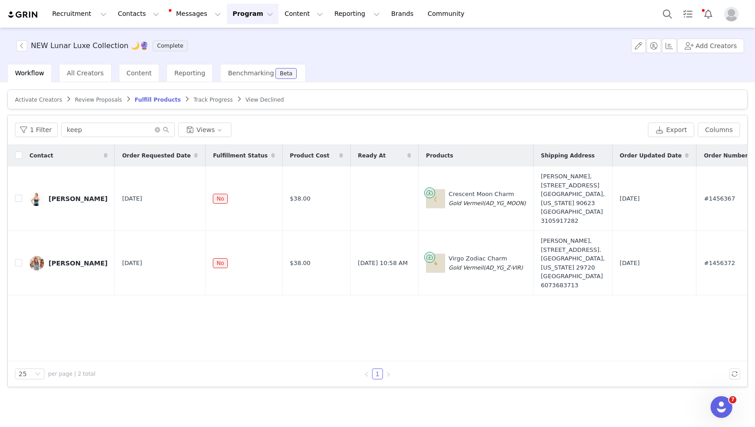
click at [193, 100] on span "Track Progress" at bounding box center [212, 100] width 39 height 6
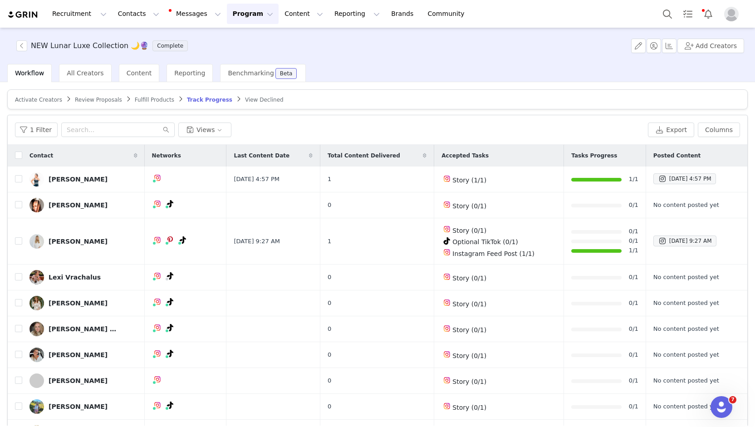
click at [142, 99] on span "Fulfill Products" at bounding box center [154, 100] width 39 height 6
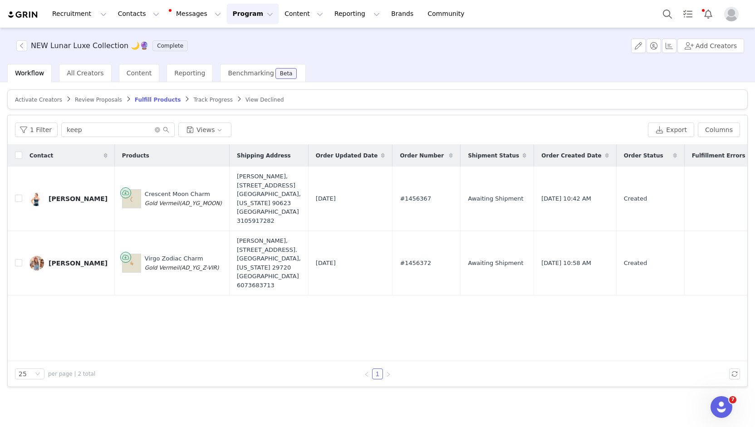
scroll to position [0, 22]
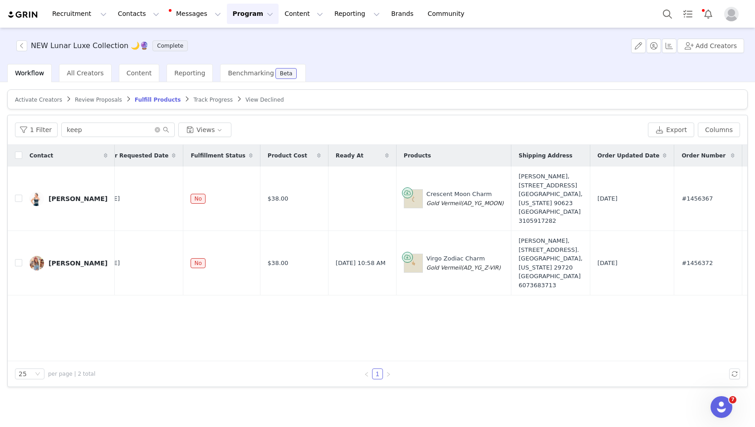
click at [39, 102] on span "Activate Creators" at bounding box center [38, 100] width 47 height 6
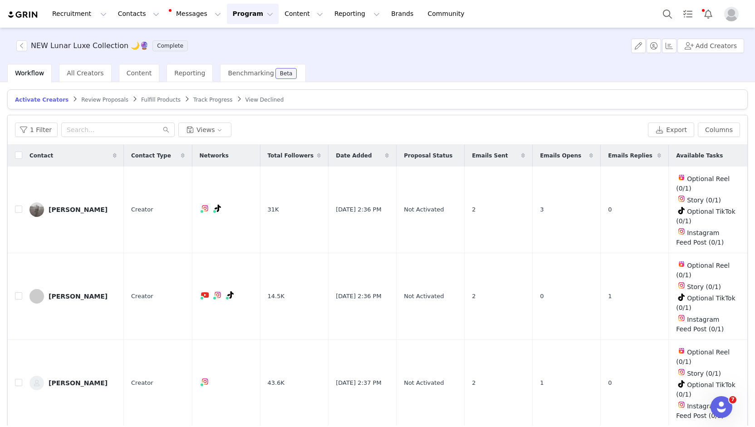
click at [81, 97] on span "Review Proposals" at bounding box center [104, 100] width 47 height 6
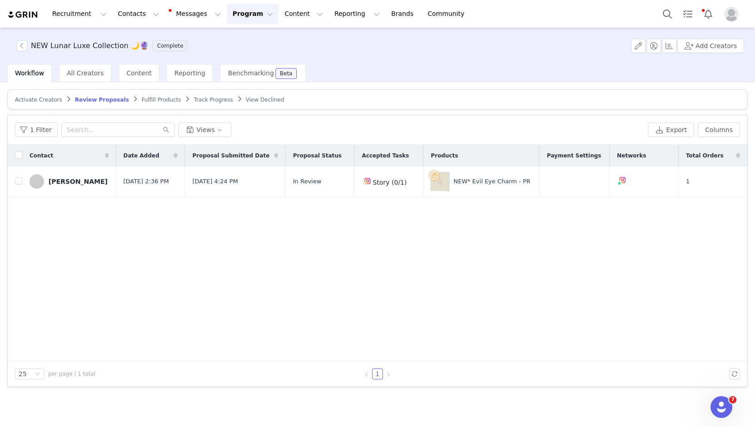
click at [142, 99] on span "Fulfill Products" at bounding box center [161, 100] width 39 height 6
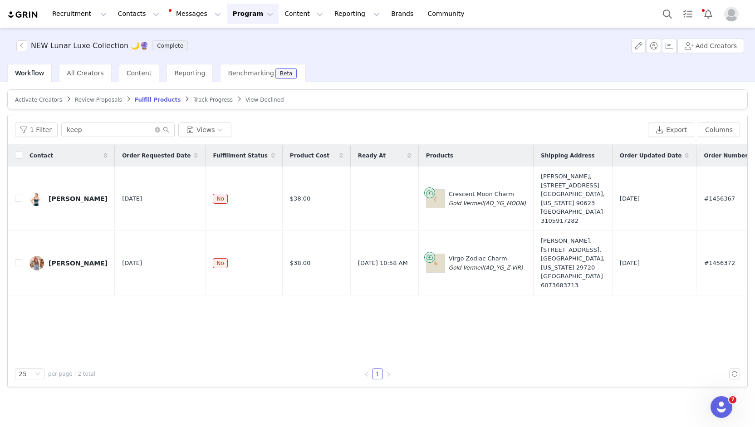
click at [197, 99] on span "Track Progress" at bounding box center [212, 100] width 39 height 6
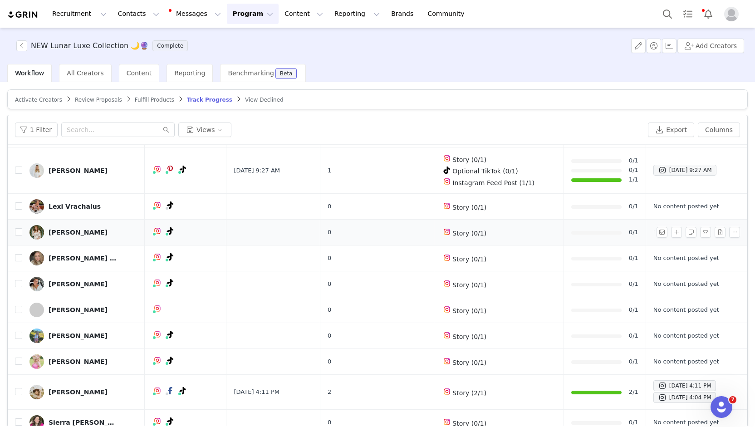
scroll to position [54, 0]
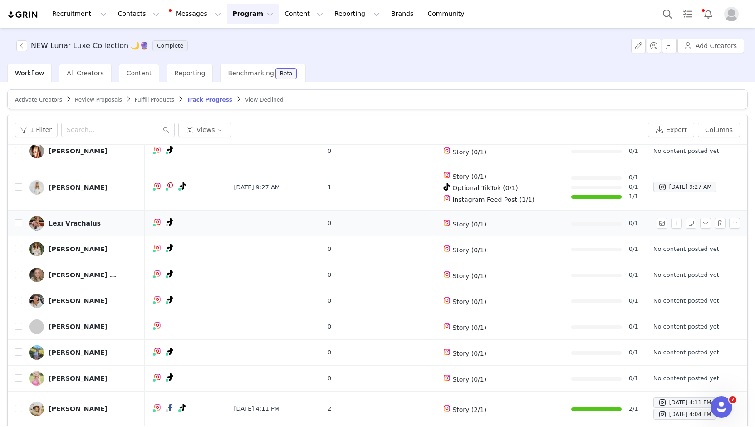
click at [69, 221] on div "Lexi Vrachalus" at bounding box center [75, 223] width 52 height 7
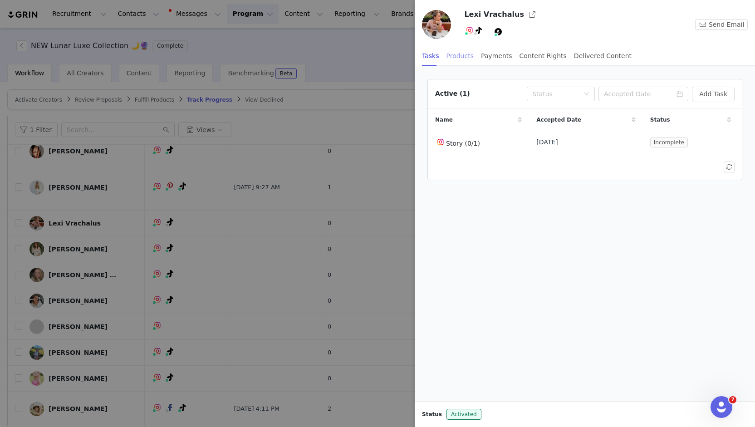
click at [453, 57] on div "Products" at bounding box center [460, 56] width 27 height 20
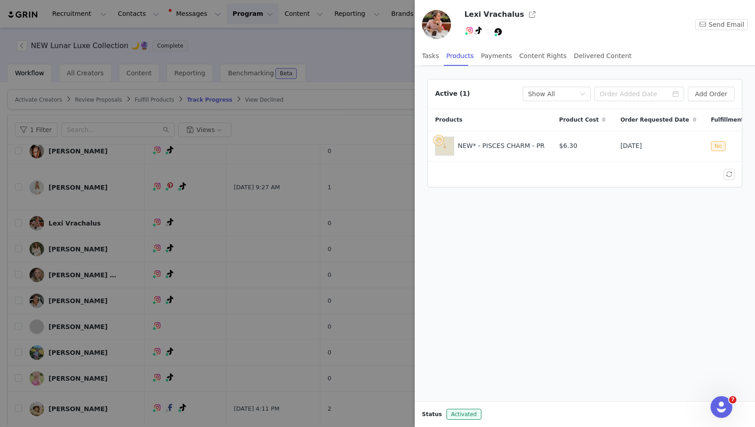
click at [353, 72] on div at bounding box center [377, 213] width 755 height 427
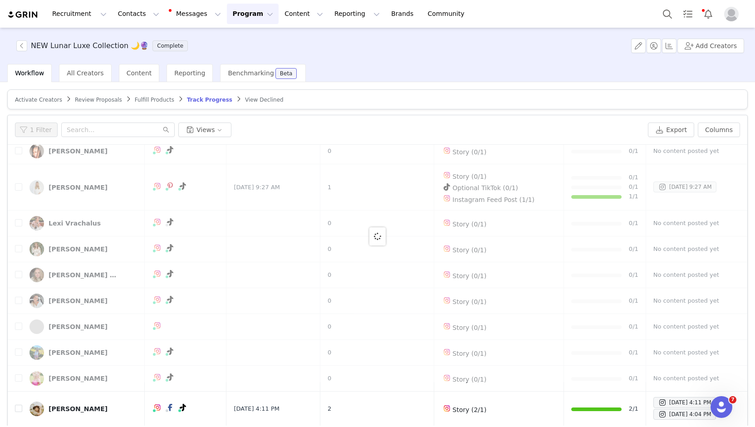
scroll to position [0, 0]
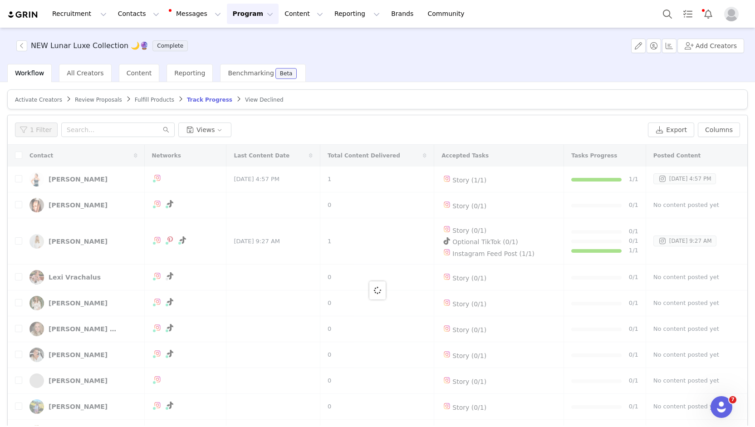
click at [147, 100] on span "Fulfill Products" at bounding box center [154, 100] width 39 height 6
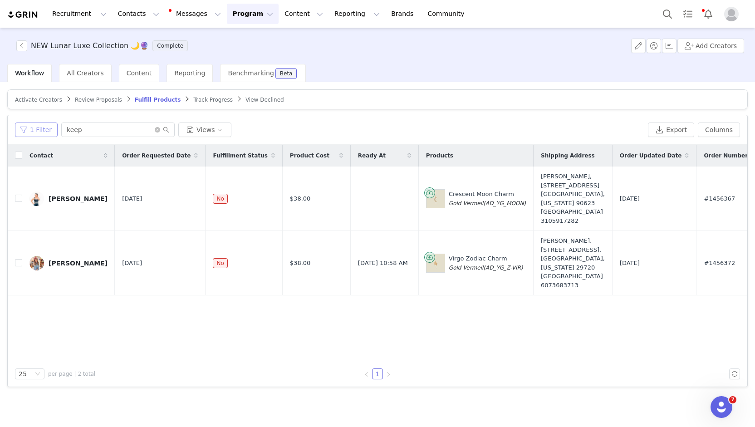
click at [38, 130] on button "1 Filter" at bounding box center [36, 130] width 43 height 15
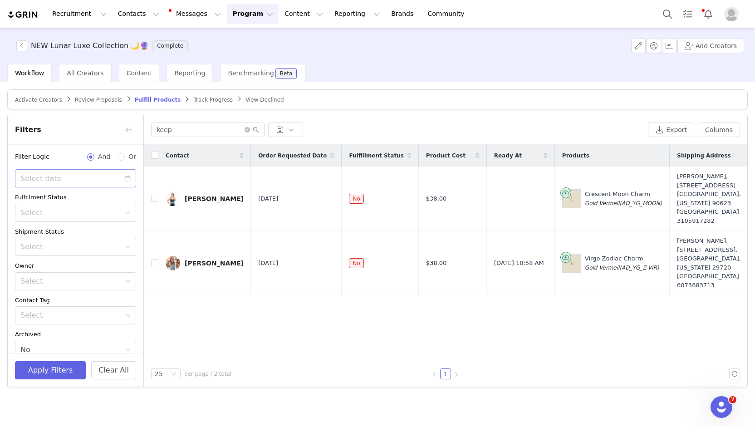
scroll to position [91, 0]
click at [157, 129] on input "keep" at bounding box center [207, 130] width 113 height 15
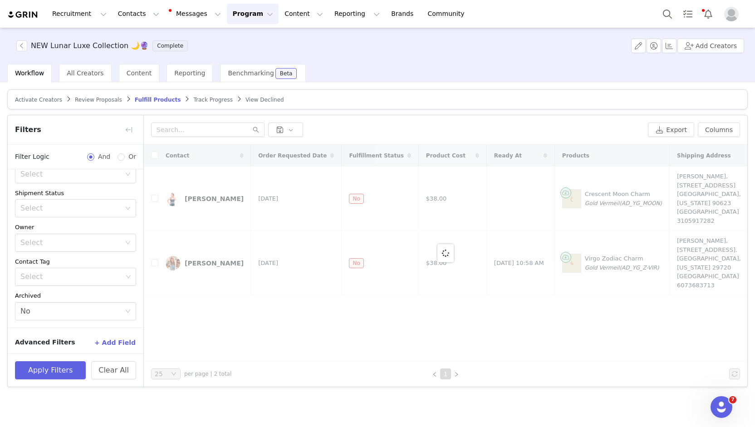
click at [364, 89] on article "Activate Creators Review Proposals Fulfill Products Track Progress View Declined" at bounding box center [377, 99] width 741 height 20
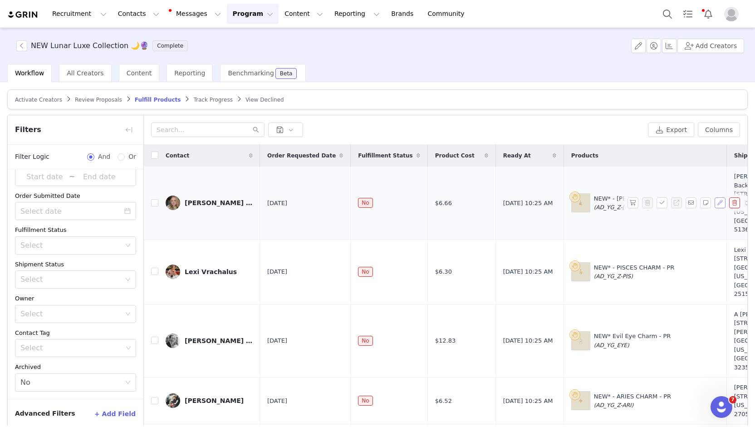
click at [715, 197] on button "button" at bounding box center [720, 202] width 11 height 11
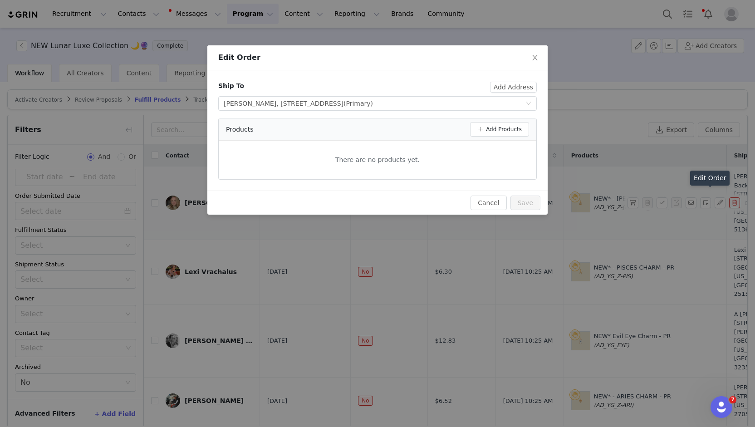
scroll to position [18, 0]
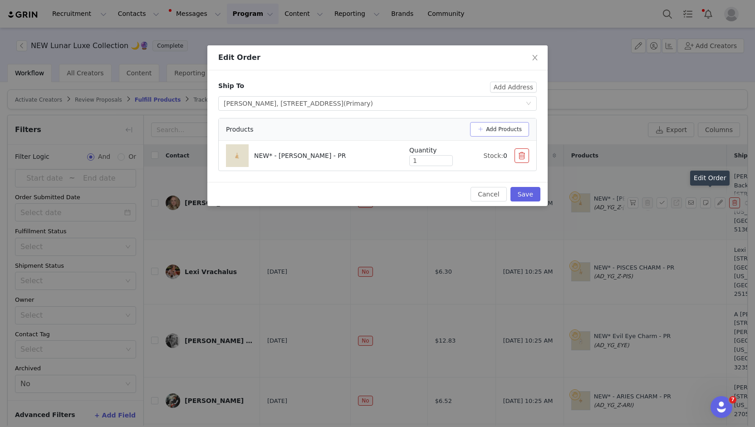
click at [515, 126] on button "Add Products" at bounding box center [499, 129] width 59 height 15
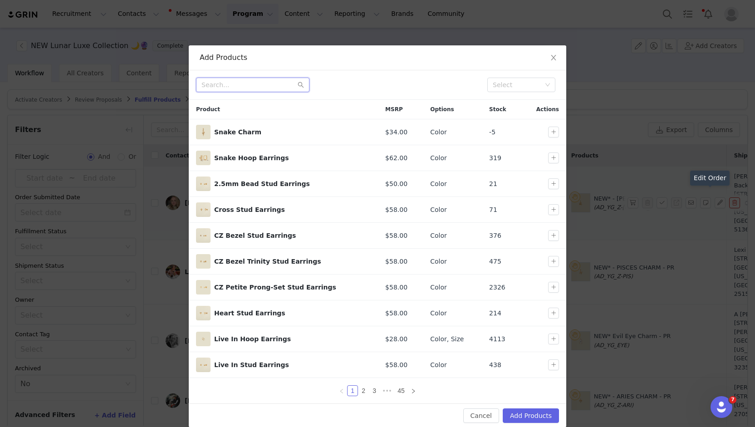
click at [257, 89] on input "text" at bounding box center [252, 85] width 113 height 15
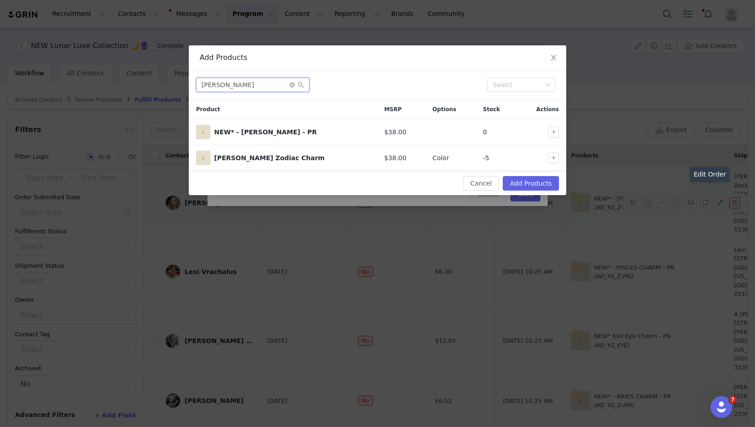
type input "leo"
click at [557, 159] on button "button" at bounding box center [553, 158] width 11 height 11
click at [536, 181] on button "Add Products" at bounding box center [531, 183] width 56 height 15
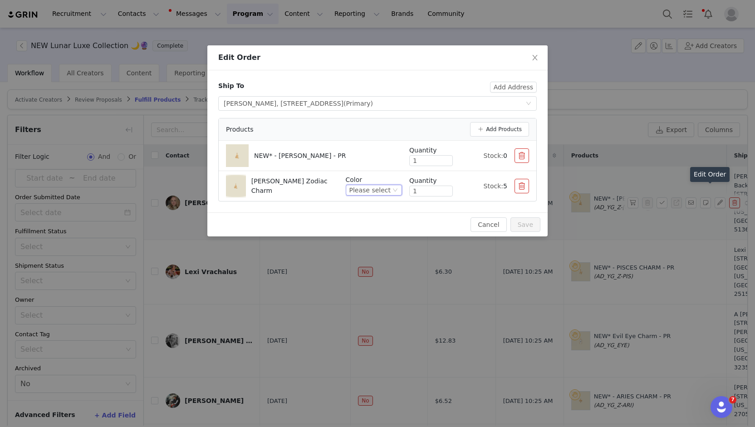
click at [375, 192] on div "Please select" at bounding box center [370, 190] width 41 height 10
click at [368, 221] on li "Gold Vermeil" at bounding box center [377, 220] width 50 height 15
click at [520, 156] on button "button" at bounding box center [522, 155] width 15 height 15
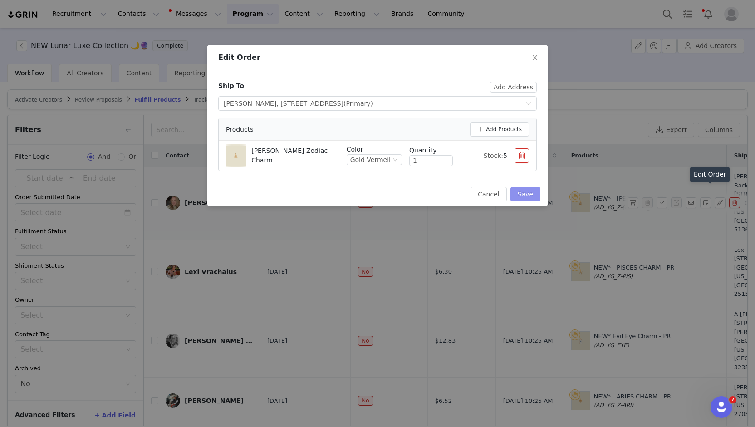
click at [525, 192] on button "Save" at bounding box center [526, 194] width 30 height 15
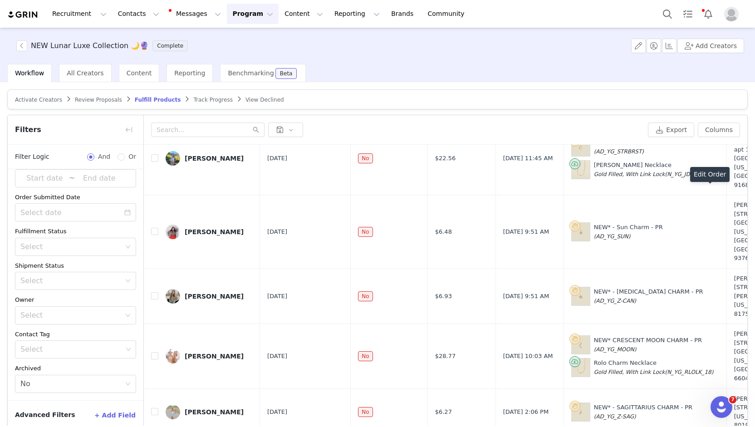
scroll to position [1212, 0]
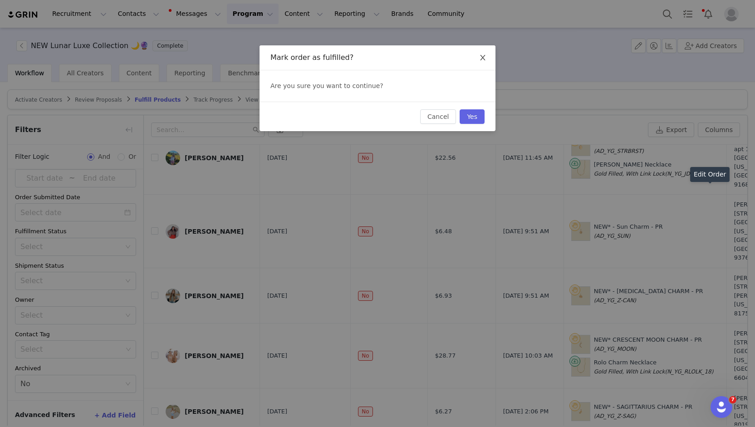
click at [482, 59] on icon "icon: close" at bounding box center [482, 57] width 5 height 5
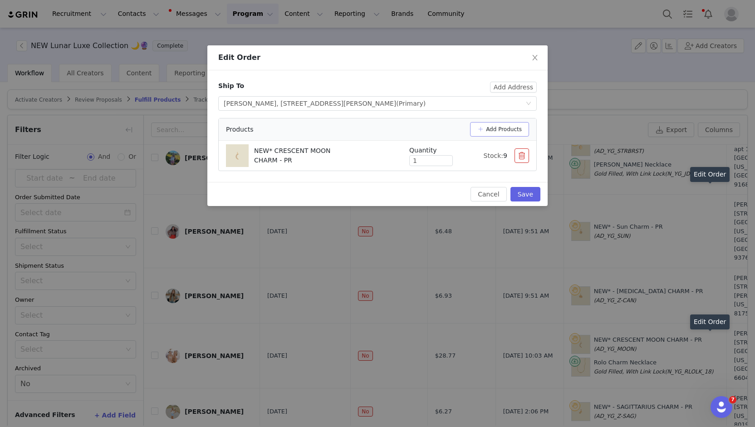
click at [498, 128] on button "Add Products" at bounding box center [499, 129] width 59 height 15
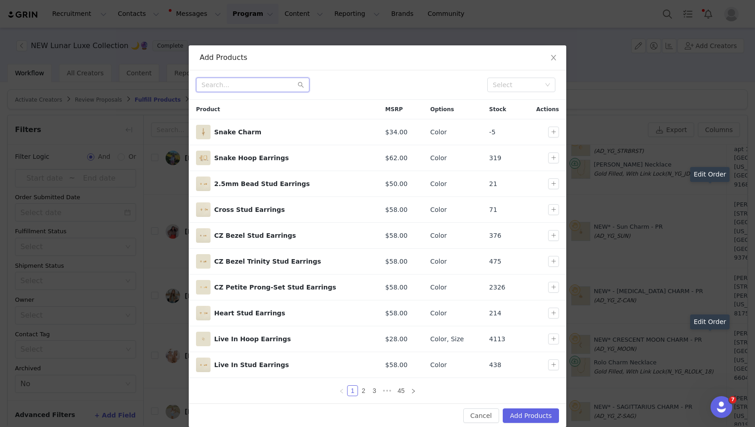
drag, startPoint x: 270, startPoint y: 98, endPoint x: 267, endPoint y: 86, distance: 12.1
click at [267, 86] on input "text" at bounding box center [252, 85] width 113 height 15
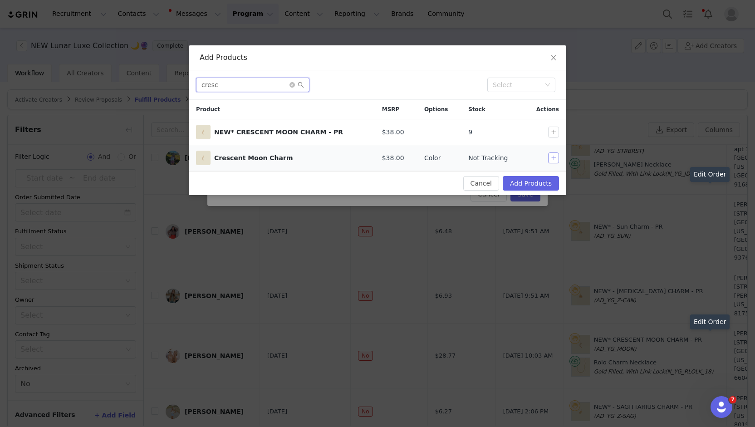
type input "cresc"
click at [558, 153] on button "button" at bounding box center [553, 158] width 11 height 11
click at [535, 181] on button "Add Products" at bounding box center [531, 183] width 56 height 15
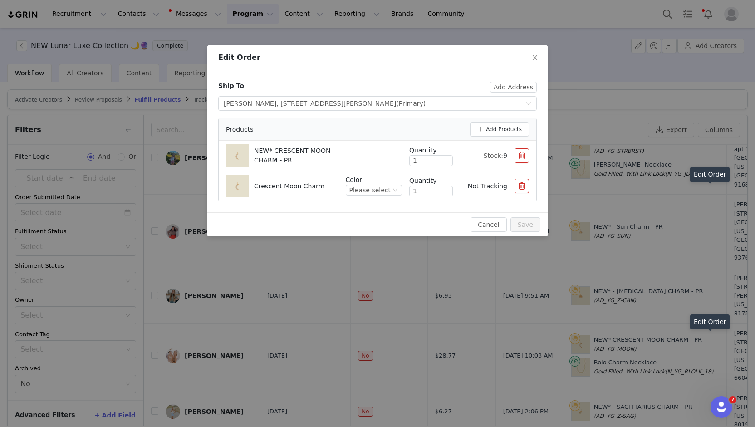
click at [397, 217] on div "Cancel Save" at bounding box center [378, 224] width 326 height 15
click at [523, 155] on button "button" at bounding box center [522, 155] width 15 height 15
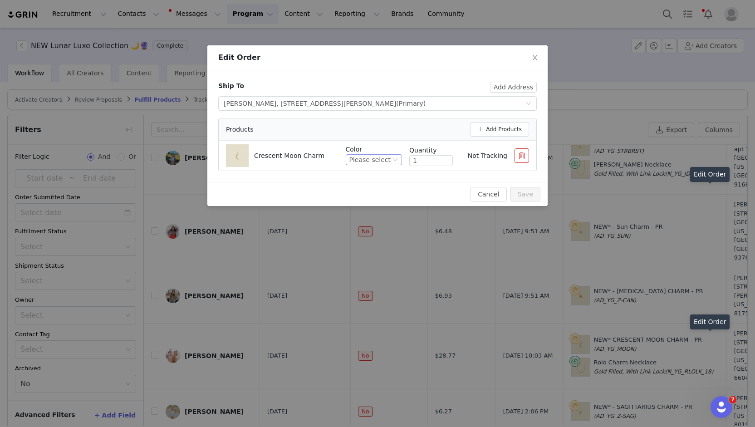
click at [381, 156] on div "Please select" at bounding box center [370, 160] width 41 height 10
click at [368, 197] on ul "Please select Gold Vermeil" at bounding box center [377, 183] width 50 height 33
click at [371, 192] on li "Gold Vermeil" at bounding box center [377, 190] width 50 height 15
click at [536, 192] on button "Save" at bounding box center [526, 194] width 30 height 15
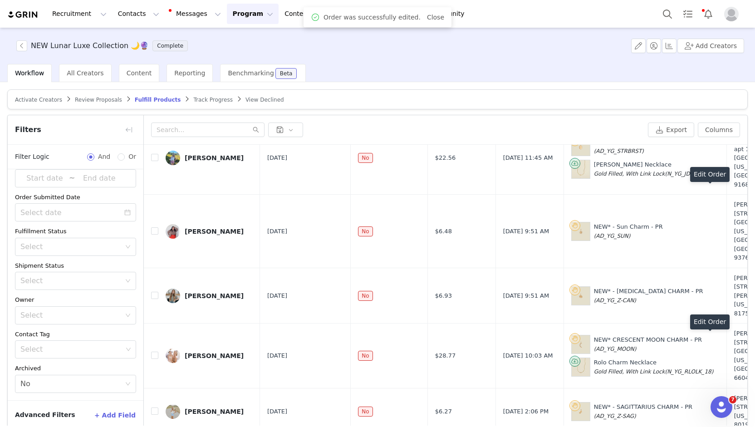
scroll to position [0, 0]
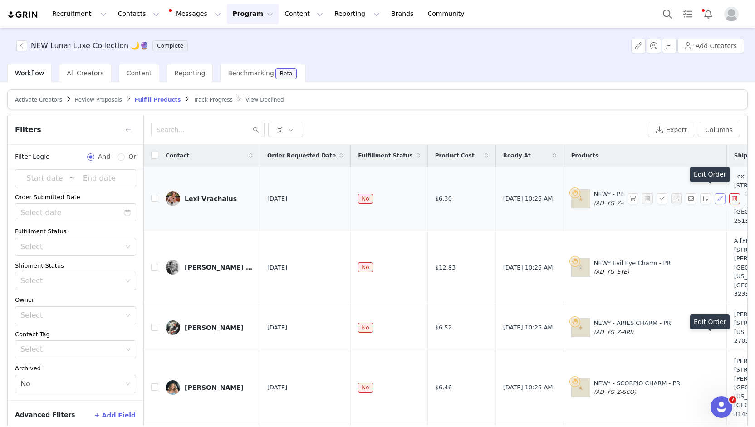
click at [715, 198] on button "button" at bounding box center [720, 198] width 11 height 11
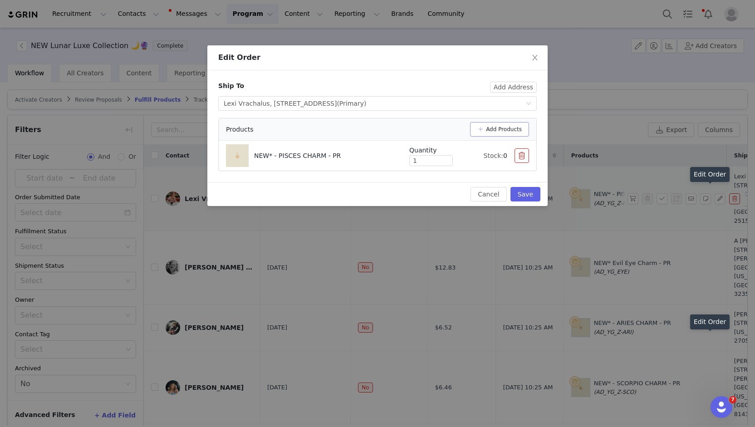
click at [497, 133] on button "Add Products" at bounding box center [499, 129] width 59 height 15
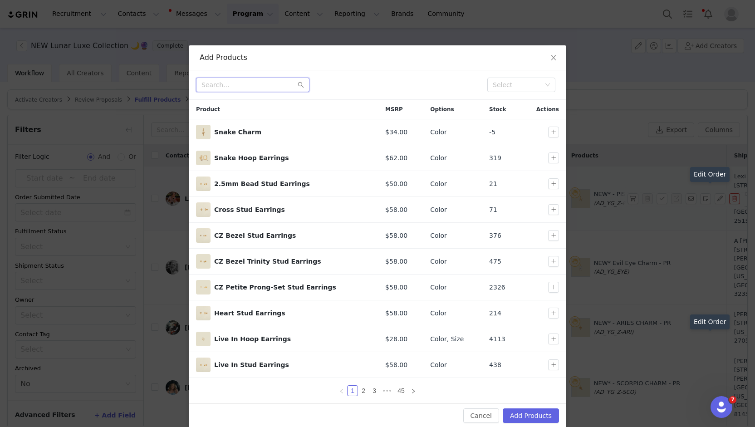
click at [285, 84] on input "text" at bounding box center [252, 85] width 113 height 15
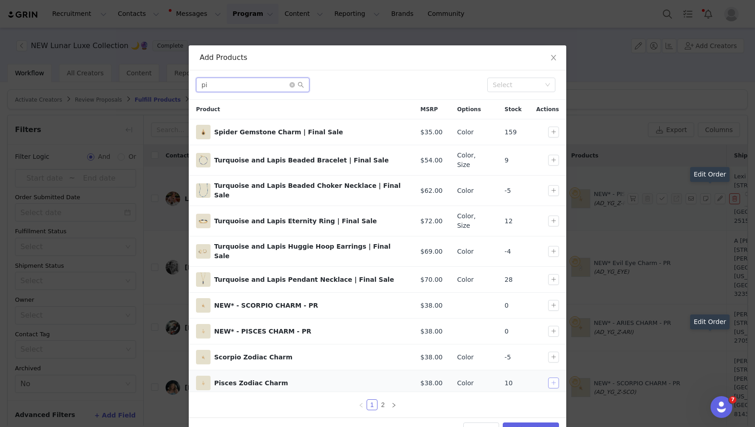
type input "pi"
click at [553, 378] on button "button" at bounding box center [553, 383] width 11 height 11
click at [546, 423] on button "Add Products" at bounding box center [531, 430] width 56 height 15
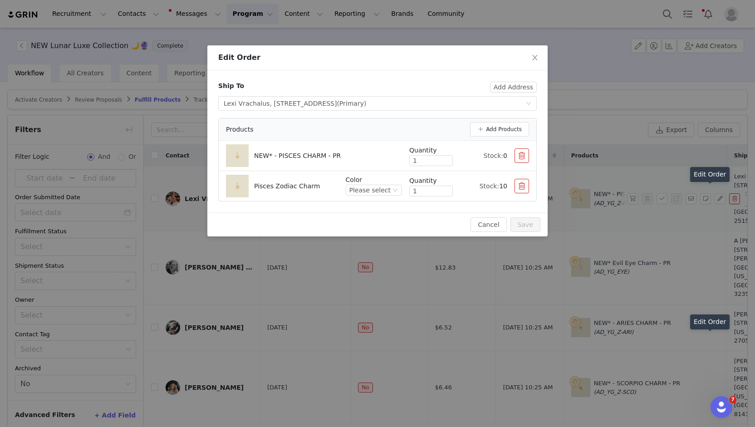
click at [521, 160] on button "button" at bounding box center [522, 155] width 15 height 15
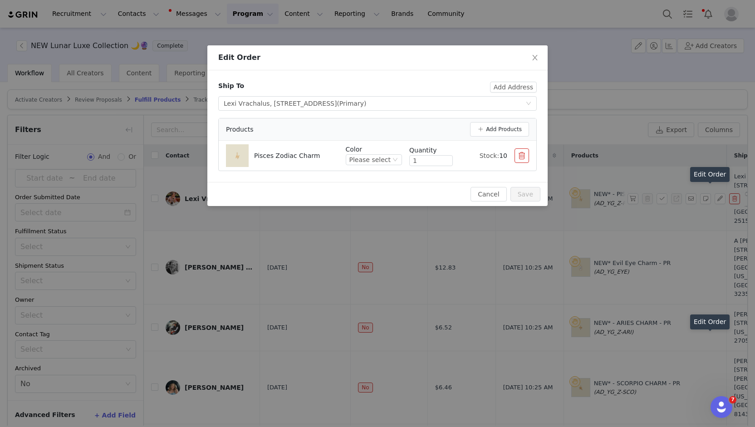
click at [422, 187] on div "Cancel Save" at bounding box center [378, 194] width 326 height 15
click at [391, 157] on div "Please select" at bounding box center [374, 159] width 56 height 11
click at [373, 187] on li "Gold Vermeil" at bounding box center [377, 190] width 50 height 15
click at [525, 192] on button "Save" at bounding box center [526, 194] width 30 height 15
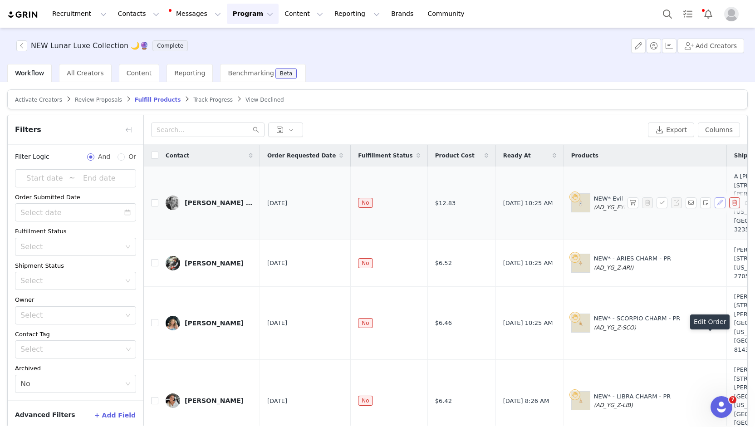
click at [715, 197] on button "button" at bounding box center [720, 202] width 11 height 11
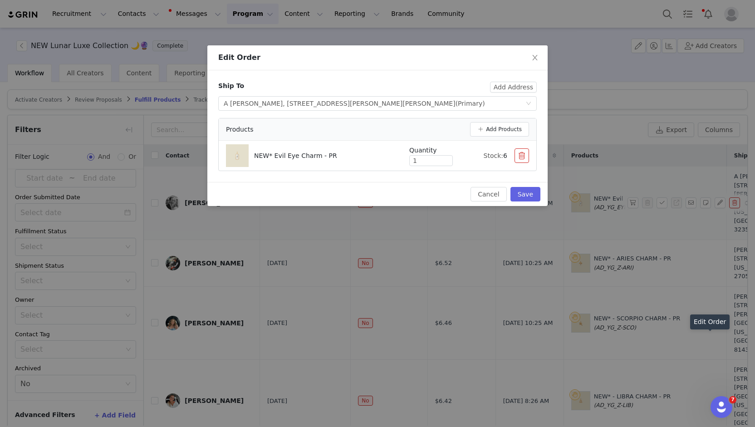
click at [279, 195] on div "Cancel Save" at bounding box center [378, 194] width 326 height 15
click at [507, 125] on button "Add Products" at bounding box center [499, 129] width 59 height 15
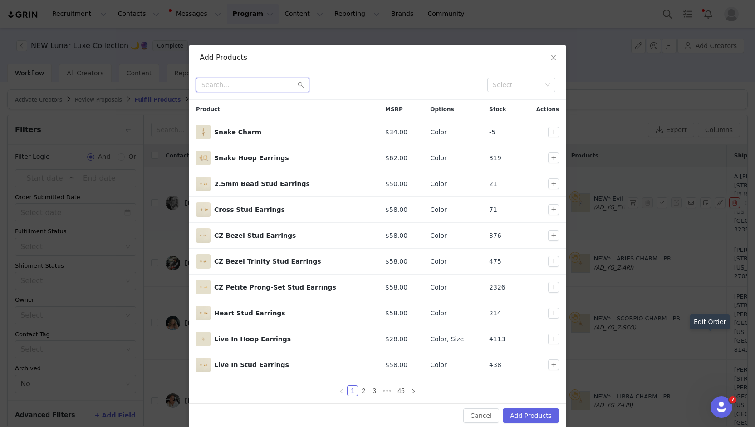
click at [259, 82] on input "text" at bounding box center [252, 85] width 113 height 15
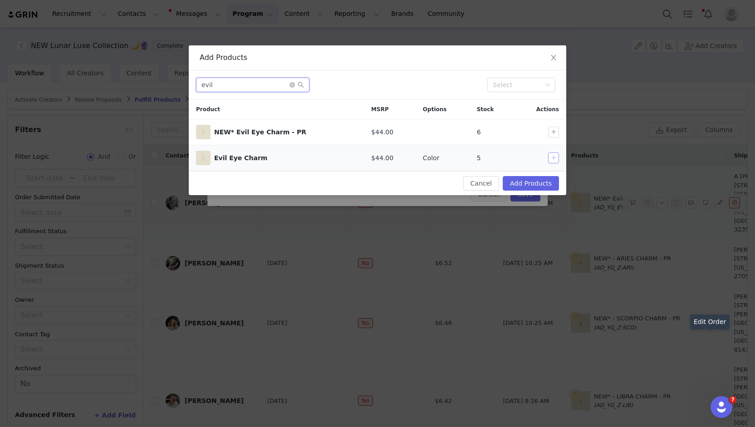
type input "evil"
click at [552, 158] on button "button" at bounding box center [553, 158] width 11 height 11
click at [521, 181] on button "Add Products" at bounding box center [531, 183] width 56 height 15
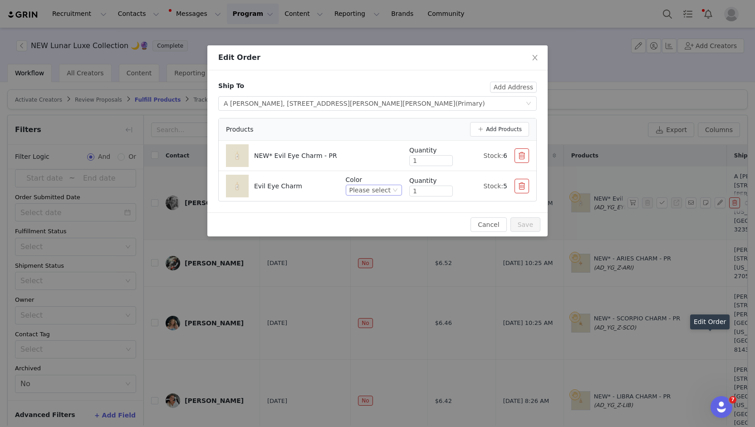
click at [364, 192] on div "Please select" at bounding box center [370, 190] width 41 height 10
click at [381, 219] on li "Gold Vermeil" at bounding box center [377, 220] width 50 height 15
click at [526, 150] on button "button" at bounding box center [522, 155] width 15 height 15
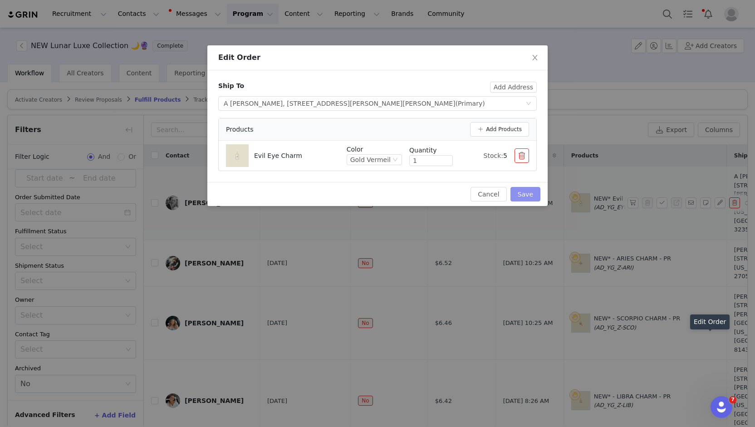
click at [528, 195] on button "Save" at bounding box center [526, 194] width 30 height 15
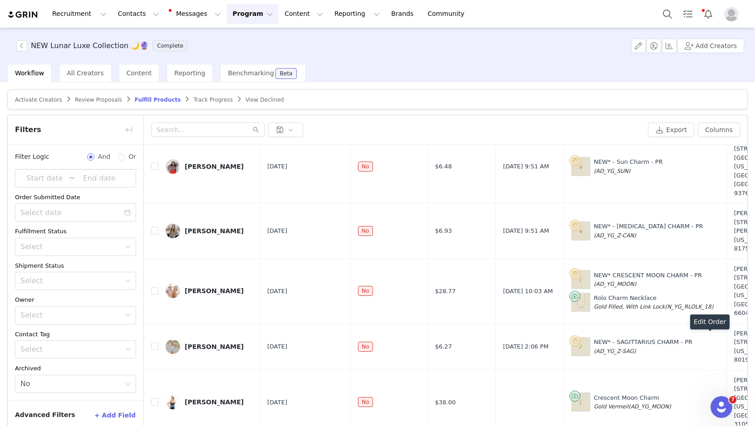
scroll to position [1122, 0]
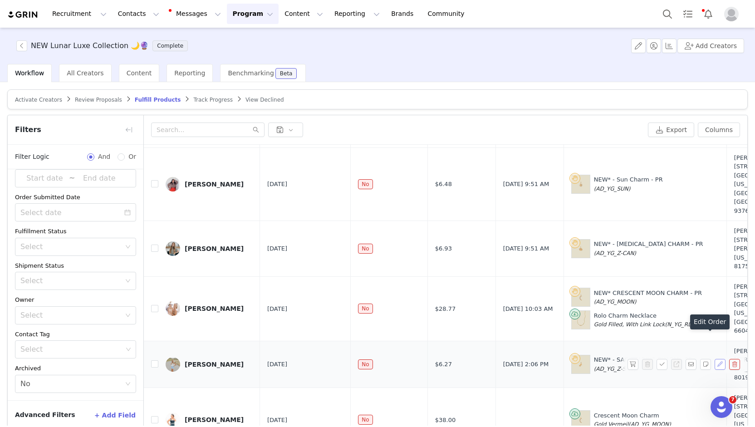
click at [715, 359] on button "button" at bounding box center [720, 364] width 11 height 11
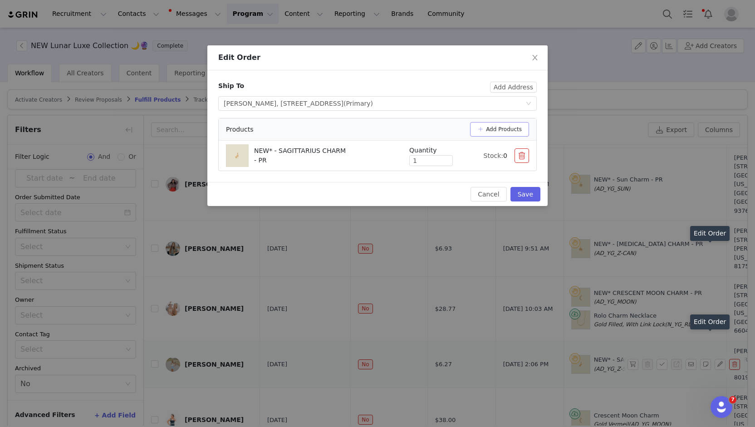
click at [520, 130] on button "Add Products" at bounding box center [499, 129] width 59 height 15
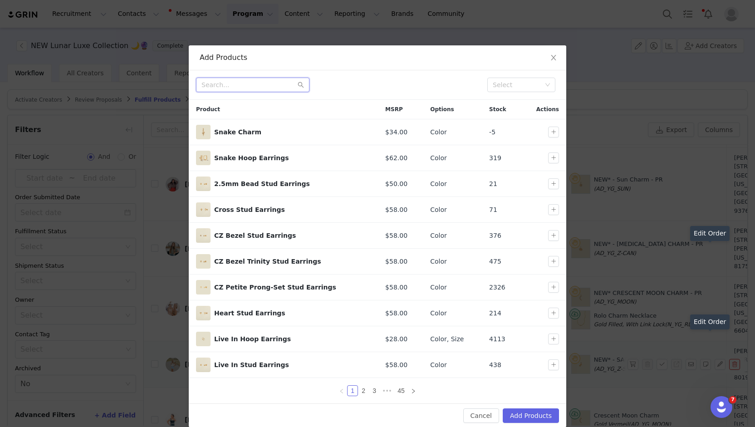
click at [207, 84] on input "text" at bounding box center [252, 85] width 113 height 15
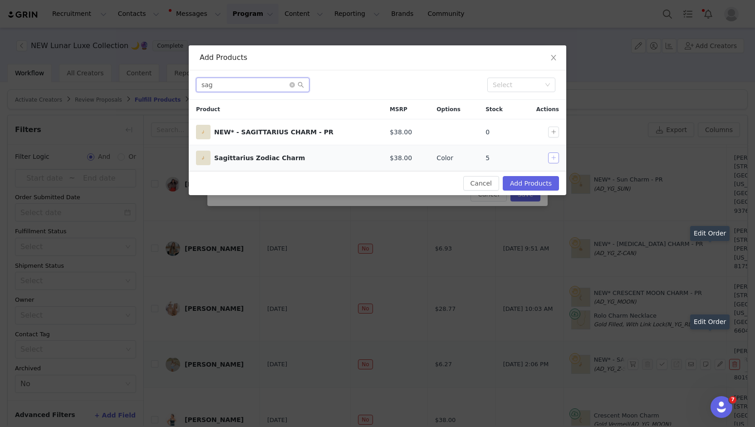
type input "sag"
click at [555, 157] on button "button" at bounding box center [553, 158] width 11 height 11
click at [548, 184] on button "Add Products" at bounding box center [531, 183] width 56 height 15
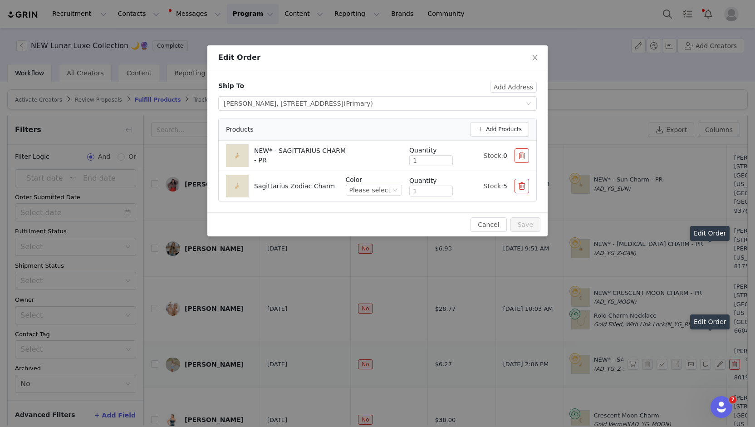
click at [518, 156] on button "button" at bounding box center [522, 155] width 15 height 15
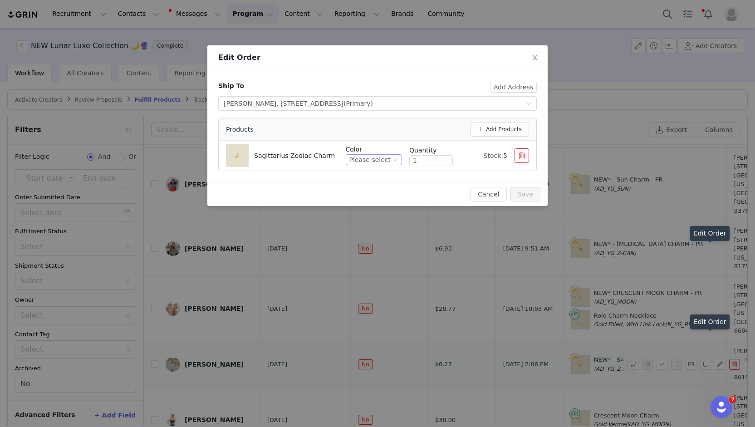
click at [383, 161] on div "Please select" at bounding box center [370, 160] width 41 height 10
click at [373, 190] on li "Gold Vermeil" at bounding box center [377, 190] width 50 height 15
click at [527, 188] on button "Save" at bounding box center [526, 194] width 30 height 15
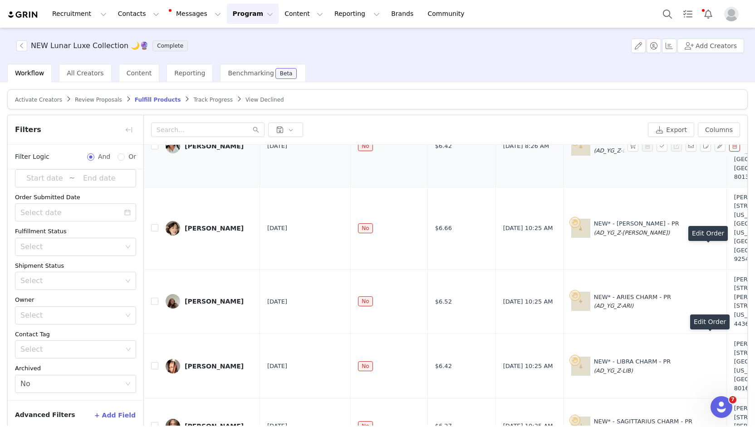
scroll to position [363, 0]
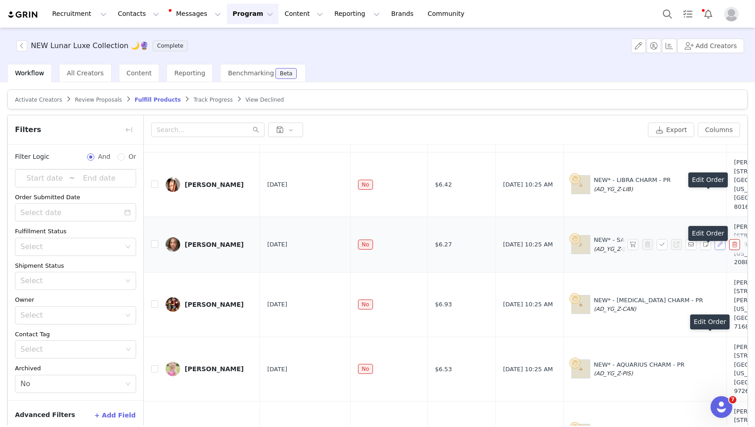
click at [715, 239] on button "button" at bounding box center [720, 244] width 11 height 11
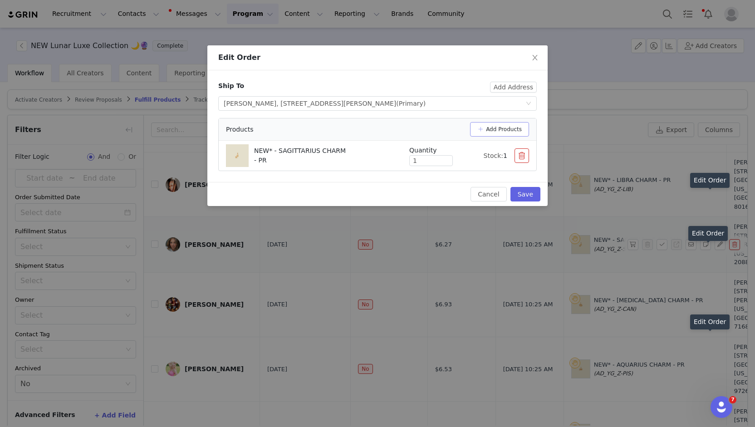
click at [505, 125] on button "Add Products" at bounding box center [499, 129] width 59 height 15
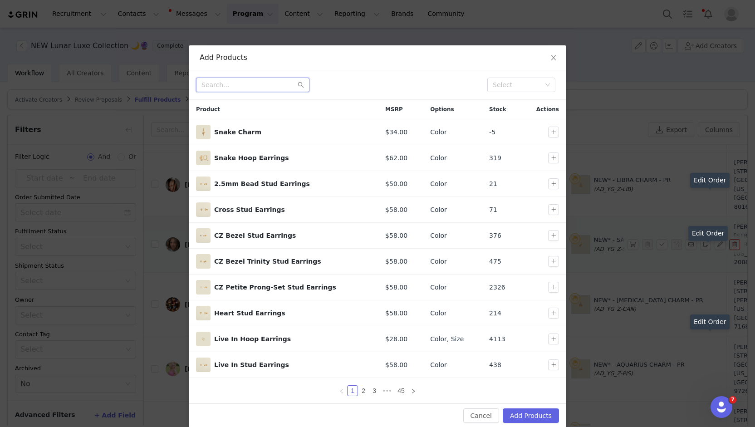
click at [273, 88] on input "text" at bounding box center [252, 85] width 113 height 15
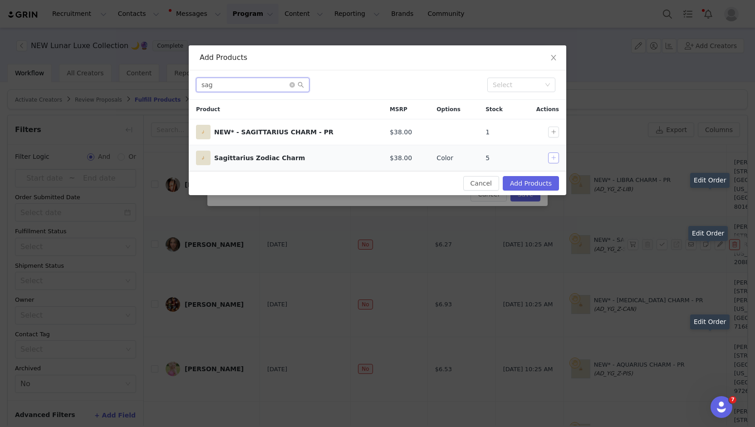
type input "sag"
click at [555, 158] on button "button" at bounding box center [553, 158] width 11 height 11
click at [544, 185] on button "Add Products" at bounding box center [531, 183] width 56 height 15
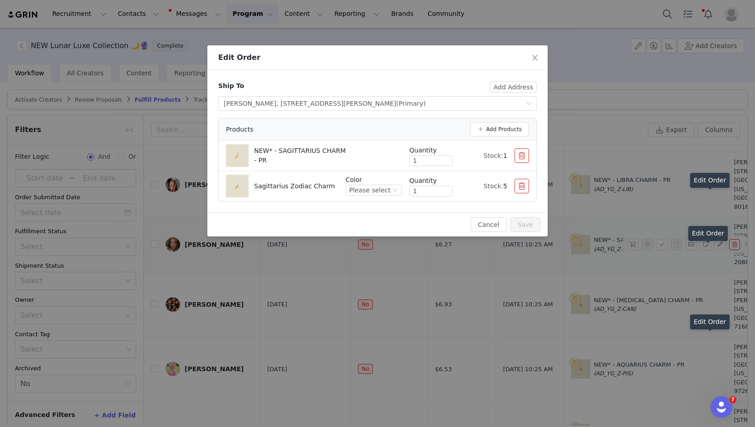
click at [525, 156] on button "button" at bounding box center [522, 155] width 15 height 15
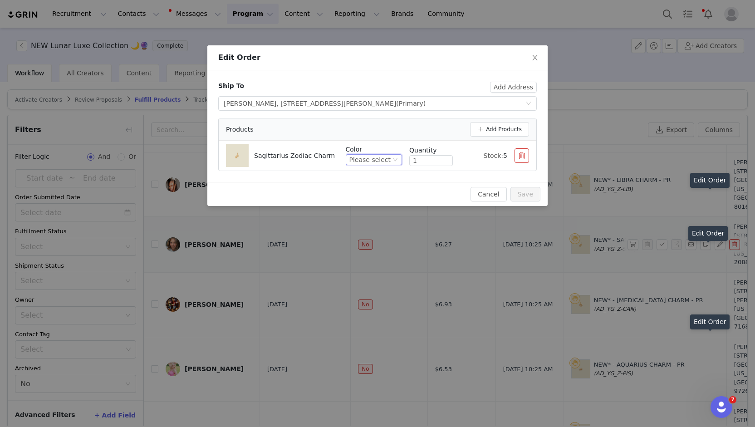
click at [374, 164] on div "Please select" at bounding box center [374, 159] width 56 height 11
click at [378, 189] on li "Gold Vermeil" at bounding box center [377, 190] width 50 height 15
click at [529, 192] on button "Save" at bounding box center [526, 194] width 30 height 15
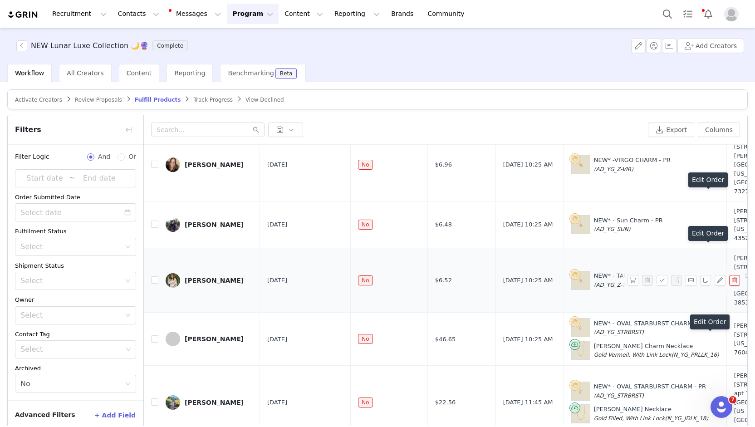
scroll to position [772, 0]
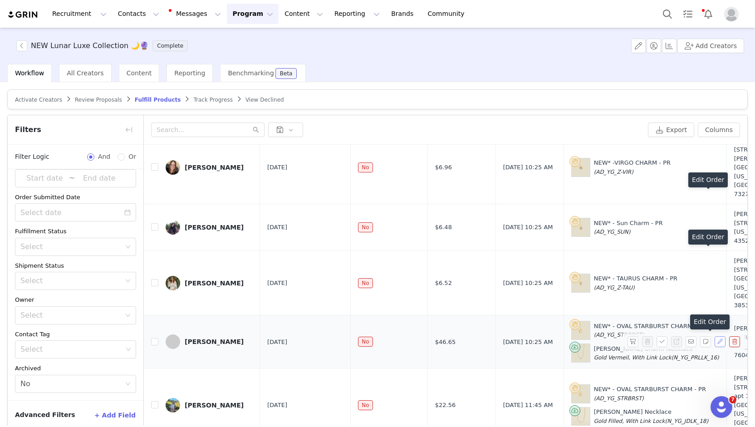
click at [715, 336] on button "button" at bounding box center [720, 341] width 11 height 11
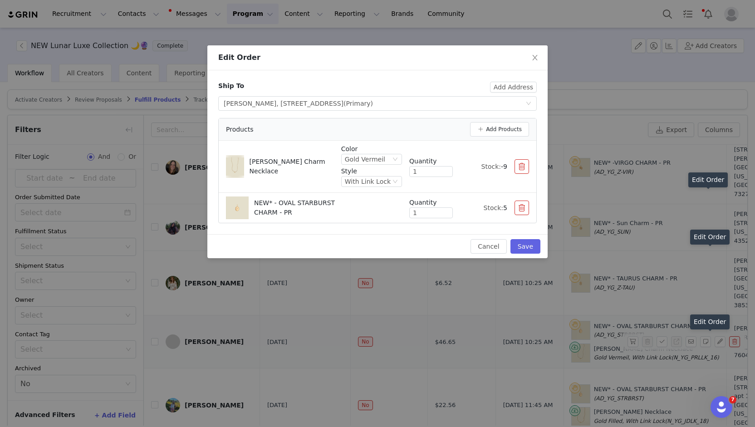
click at [519, 81] on div "Ship To Add Address" at bounding box center [377, 88] width 319 height 15
drag, startPoint x: 512, startPoint y: 85, endPoint x: 478, endPoint y: 117, distance: 46.6
click at [419, 82] on div "Ship To Add Address" at bounding box center [377, 88] width 319 height 15
click at [512, 128] on button "Add Products" at bounding box center [499, 129] width 59 height 15
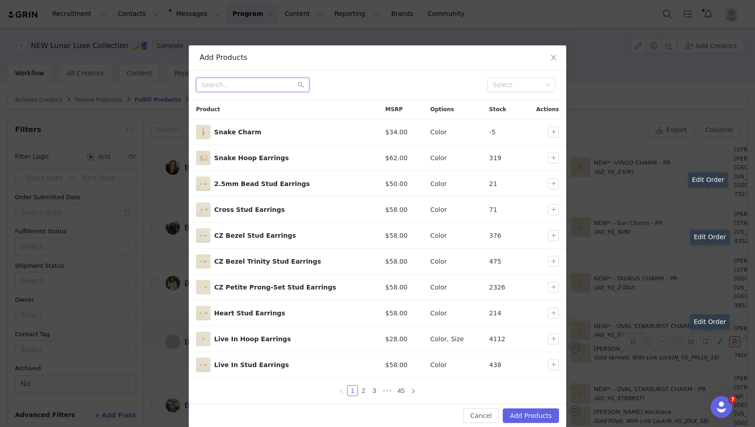
click at [243, 84] on input "text" at bounding box center [252, 85] width 113 height 15
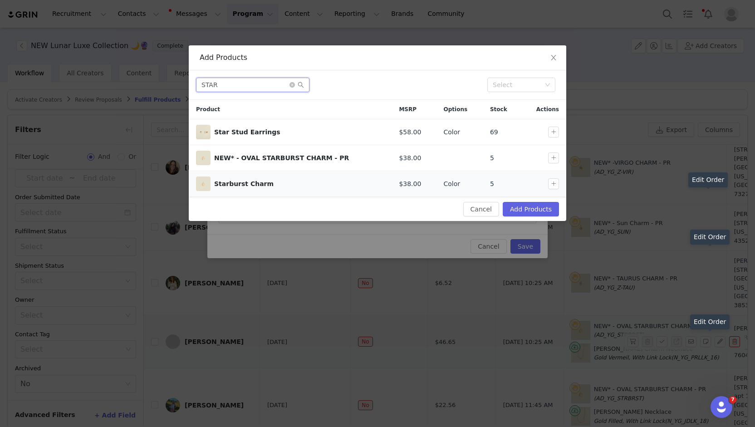
type input "STAR"
click at [544, 182] on div at bounding box center [545, 183] width 34 height 11
click at [557, 185] on button "button" at bounding box center [553, 183] width 11 height 11
click at [534, 206] on button "Add Products" at bounding box center [531, 209] width 56 height 15
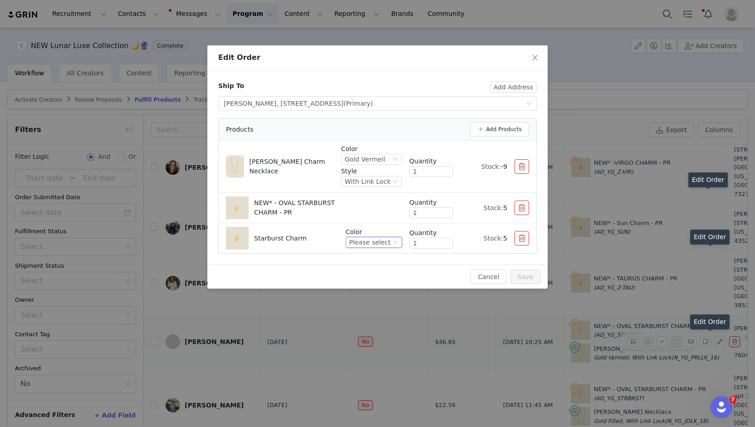
click at [386, 241] on div "Please select" at bounding box center [370, 242] width 41 height 10
click at [374, 274] on li "Gold Vermeil" at bounding box center [377, 272] width 50 height 15
click at [528, 212] on button "button" at bounding box center [522, 208] width 15 height 15
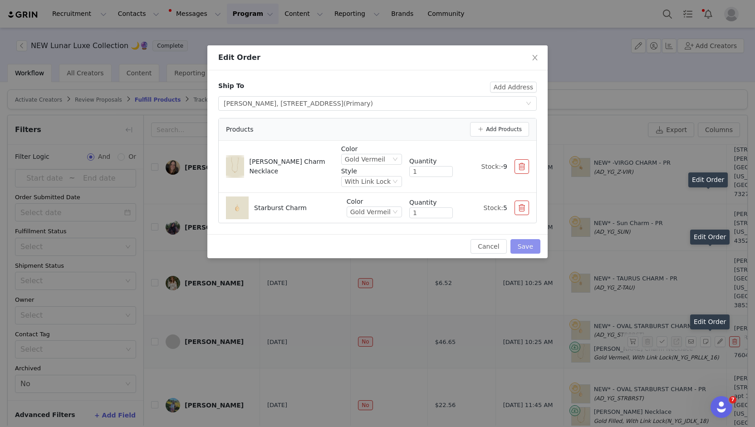
click at [527, 245] on button "Save" at bounding box center [526, 246] width 30 height 15
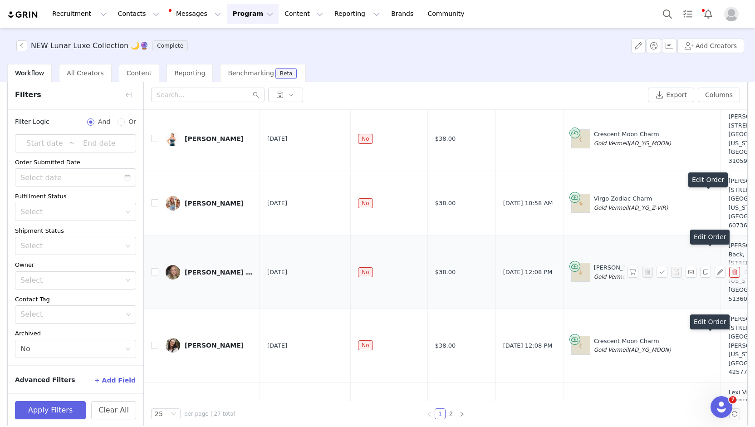
scroll to position [43, 0]
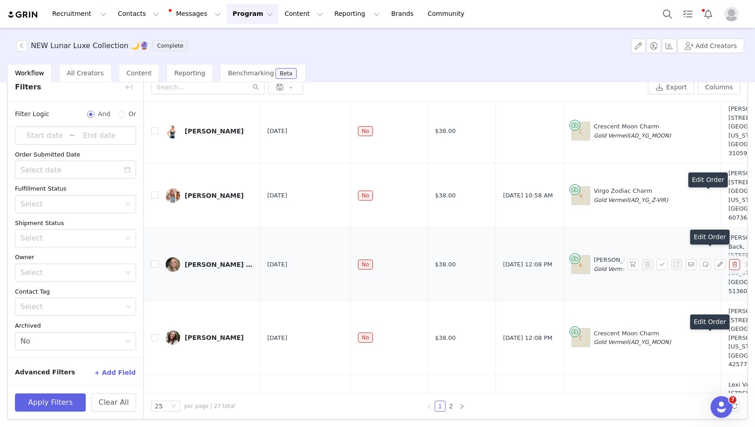
checkbox input "true"
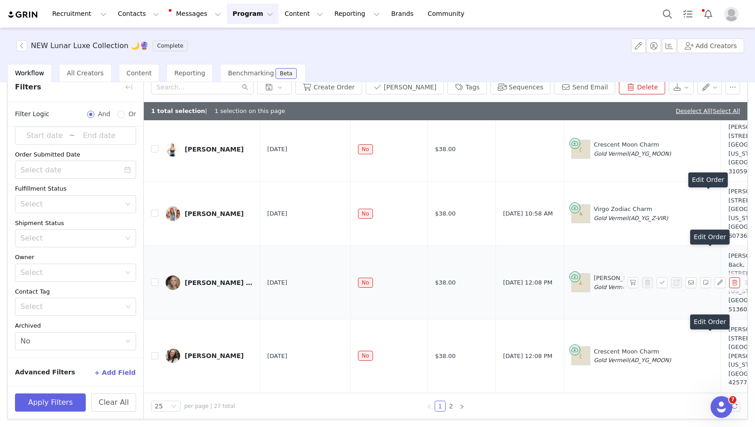
scroll to position [1231, 0]
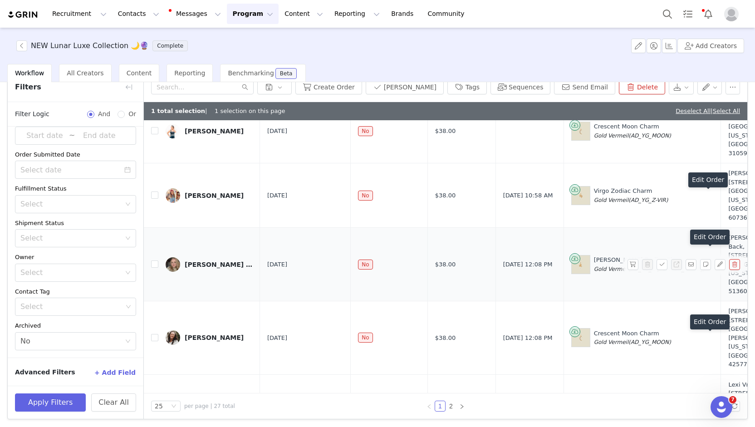
checkbox input "true"
click at [155, 403] on input "checkbox" at bounding box center [154, 406] width 7 height 7
checkbox input "true"
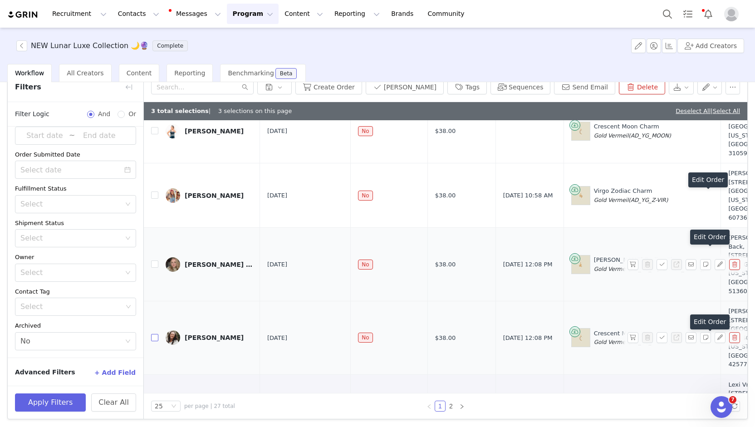
click at [153, 334] on input "checkbox" at bounding box center [154, 337] width 7 height 7
checkbox input "true"
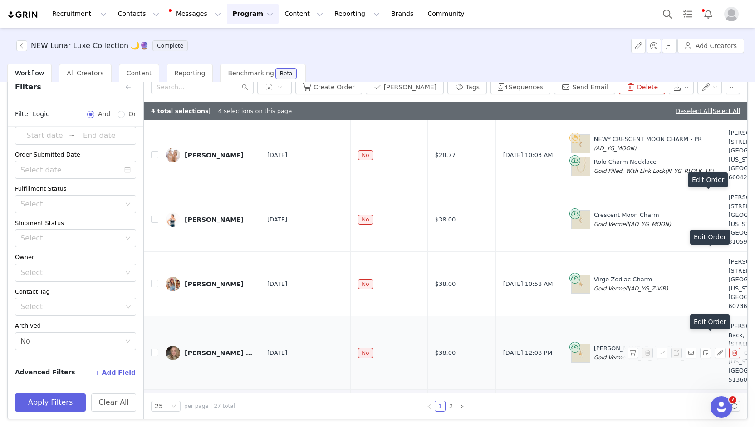
scroll to position [1140, 0]
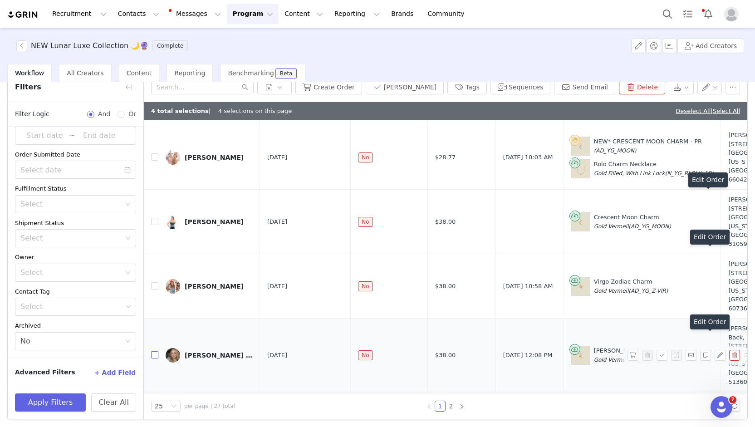
click at [153, 351] on input "checkbox" at bounding box center [154, 354] width 7 height 7
checkbox input "true"
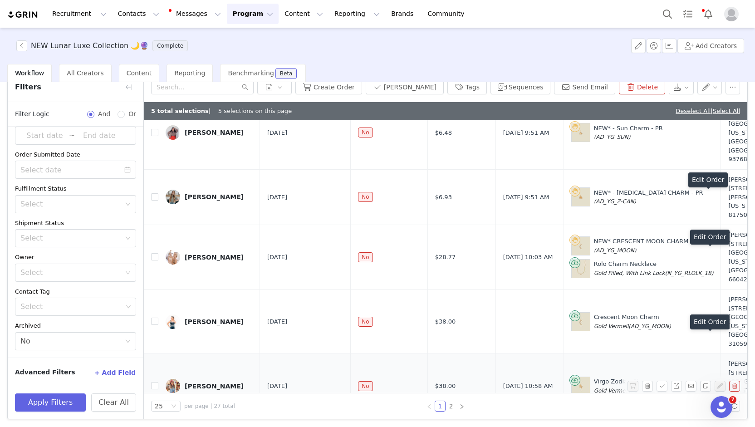
scroll to position [1004, 0]
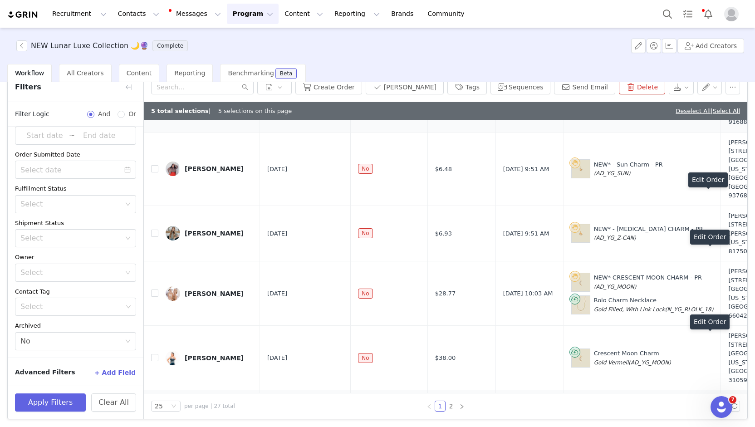
click at [155, 419] on input "checkbox" at bounding box center [154, 422] width 7 height 7
checkbox input "true"
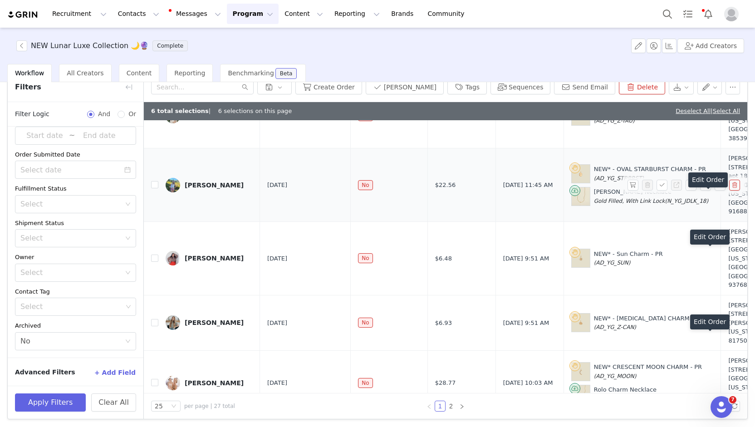
scroll to position [913, 0]
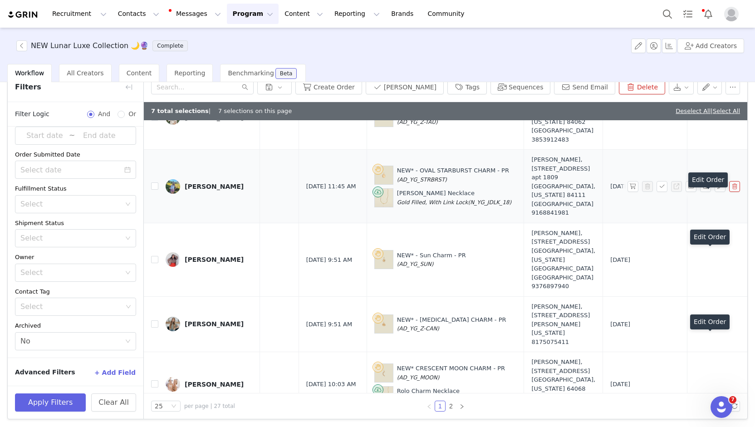
scroll to position [1049, 197]
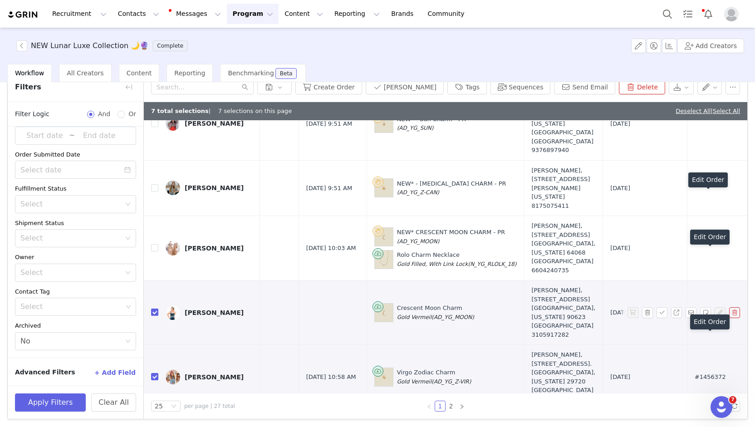
click at [151, 309] on input "checkbox" at bounding box center [154, 312] width 7 height 7
checkbox input "false"
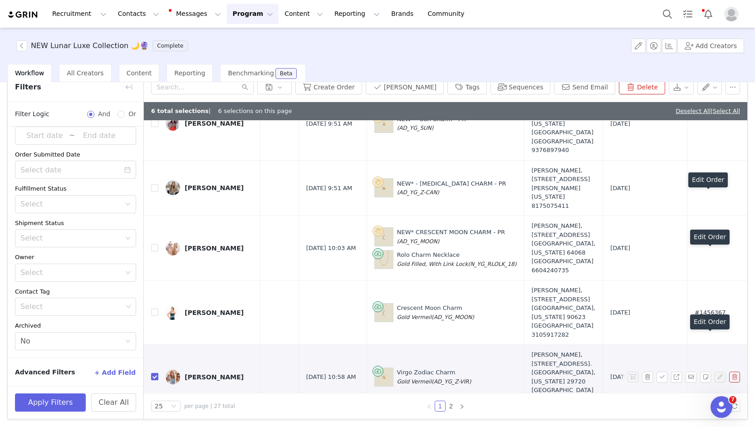
click at [153, 373] on input "checkbox" at bounding box center [154, 376] width 7 height 7
checkbox input "false"
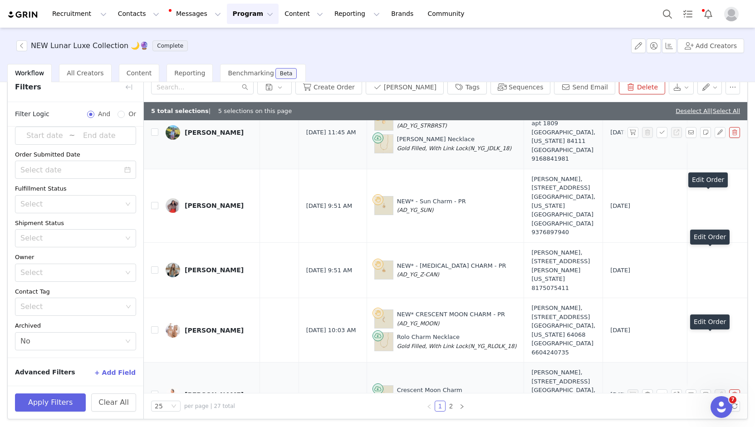
scroll to position [958, 197]
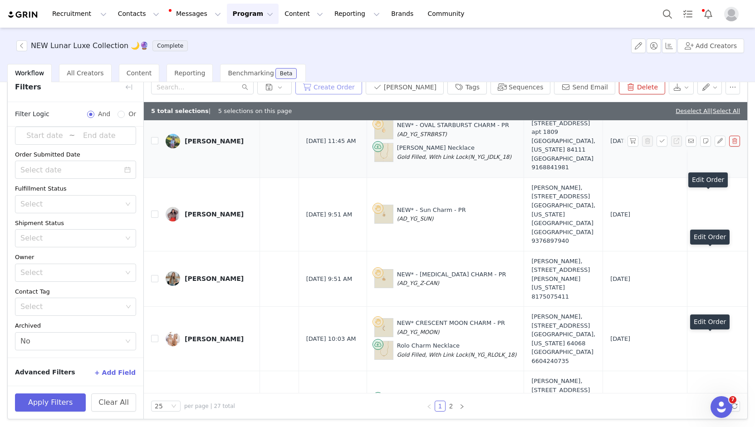
click at [362, 85] on button "Create Order" at bounding box center [328, 87] width 67 height 15
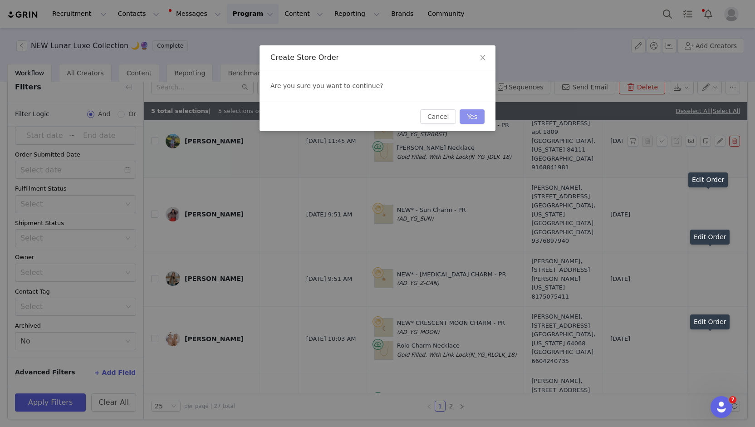
click at [479, 112] on button "Yes" at bounding box center [472, 116] width 25 height 15
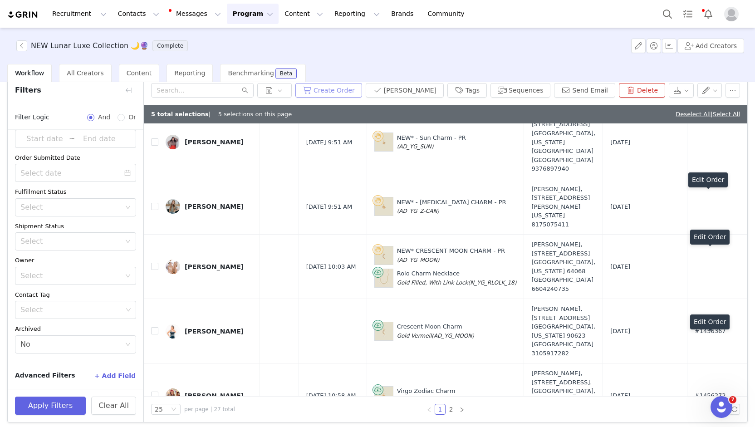
scroll to position [1231, 197]
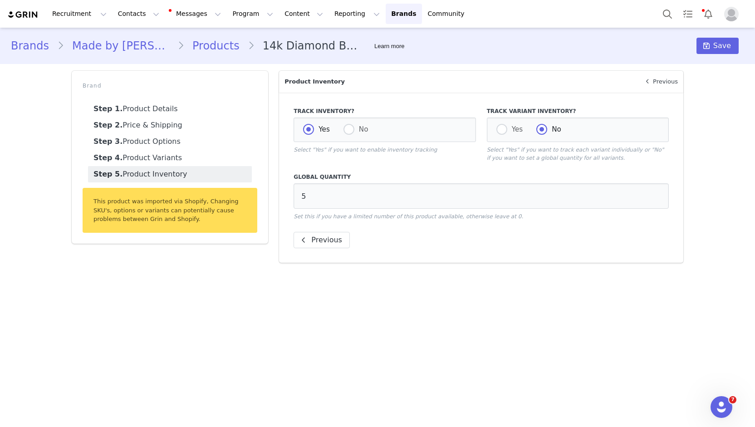
click at [188, 49] on link "Products" at bounding box center [216, 46] width 64 height 16
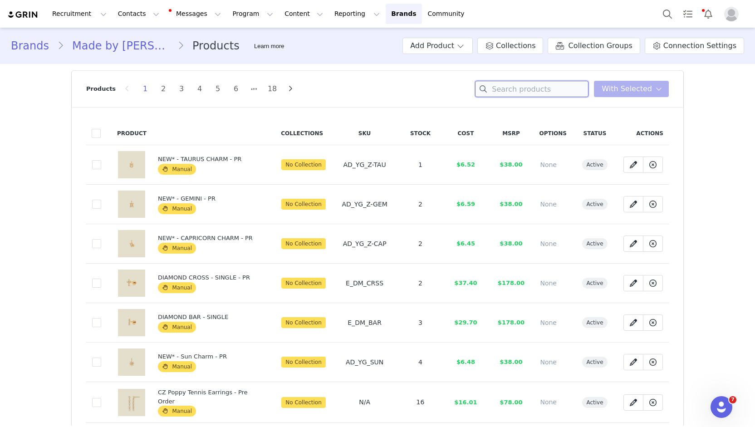
click at [551, 90] on input at bounding box center [531, 89] width 113 height 16
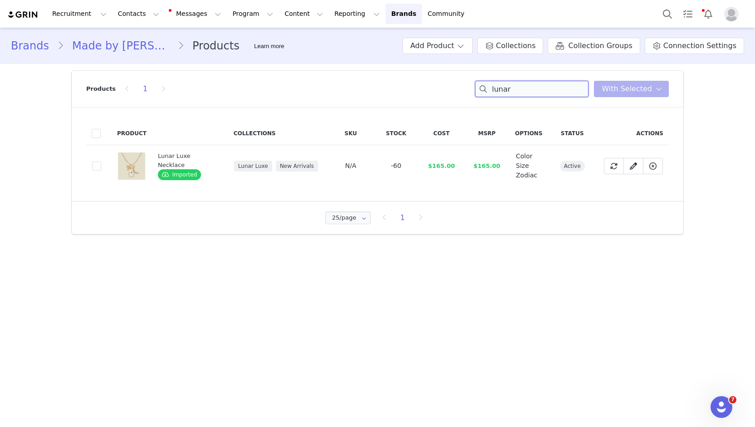
click at [509, 90] on input "lunar" at bounding box center [531, 89] width 113 height 16
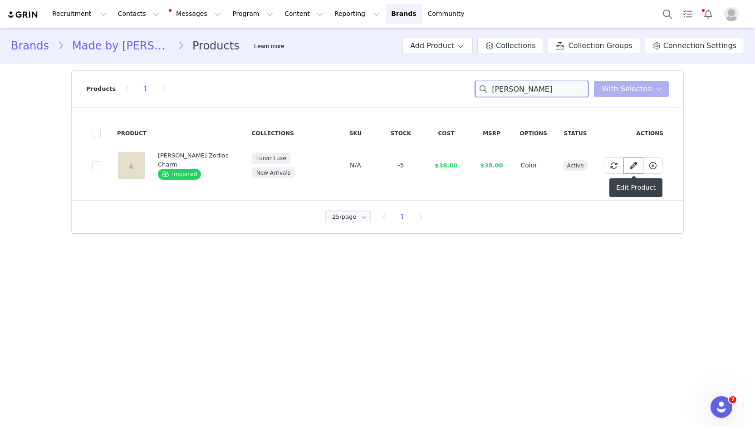
type input "[PERSON_NAME]"
click at [633, 166] on icon at bounding box center [633, 165] width 7 height 7
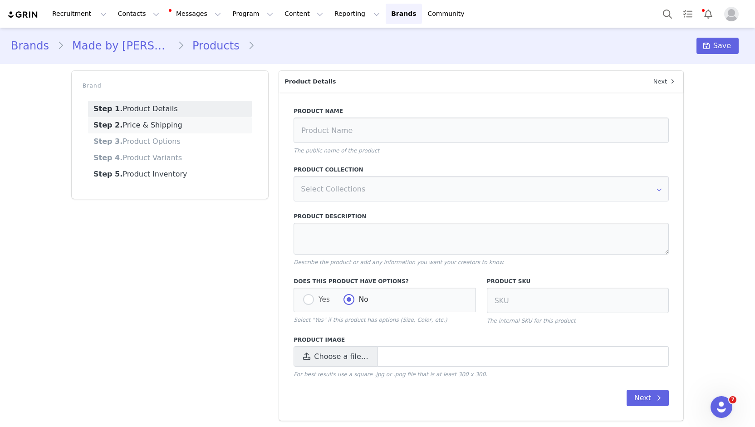
type input "Leo Zodiac Charm"
type textarea "You’re a bright light with a big heart, and the Leo Zodiac Charm reflects your …"
radio input "true"
radio input "false"
radio input "true"
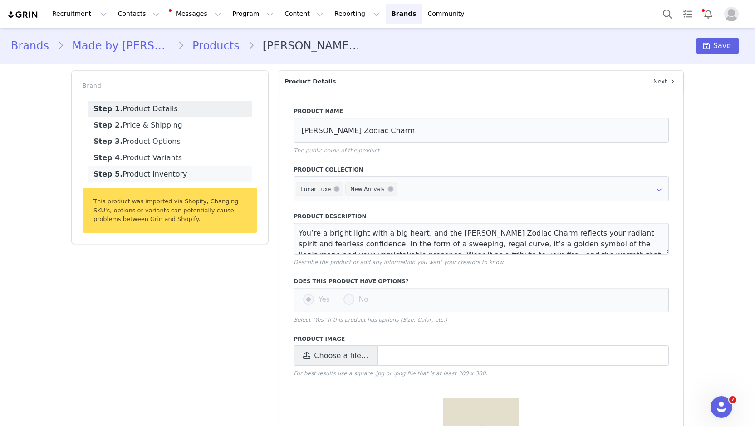
click at [171, 175] on link "Step 5. Product Inventory" at bounding box center [170, 174] width 164 height 16
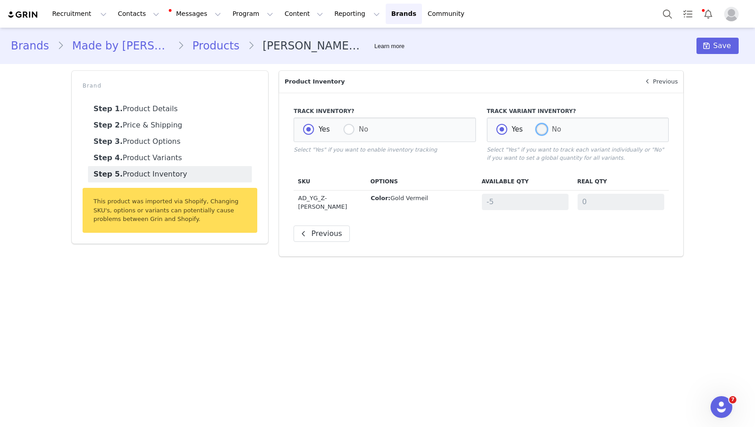
click at [544, 131] on span at bounding box center [542, 129] width 11 height 11
click at [544, 131] on input "No" at bounding box center [542, 130] width 11 height 12
radio input "true"
radio input "false"
radio input "true"
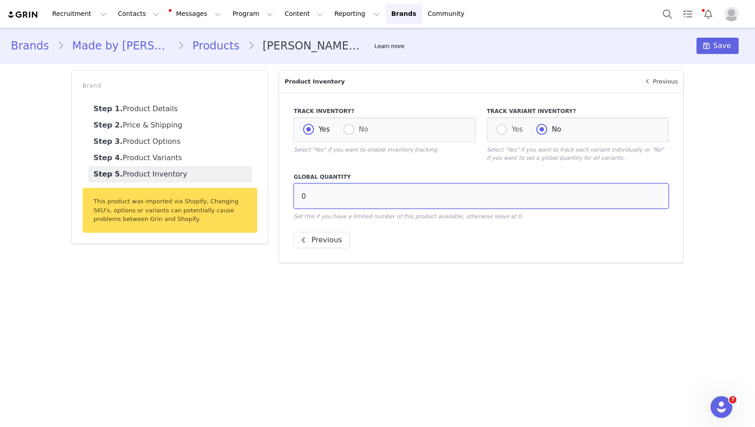
drag, startPoint x: 343, startPoint y: 195, endPoint x: 256, endPoint y: 196, distance: 87.2
click at [256, 196] on div "Brand Step 1. Product Details Step 2. Price & Shipping Step 3. Product Options …" at bounding box center [377, 166] width 623 height 203
type input "5"
click at [380, 272] on main "Brands Made by Mary Products Leo Zodiac Charm Learn more Save Brand Step 1. Pro…" at bounding box center [377, 227] width 755 height 398
click at [715, 48] on button "Save" at bounding box center [718, 46] width 42 height 16
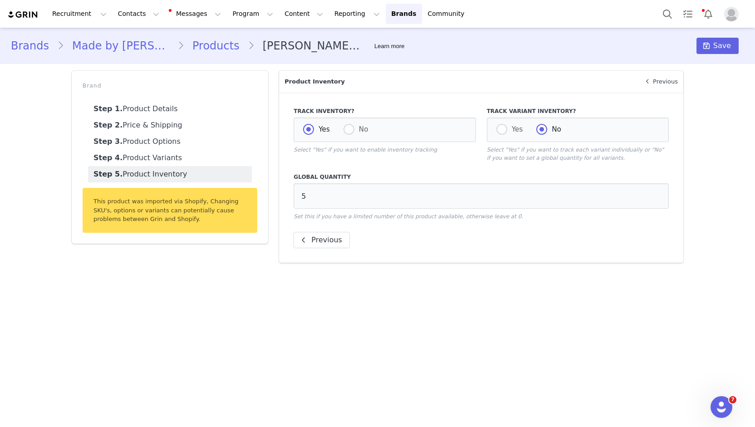
click at [184, 46] on link "Products" at bounding box center [216, 46] width 64 height 16
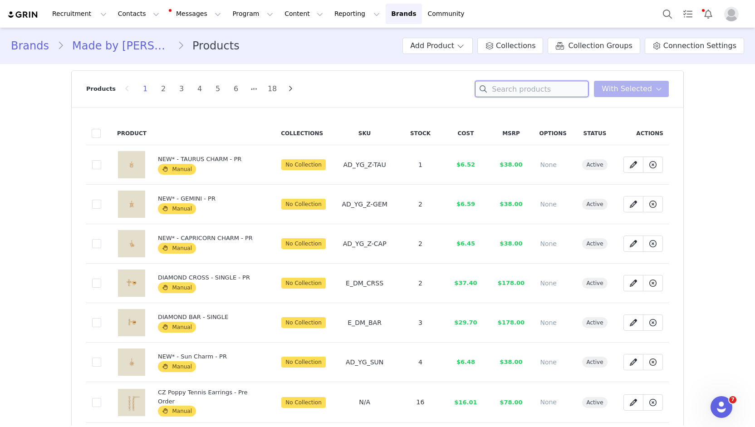
click at [575, 93] on input at bounding box center [531, 89] width 113 height 16
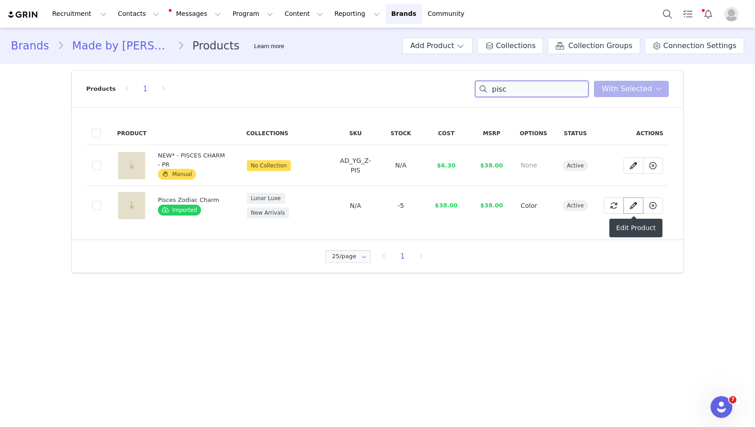
type input "pisc"
click at [633, 204] on icon at bounding box center [633, 205] width 7 height 7
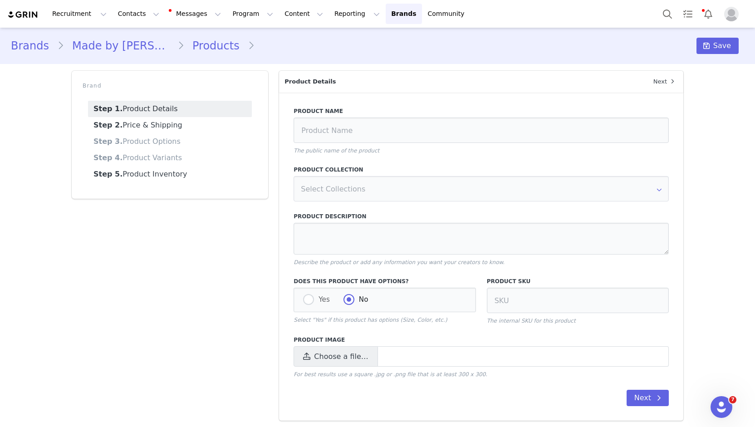
type input "Pisces Zodiac Charm"
type textarea "Two fish swimming in tandem - your symbol of duality, depth, and dreams. The Pi…"
radio input "true"
radio input "false"
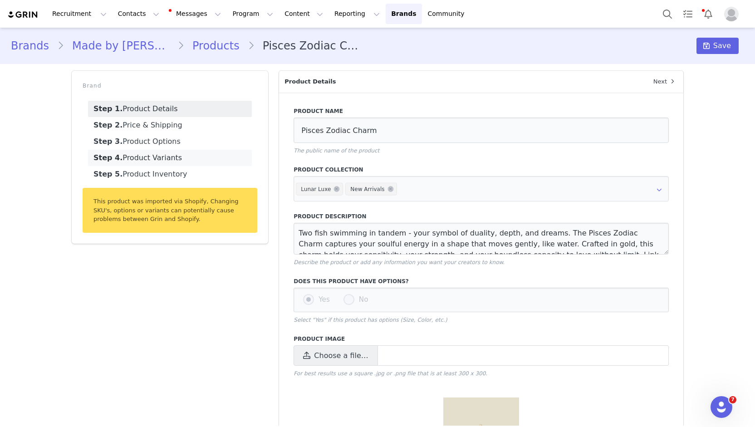
click at [121, 165] on link "Step 4. Product Variants" at bounding box center [170, 158] width 164 height 16
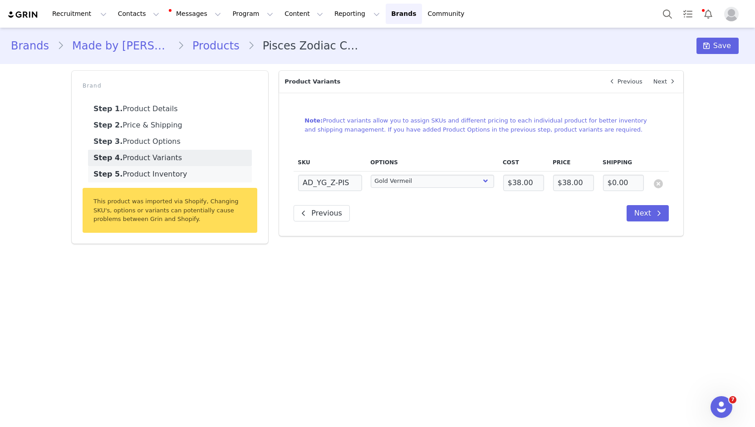
click at [118, 176] on link "Step 5. Product Inventory" at bounding box center [170, 174] width 164 height 16
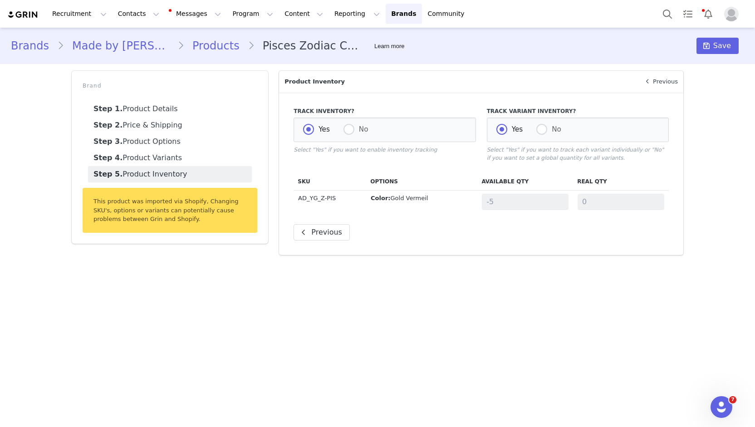
click at [561, 364] on main "Brands Made by Mary Products Pisces Zodiac Charm Learn more Save Brand Step 1. …" at bounding box center [377, 227] width 755 height 398
click at [210, 295] on main "Brands Made by Mary Products Pisces Zodiac Charm Learn more Save Brand Step 1. …" at bounding box center [377, 227] width 755 height 398
click at [544, 131] on span at bounding box center [542, 129] width 11 height 11
click at [544, 131] on input "No" at bounding box center [542, 130] width 11 height 12
radio input "true"
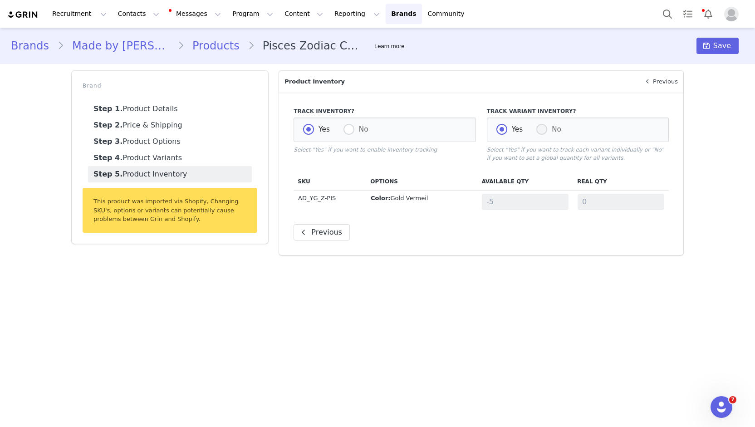
radio input "false"
radio input "true"
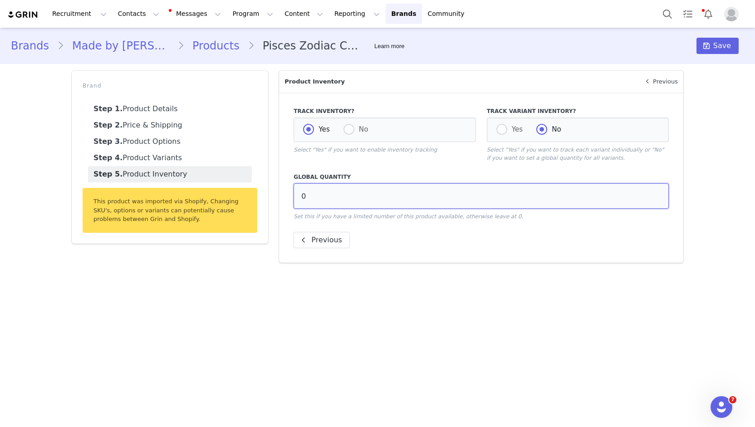
drag, startPoint x: 326, startPoint y: 198, endPoint x: 208, endPoint y: 182, distance: 119.5
click at [208, 182] on div "Brand Step 1. Product Details Step 2. Price & Shipping Step 3. Product Options …" at bounding box center [377, 166] width 623 height 203
type input "10"
click at [729, 41] on span "Save" at bounding box center [723, 45] width 18 height 11
drag, startPoint x: 439, startPoint y: 341, endPoint x: 438, endPoint y: 337, distance: 4.7
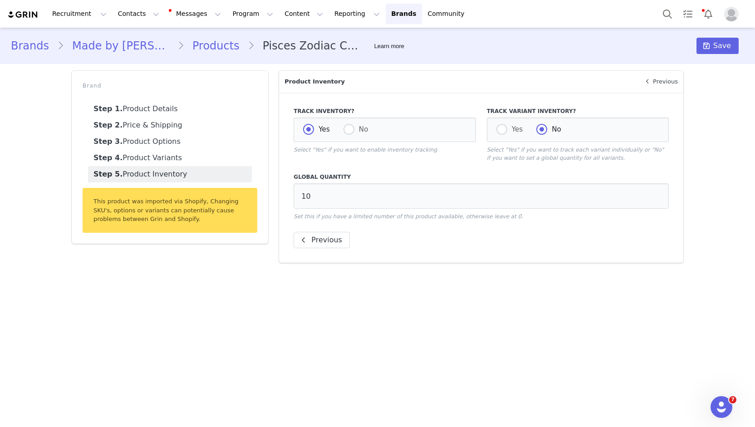
click at [439, 341] on main "Brands Made by Mary Products Pisces Zodiac Charm Learn more Save Brand Step 1. …" at bounding box center [377, 227] width 755 height 398
click at [712, 48] on span at bounding box center [706, 45] width 11 height 11
click at [184, 49] on link "Products" at bounding box center [216, 46] width 64 height 16
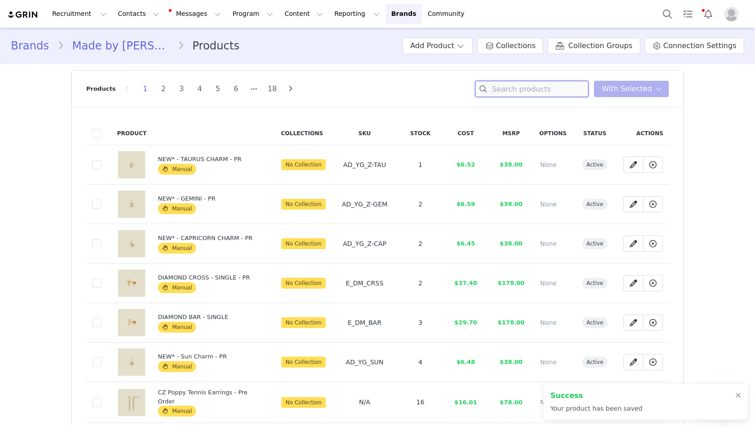
click at [506, 88] on input at bounding box center [531, 89] width 113 height 16
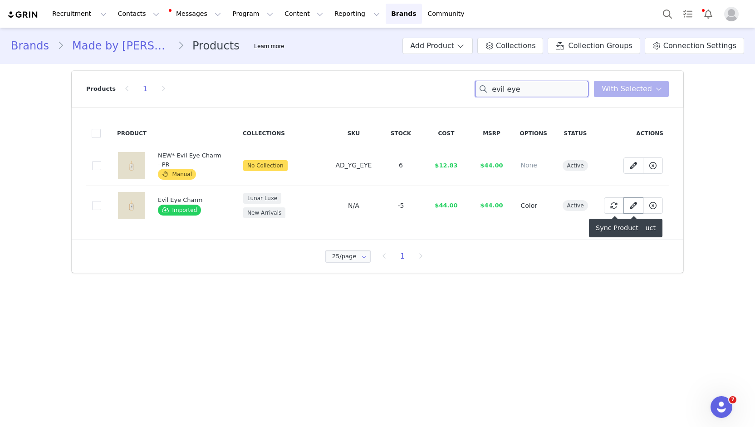
type input "evil eye"
click at [634, 205] on icon at bounding box center [633, 205] width 7 height 7
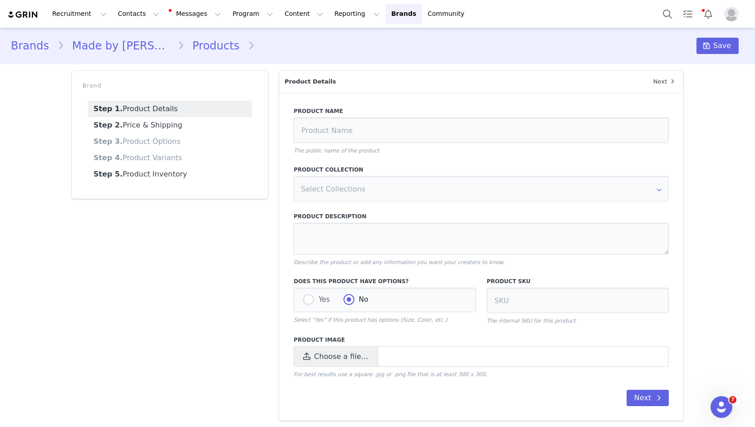
type input "Evil Eye Charm"
type textarea "A timeless symbol of protection, the Evil Eye Charm is crafted in radiant gold …"
radio input "true"
radio input "false"
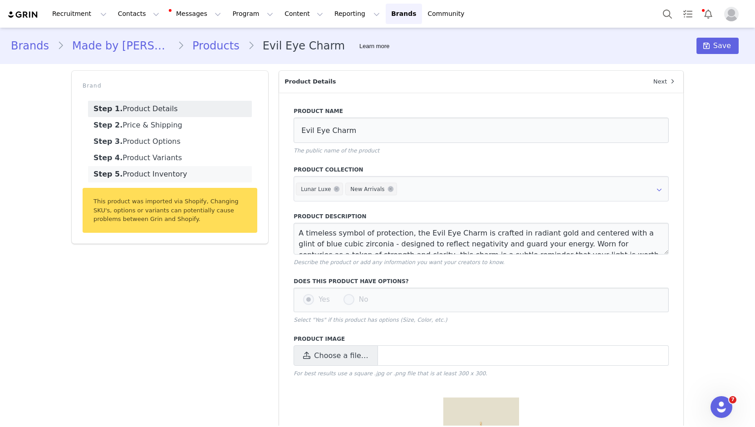
click at [179, 173] on link "Step 5. Product Inventory" at bounding box center [170, 174] width 164 height 16
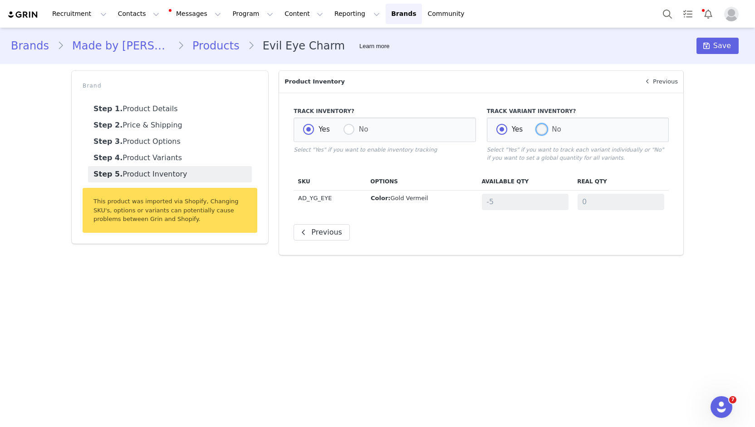
click at [542, 128] on span at bounding box center [542, 129] width 11 height 11
click at [542, 128] on input "No" at bounding box center [542, 130] width 11 height 12
radio input "true"
radio input "false"
radio input "true"
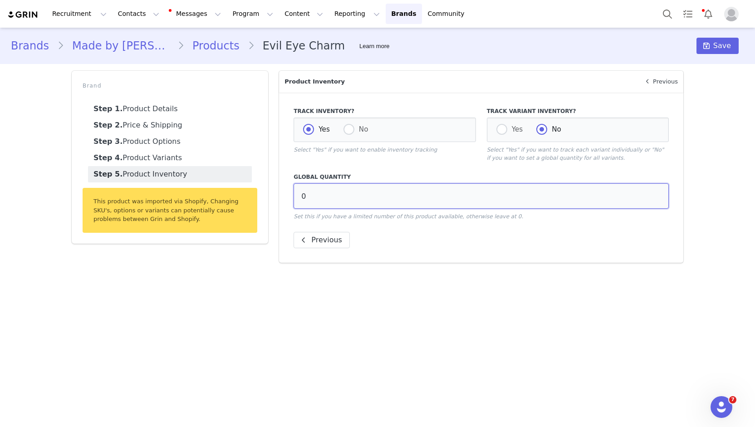
click at [304, 196] on input "0" at bounding box center [481, 195] width 375 height 25
type input "5"
drag, startPoint x: 476, startPoint y: 285, endPoint x: 546, endPoint y: 255, distance: 76.1
click at [476, 285] on main "Brands Made by Mary Products Evil Eye Charm Learn more Save Brand Step 1. Produ…" at bounding box center [377, 227] width 755 height 398
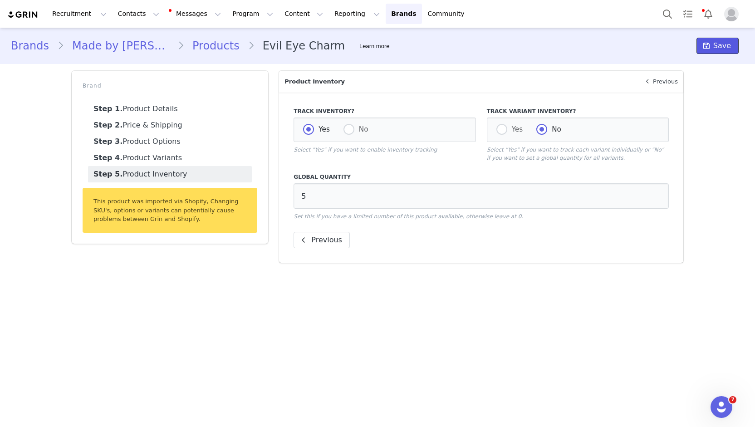
click at [724, 50] on span "Save" at bounding box center [723, 45] width 18 height 11
click at [184, 45] on link "Products" at bounding box center [216, 46] width 64 height 16
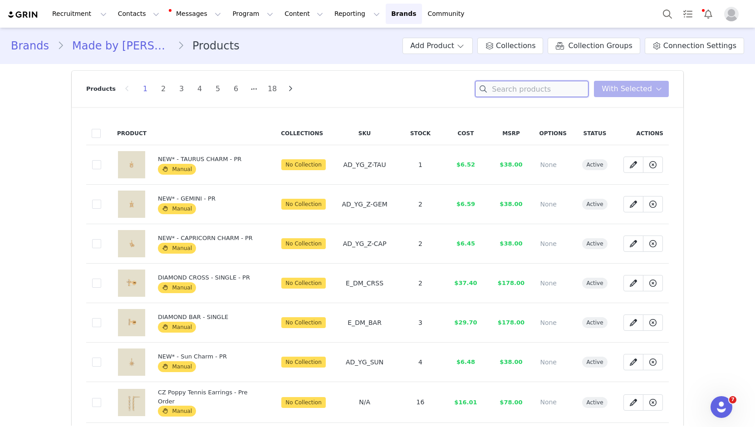
click at [542, 88] on input at bounding box center [531, 89] width 113 height 16
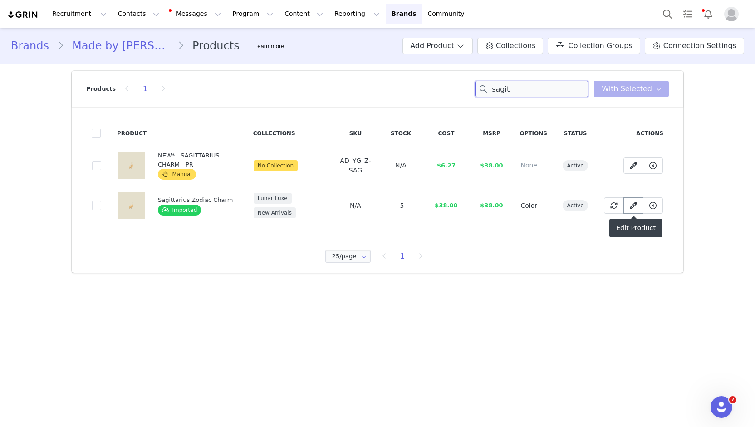
type input "sagit"
click at [631, 207] on icon at bounding box center [633, 205] width 7 height 7
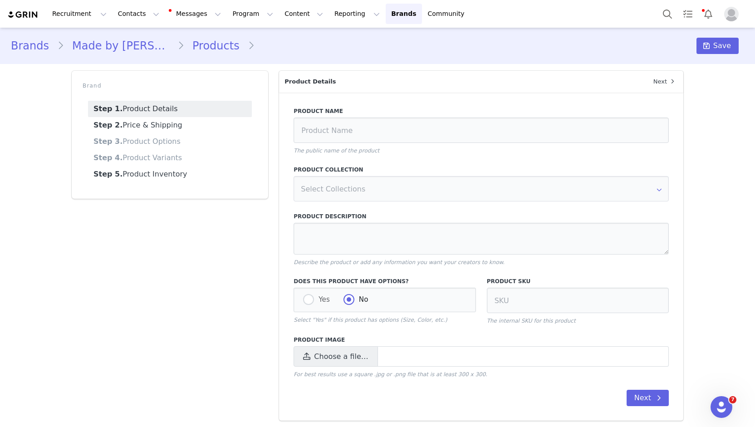
type input "Sagittarius Zodiac Charm"
type textarea "The Sagittarius Zodiac Charm is marked by the archer’s arrow - upward, outward,…"
radio input "true"
radio input "false"
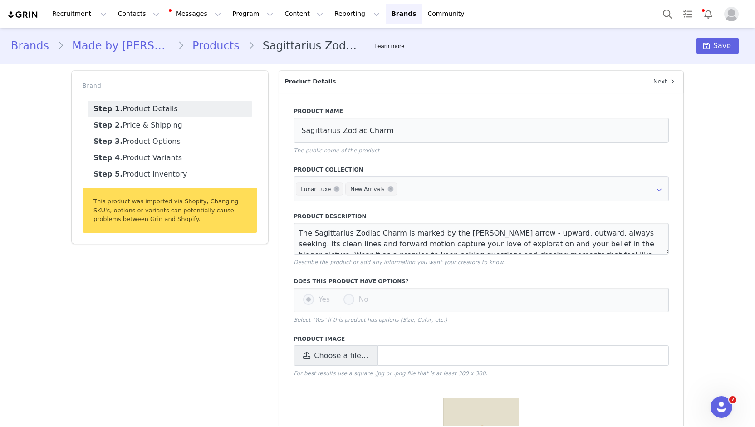
click at [187, 280] on div "Brand Step 1. Product Details Step 2. Price & Shipping Step 3. Product Options …" at bounding box center [169, 297] width 207 height 465
click at [149, 173] on link "Step 5. Product Inventory" at bounding box center [170, 174] width 164 height 16
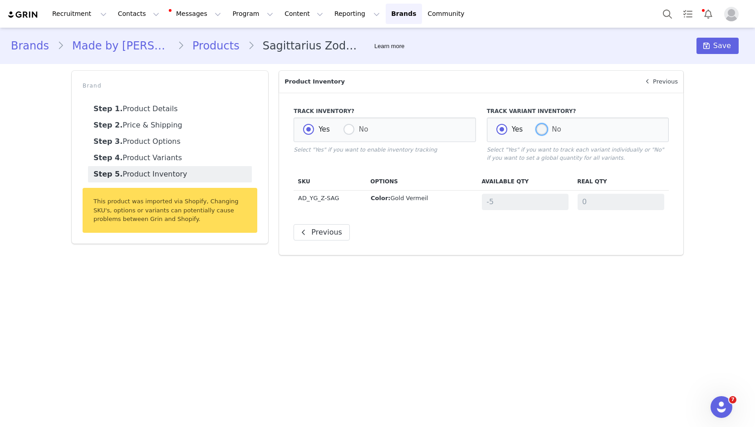
click at [541, 129] on span at bounding box center [542, 129] width 11 height 11
click at [541, 129] on input "No" at bounding box center [542, 130] width 11 height 12
radio input "true"
radio input "false"
radio input "true"
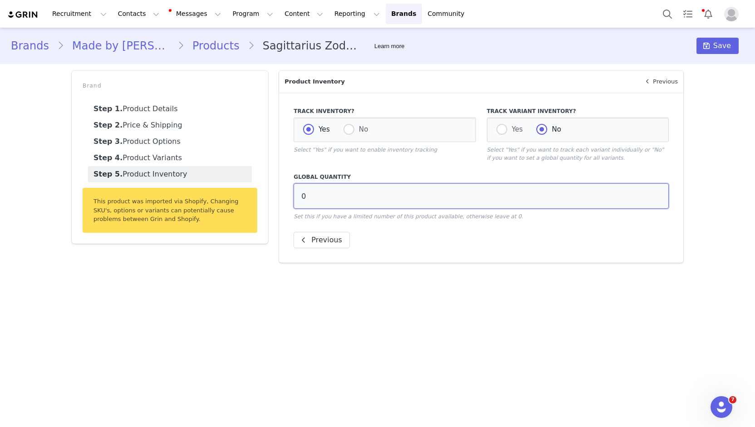
click at [482, 202] on input "0" at bounding box center [481, 195] width 375 height 25
drag, startPoint x: 477, startPoint y: 201, endPoint x: 121, endPoint y: 145, distance: 360.7
click at [121, 148] on div "Brand Step 1. Product Details Step 2. Price & Shipping Step 3. Product Options …" at bounding box center [377, 166] width 623 height 203
type input "5"
click at [721, 46] on span "Save" at bounding box center [723, 45] width 18 height 11
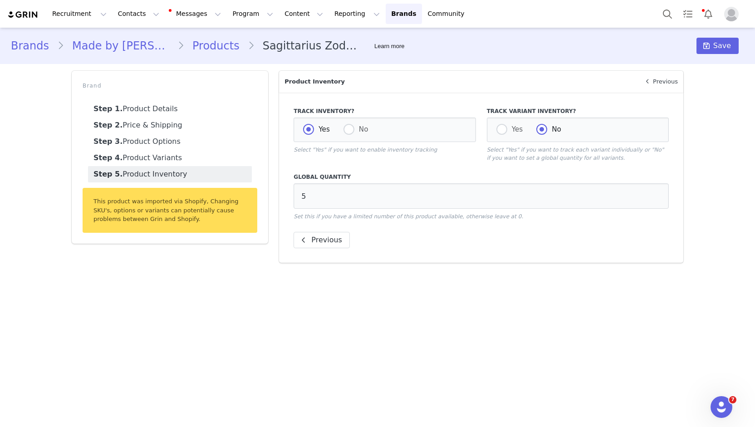
click at [196, 44] on link "Products" at bounding box center [216, 46] width 64 height 16
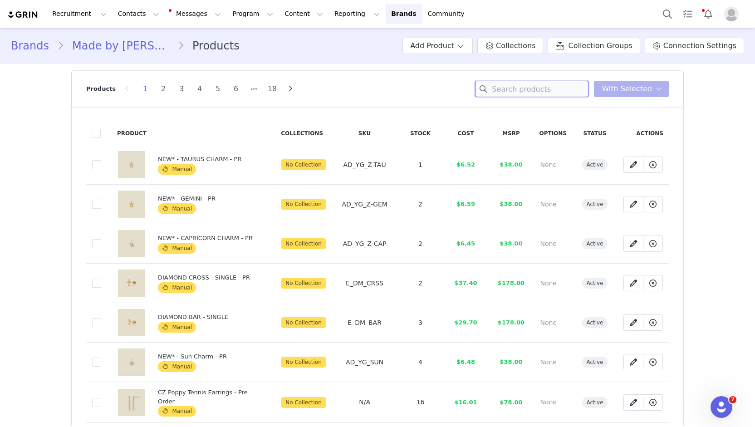
click at [510, 85] on input at bounding box center [531, 89] width 113 height 16
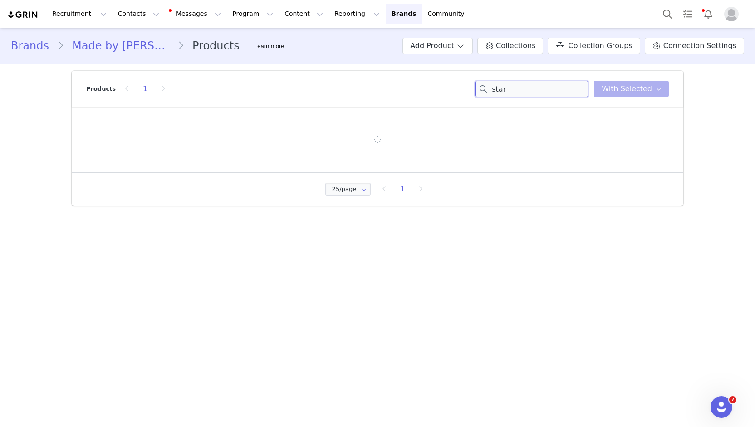
type input "star"
click at [630, 204] on div "25/page 25/page 50/page 100/page 1" at bounding box center [378, 189] width 612 height 33
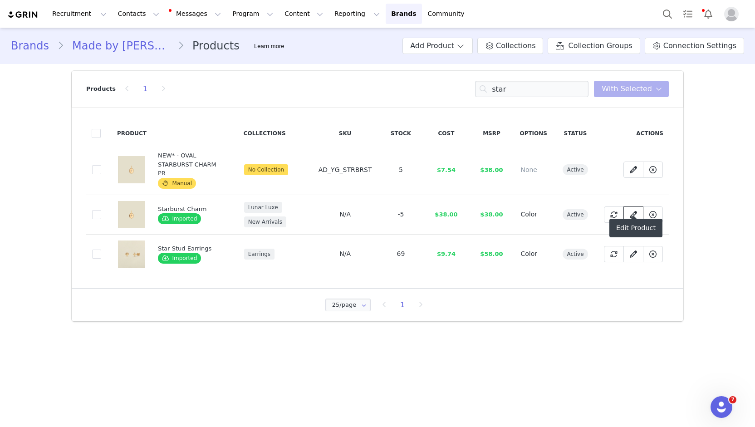
click at [638, 209] on span at bounding box center [633, 214] width 11 height 11
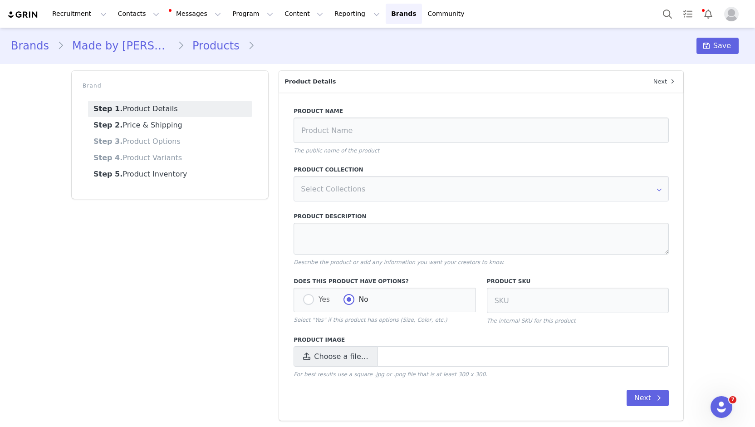
type input "Starburst Charm"
type textarea "The Starburst Charm features a radiant gold design and a single cubic zirconia …"
radio input "true"
radio input "false"
radio input "true"
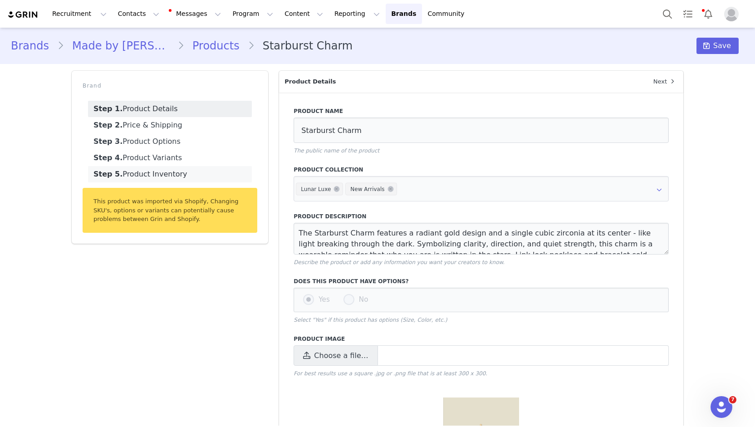
click at [217, 177] on link "Step 5. Product Inventory" at bounding box center [170, 174] width 164 height 16
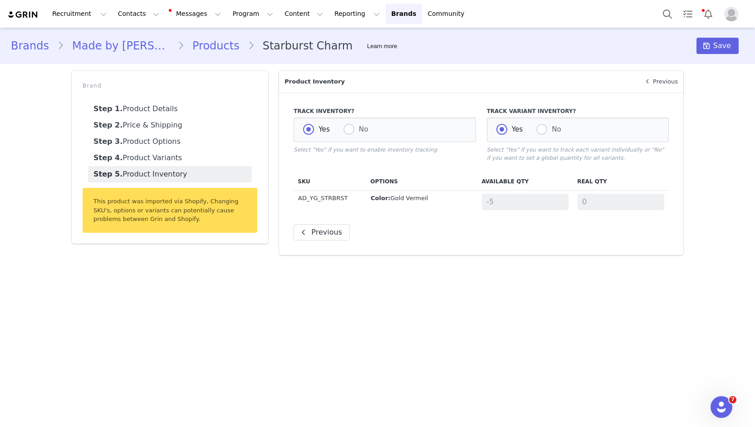
click at [482, 224] on div "Track Inventory? Yes No Select "Yes" if you want to enable inventory tracking T…" at bounding box center [481, 174] width 404 height 162
click at [542, 128] on span at bounding box center [542, 129] width 11 height 11
click at [542, 128] on input "No" at bounding box center [542, 130] width 11 height 12
radio input "true"
radio input "false"
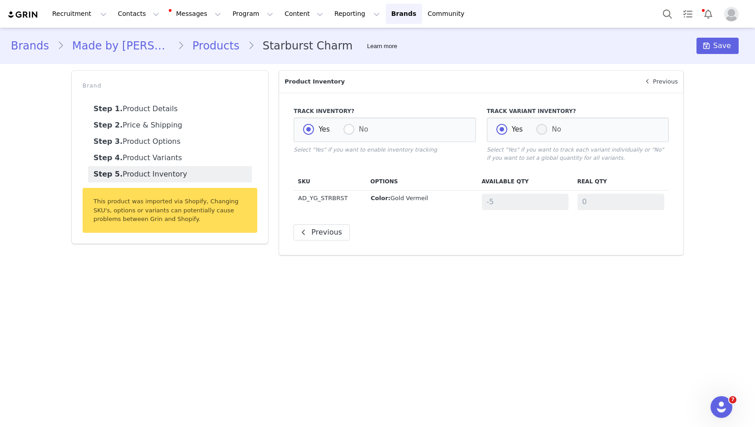
radio input "true"
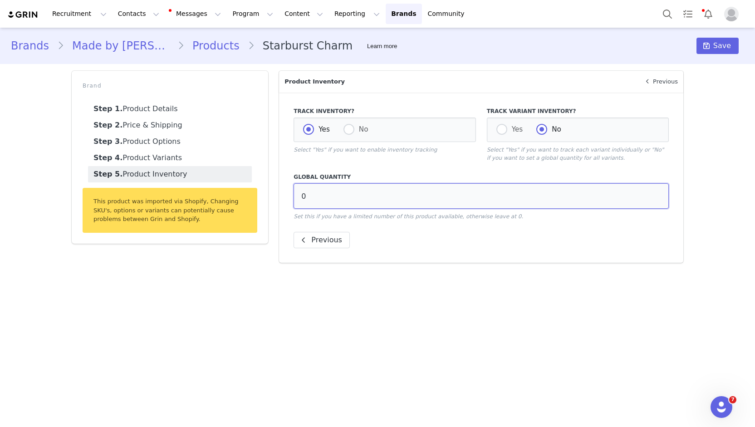
drag, startPoint x: 330, startPoint y: 203, endPoint x: 183, endPoint y: 186, distance: 148.1
click at [183, 187] on div "Brand Step 1. Product Details Step 2. Price & Shipping Step 3. Product Options …" at bounding box center [377, 166] width 623 height 203
type input "5"
click at [412, 340] on main "Brands Made by Mary Products Starburst Charm Learn more Save Brand Step 1. Prod…" at bounding box center [377, 227] width 755 height 398
click at [717, 44] on span "Save" at bounding box center [723, 45] width 18 height 11
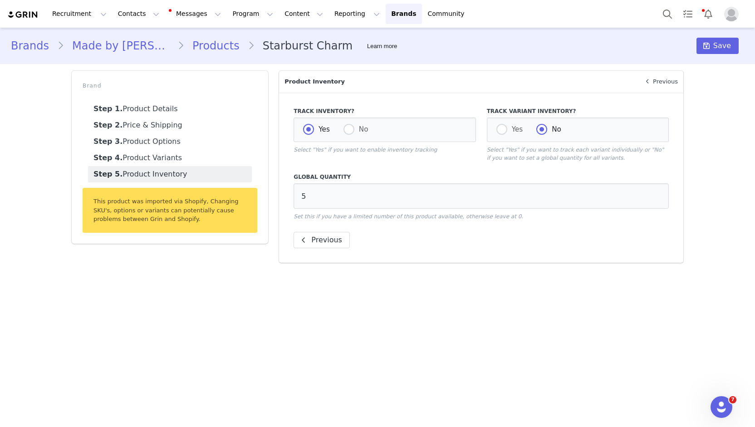
click at [325, 329] on main "Brands Made by Mary Products Starburst Charm Learn more Save Brand Step 1. Prod…" at bounding box center [377, 227] width 755 height 398
click at [730, 47] on span "Save" at bounding box center [723, 45] width 18 height 11
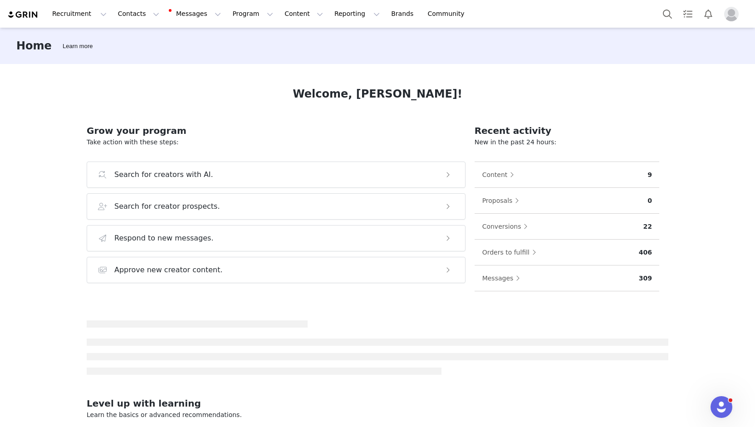
click at [739, 18] on button "Profile" at bounding box center [733, 14] width 29 height 15
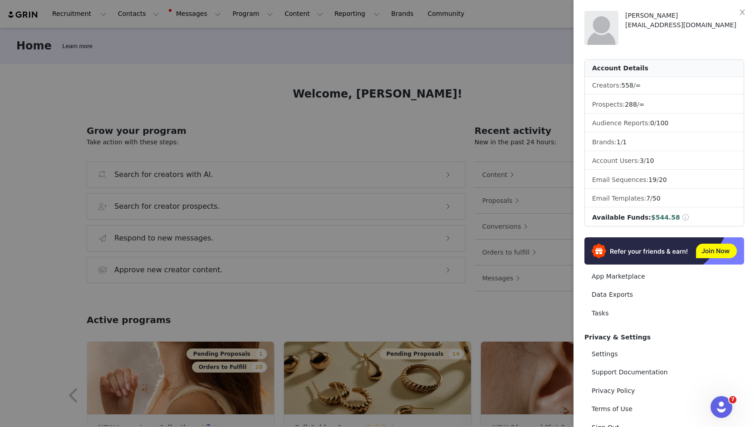
scroll to position [30, 0]
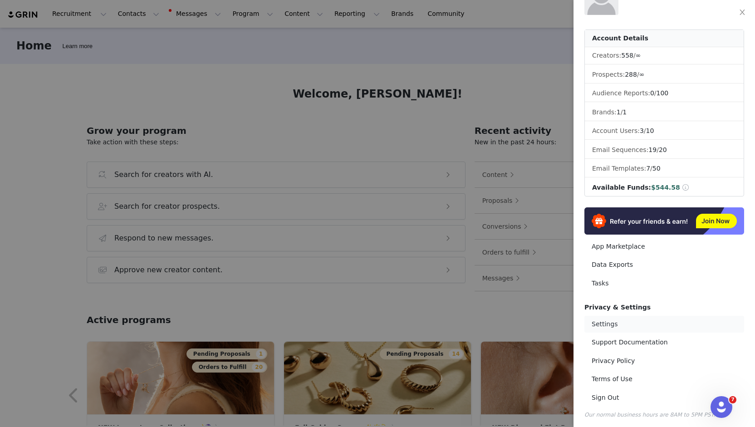
click at [614, 319] on link "Settings" at bounding box center [665, 324] width 160 height 17
select select "America/[GEOGRAPHIC_DATA]"
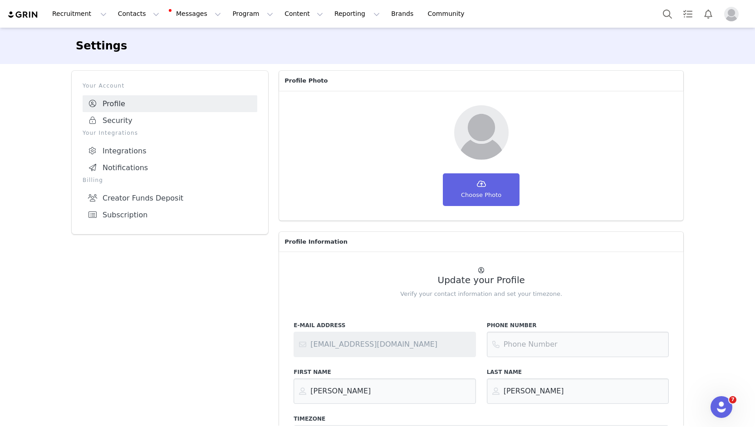
click at [108, 262] on div "Your Account Profile Security Your Integrations Integrations Notifications Bill…" at bounding box center [169, 286] width 207 height 442
click at [386, 20] on link "Brands Brands" at bounding box center [404, 14] width 36 height 20
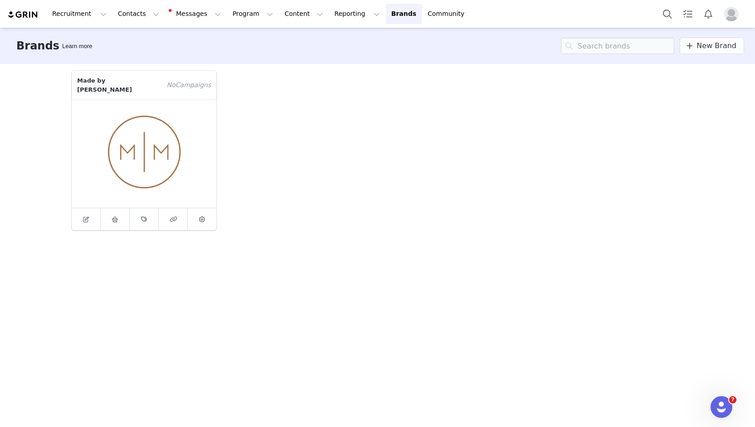
click at [369, 164] on div "Made by [PERSON_NAME] No Campaign s" at bounding box center [377, 150] width 623 height 170
click at [238, 18] on button "Program Program" at bounding box center [253, 14] width 52 height 20
click at [239, 76] on div "Payments" at bounding box center [241, 74] width 61 height 10
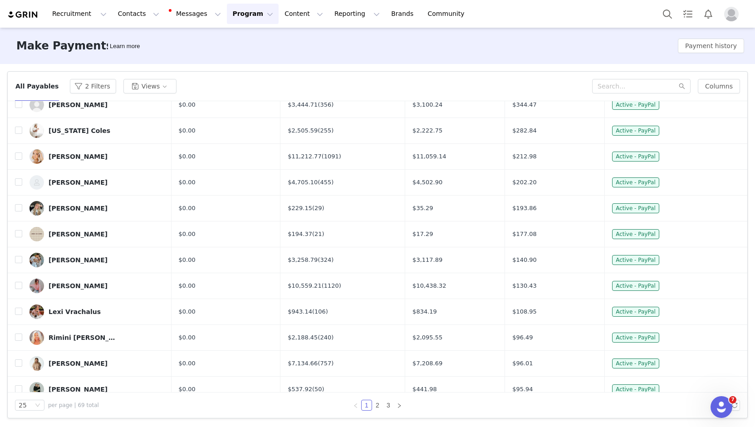
scroll to position [101, 0]
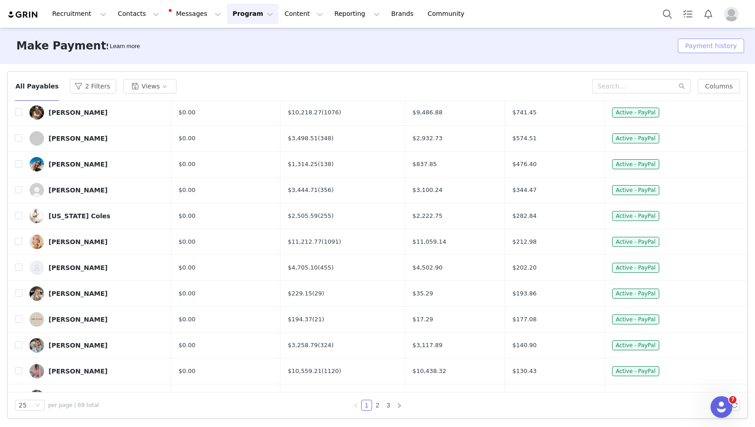
click at [707, 48] on button "Payment history" at bounding box center [711, 46] width 66 height 15
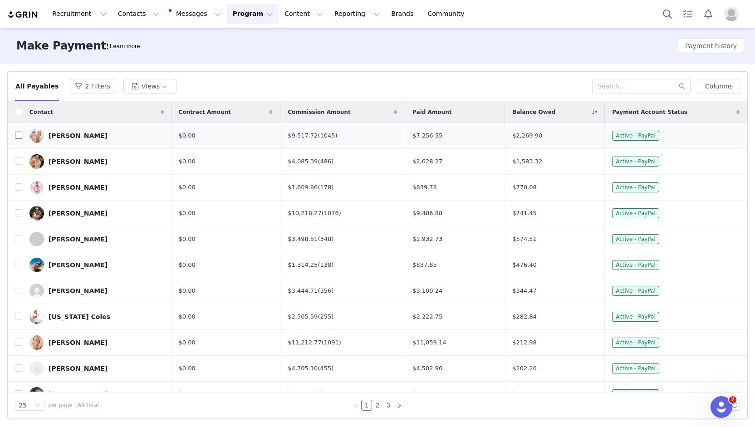
click at [16, 139] on input "checkbox" at bounding box center [18, 135] width 7 height 7
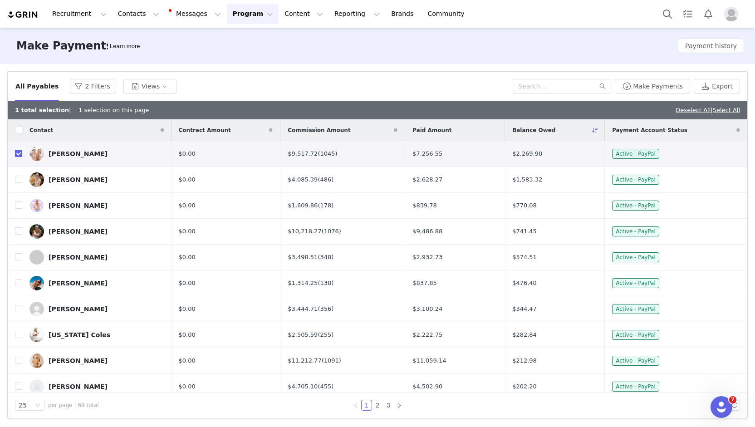
click at [16, 155] on input "checkbox" at bounding box center [18, 153] width 7 height 7
checkbox input "false"
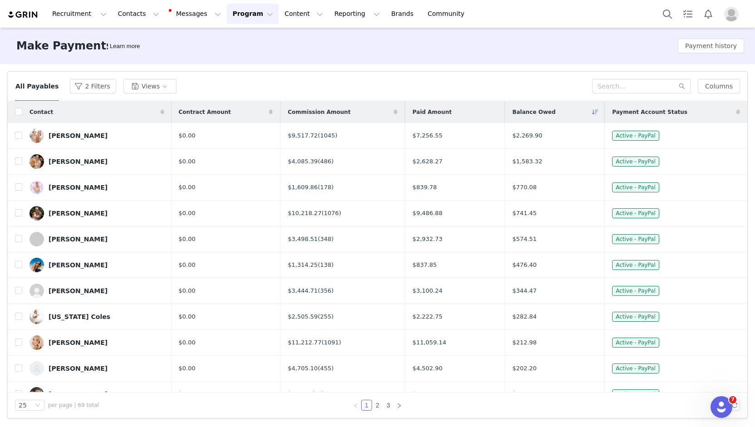
click at [492, 60] on div "Make Payments Learn more Payment history" at bounding box center [377, 46] width 755 height 36
click at [396, 58] on div "Make Payments Learn more Payment history" at bounding box center [377, 46] width 755 height 36
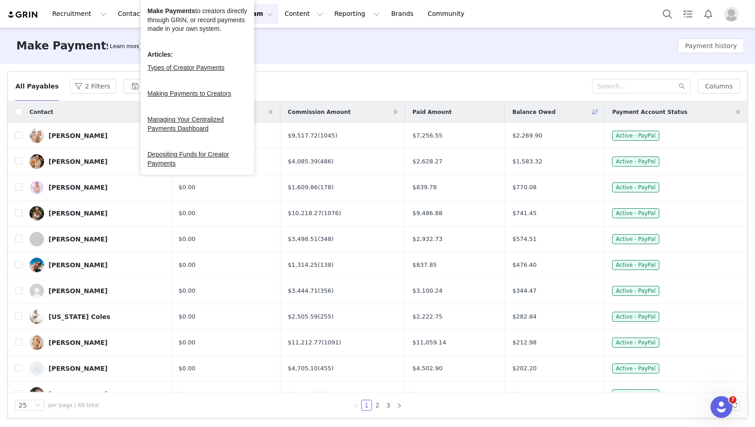
click at [357, 58] on div "Make Payments Learn more Payment history" at bounding box center [377, 46] width 755 height 36
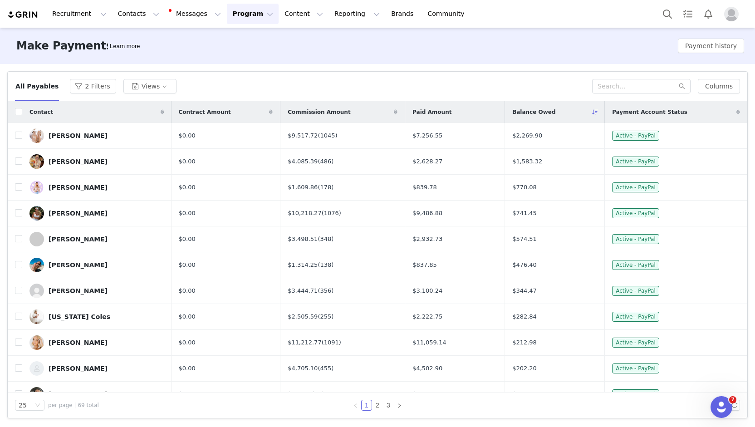
click at [255, 73] on div "All Payables 2 Filters Views Columns" at bounding box center [378, 87] width 740 height 30
click at [345, 70] on div "Filters Filter Logic And Or Activated Date ~ Content Date ~ Last Payment Date C…" at bounding box center [377, 245] width 755 height 362
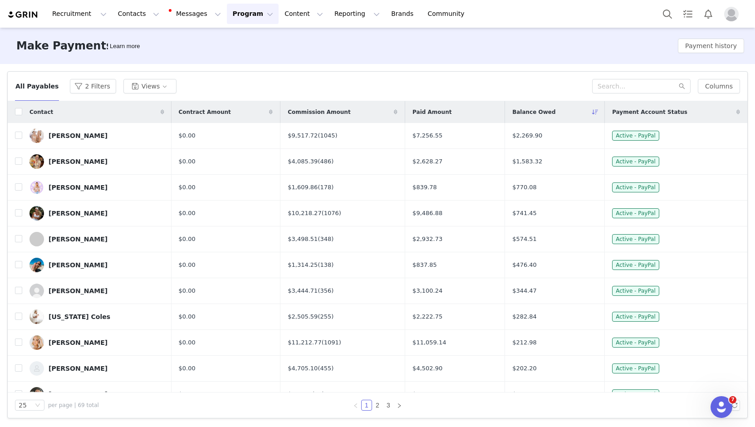
click at [345, 70] on div "Filters Filter Logic And Or Activated Date ~ Content Date ~ Last Payment Date C…" at bounding box center [377, 245] width 755 height 362
click at [712, 43] on button "Payment history" at bounding box center [711, 46] width 66 height 15
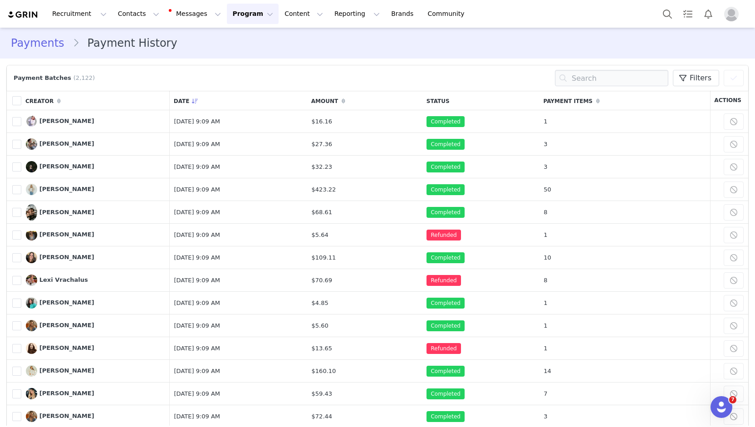
click at [49, 34] on div "Payments Payment History" at bounding box center [377, 43] width 755 height 31
click at [45, 41] on link "Payments" at bounding box center [42, 43] width 62 height 16
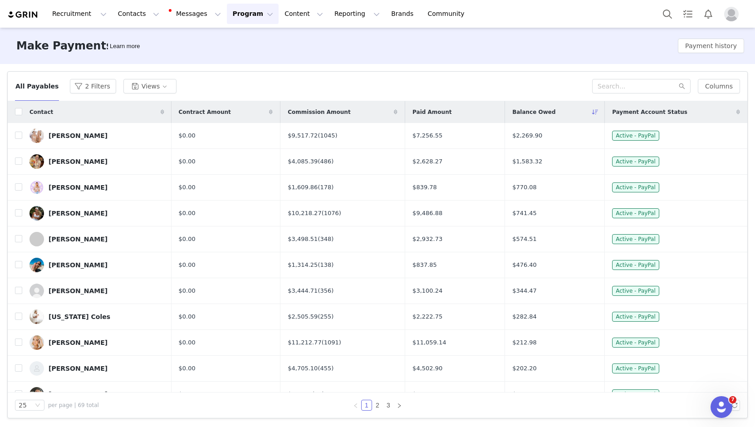
click at [730, 19] on img "Profile" at bounding box center [731, 14] width 15 height 15
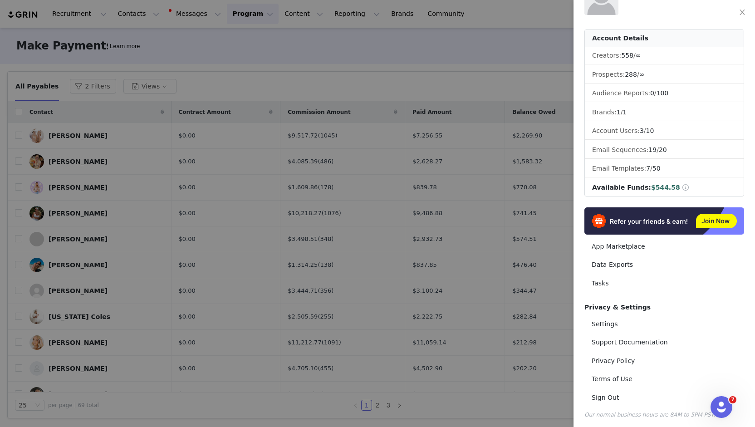
click at [444, 50] on div at bounding box center [377, 213] width 755 height 427
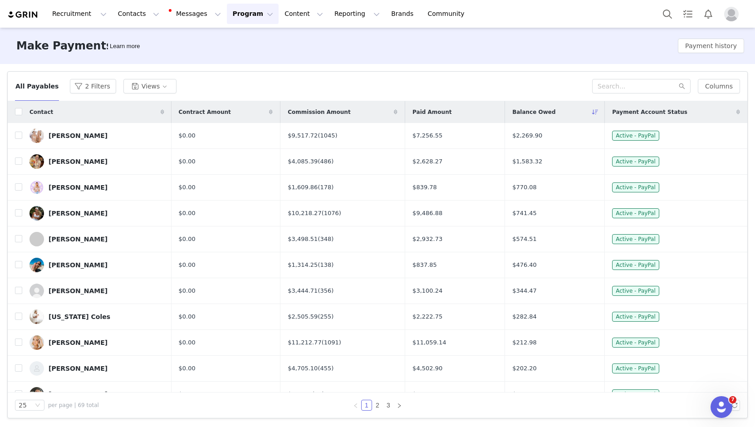
click at [236, 15] on button "Program Program" at bounding box center [253, 14] width 52 height 20
click at [235, 74] on p "Payments" at bounding box center [227, 74] width 31 height 10
click at [17, 109] on input "checkbox" at bounding box center [18, 111] width 7 height 7
checkbox input "true"
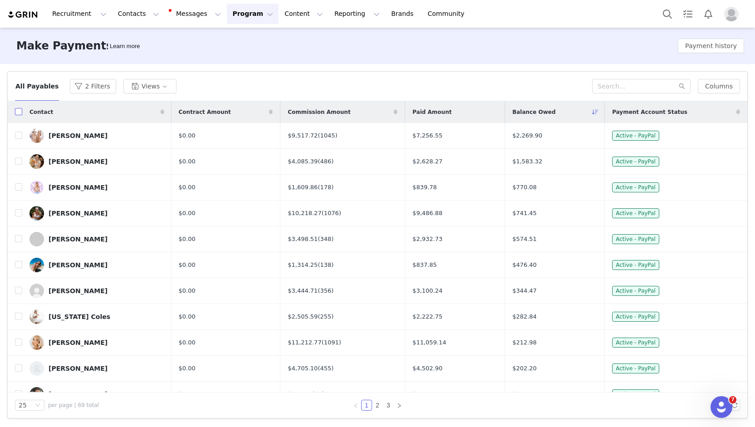
checkbox input "true"
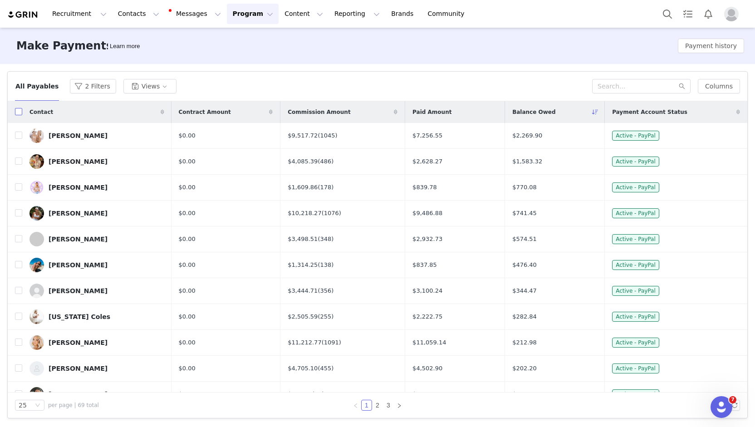
checkbox input "true"
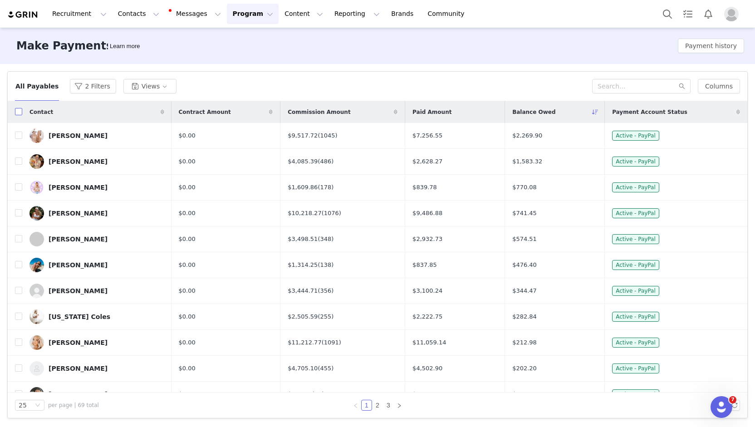
checkbox input "true"
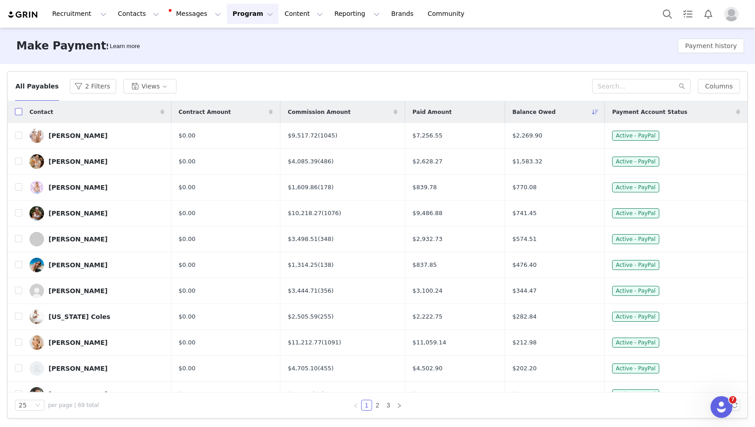
checkbox input "true"
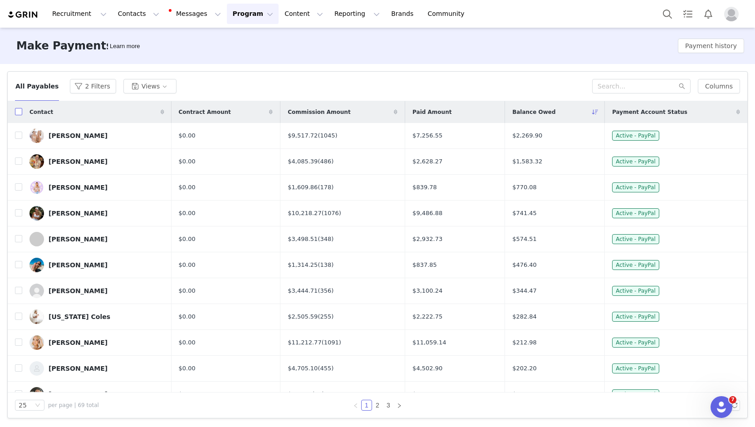
checkbox input "true"
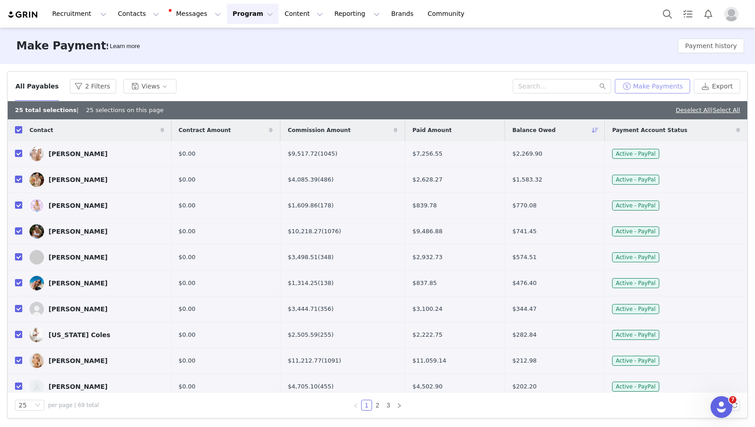
click at [675, 86] on button "Make Payments" at bounding box center [652, 86] width 75 height 15
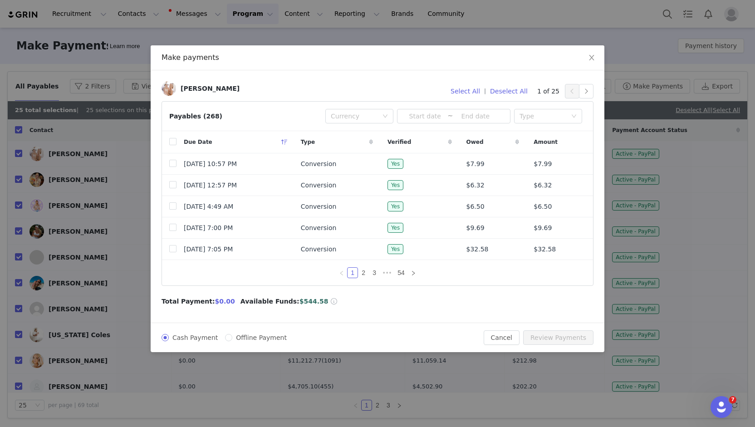
click at [308, 306] on div "Valerie Garcia Select All | Deselect All 1 of 25 Payables (268) Currency ~ Type…" at bounding box center [378, 196] width 454 height 252
click at [330, 300] on span at bounding box center [334, 301] width 8 height 6
click at [326, 309] on div "Valerie Garcia Select All | Deselect All 1 of 25 Payables (268) Currency ~ Type…" at bounding box center [378, 196] width 454 height 252
click at [379, 323] on div "Cash Payment Offline Payment Cancel Review Payments" at bounding box center [378, 338] width 454 height 30
click at [589, 58] on icon "icon: close" at bounding box center [591, 57] width 7 height 7
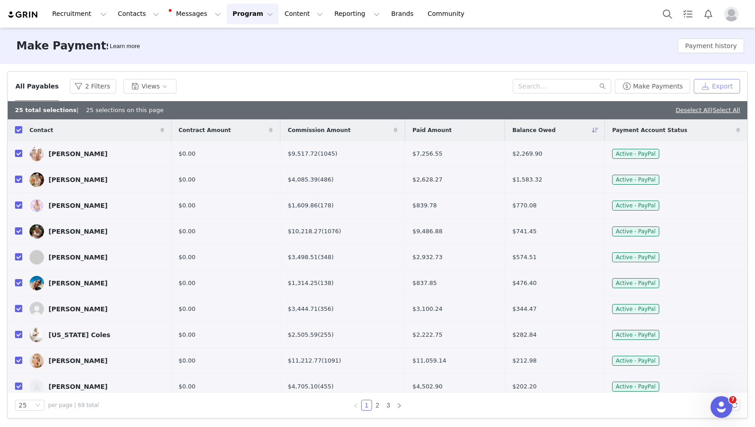
click at [723, 85] on button "Export" at bounding box center [717, 86] width 46 height 15
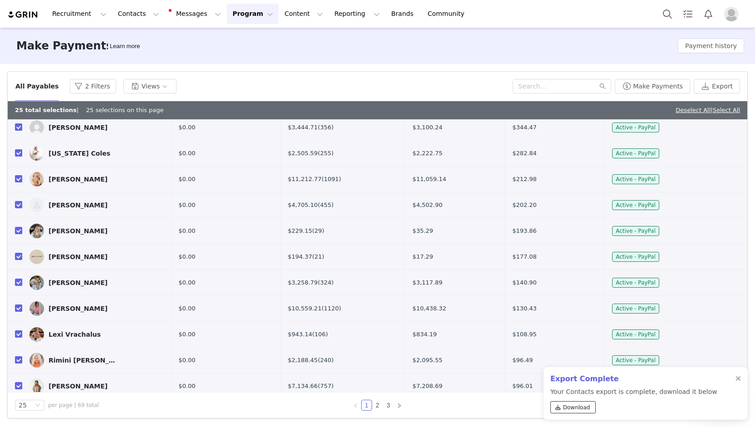
click at [566, 408] on span "Download" at bounding box center [576, 408] width 27 height 8
drag, startPoint x: 389, startPoint y: 51, endPoint x: 208, endPoint y: 15, distance: 185.1
click at [389, 51] on div "Make Payments Learn more Payment history" at bounding box center [377, 46] width 755 height 36
click at [239, 13] on button "Program Program" at bounding box center [253, 14] width 52 height 20
click at [140, 67] on div "Filters Filter Logic And Or Activated Date ~ Content Date ~ Last Payment Date C…" at bounding box center [377, 245] width 755 height 362
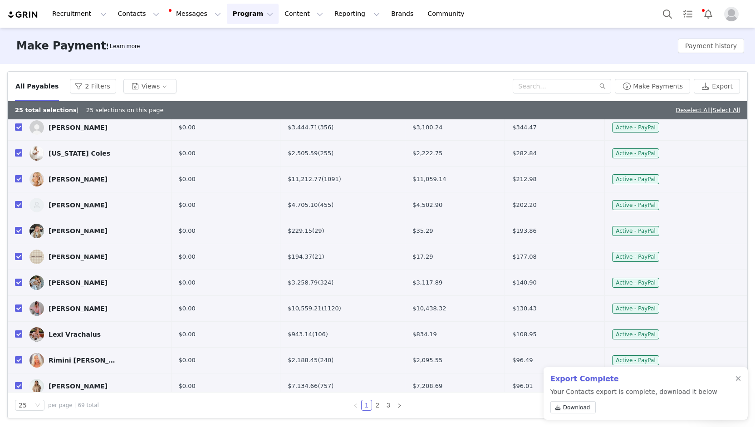
click at [251, 88] on div "All Payables 2 Filters Views" at bounding box center [264, 86] width 498 height 15
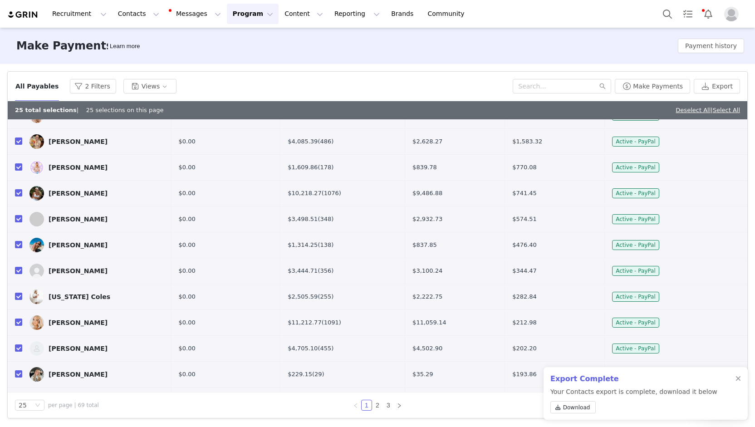
scroll to position [0, 0]
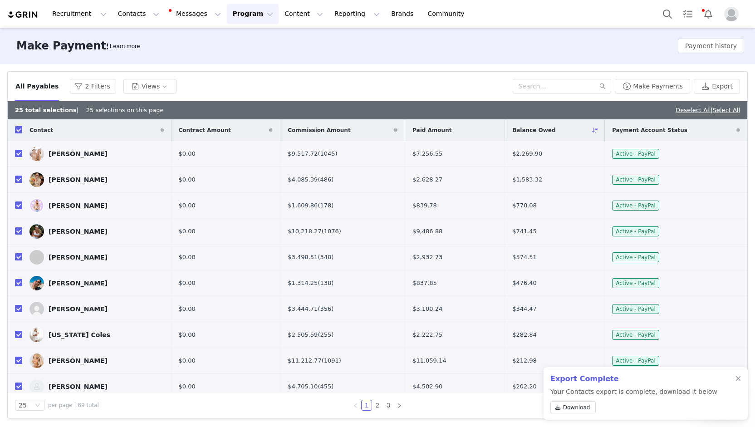
click at [390, 70] on div "Filters Filter Logic And Or Activated Date ~ Content Date ~ Last Payment Date C…" at bounding box center [377, 245] width 755 height 362
click at [248, 68] on div "Filters Filter Logic And Or Activated Date ~ Content Date ~ Last Payment Date C…" at bounding box center [377, 245] width 755 height 362
click at [277, 62] on div "Make Payments Learn more Payment history" at bounding box center [377, 46] width 755 height 36
click at [245, 10] on button "Program Program" at bounding box center [253, 14] width 52 height 20
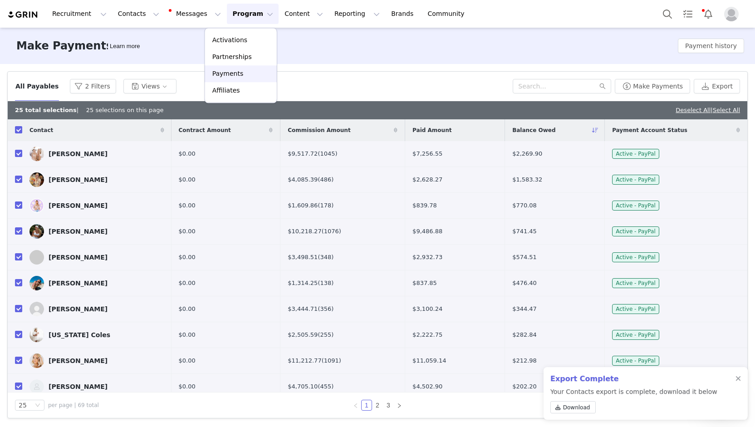
click at [238, 72] on p "Payments" at bounding box center [227, 74] width 31 height 10
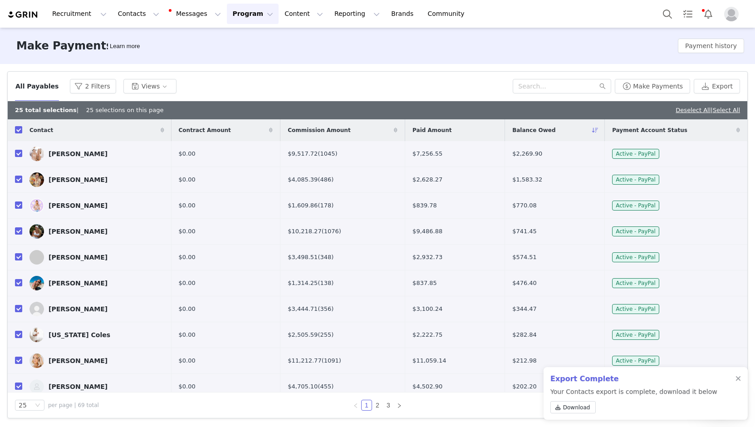
click at [409, 74] on div "All Payables 2 Filters Views Make Payments Export" at bounding box center [378, 87] width 740 height 30
click at [388, 82] on div "All Payables 2 Filters Views" at bounding box center [264, 86] width 498 height 15
click at [88, 10] on button "Recruitment Recruitment" at bounding box center [79, 14] width 65 height 20
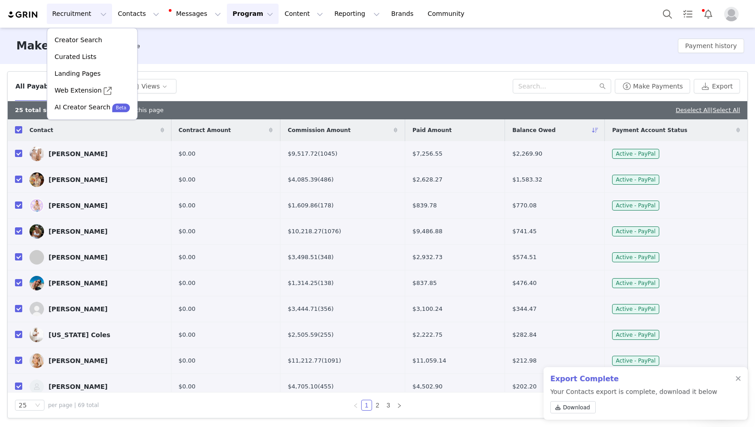
click at [302, 81] on div "All Payables 2 Filters Views" at bounding box center [264, 86] width 498 height 15
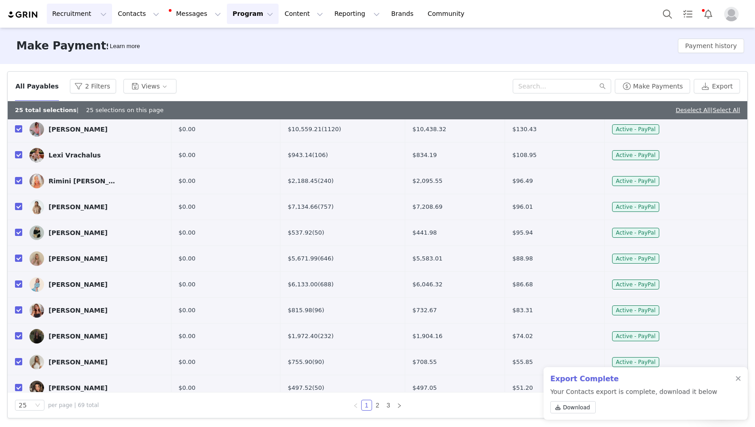
scroll to position [391, 0]
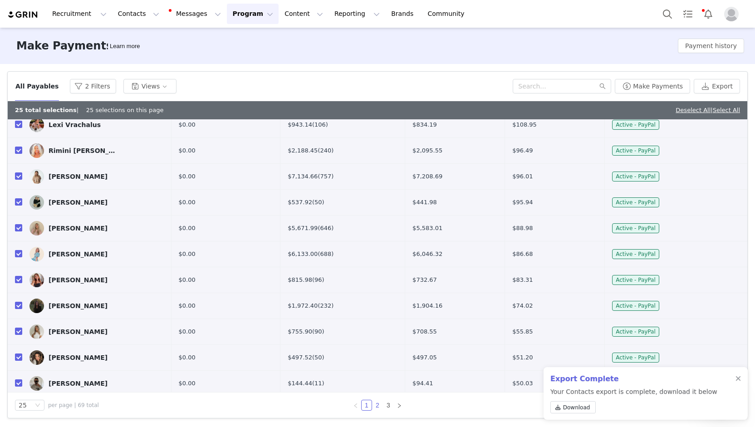
click at [374, 404] on link "2" at bounding box center [378, 405] width 10 height 10
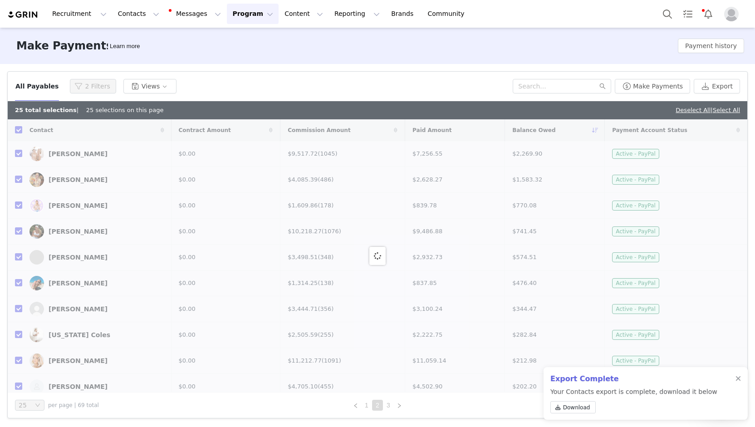
checkbox input "false"
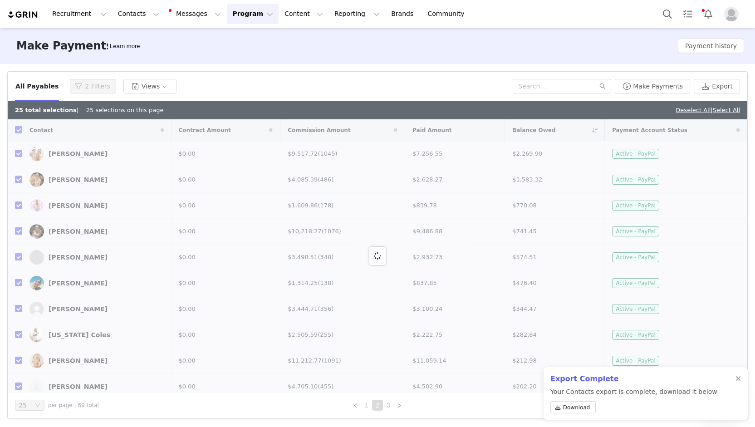
checkbox input "false"
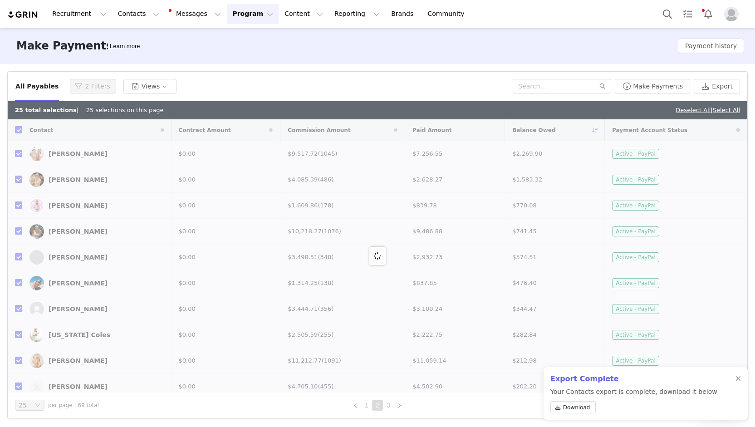
checkbox input "false"
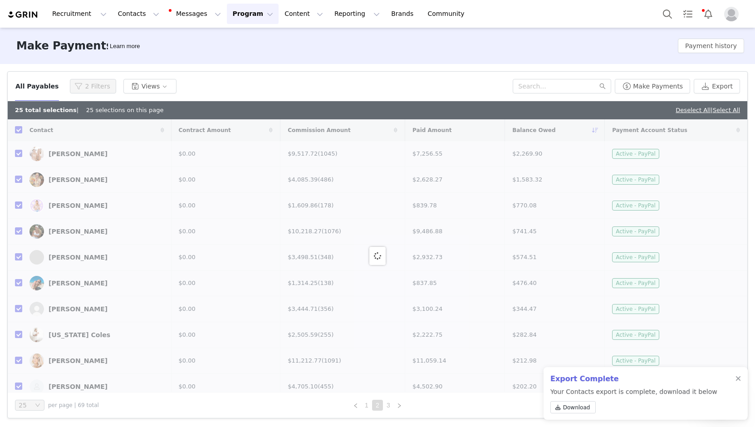
checkbox input "false"
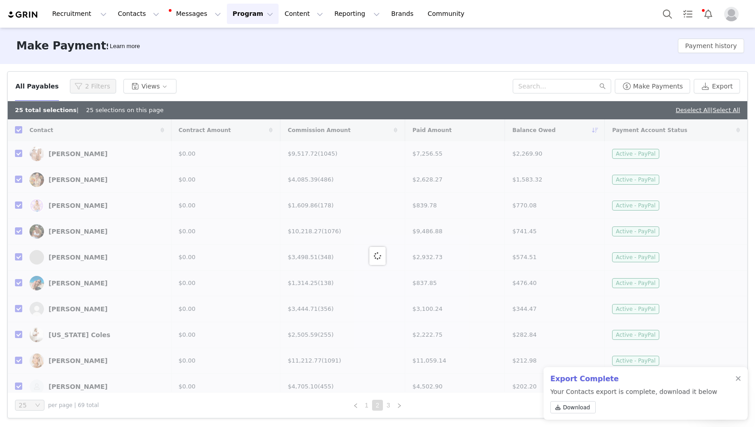
checkbox input "false"
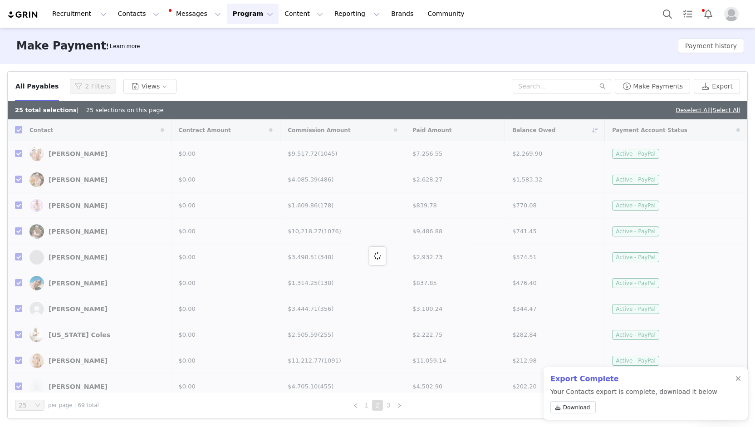
checkbox input "false"
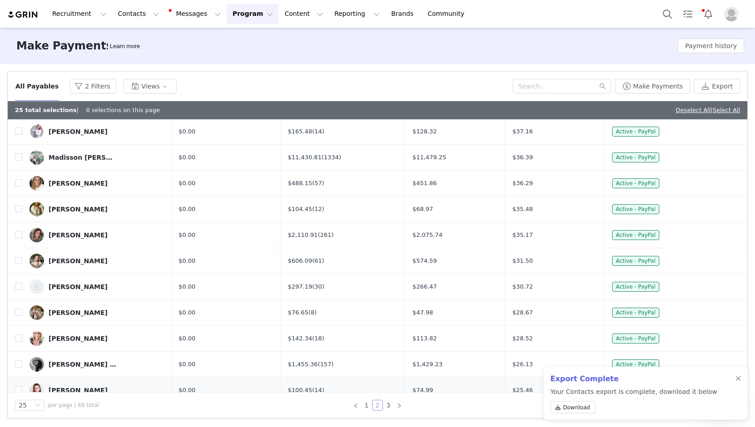
scroll to position [119, 0]
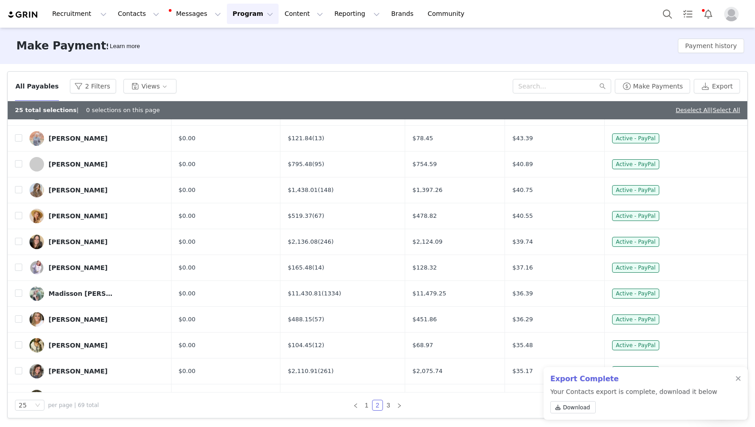
click at [242, 16] on button "Program Program" at bounding box center [253, 14] width 52 height 20
click at [242, 15] on button "Program Program" at bounding box center [253, 14] width 52 height 20
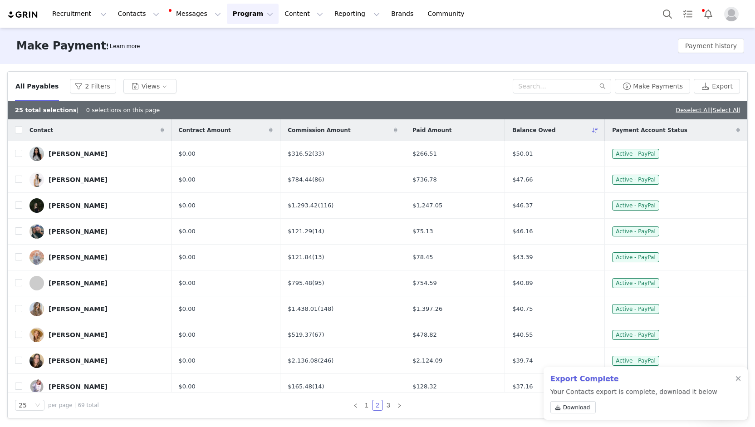
click at [329, 131] on span "Commission Amount" at bounding box center [319, 130] width 63 height 8
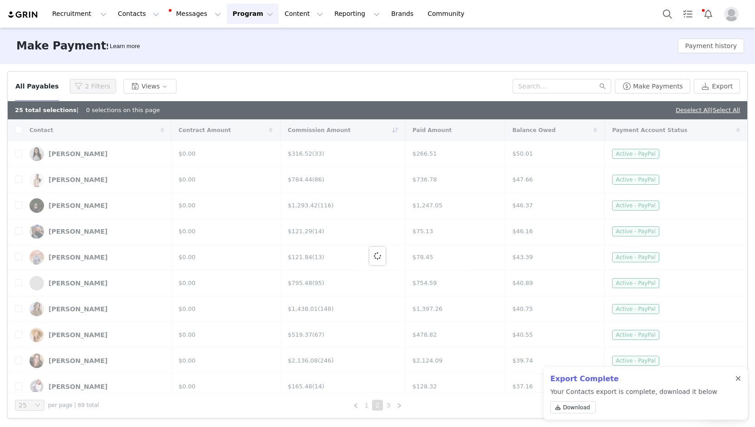
checkbox input "true"
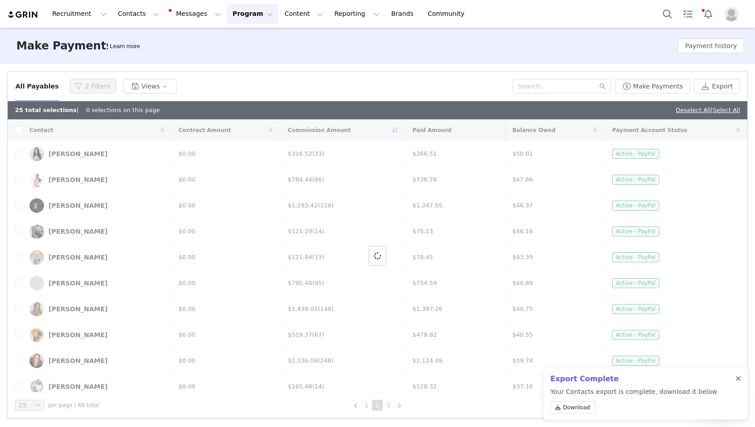
checkbox input "true"
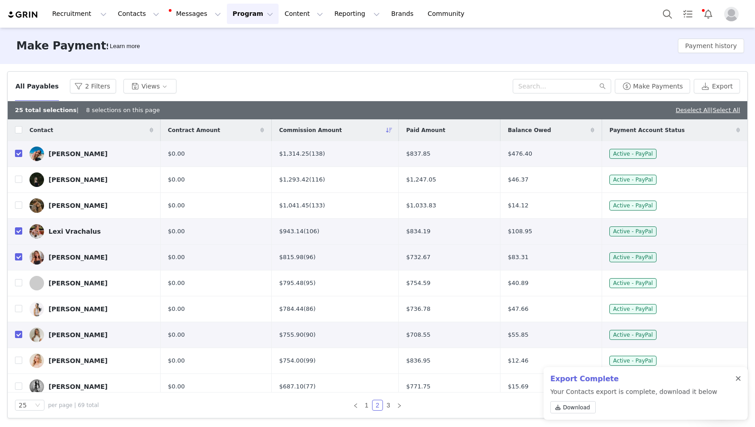
click at [740, 378] on div at bounding box center [738, 378] width 5 height 7
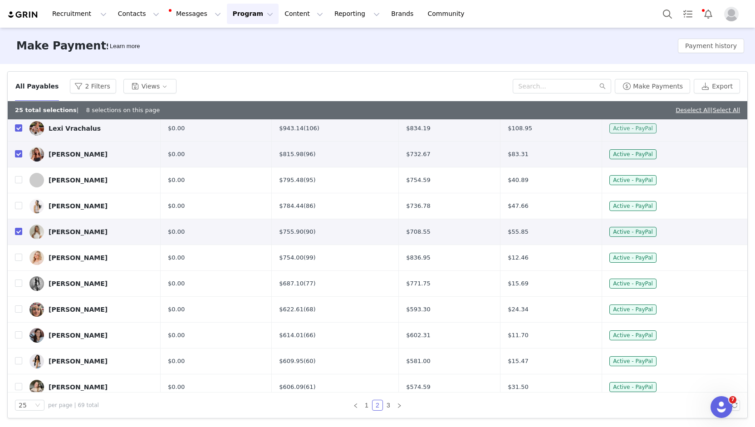
scroll to position [136, 0]
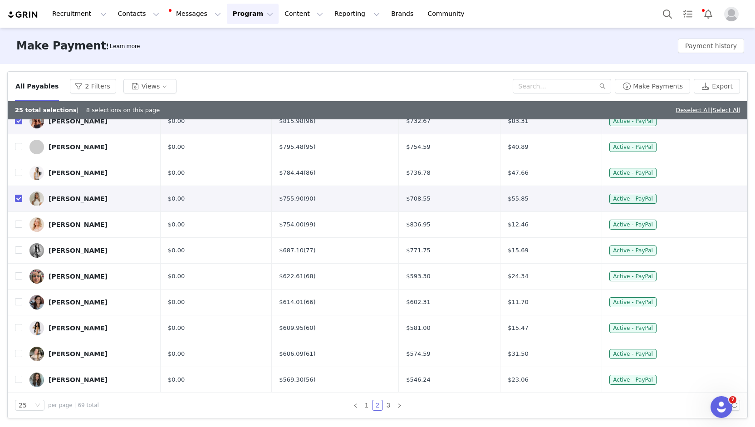
click at [729, 15] on img "Profile" at bounding box center [731, 14] width 15 height 15
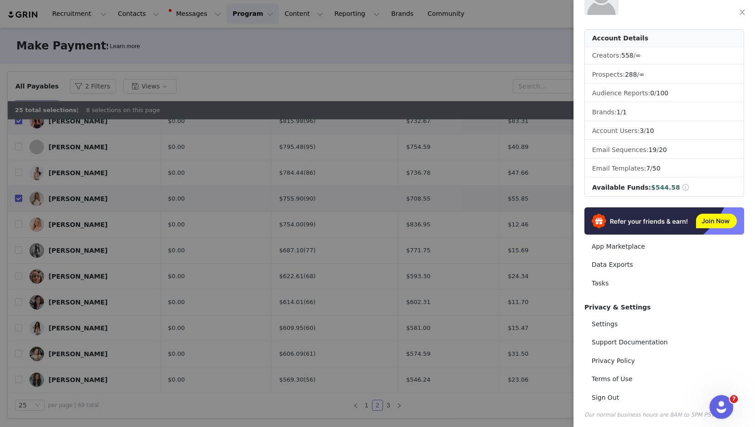
click at [713, 405] on icon "Open Intercom Messenger" at bounding box center [720, 406] width 15 height 15
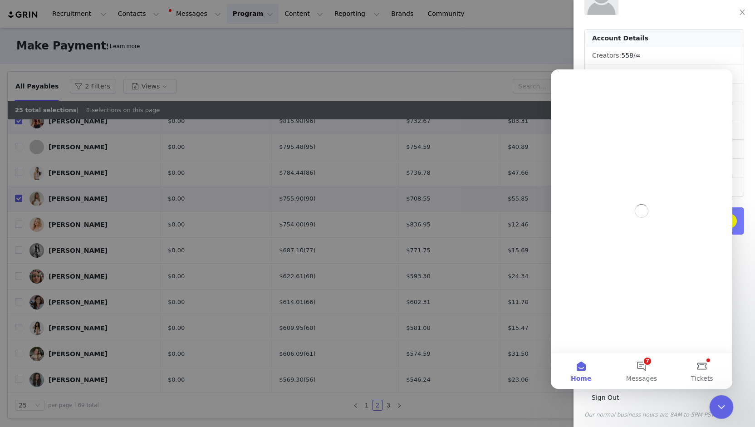
scroll to position [0, 0]
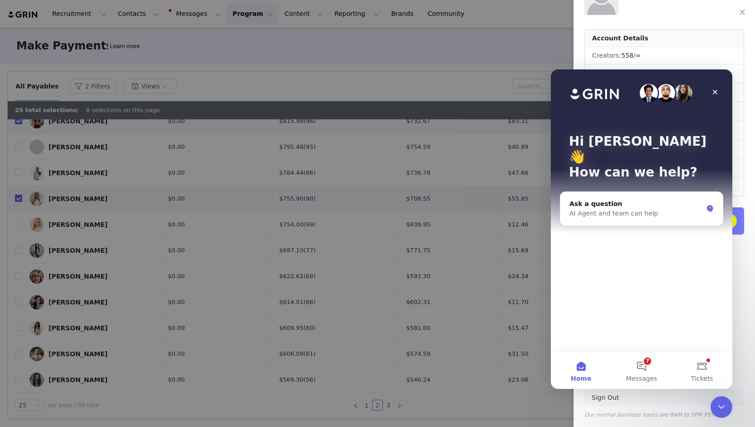
click at [649, 397] on link "Sign Out" at bounding box center [665, 397] width 160 height 17
click at [717, 92] on icon "Close" at bounding box center [715, 92] width 7 height 7
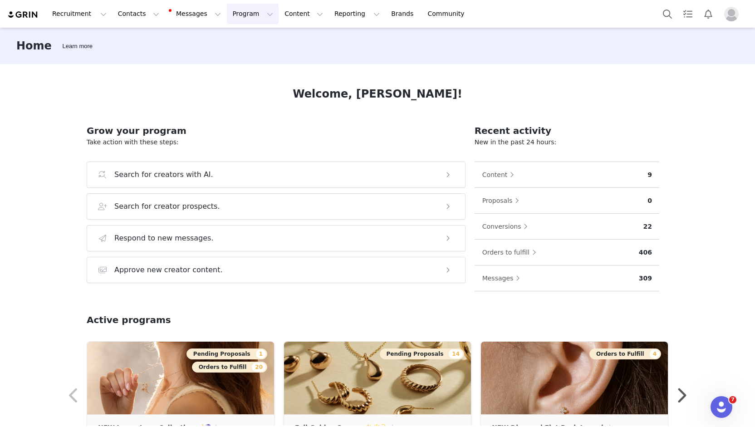
click at [227, 13] on button "Program Program" at bounding box center [253, 14] width 52 height 20
click at [241, 74] on div "Payments" at bounding box center [241, 74] width 61 height 10
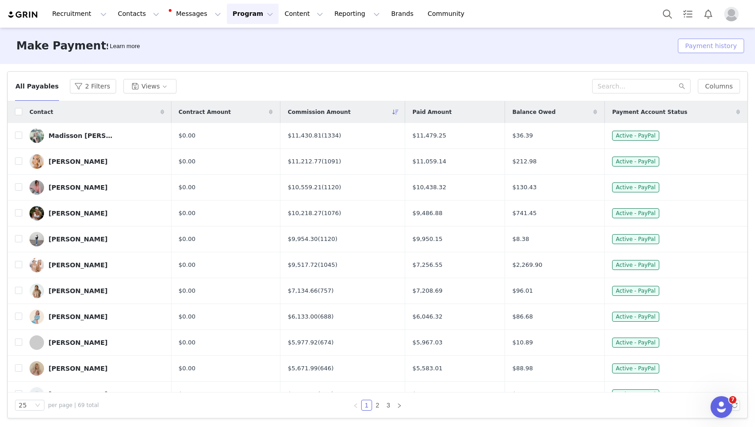
click at [728, 48] on button "Payment history" at bounding box center [711, 46] width 66 height 15
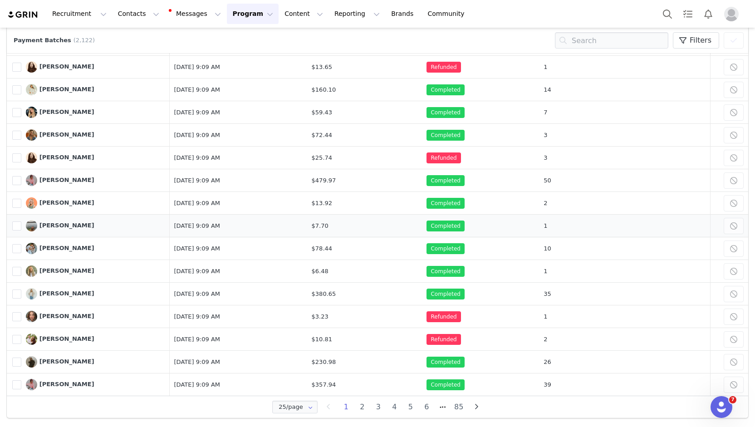
scroll to position [283, 0]
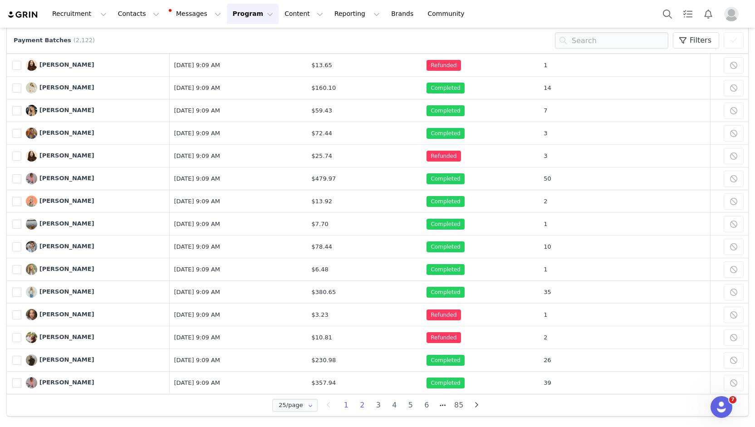
click at [361, 401] on li "2" at bounding box center [363, 405] width 16 height 13
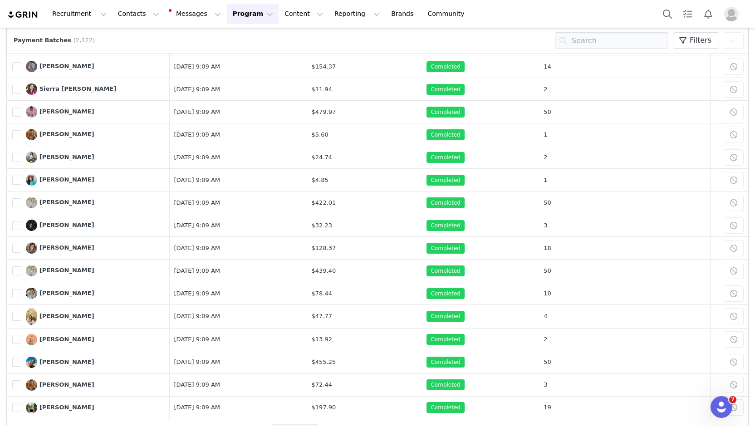
scroll to position [284, 0]
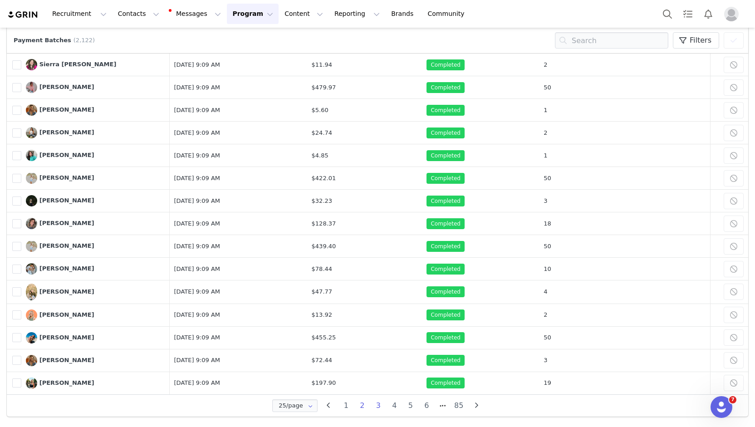
click at [371, 401] on li "3" at bounding box center [378, 405] width 16 height 13
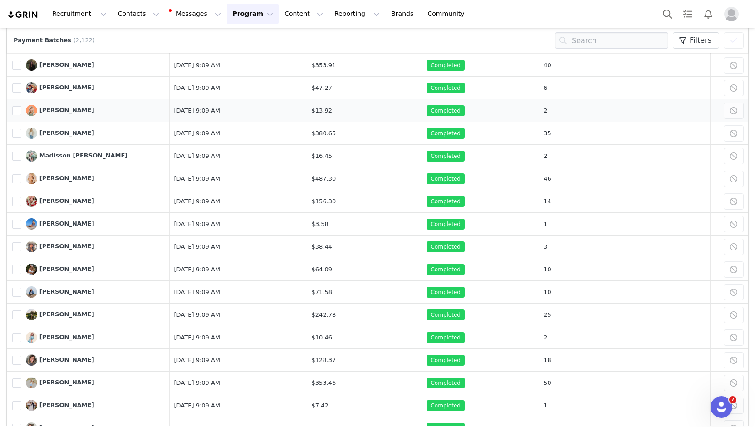
scroll to position [283, 0]
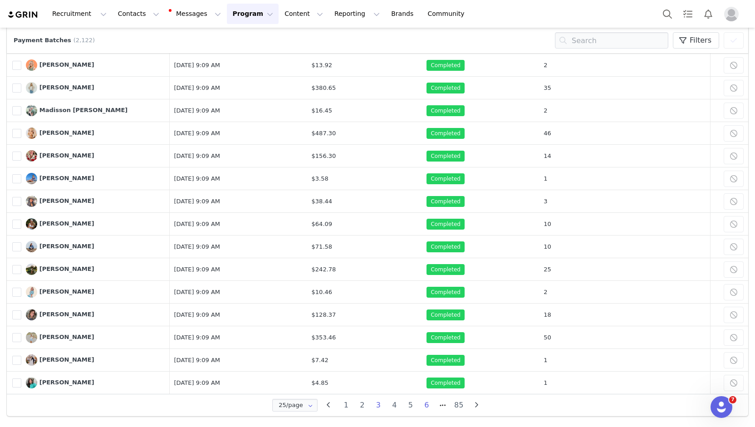
click at [420, 404] on li "6" at bounding box center [427, 405] width 16 height 13
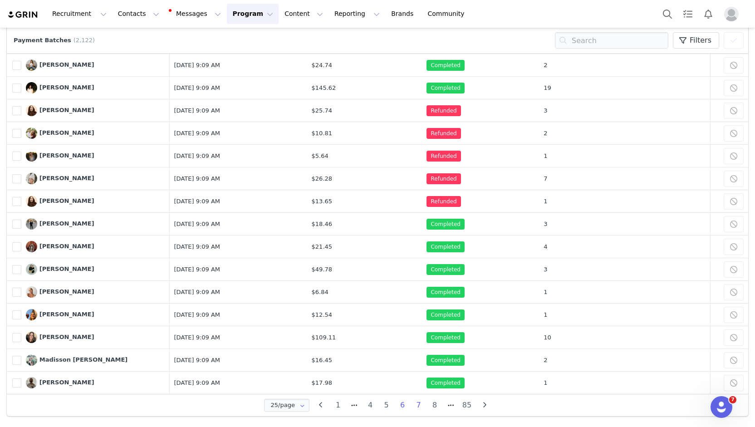
click at [417, 406] on li "7" at bounding box center [419, 405] width 16 height 13
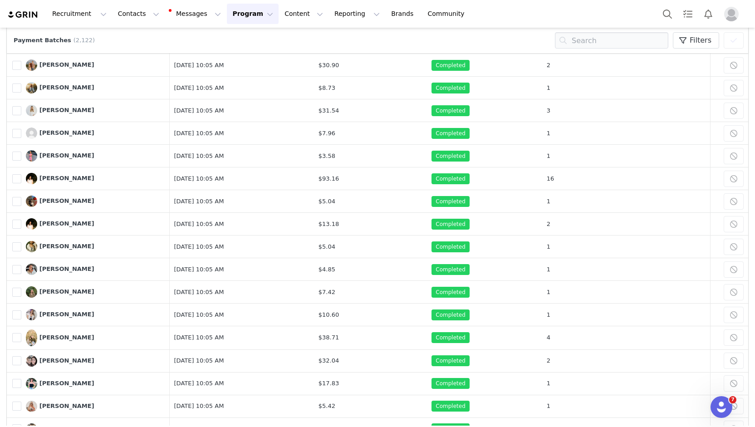
scroll to position [272, 0]
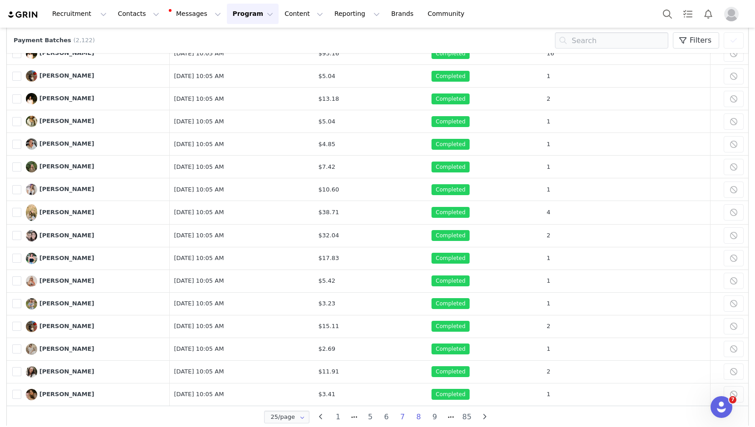
click at [412, 414] on li "8" at bounding box center [419, 417] width 16 height 13
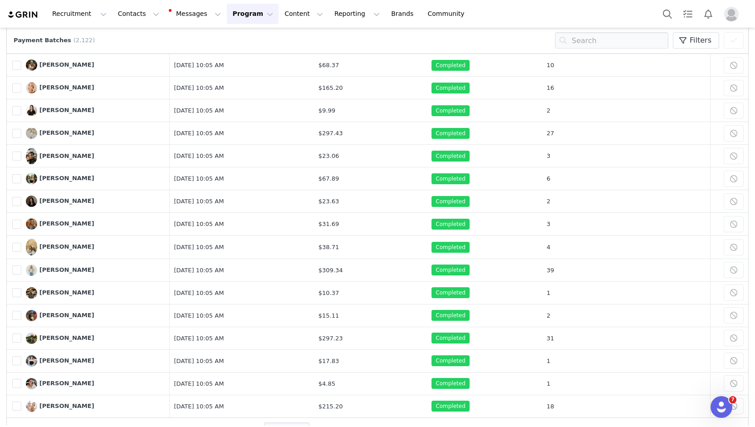
scroll to position [284, 0]
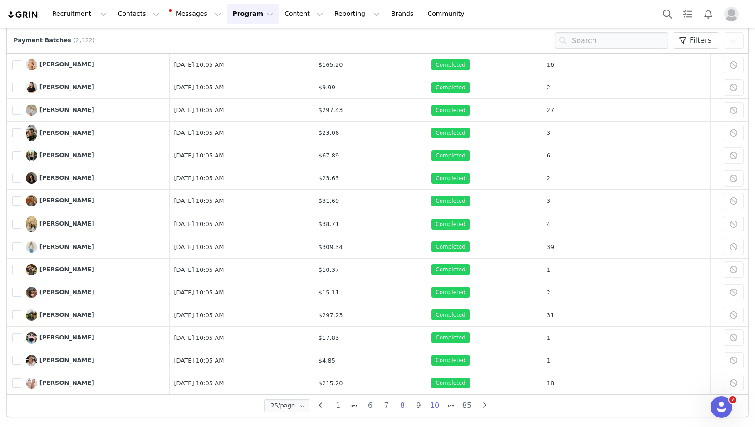
click at [432, 403] on li "10" at bounding box center [435, 405] width 16 height 13
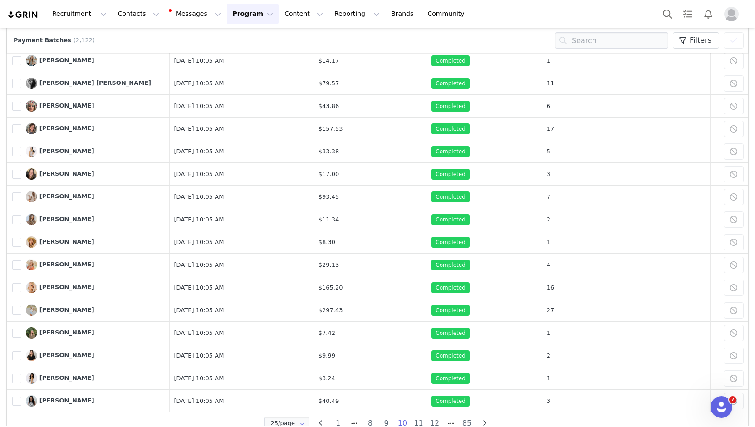
scroll to position [283, 0]
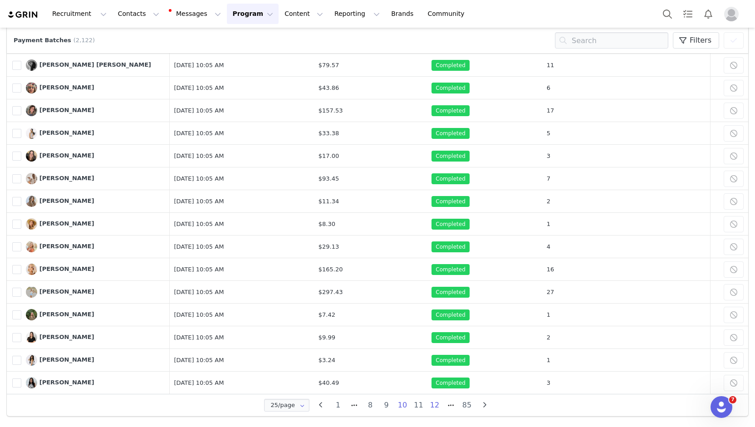
click at [434, 403] on li "12" at bounding box center [435, 405] width 16 height 13
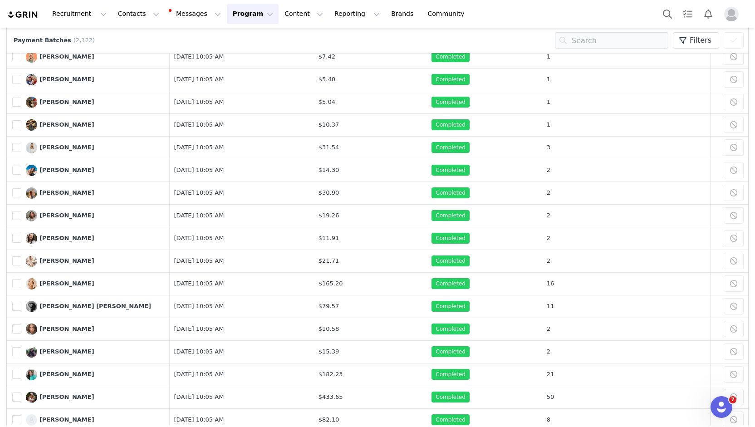
scroll to position [284, 0]
